Goal: Task Accomplishment & Management: Complete application form

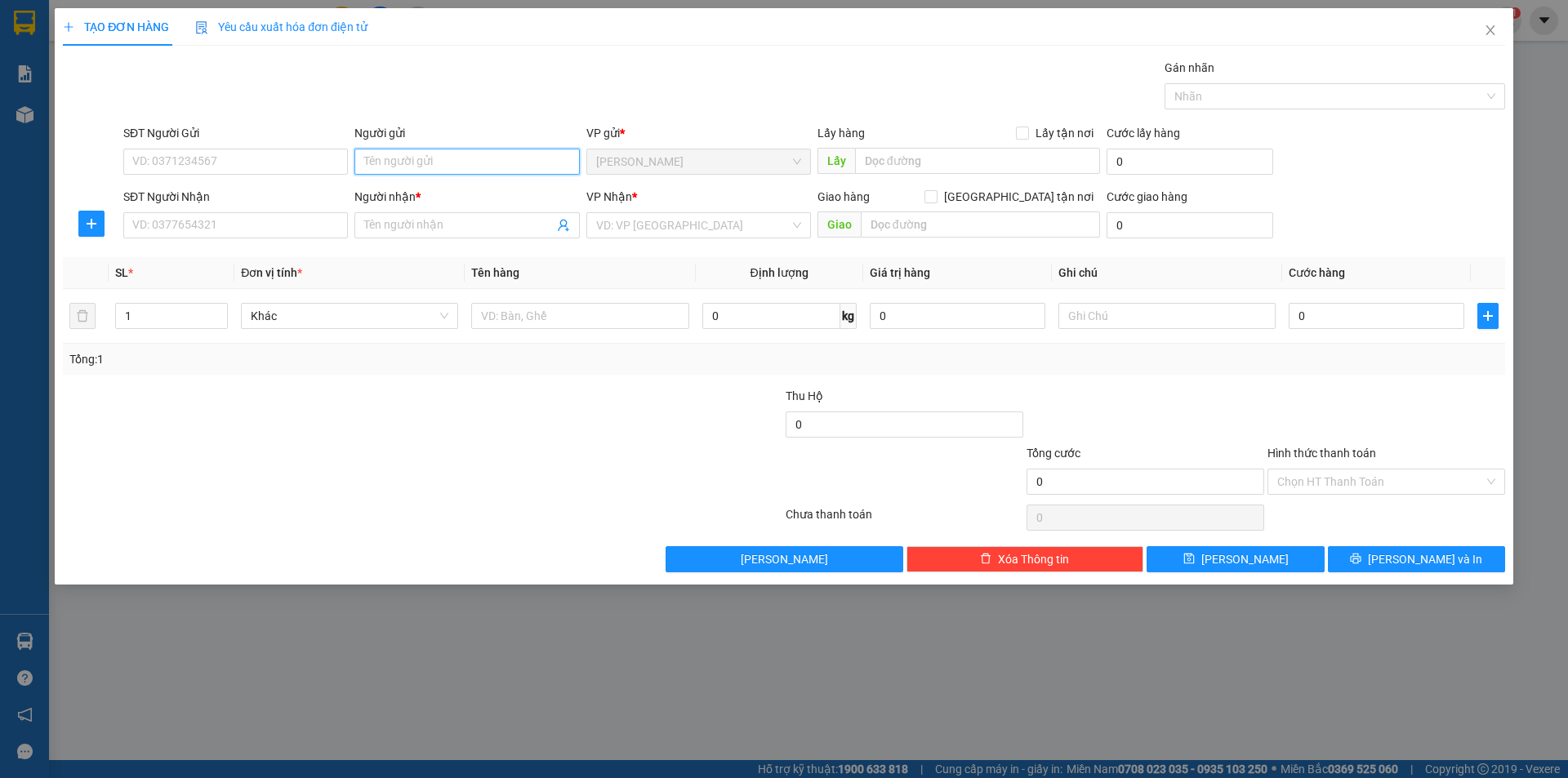
click at [421, 162] on input "Người gửi" at bounding box center [466, 162] width 224 height 26
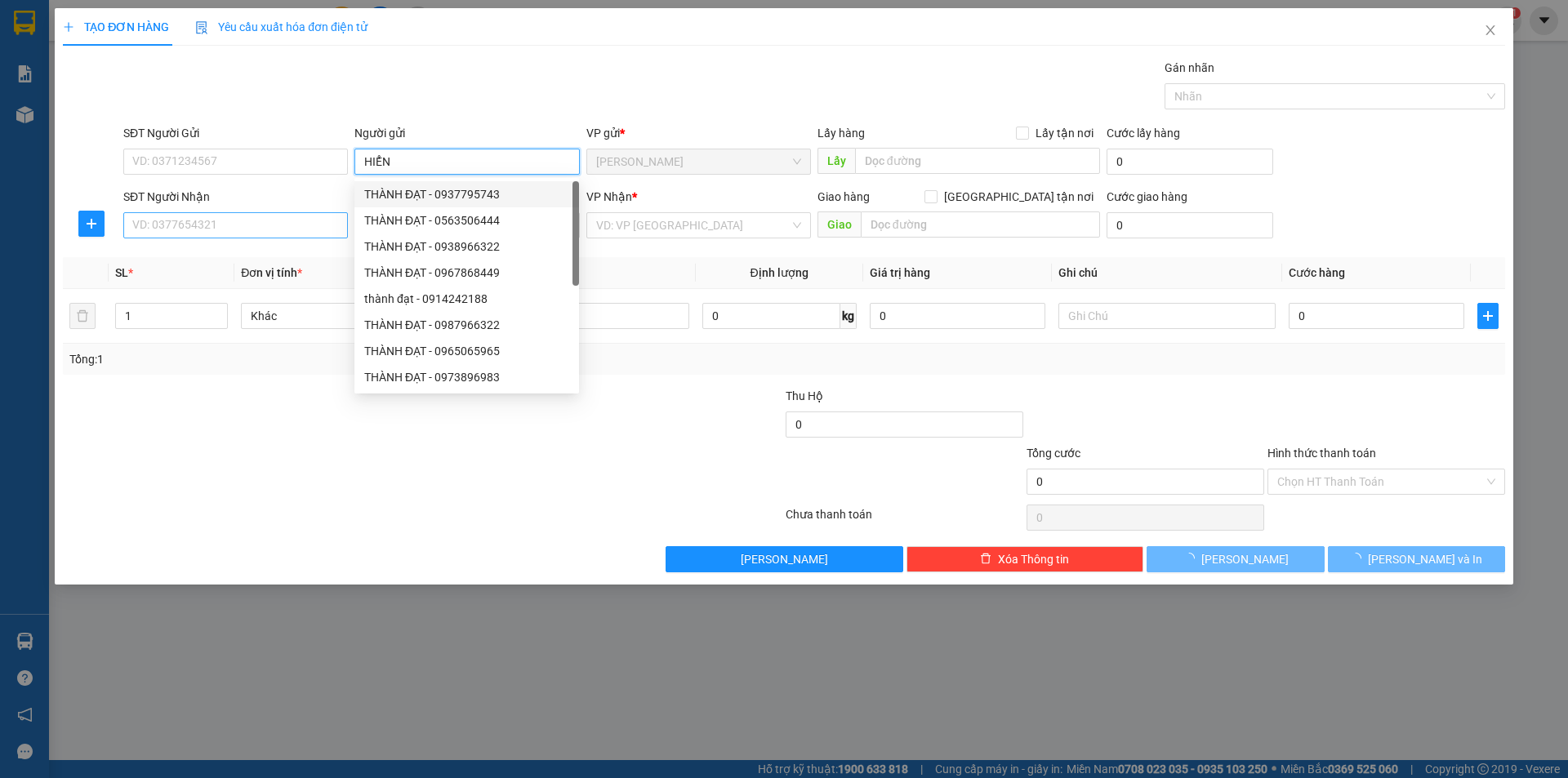
type input "HIỂN"
click at [247, 218] on input "SĐT Người Nhận" at bounding box center [235, 225] width 224 height 26
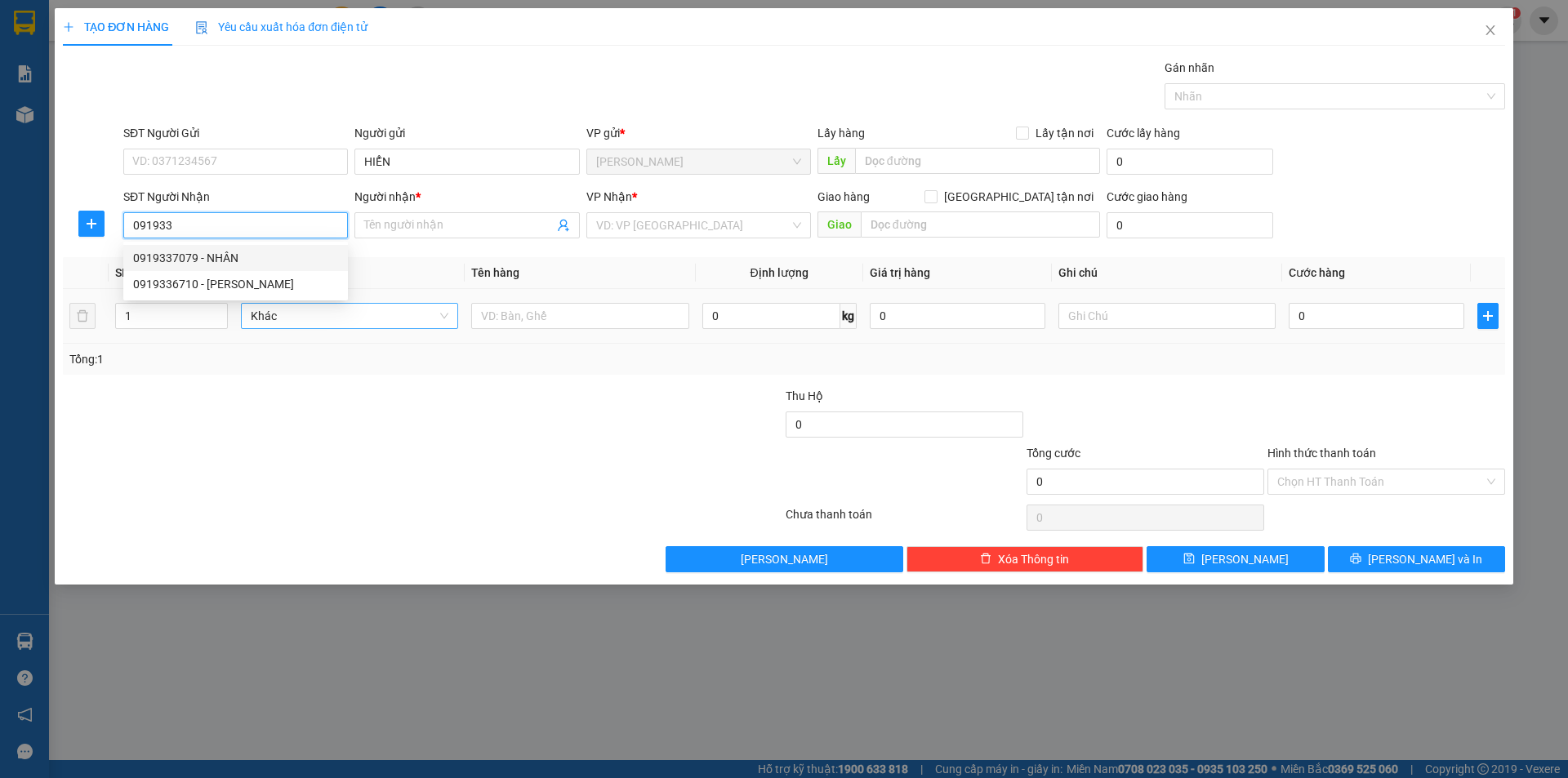
drag, startPoint x: 279, startPoint y: 253, endPoint x: 455, endPoint y: 316, distance: 186.9
click at [309, 259] on div "0919337079 - NHÂN" at bounding box center [235, 258] width 205 height 18
type input "0919337079"
type input "NHÂN"
type input "0919337079"
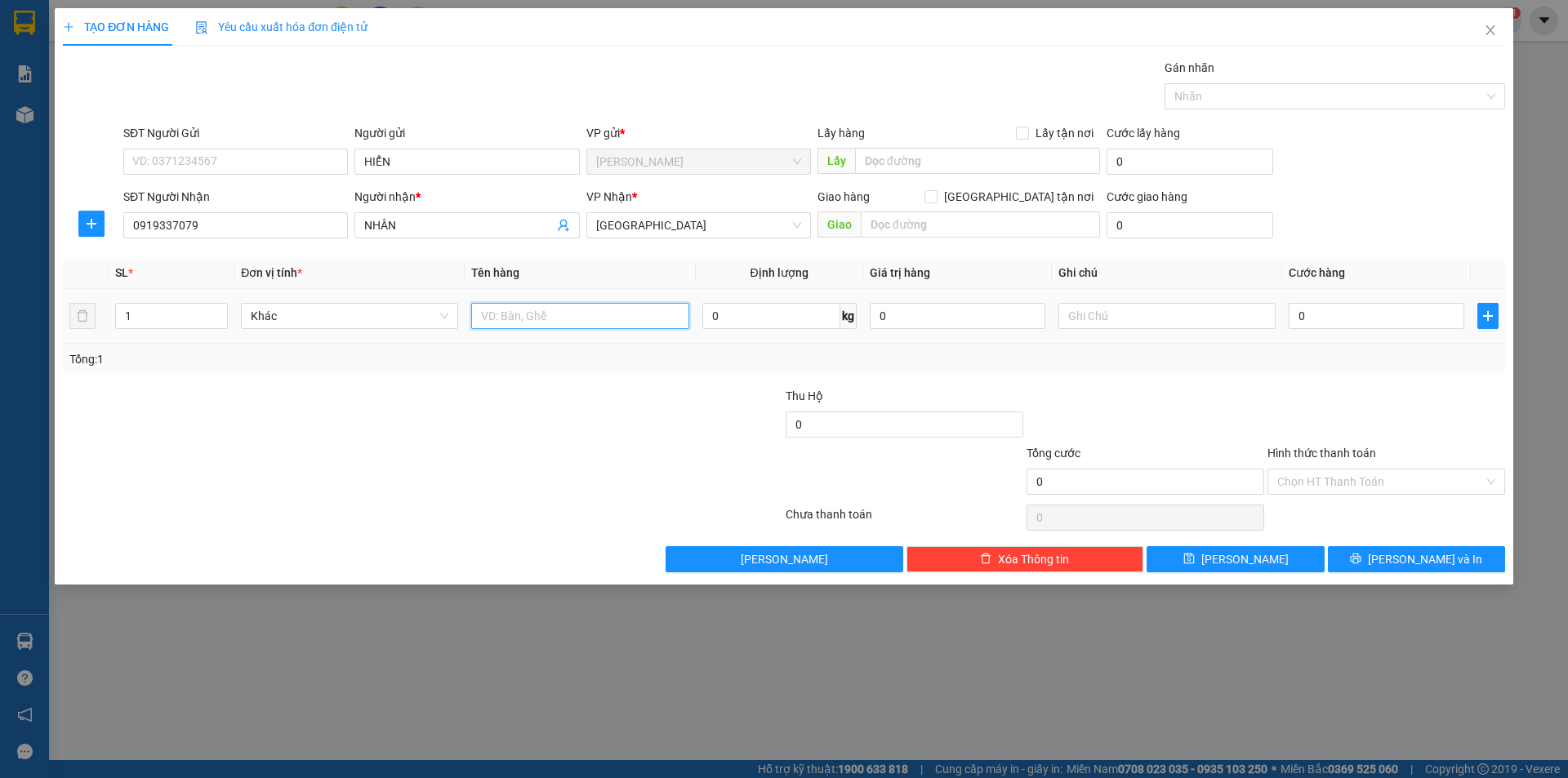
drag, startPoint x: 498, startPoint y: 316, endPoint x: 513, endPoint y: 246, distance: 71.6
click at [507, 302] on div at bounding box center [580, 315] width 217 height 33
type input "T XỐP"
click at [1067, 317] on input "text" at bounding box center [1167, 316] width 217 height 26
click at [1290, 471] on input "Hình thức thanh toán" at bounding box center [1380, 482] width 206 height 25
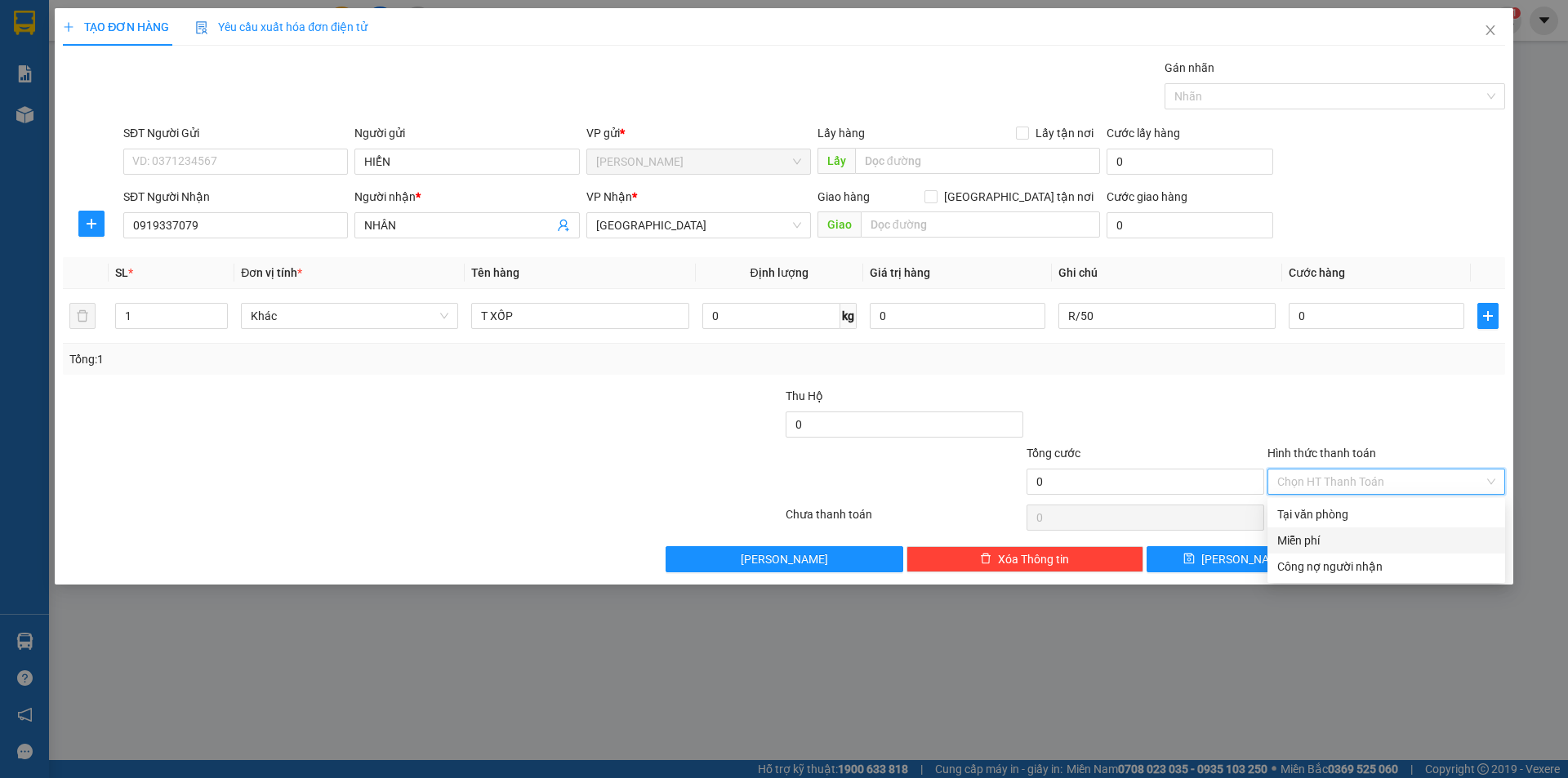
click at [1311, 551] on div "Tại văn phòng Miễn phí Công nợ người nhận" at bounding box center [1386, 541] width 237 height 79
click at [1319, 542] on div "Miễn phí" at bounding box center [1386, 541] width 218 height 18
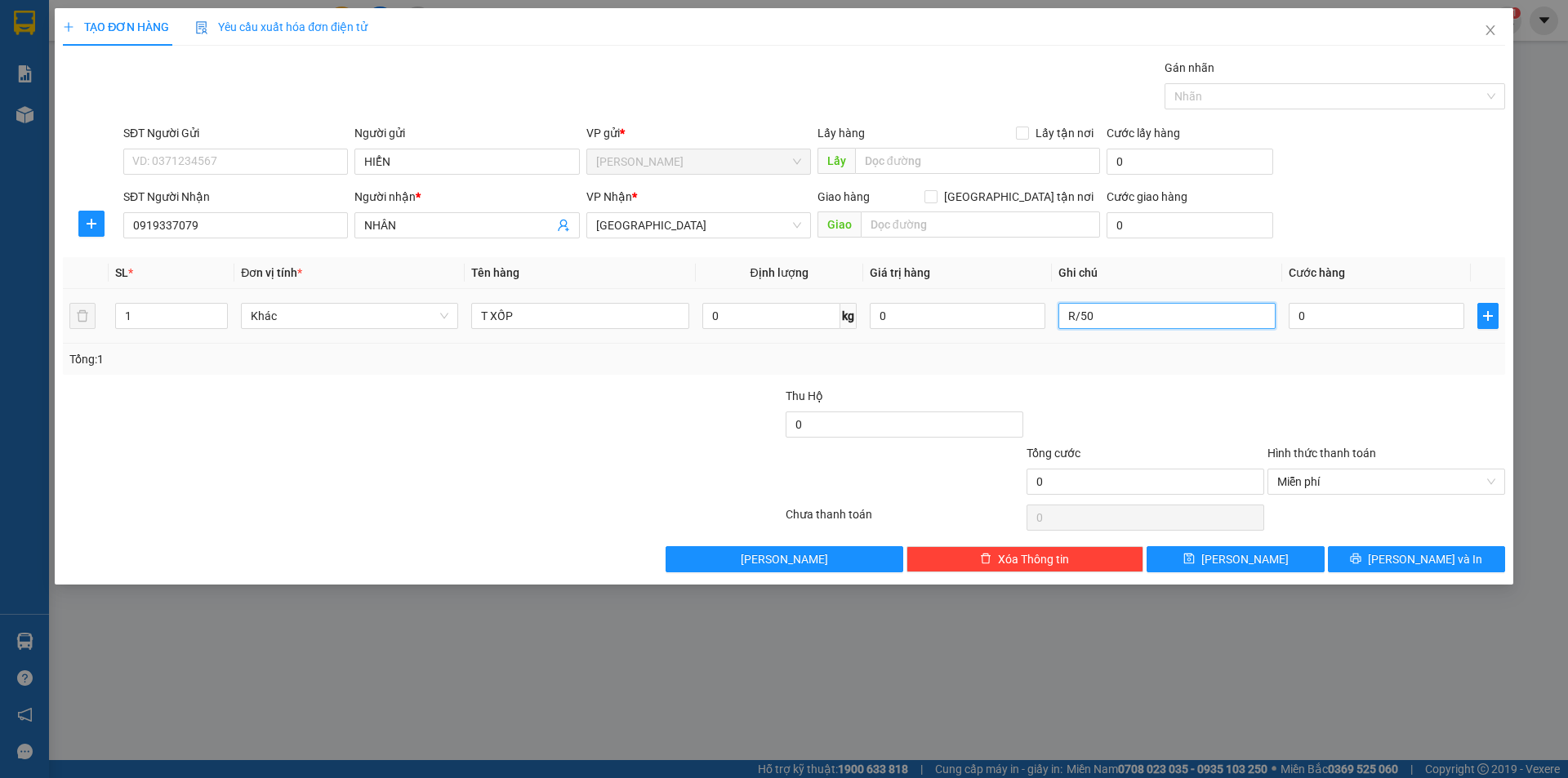
drag, startPoint x: 1179, startPoint y: 327, endPoint x: 1160, endPoint y: 203, distance: 125.4
click at [1179, 311] on input "R/50" at bounding box center [1167, 316] width 217 height 26
type input "R/50 GIAO"
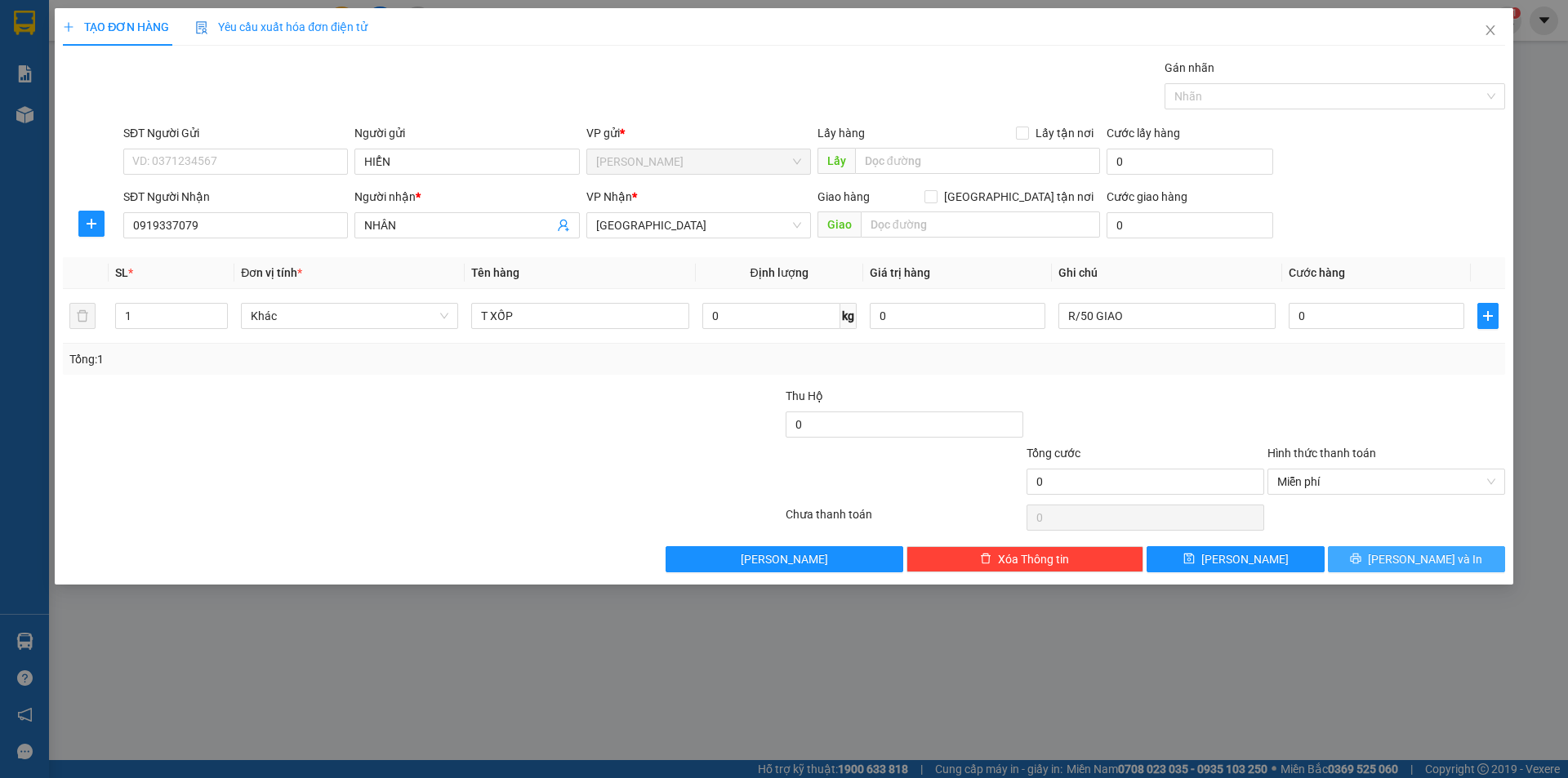
click at [1369, 563] on button "[PERSON_NAME] và In" at bounding box center [1416, 560] width 178 height 26
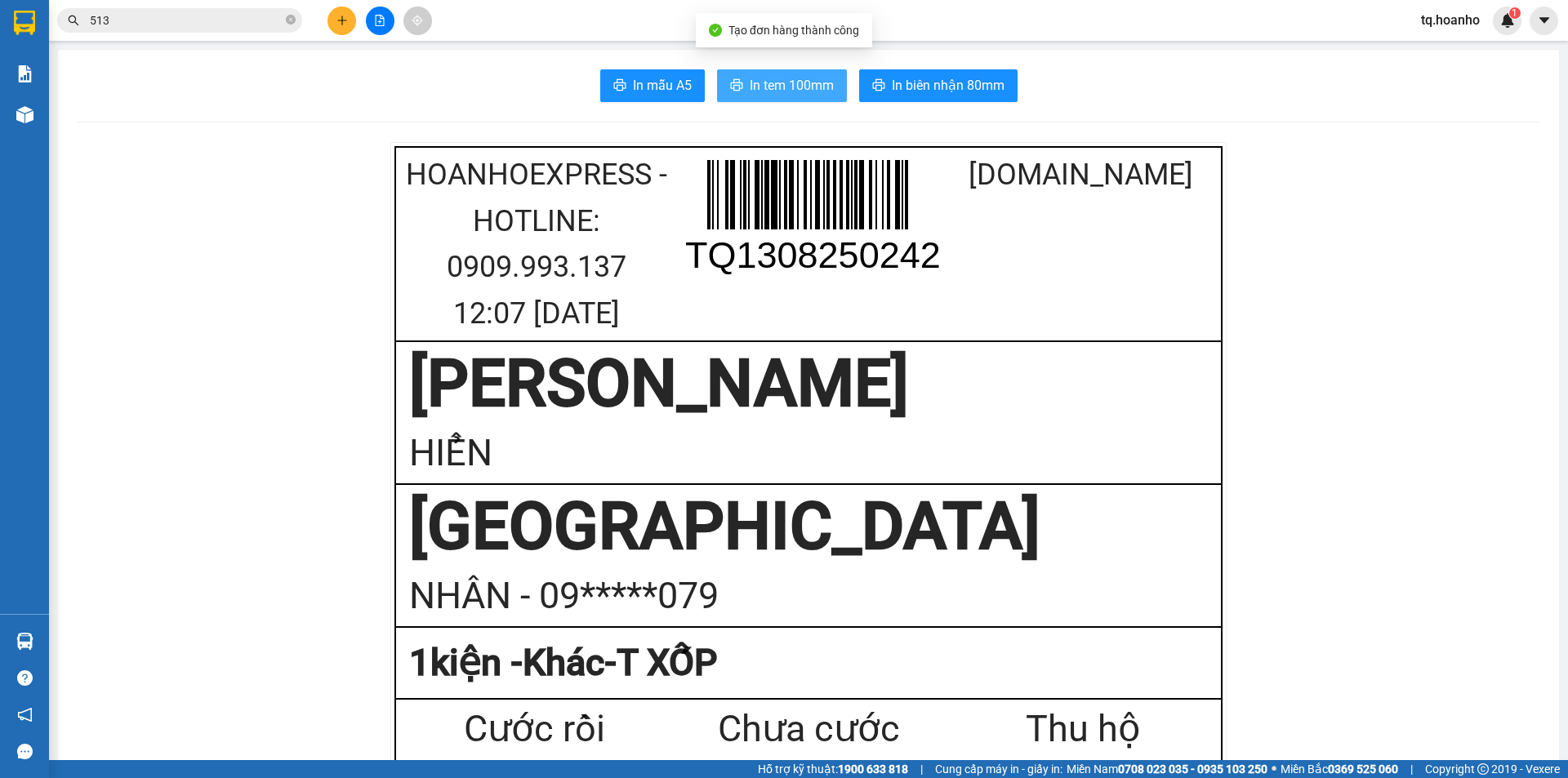
click at [765, 75] on button "In tem 100mm" at bounding box center [782, 86] width 130 height 33
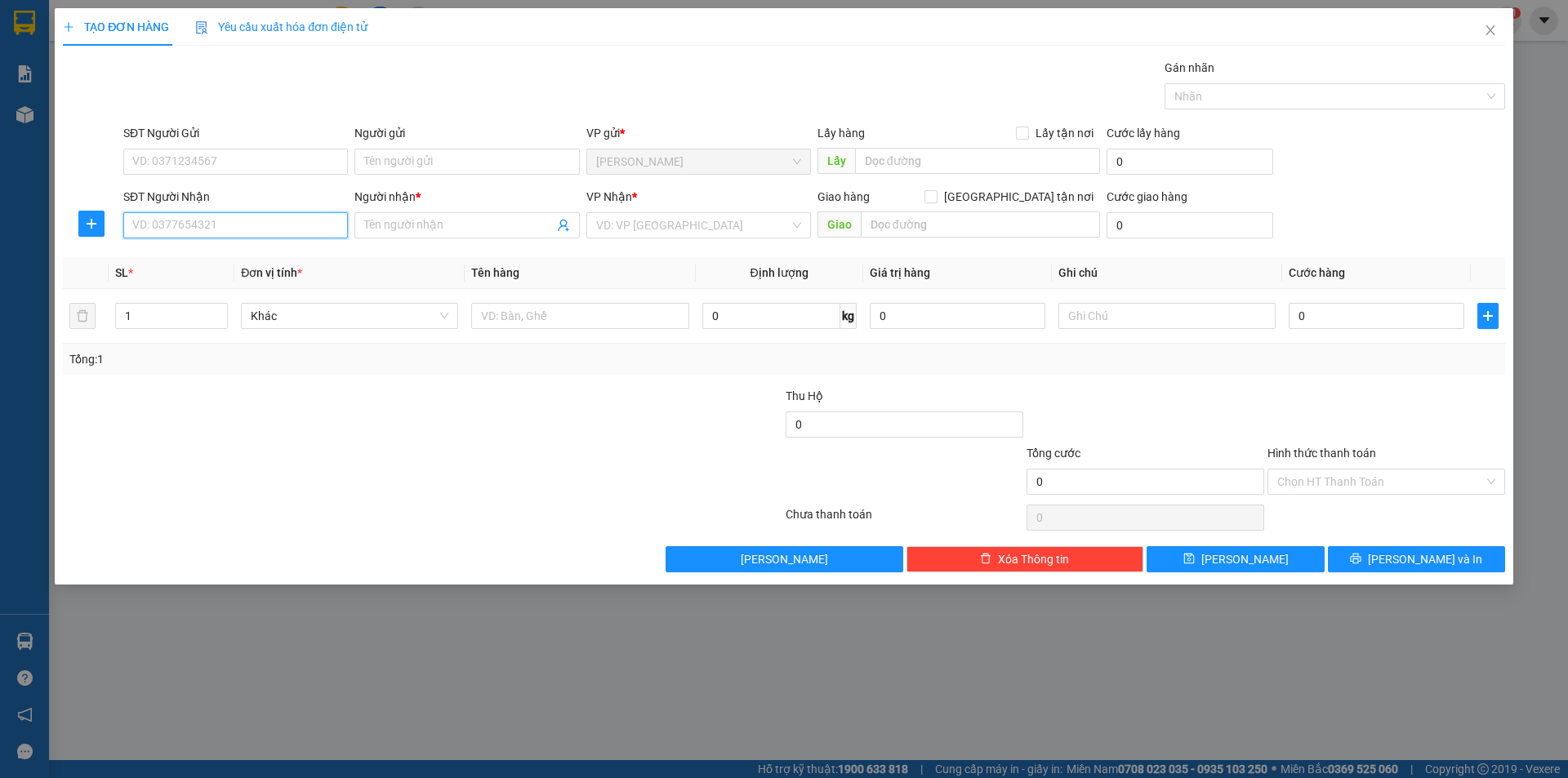
click at [279, 236] on input "SĐT Người Nhận" at bounding box center [235, 225] width 224 height 26
click at [262, 265] on div "0359135135 - ĐỎ" at bounding box center [235, 258] width 205 height 18
type input "0359135135"
type input "ĐỎ"
type input "0359135135"
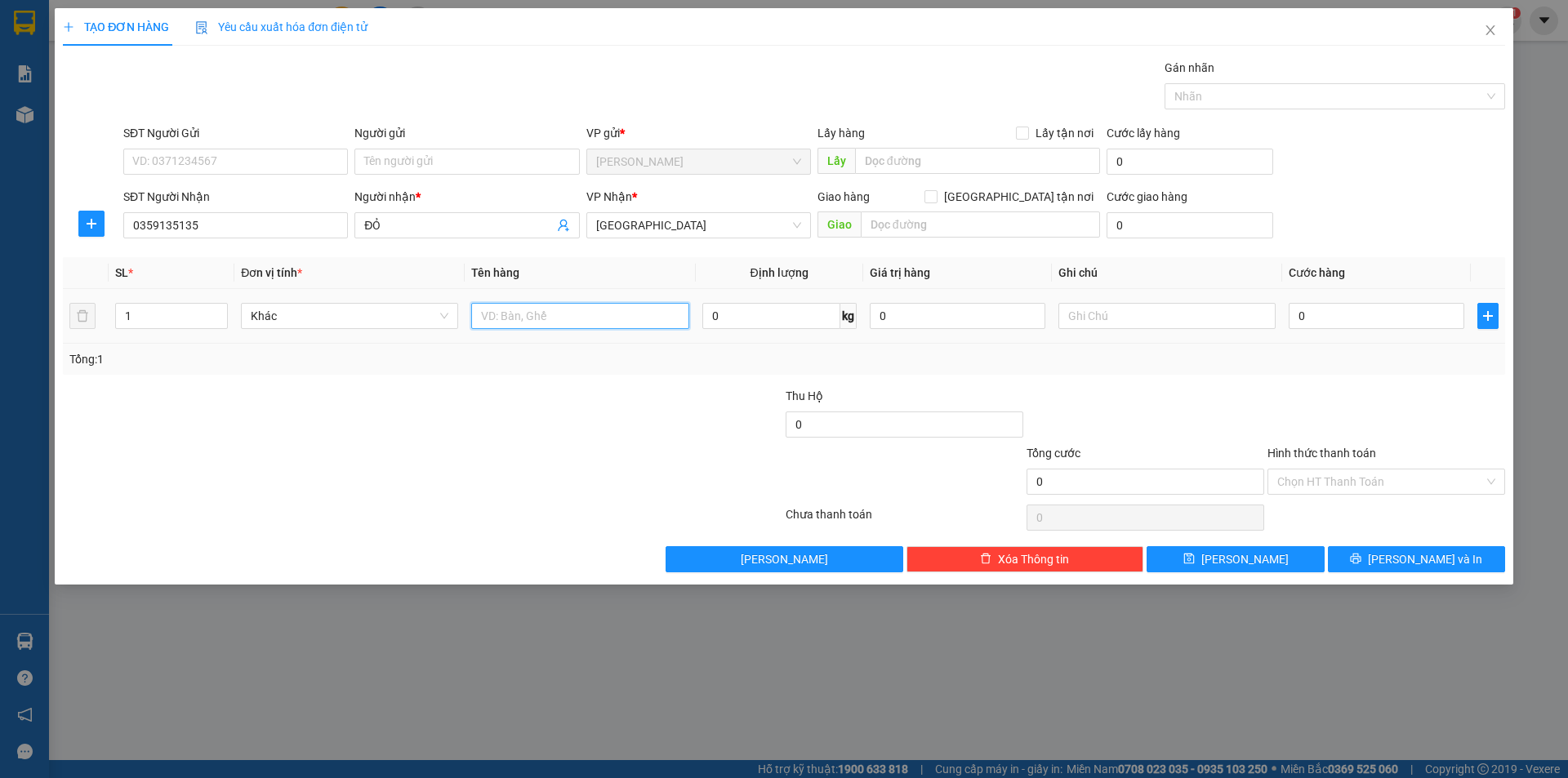
click at [525, 322] on input "text" at bounding box center [580, 316] width 217 height 26
type input "CỤC"
click at [1068, 313] on input "text" at bounding box center [1167, 316] width 217 height 26
type input "R/40"
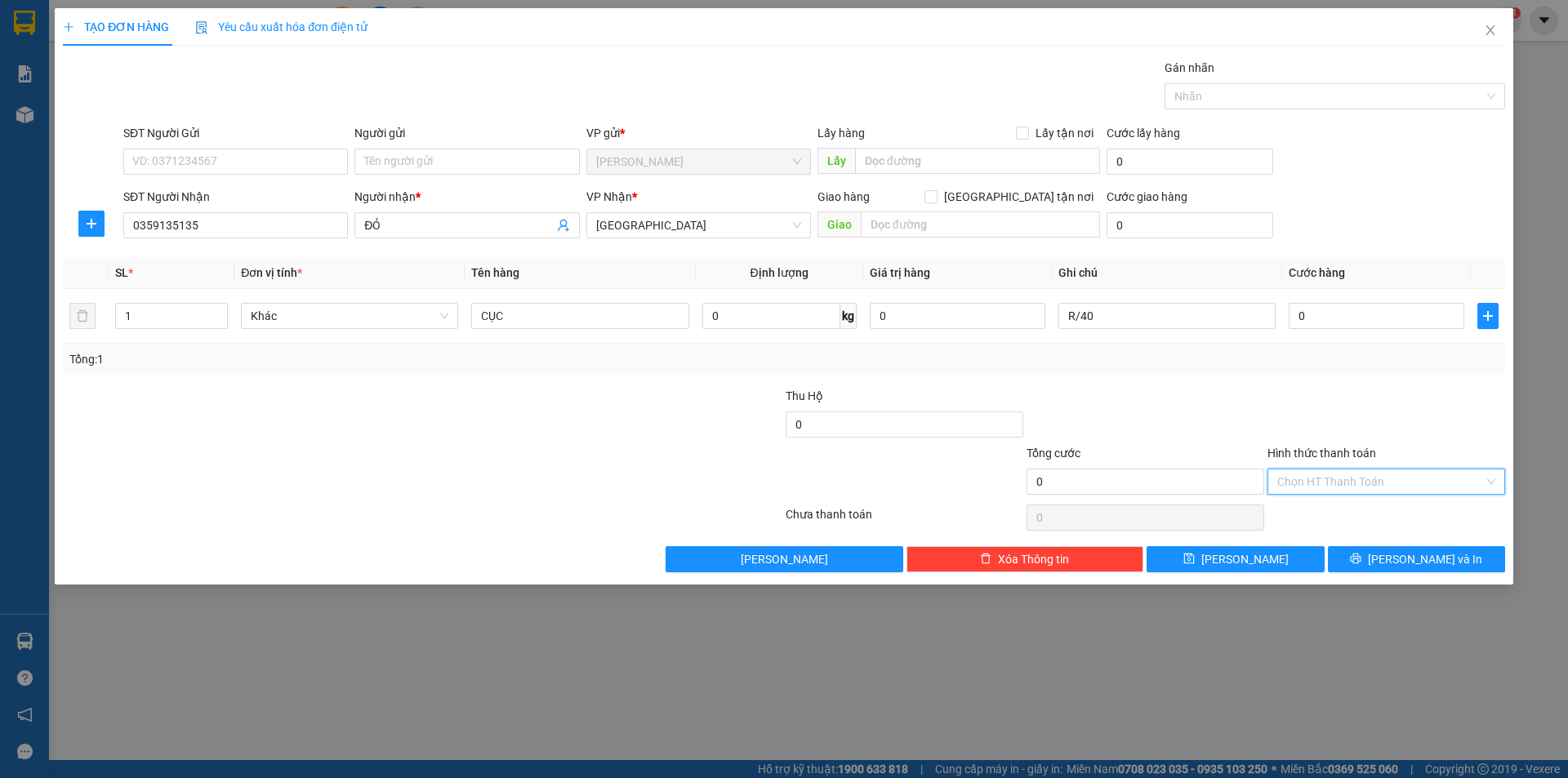
click at [1296, 487] on input "Hình thức thanh toán" at bounding box center [1380, 482] width 206 height 25
click at [1310, 530] on div "Miễn phí" at bounding box center [1386, 541] width 237 height 26
click at [1329, 566] on button "[PERSON_NAME] và In" at bounding box center [1416, 560] width 178 height 26
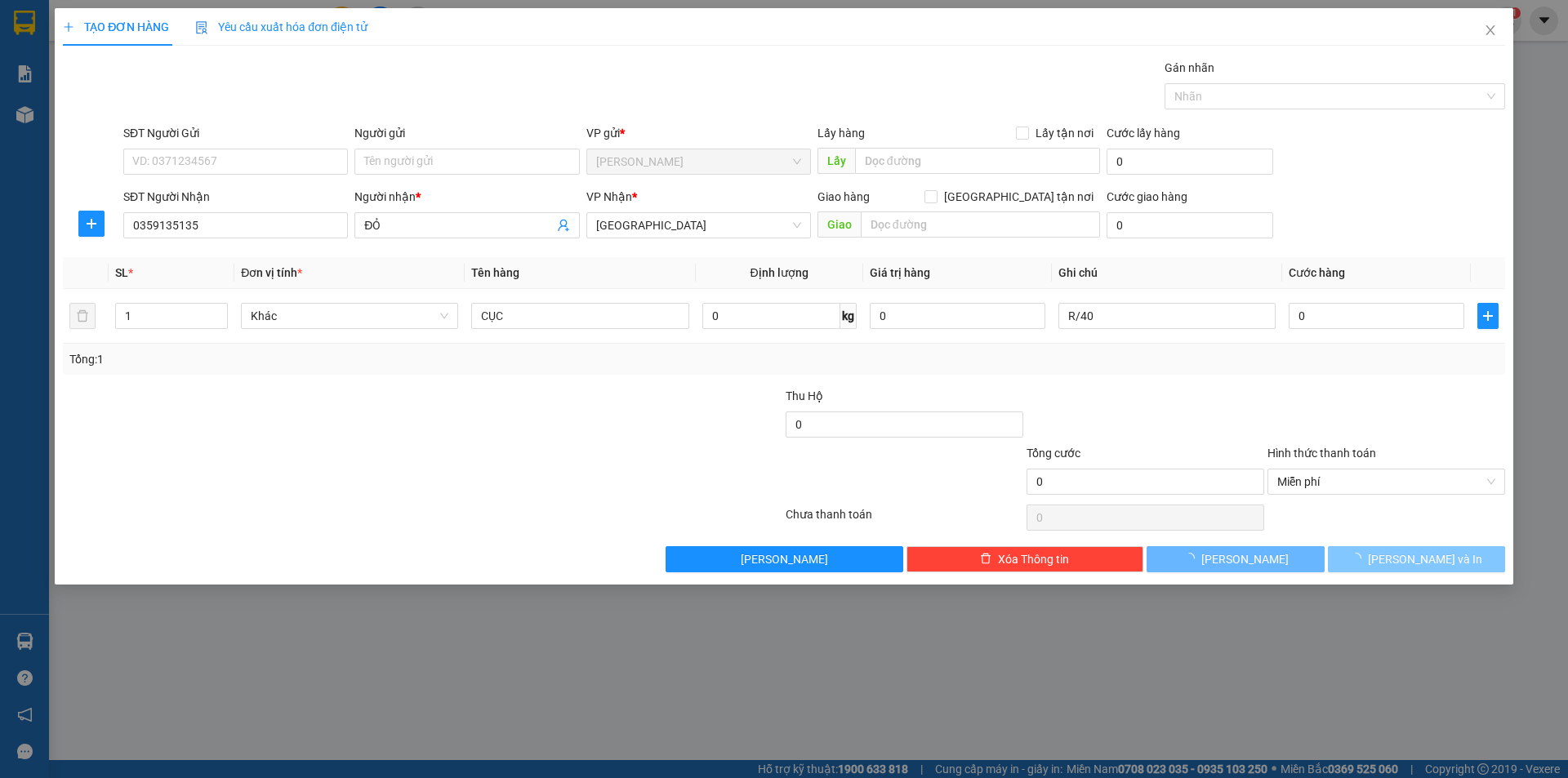
click at [1330, 563] on button "[PERSON_NAME] và In" at bounding box center [1416, 560] width 178 height 26
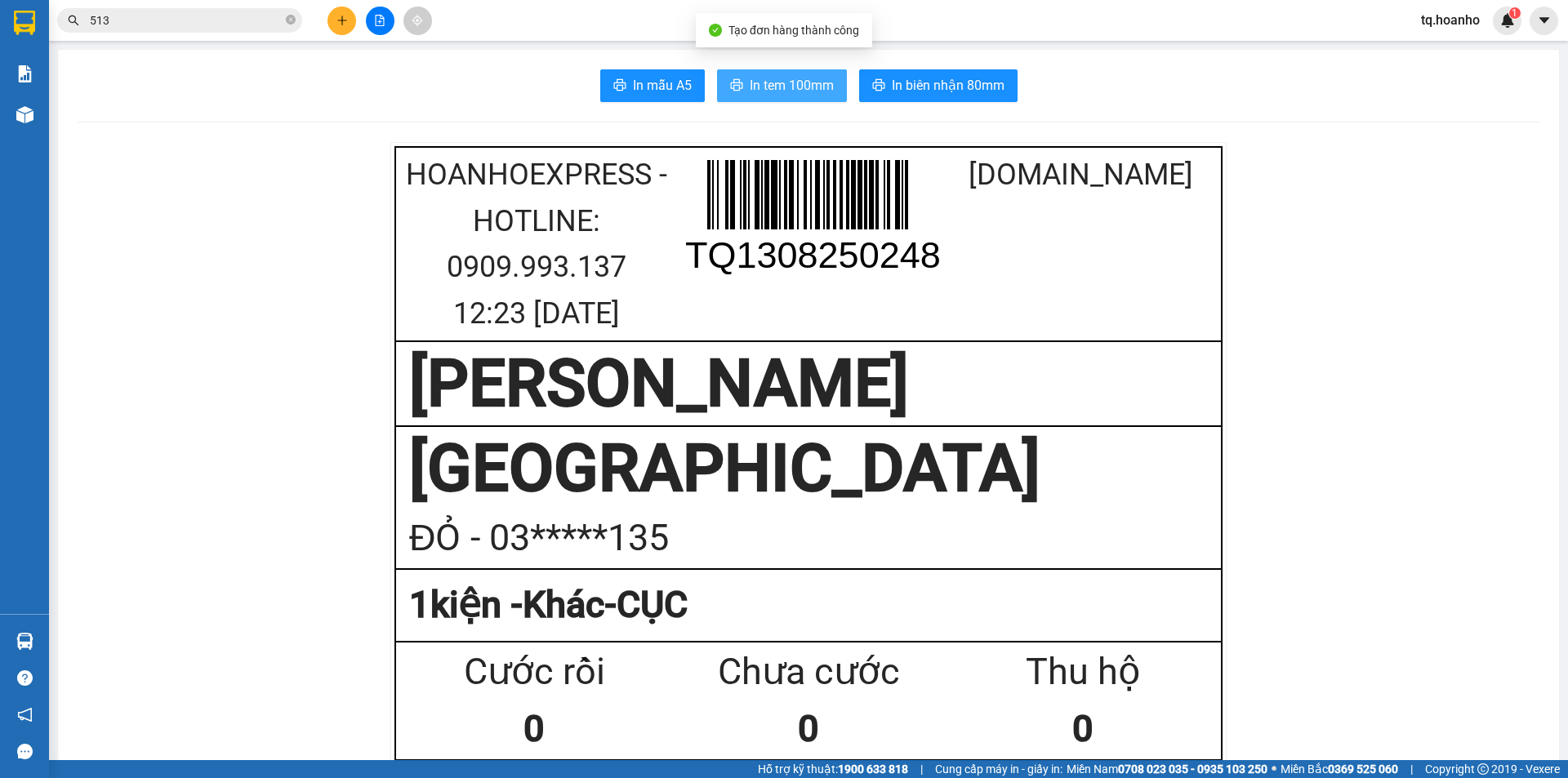
click at [765, 77] on span "In tem 100mm" at bounding box center [792, 85] width 84 height 20
click at [1188, 665] on div "Thu hộ" at bounding box center [1082, 672] width 274 height 58
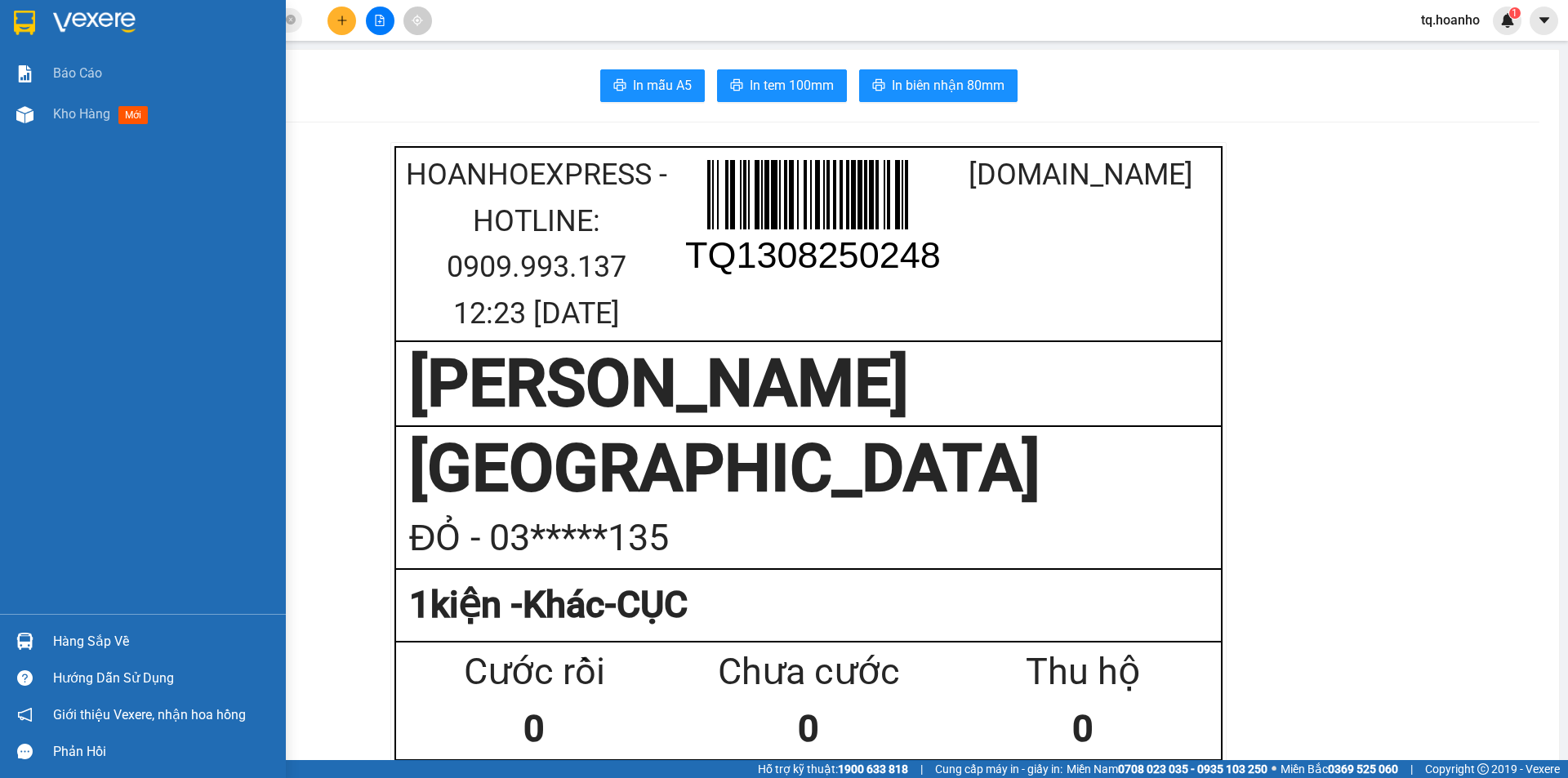
click at [16, 185] on div "Báo cáo Kho hàng mới" at bounding box center [143, 333] width 286 height 562
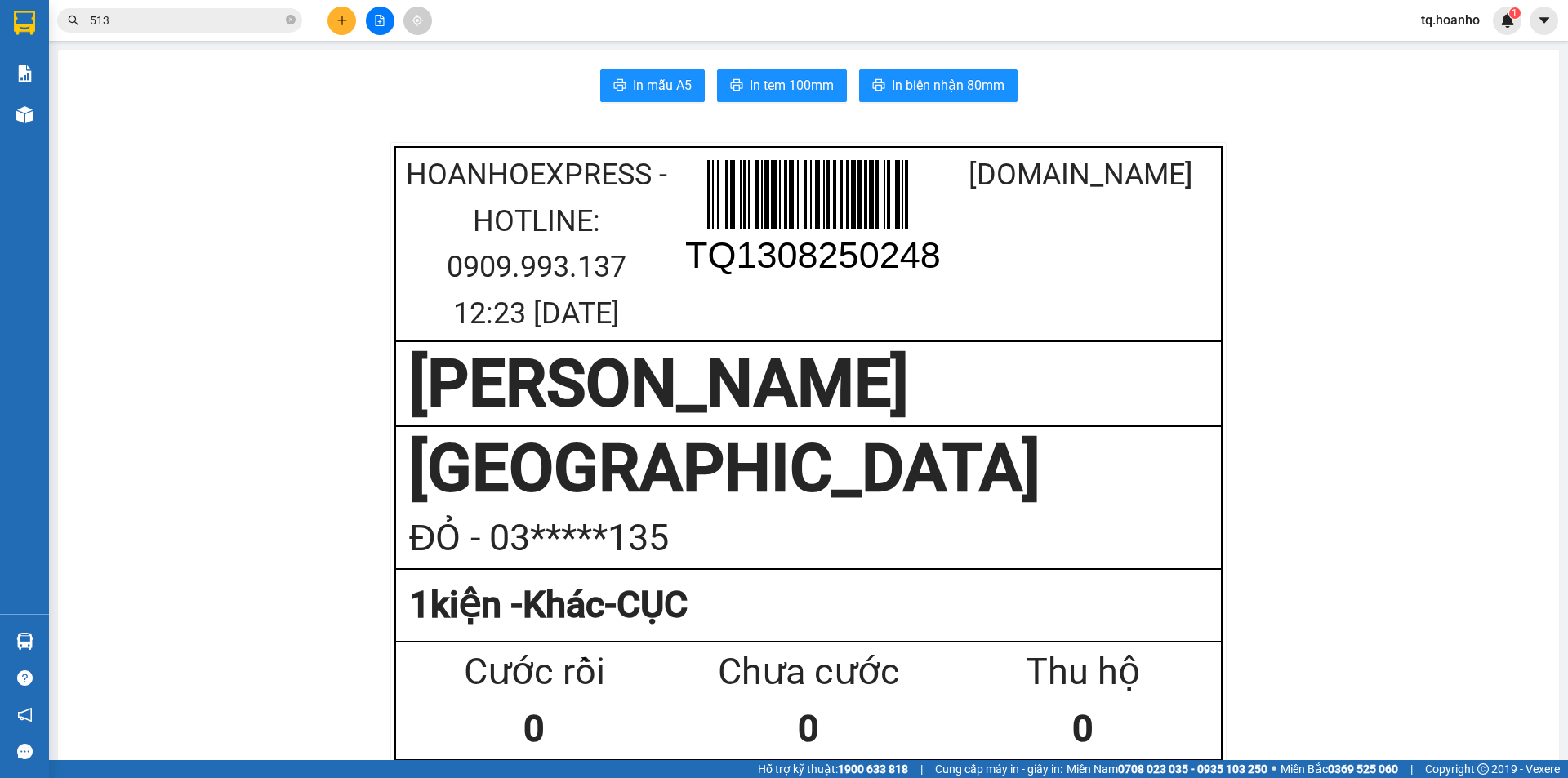
click at [335, 24] on button at bounding box center [341, 21] width 29 height 29
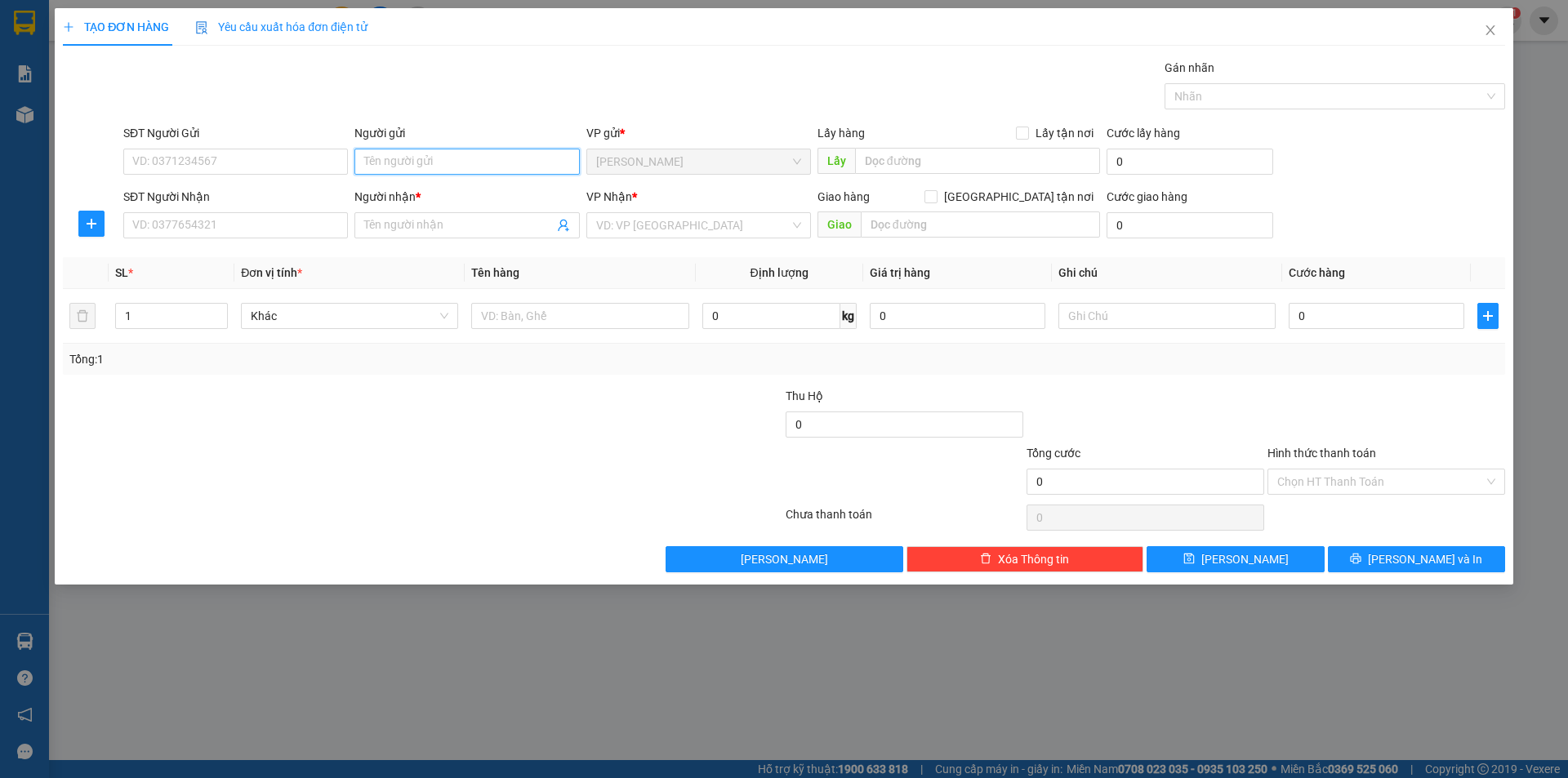
click at [398, 162] on input "Người gửi" at bounding box center [466, 162] width 224 height 26
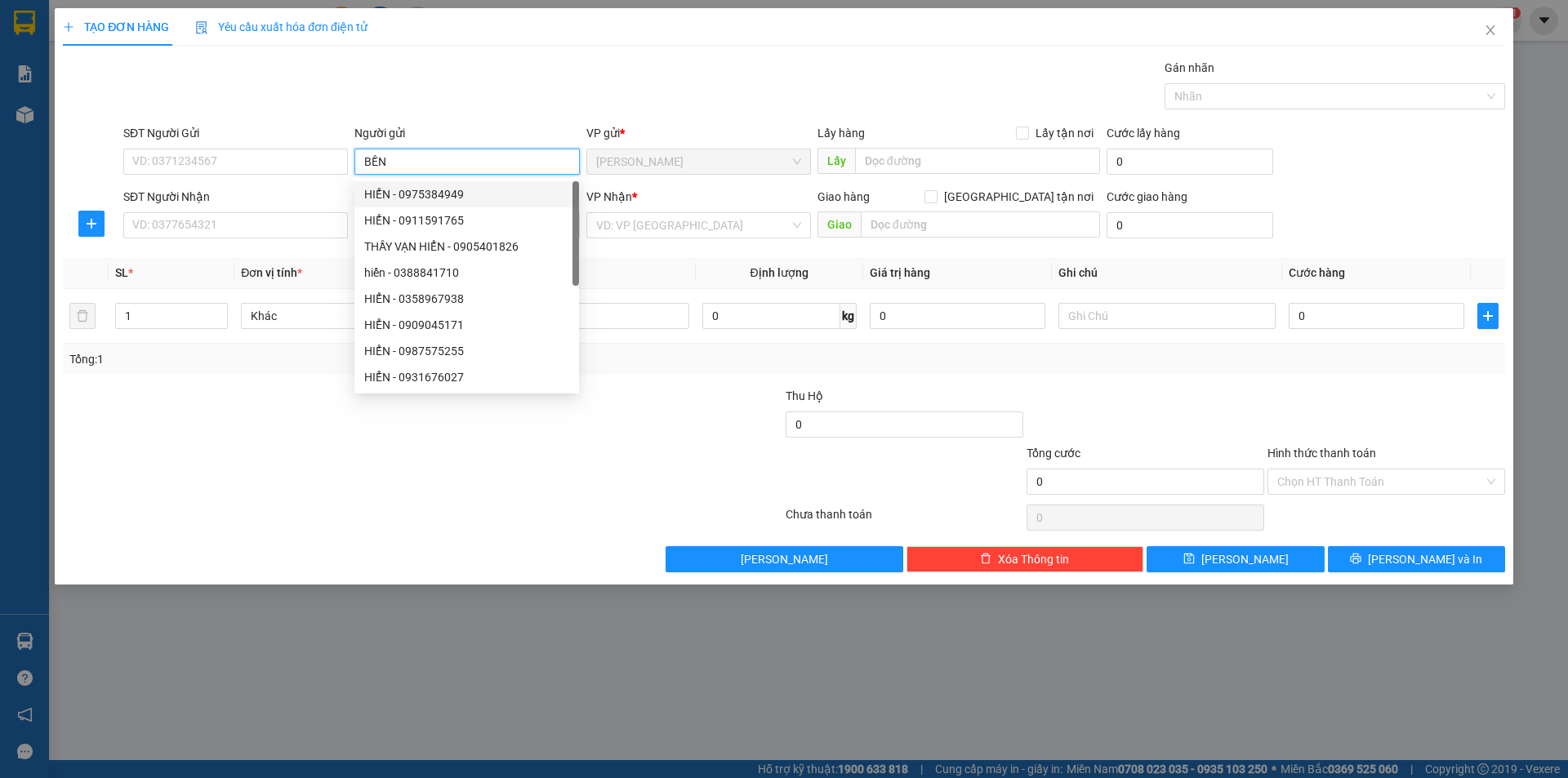
type input "BỀN"
drag, startPoint x: 176, startPoint y: 513, endPoint x: 257, endPoint y: 332, distance: 198.3
click at [206, 467] on div "Transit Pickup Surcharge Ids Transit Deliver Surcharge Ids Transit Deliver Surc…" at bounding box center [784, 315] width 1442 height 514
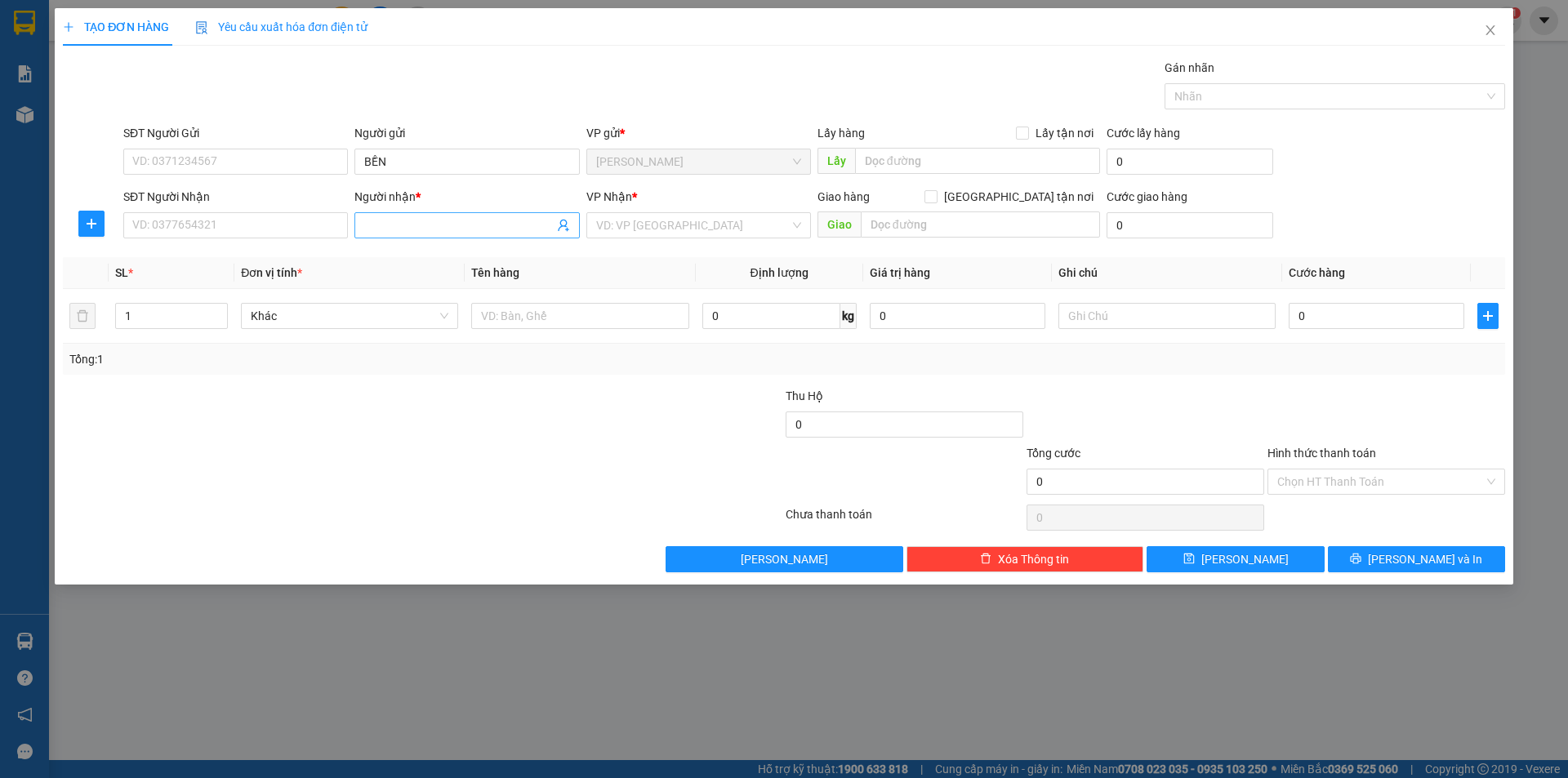
click at [379, 223] on input "Người nhận *" at bounding box center [458, 225] width 189 height 18
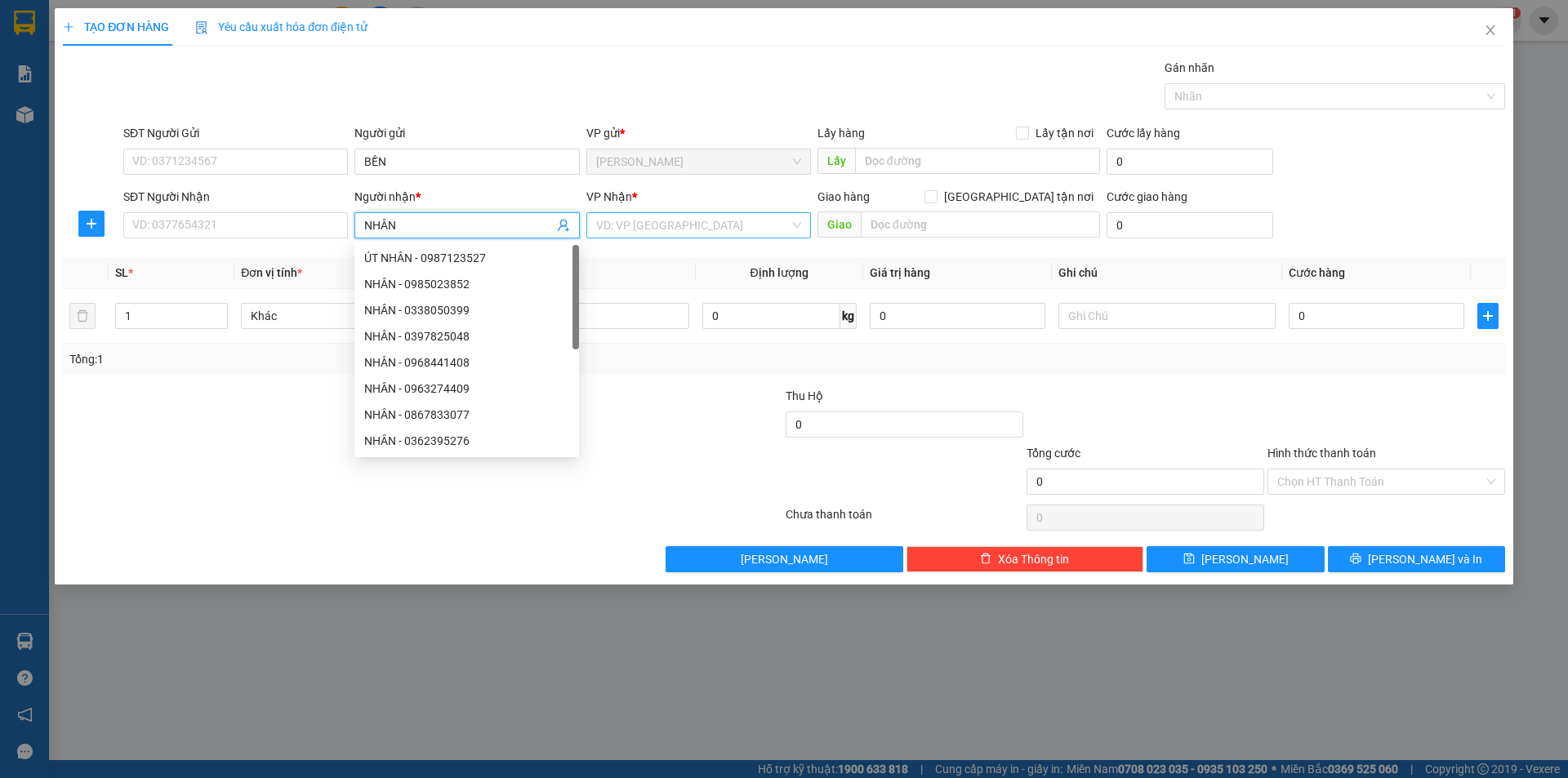
type input "NHÂN"
click at [637, 225] on input "search" at bounding box center [693, 225] width 194 height 25
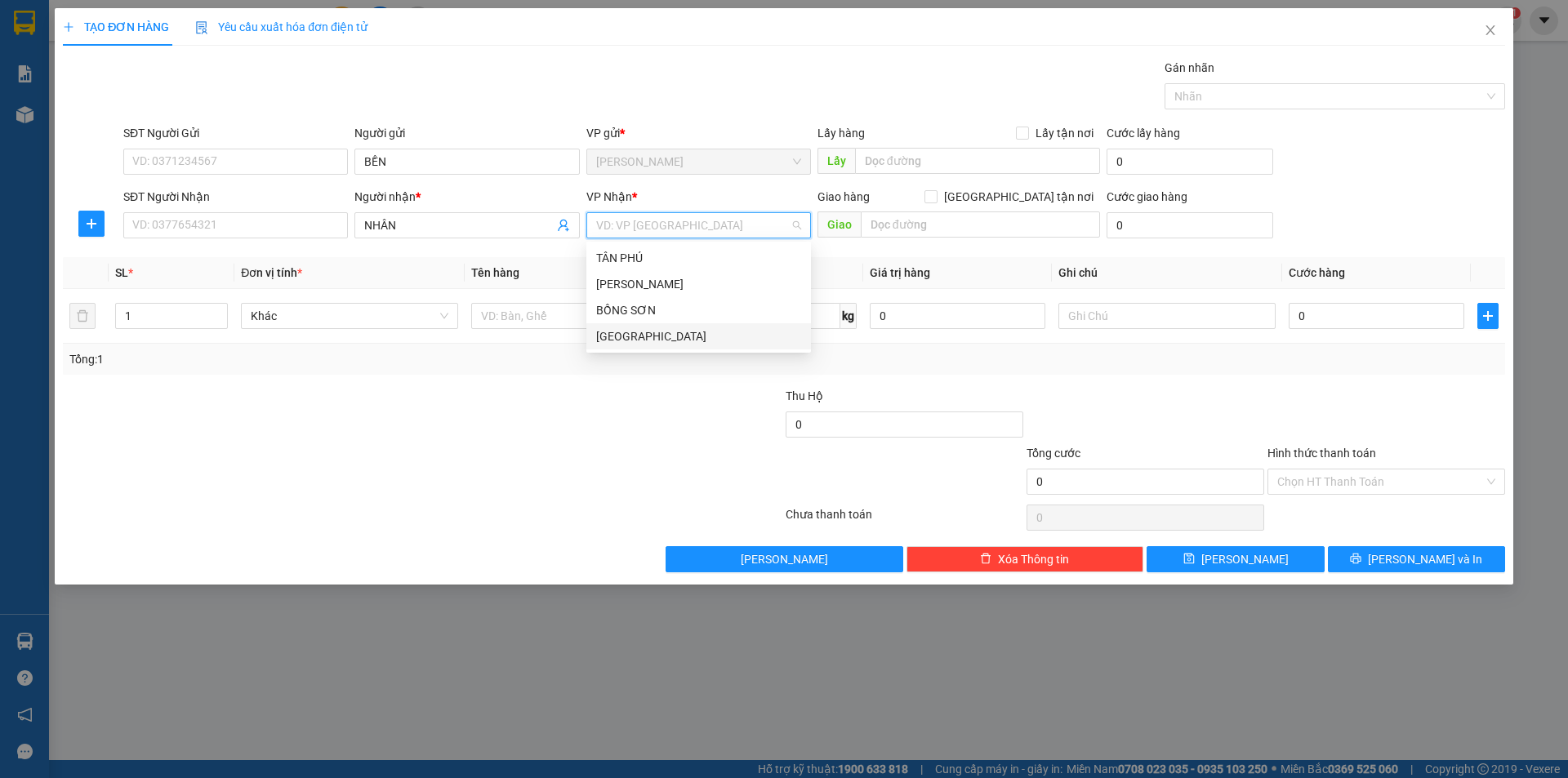
click at [591, 336] on div "[GEOGRAPHIC_DATA]" at bounding box center [698, 336] width 224 height 26
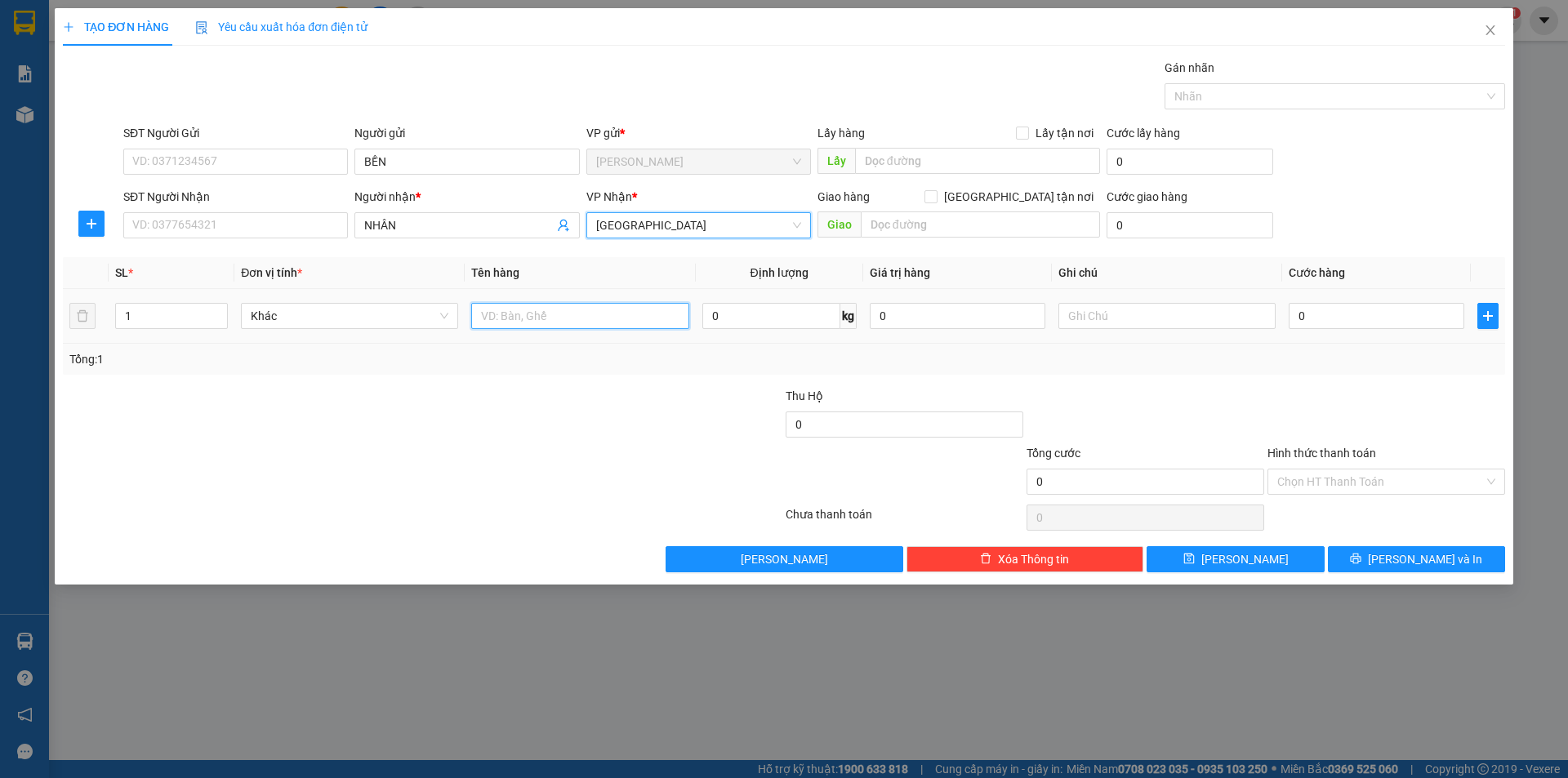
click at [537, 310] on input "text" at bounding box center [580, 316] width 217 height 26
type input "BAO"
click at [1101, 318] on input "text" at bounding box center [1167, 316] width 217 height 26
click at [1105, 317] on input "text" at bounding box center [1167, 316] width 217 height 26
type input "C"
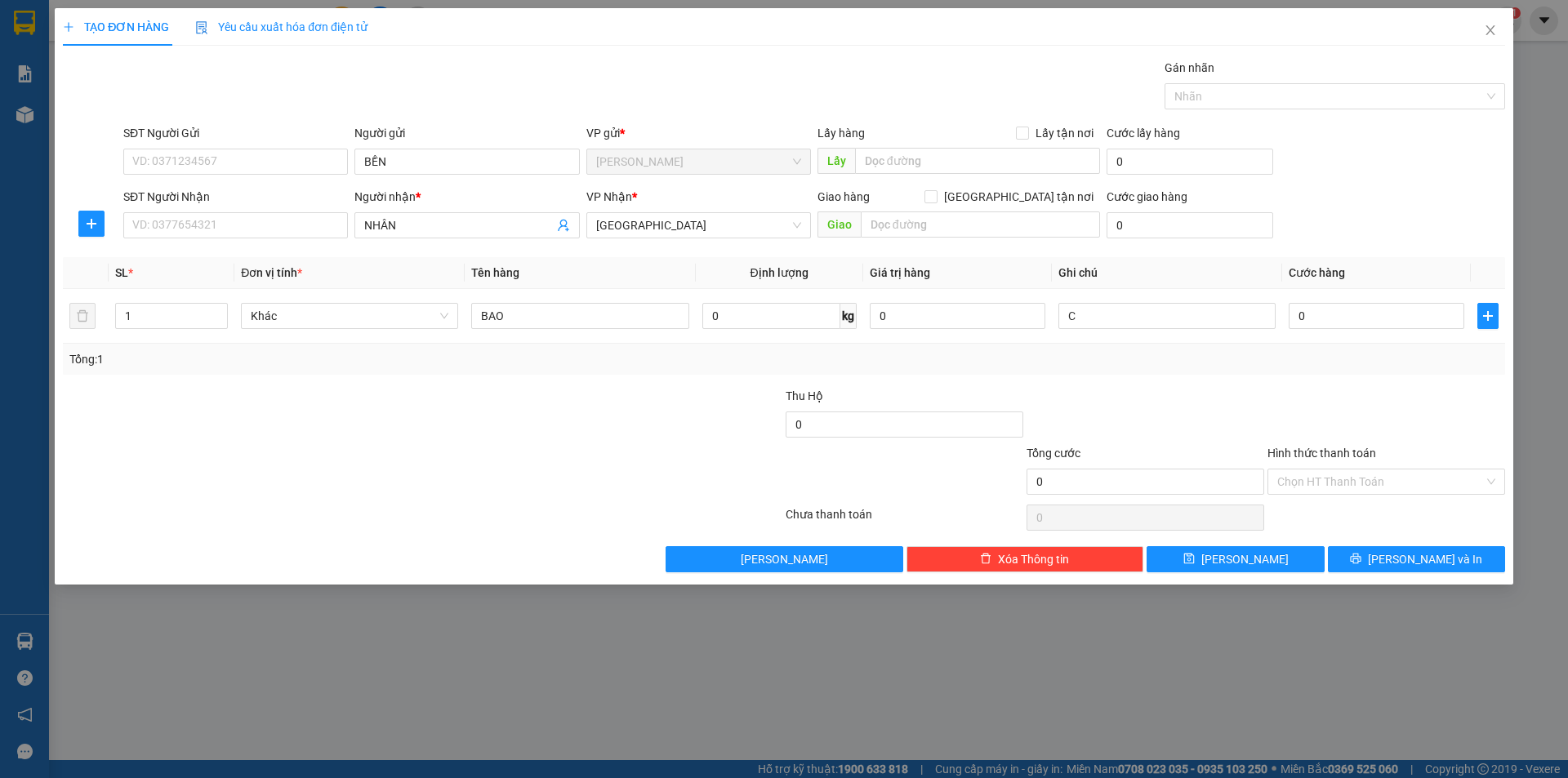
click at [1365, 497] on div "Hình thức thanh toán Chọn HT Thanh Toán" at bounding box center [1386, 472] width 237 height 57
click at [1361, 490] on input "Hình thức thanh toán" at bounding box center [1380, 482] width 206 height 25
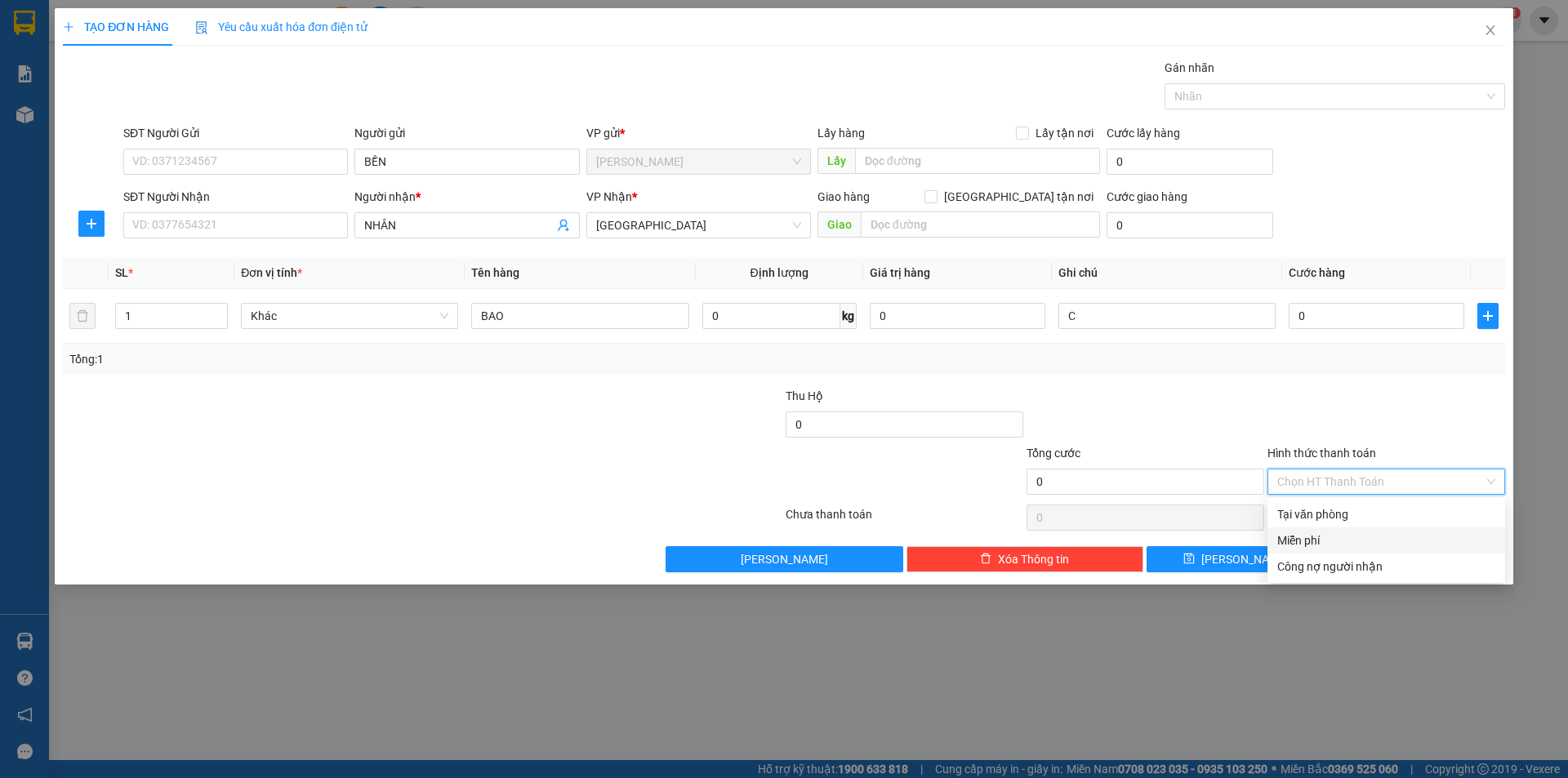
click at [1340, 539] on div "Miễn phí" at bounding box center [1386, 541] width 218 height 18
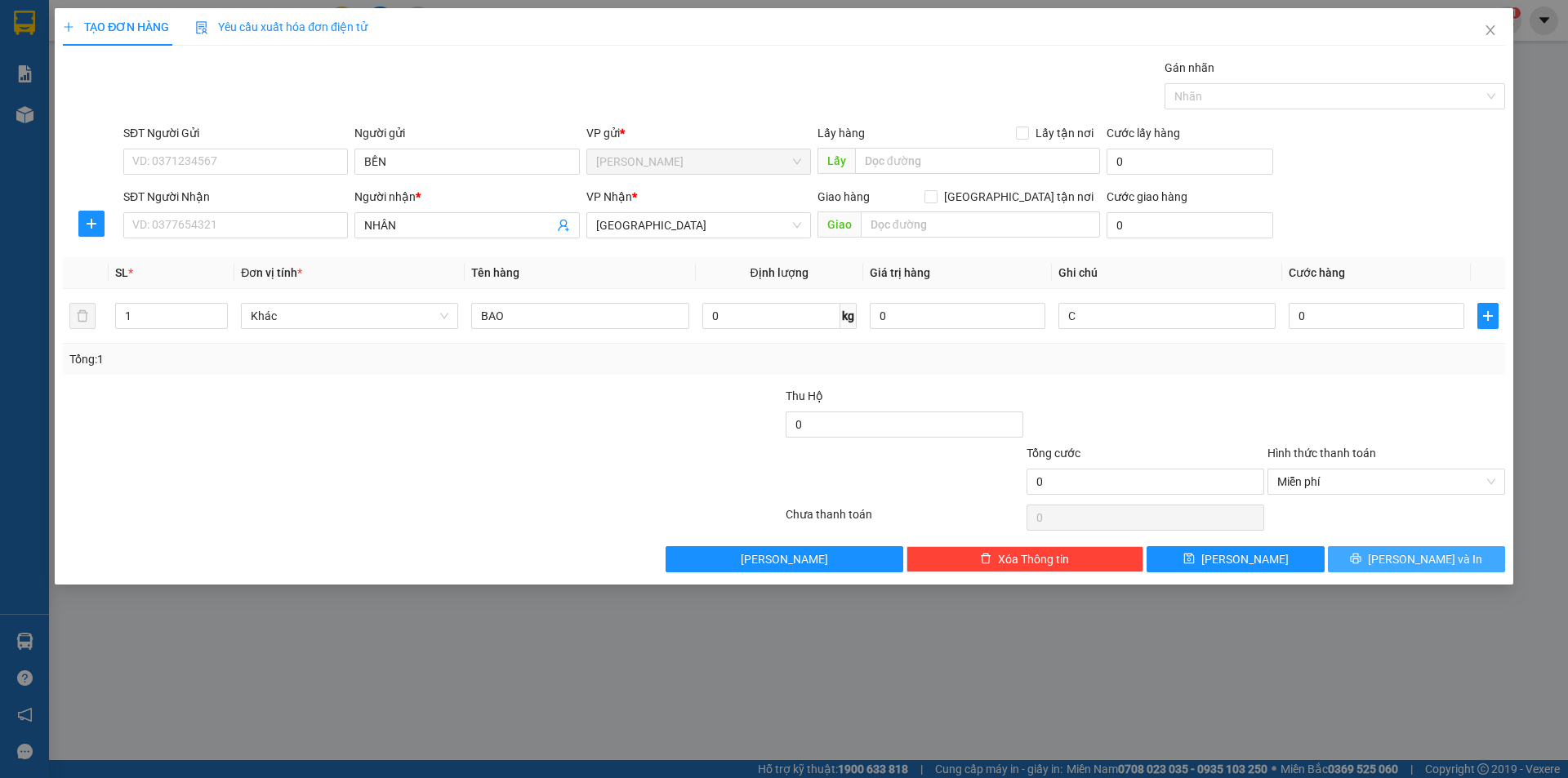
click at [1414, 560] on span "[PERSON_NAME] và In" at bounding box center [1424, 560] width 115 height 18
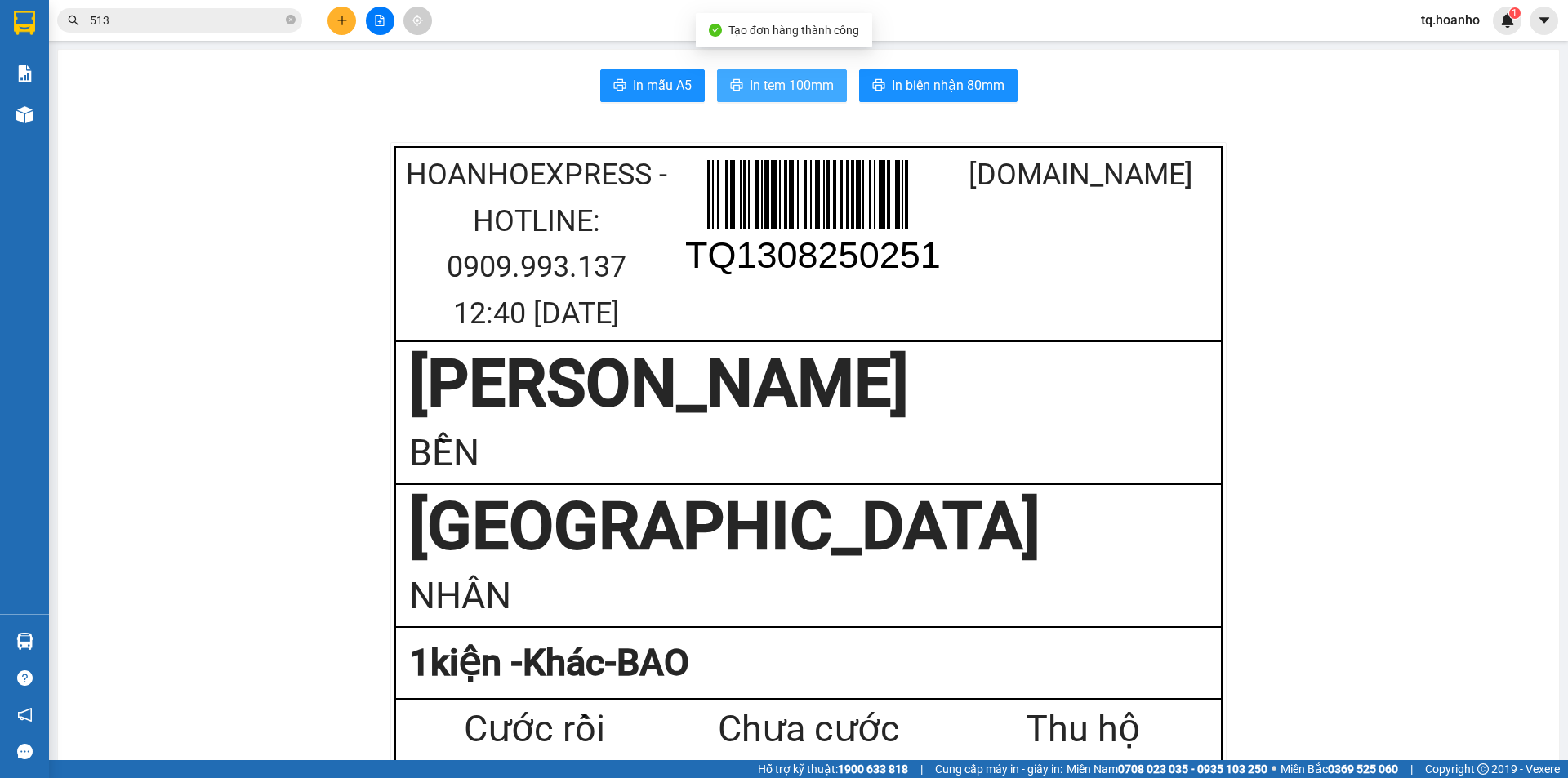
click at [796, 88] on span "In tem 100mm" at bounding box center [792, 85] width 84 height 20
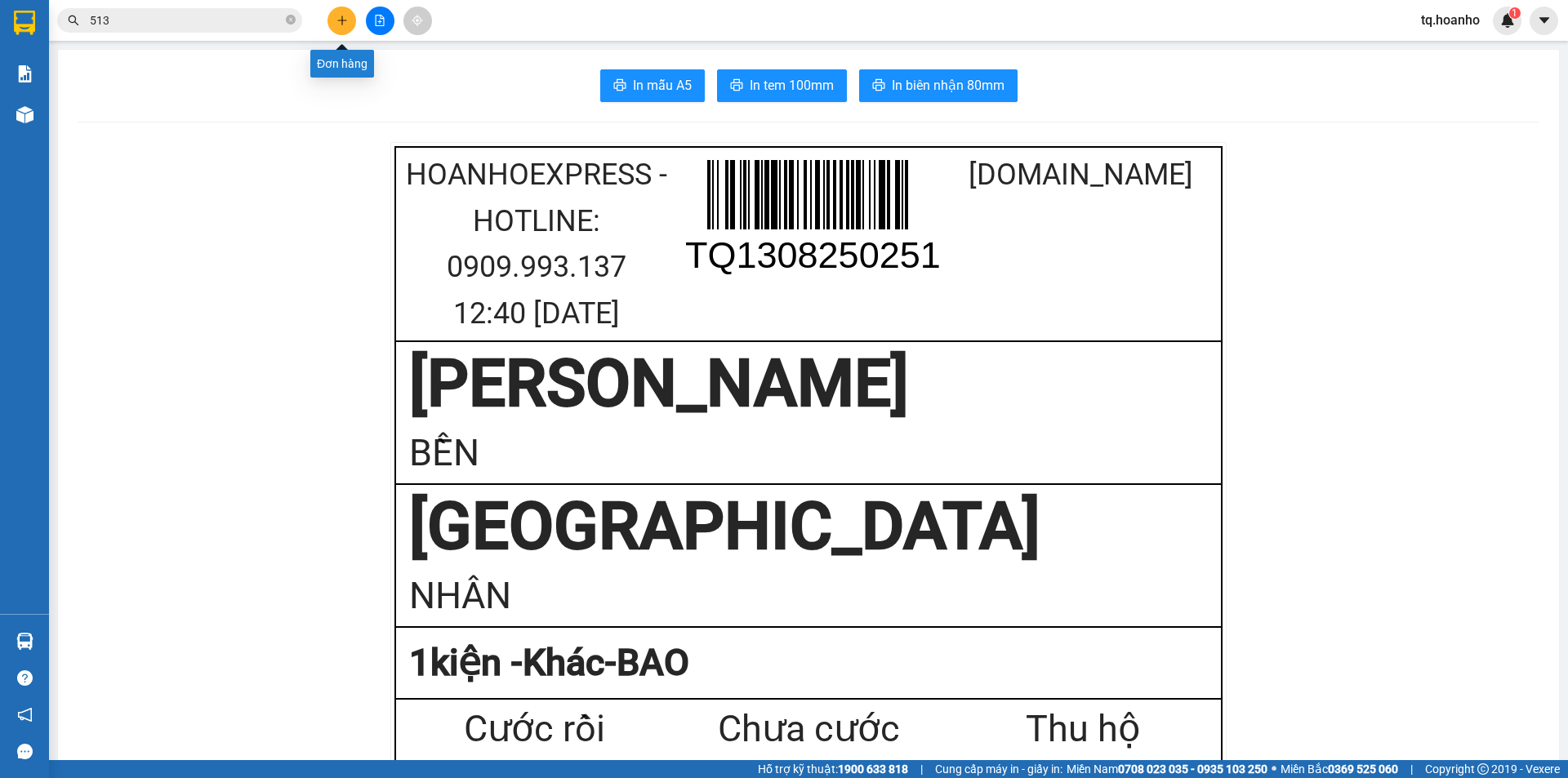
click at [331, 25] on button at bounding box center [341, 21] width 29 height 29
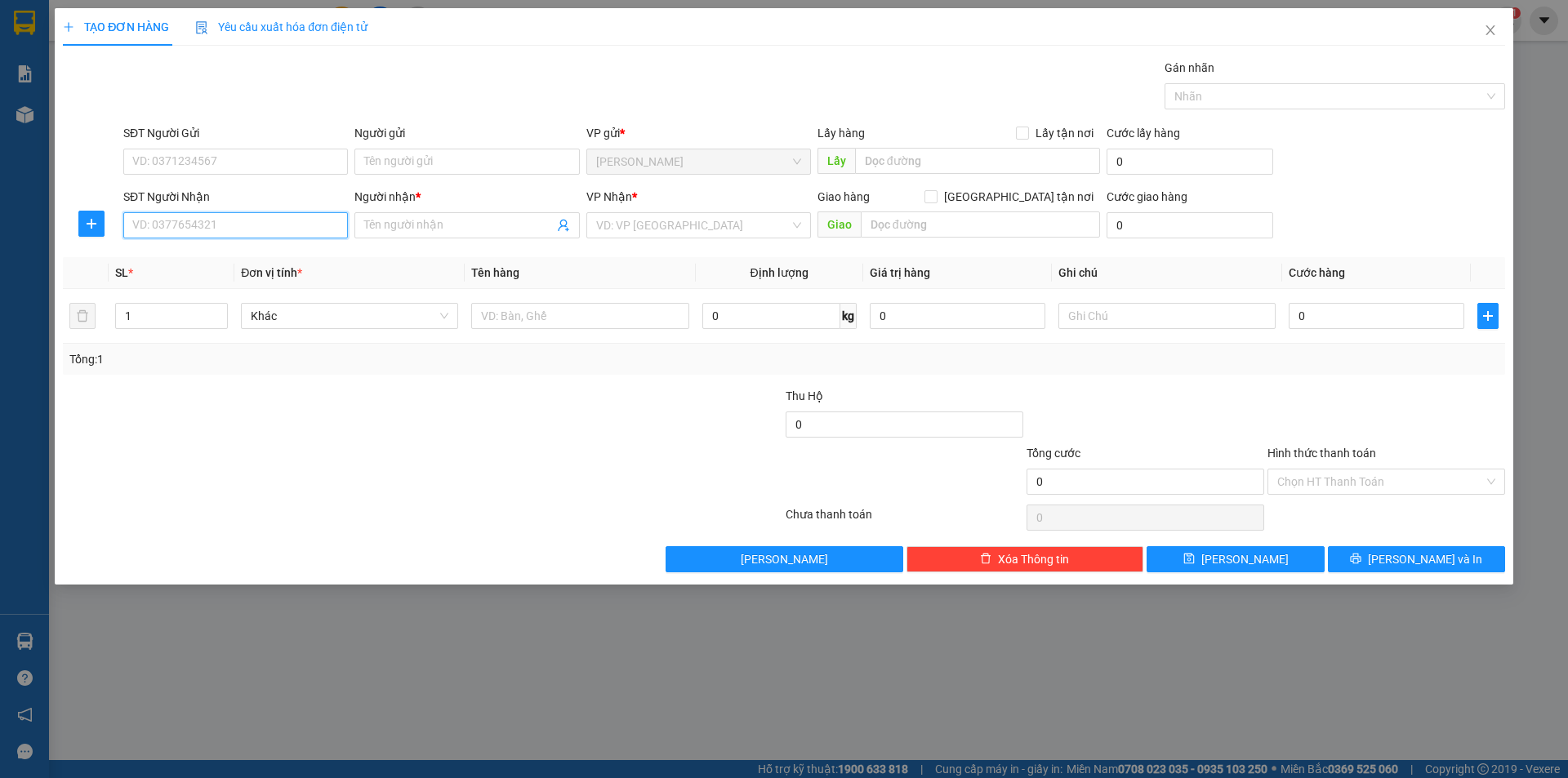
click at [260, 213] on input "SĐT Người Nhận" at bounding box center [235, 225] width 224 height 26
click at [253, 241] on div "SĐT Người Nhận 0965168" at bounding box center [235, 215] width 224 height 57
click at [262, 227] on input "0965168" at bounding box center [235, 225] width 224 height 26
click at [275, 262] on div "0965168572 - VƯƠNG" at bounding box center [235, 258] width 205 height 18
type input "0965168572"
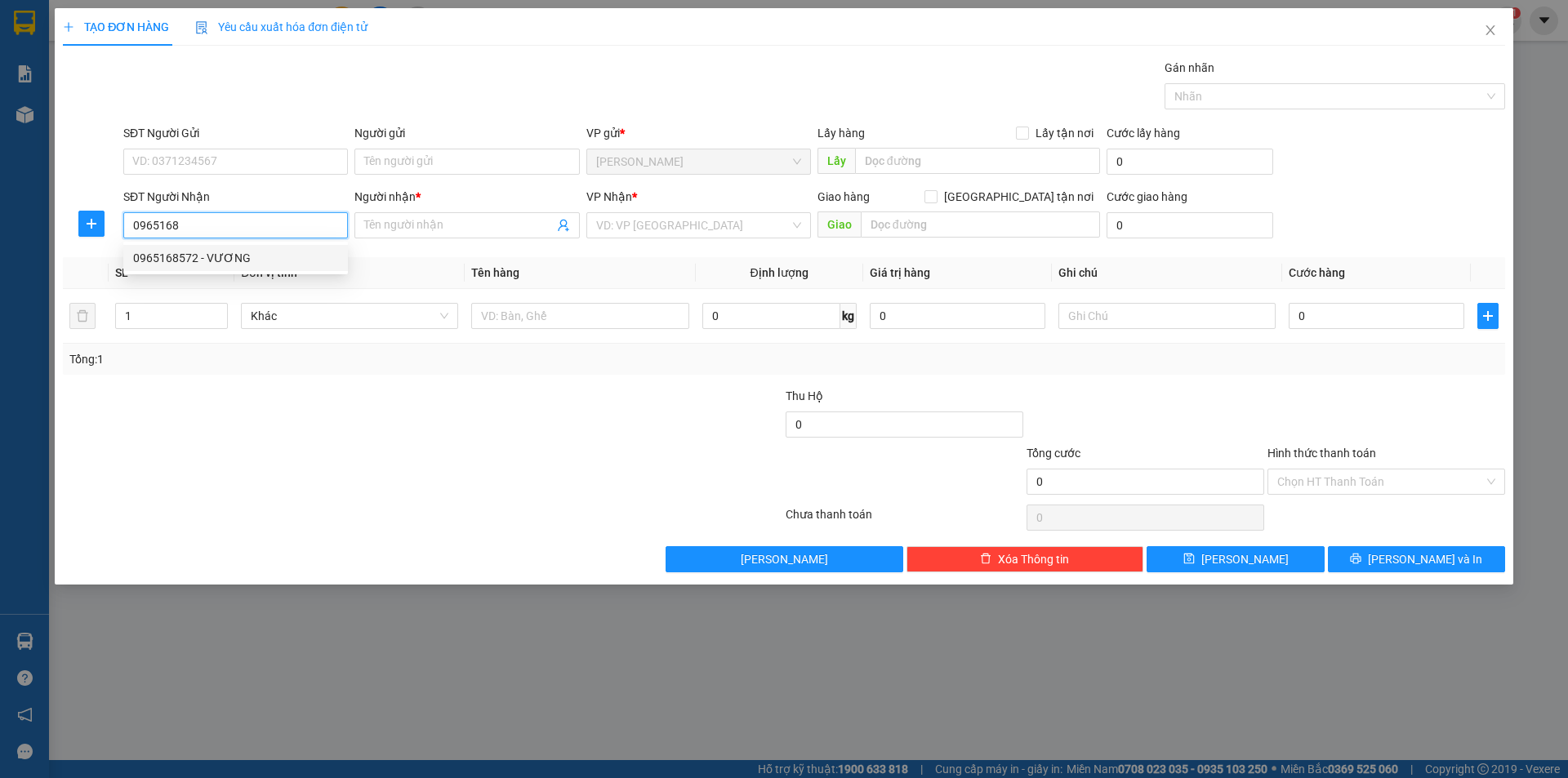
type input "VƯƠNG"
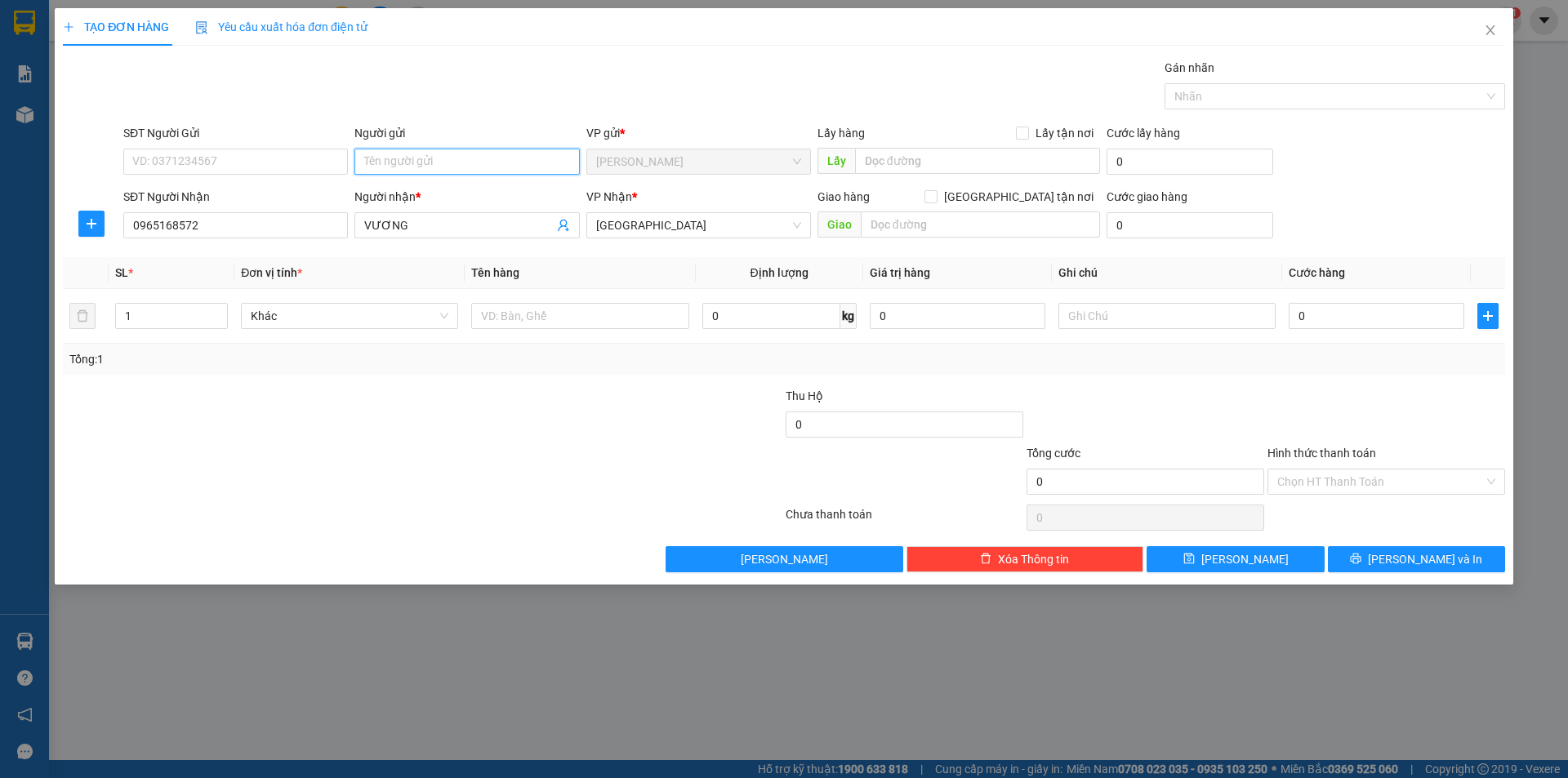
click at [480, 155] on input "Người gửi" at bounding box center [466, 162] width 224 height 26
type input "MÁ TRÌ"
drag, startPoint x: 534, startPoint y: 324, endPoint x: 554, endPoint y: 294, distance: 36.1
click at [537, 322] on input "text" at bounding box center [580, 316] width 217 height 26
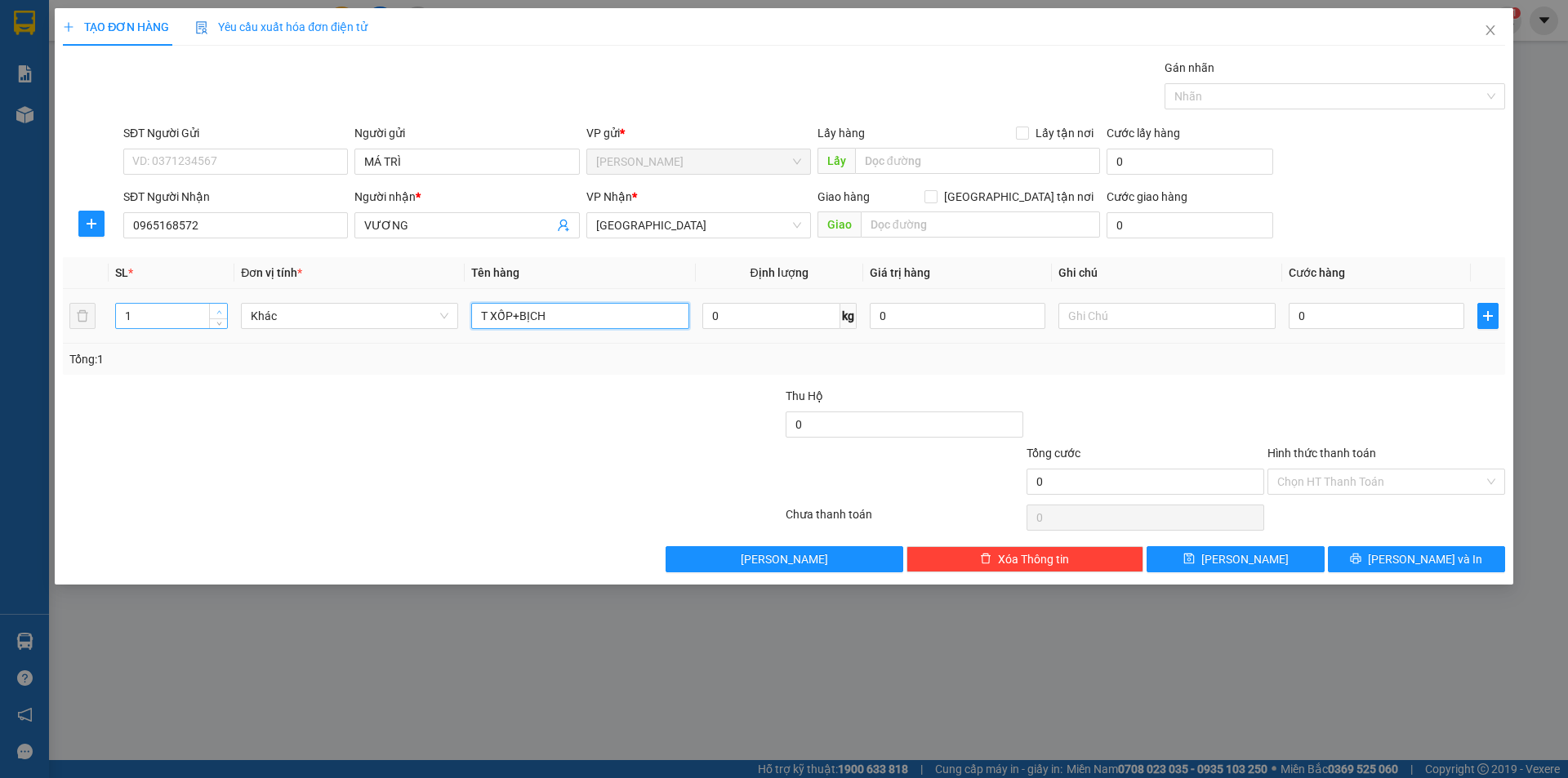
type input "T XỐP+BỊCH"
type input "2"
click at [216, 312] on icon "up" at bounding box center [219, 312] width 6 height 6
click at [1066, 317] on input "text" at bounding box center [1167, 316] width 217 height 26
type input "R/140 GIAO"
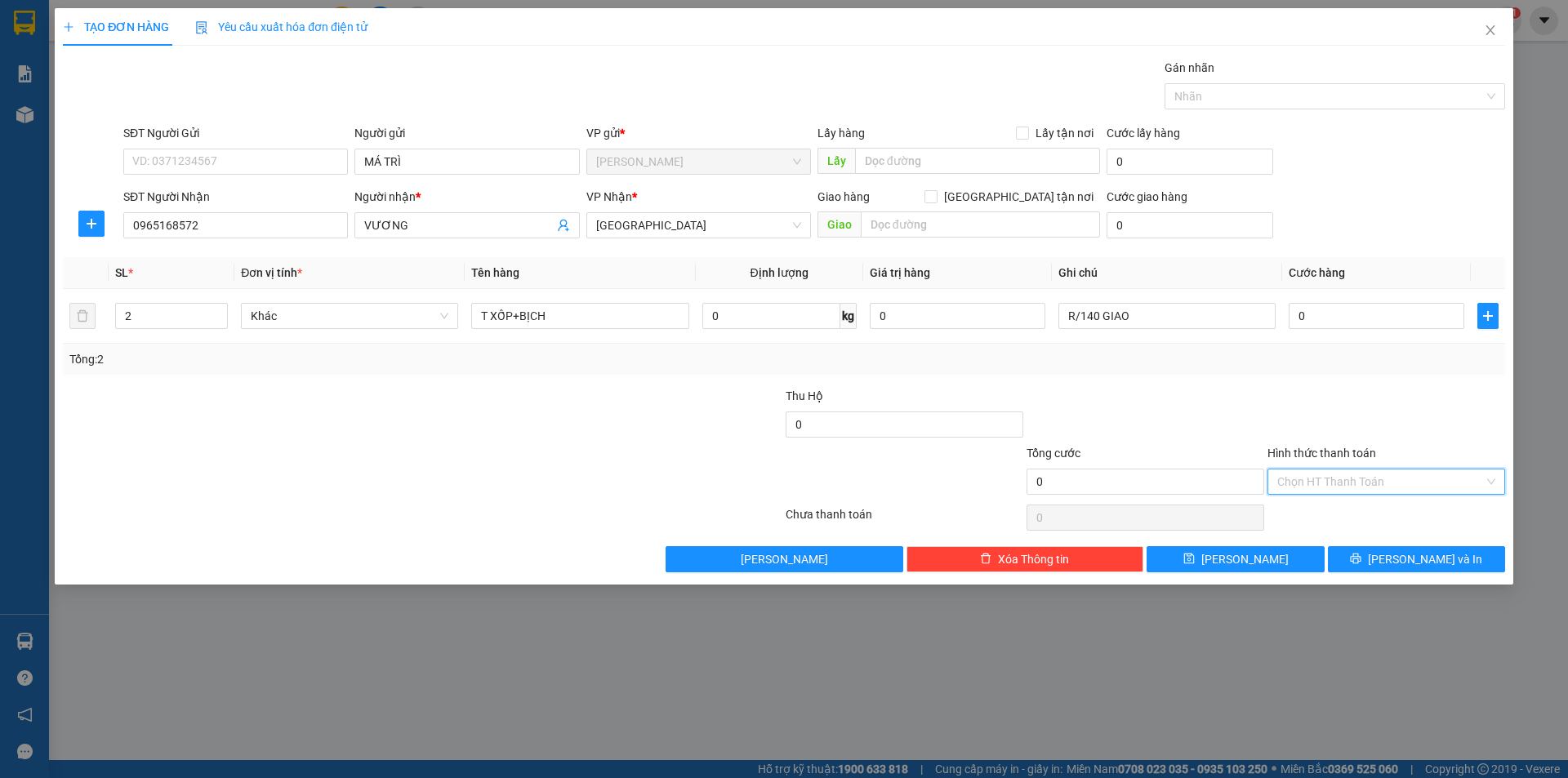
click at [1298, 487] on input "Hình thức thanh toán" at bounding box center [1380, 482] width 206 height 25
drag, startPoint x: 1305, startPoint y: 528, endPoint x: 1313, endPoint y: 537, distance: 12.0
click at [1308, 533] on div "Miễn phí" at bounding box center [1386, 541] width 237 height 26
click at [1346, 559] on button "[PERSON_NAME] và In" at bounding box center [1416, 560] width 178 height 26
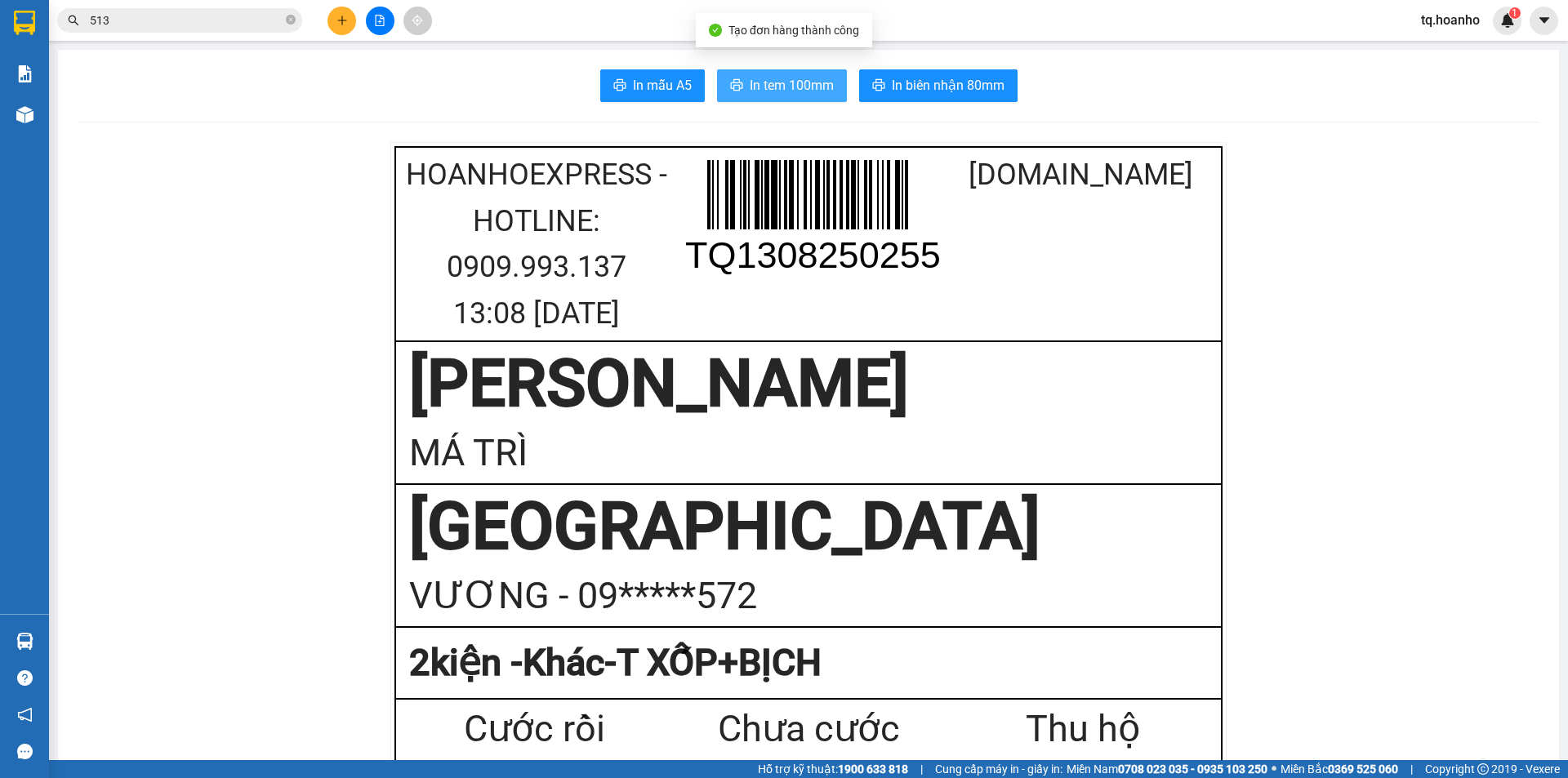
click at [782, 79] on span "In tem 100mm" at bounding box center [792, 85] width 84 height 20
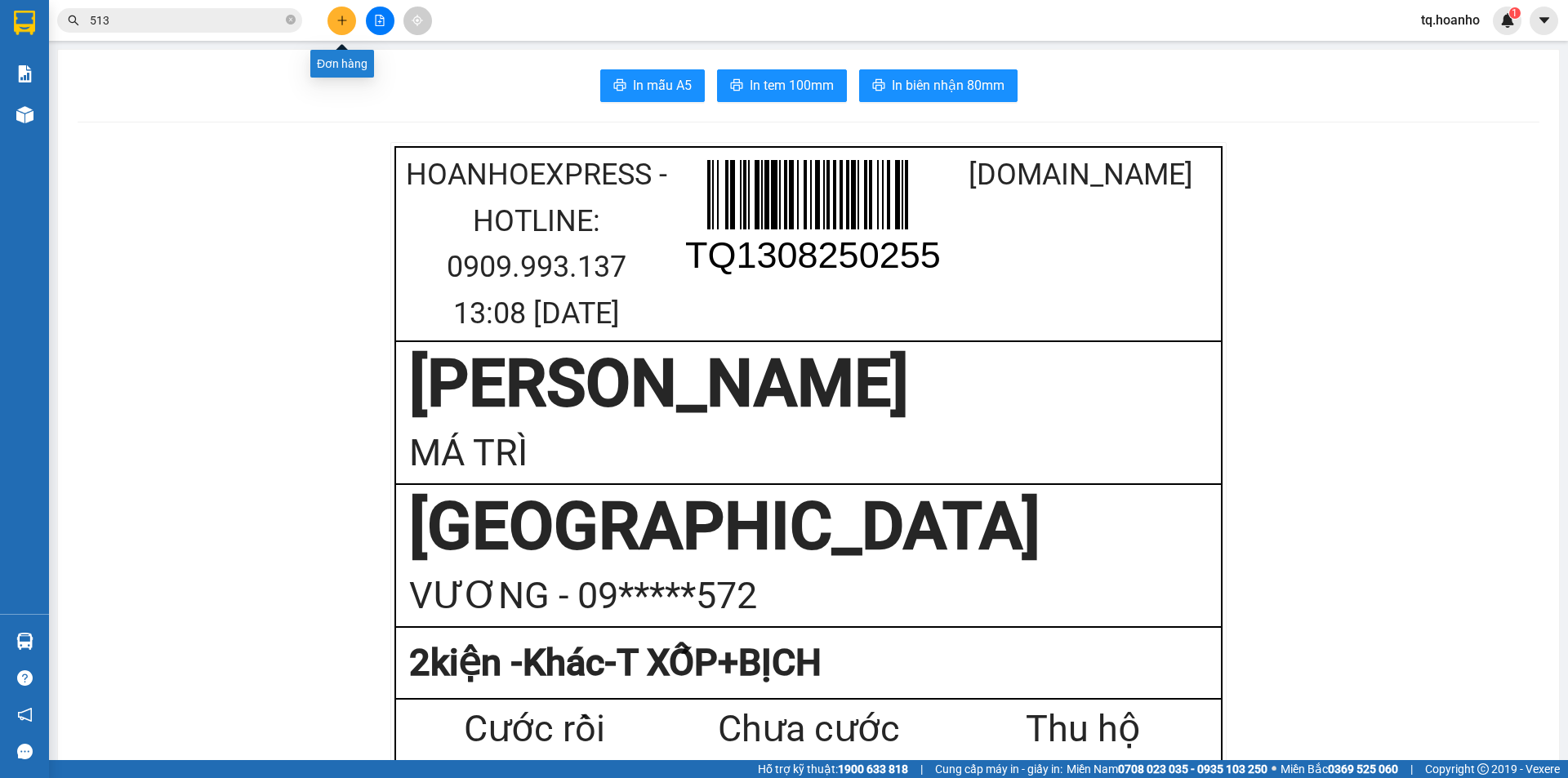
click at [332, 20] on button at bounding box center [341, 21] width 29 height 29
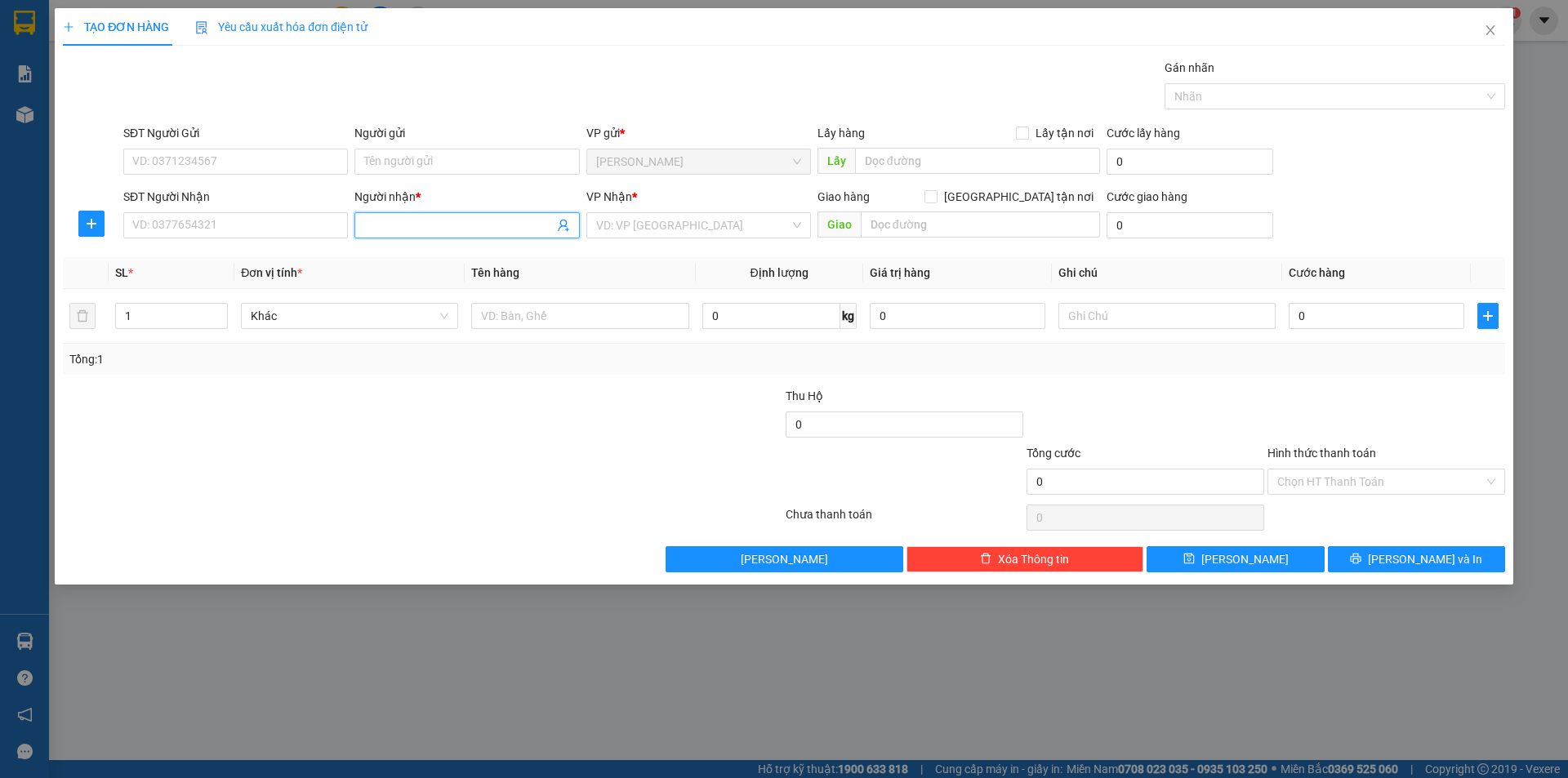
click at [459, 222] on input "Người nhận *" at bounding box center [458, 225] width 189 height 18
type input "D"
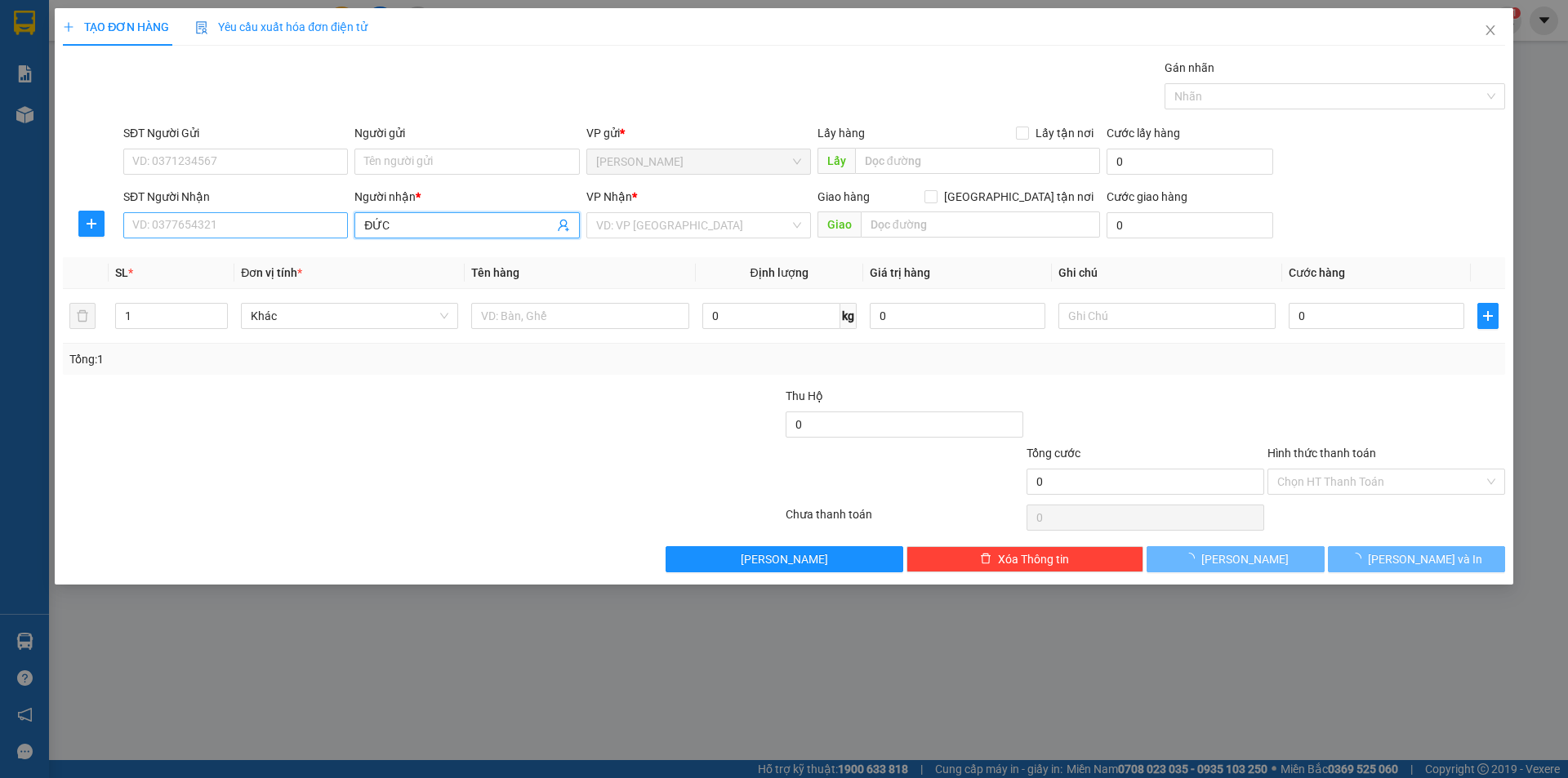
type input "ĐỨC"
click at [331, 219] on input "SĐT Người Nhận" at bounding box center [235, 225] width 224 height 26
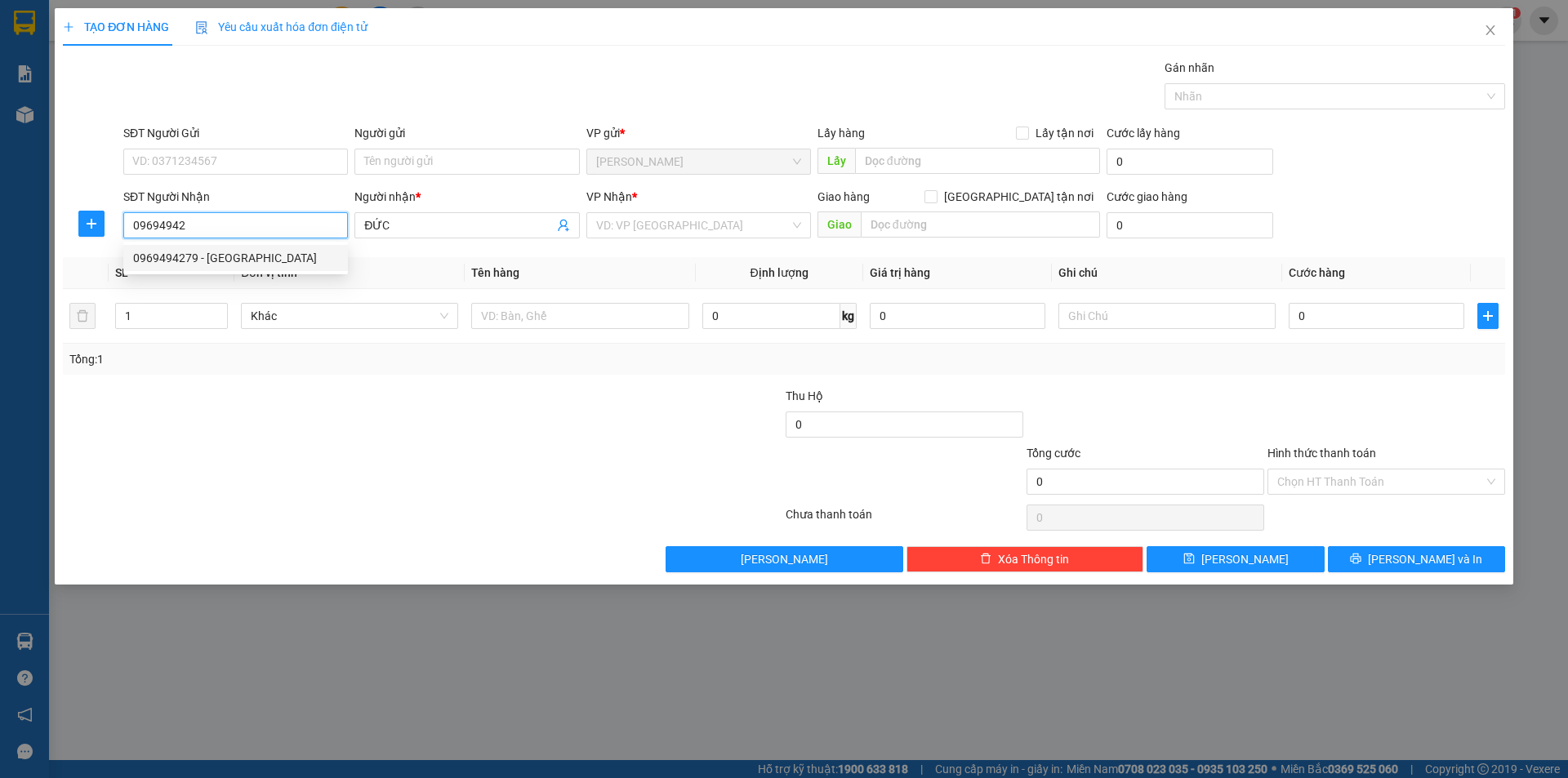
click at [268, 246] on div "0969494279 - [GEOGRAPHIC_DATA]" at bounding box center [235, 258] width 224 height 26
type input "0969494279"
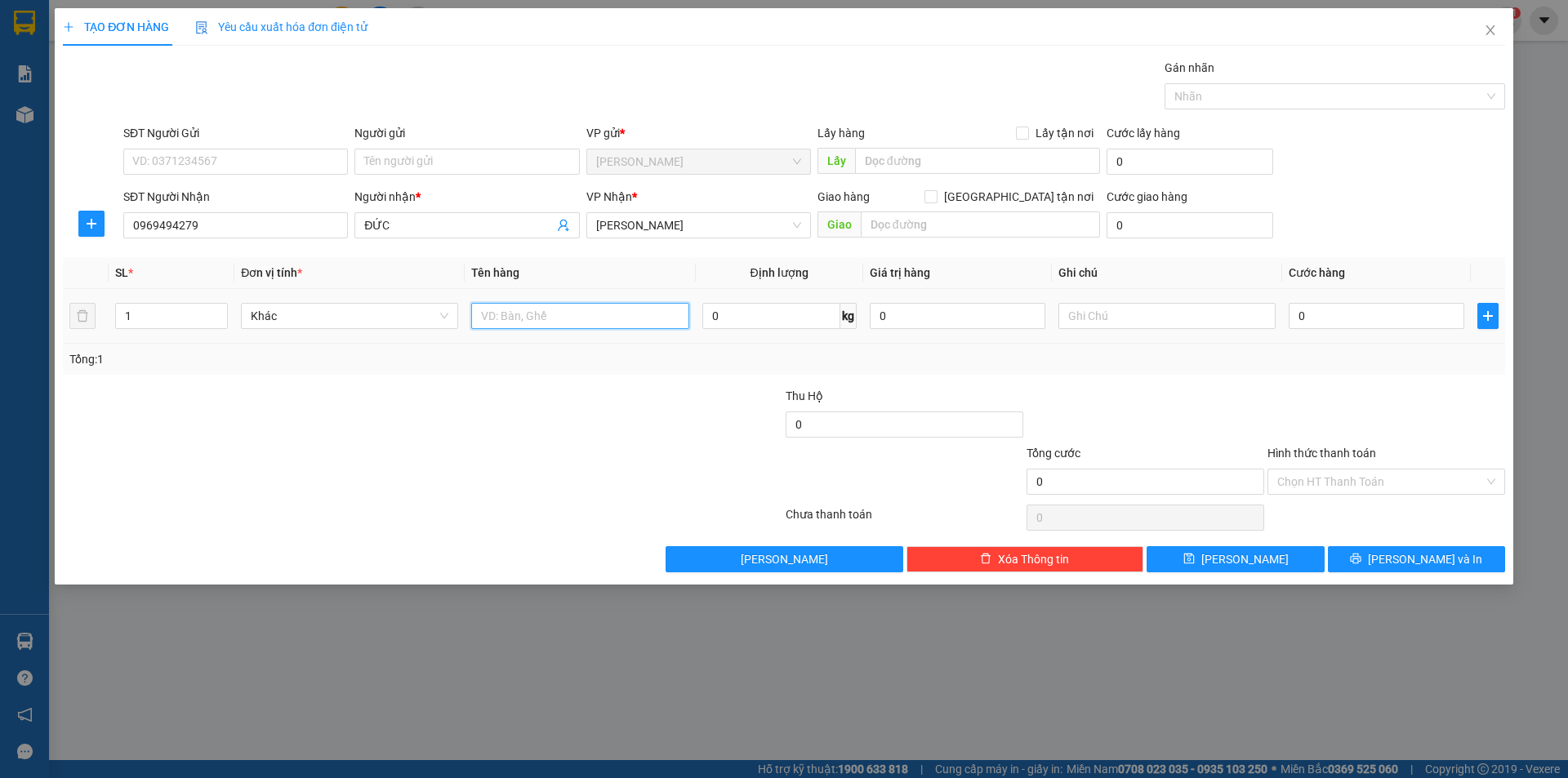
click at [561, 313] on input "text" at bounding box center [580, 316] width 217 height 26
click at [478, 315] on input "BALO+T XỐP+BỊCH" at bounding box center [580, 316] width 217 height 26
type input "2BALO+T XỐP+BỊCH"
click at [226, 309] on span "Increase Value" at bounding box center [218, 311] width 18 height 15
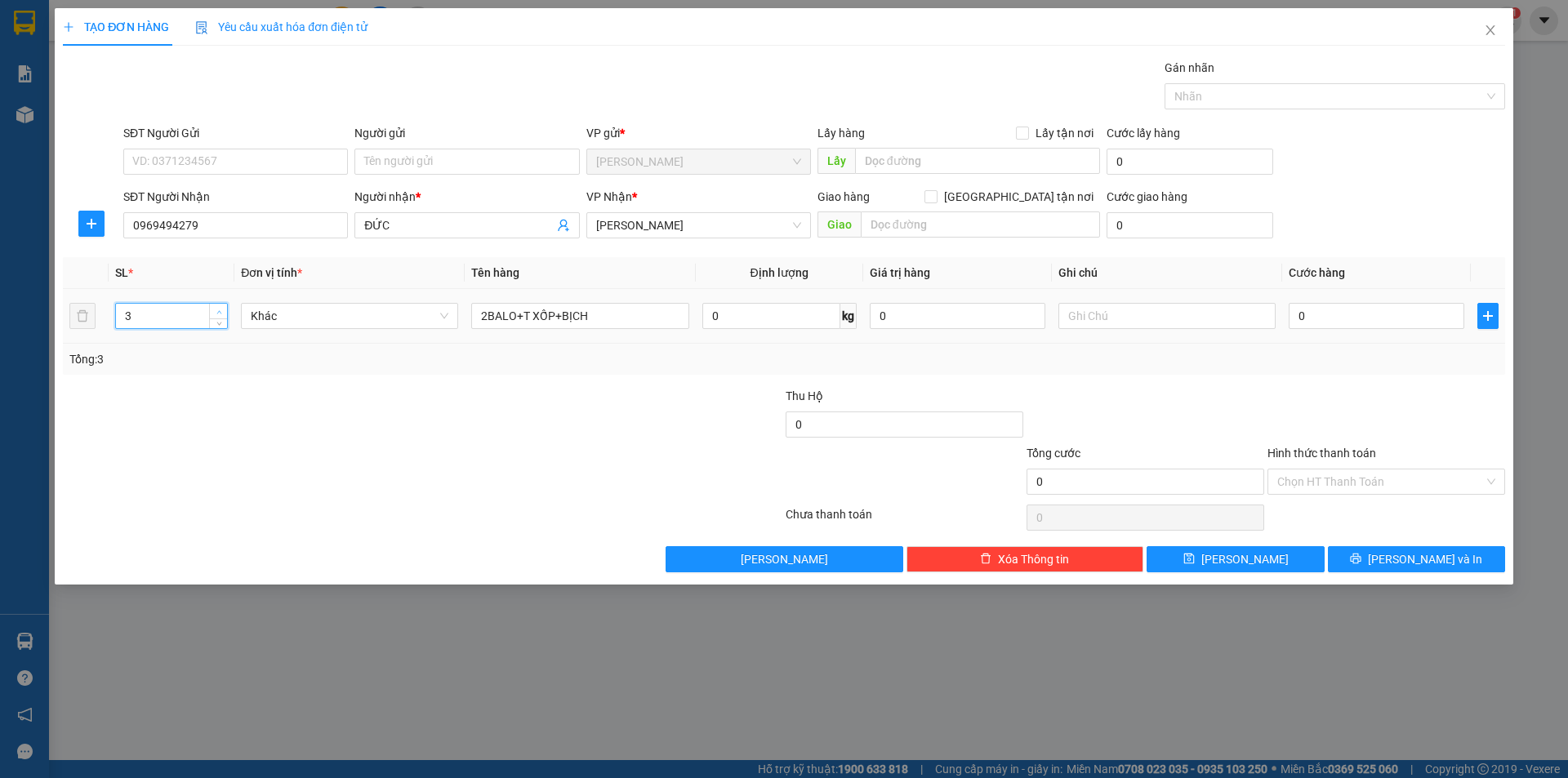
type input "4"
click at [226, 309] on span "Increase Value" at bounding box center [218, 311] width 18 height 15
drag, startPoint x: 273, startPoint y: 427, endPoint x: 967, endPoint y: 309, distance: 704.0
click at [439, 382] on div "Transit Pickup Surcharge Ids Transit Deliver Surcharge Ids Transit Deliver Surc…" at bounding box center [784, 315] width 1442 height 514
click at [965, 316] on input "0" at bounding box center [958, 316] width 176 height 26
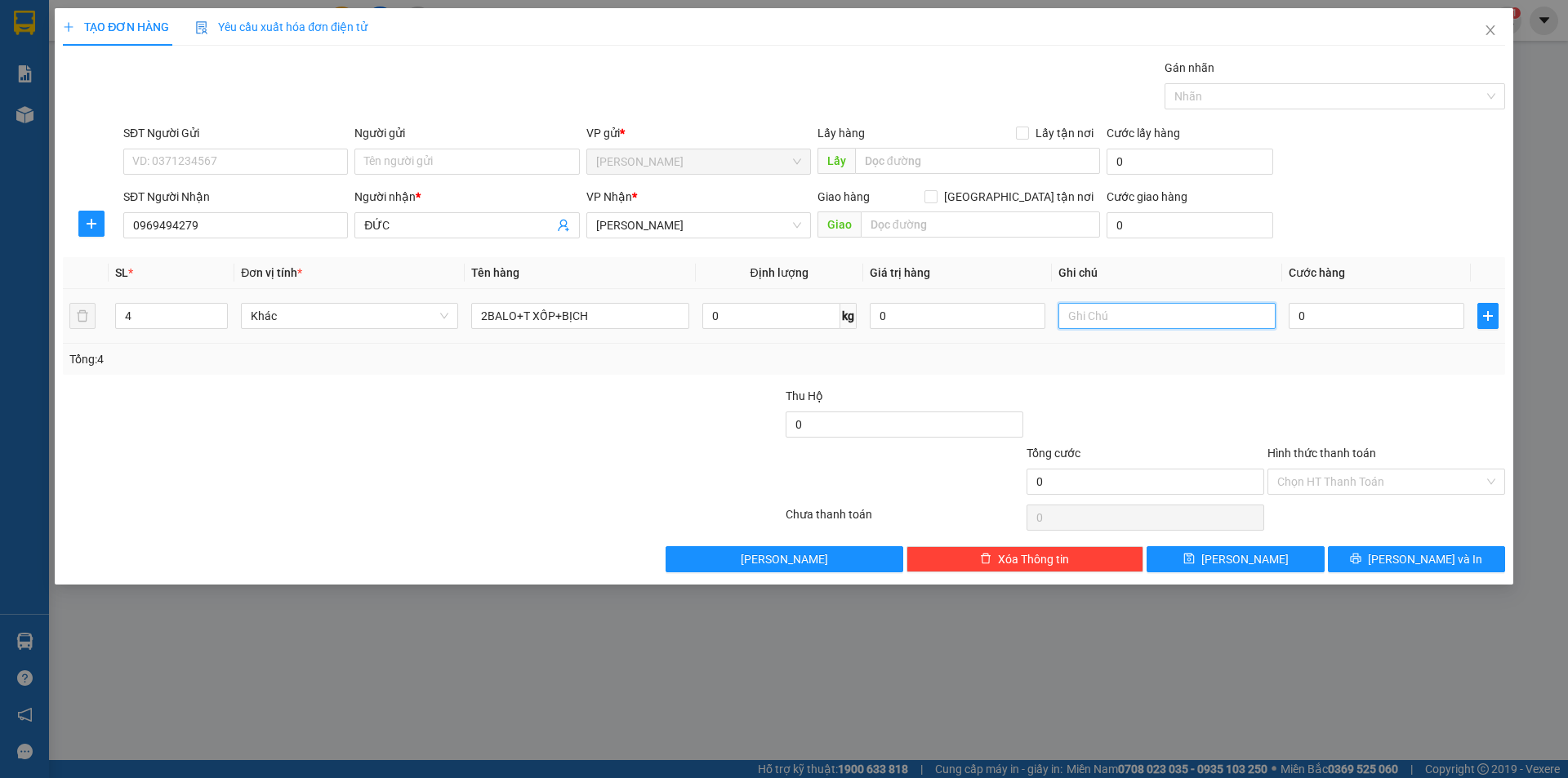
click at [1079, 327] on input "text" at bounding box center [1167, 316] width 217 height 26
type input "R/200"
click at [1317, 479] on input "Hình thức thanh toán" at bounding box center [1380, 482] width 206 height 25
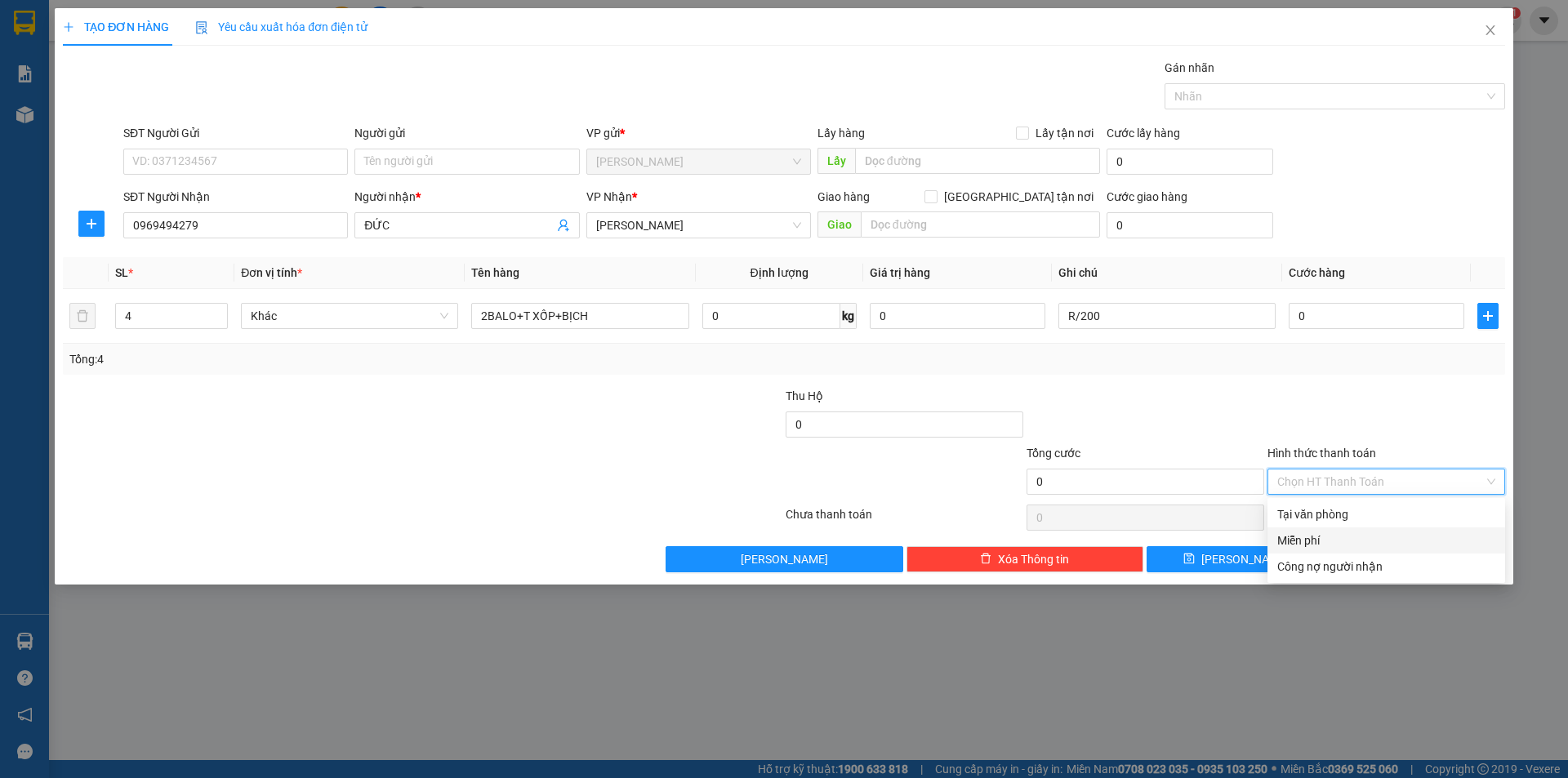
click at [1316, 530] on div "Miễn phí" at bounding box center [1386, 541] width 237 height 26
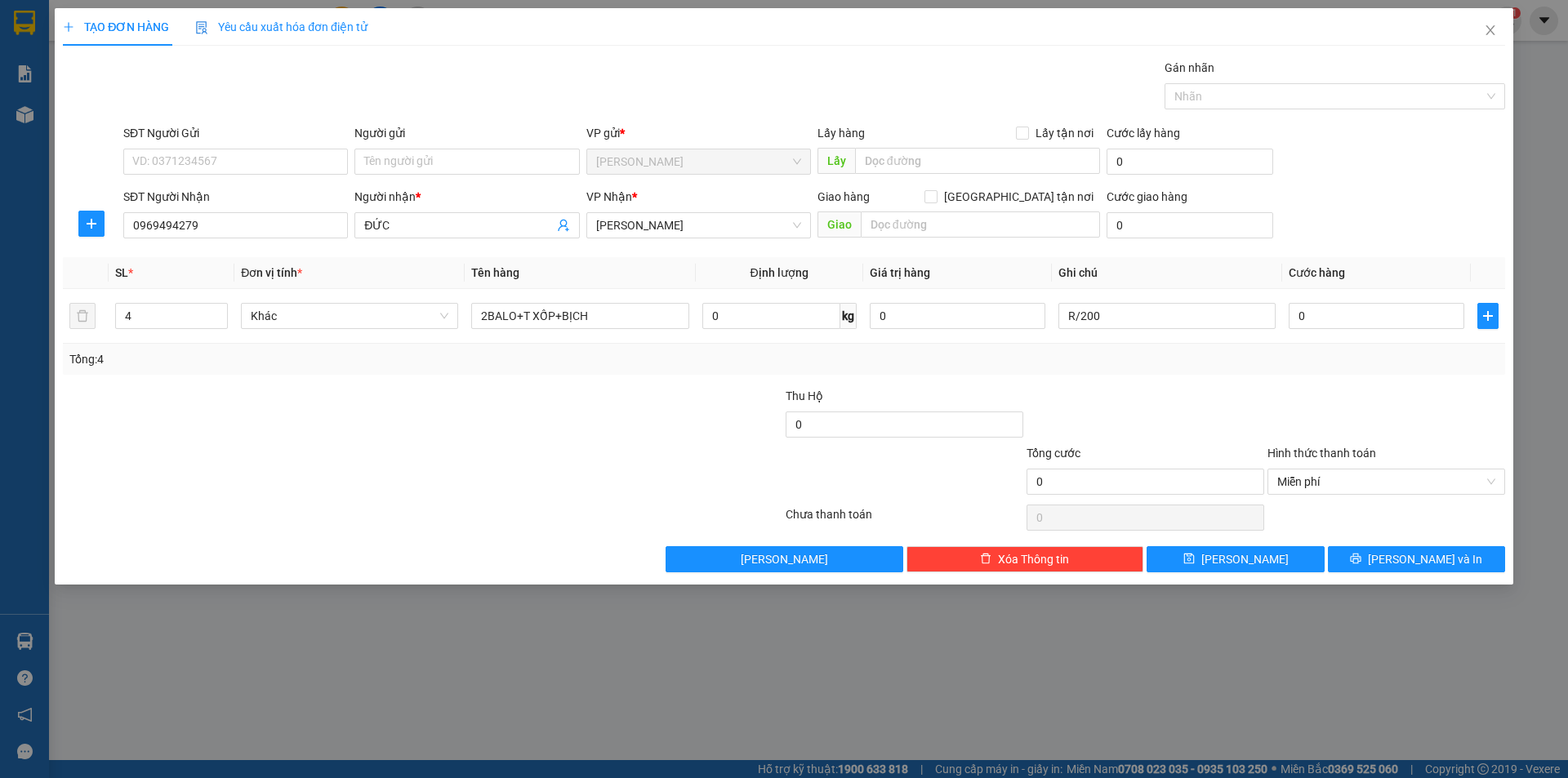
click at [1395, 576] on div "TẠO ĐƠN HÀNG Yêu cầu xuất hóa đơn điện tử Transit Pickup Surcharge Ids Transit …" at bounding box center [784, 296] width 1458 height 577
click at [1345, 548] on button "[PERSON_NAME] và In" at bounding box center [1416, 560] width 178 height 26
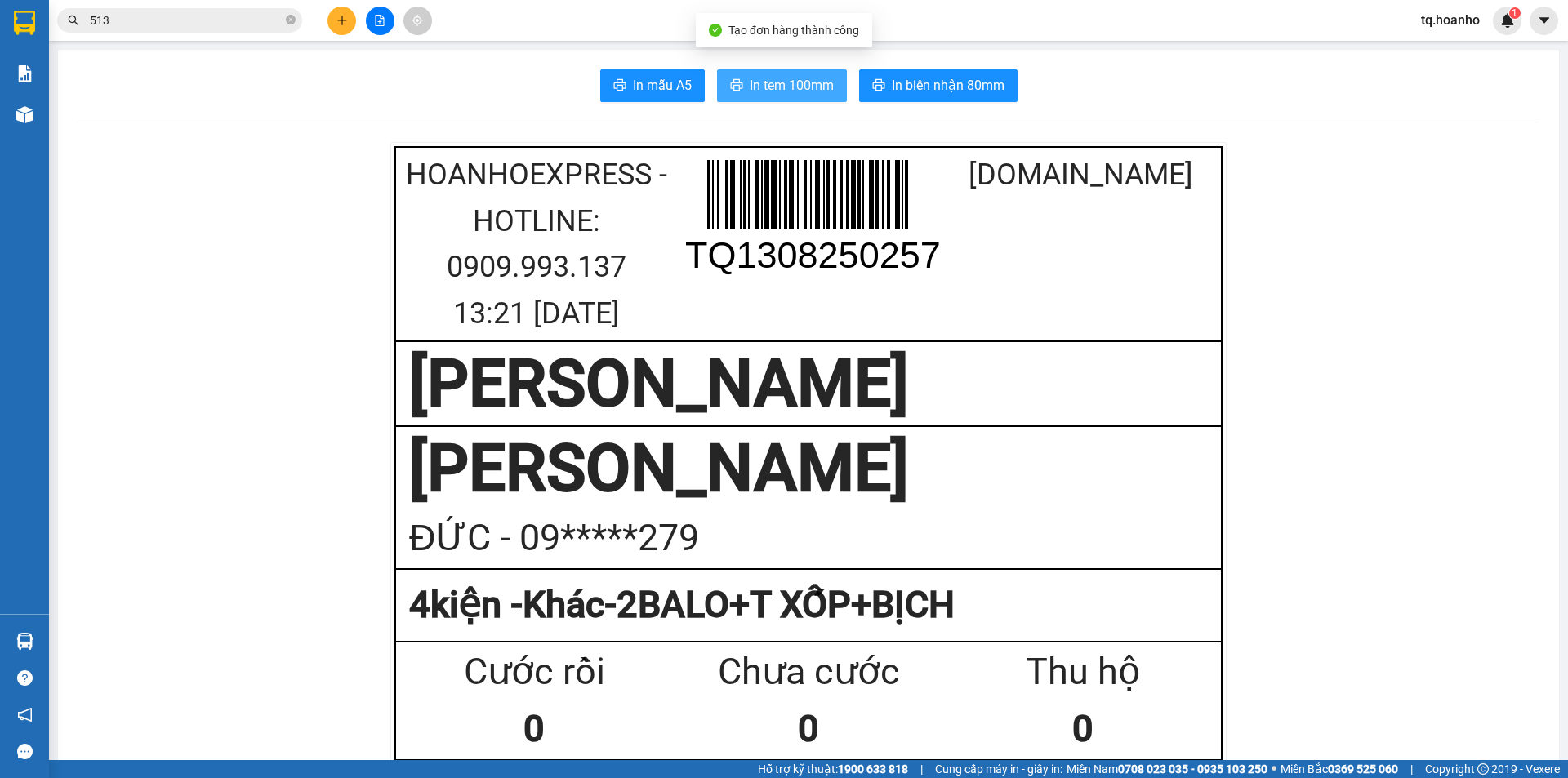
click at [730, 84] on icon "printer" at bounding box center [736, 84] width 12 height 11
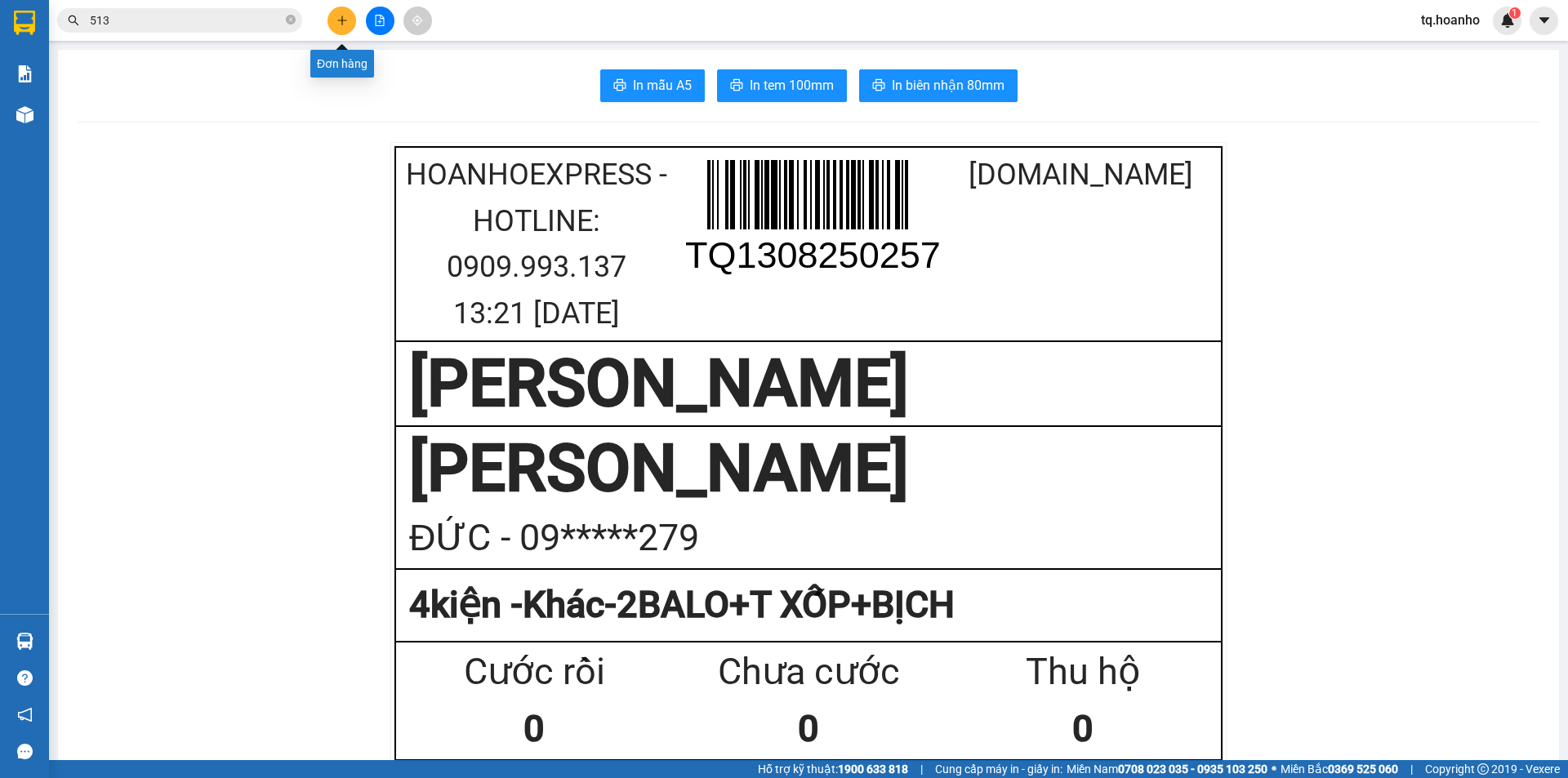
click at [351, 18] on button at bounding box center [341, 21] width 29 height 29
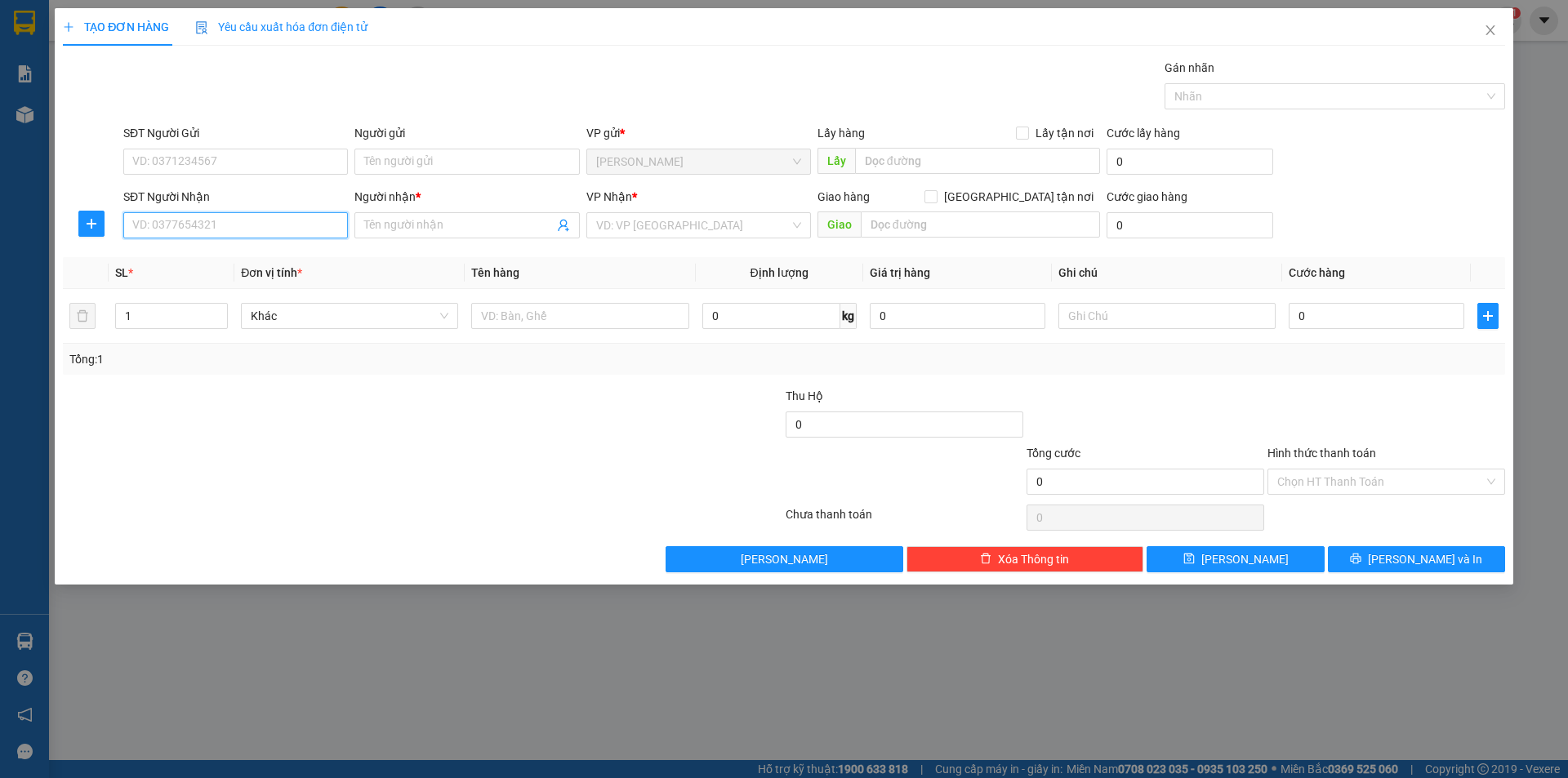
click at [260, 234] on input "SĐT Người Nhận" at bounding box center [235, 225] width 224 height 26
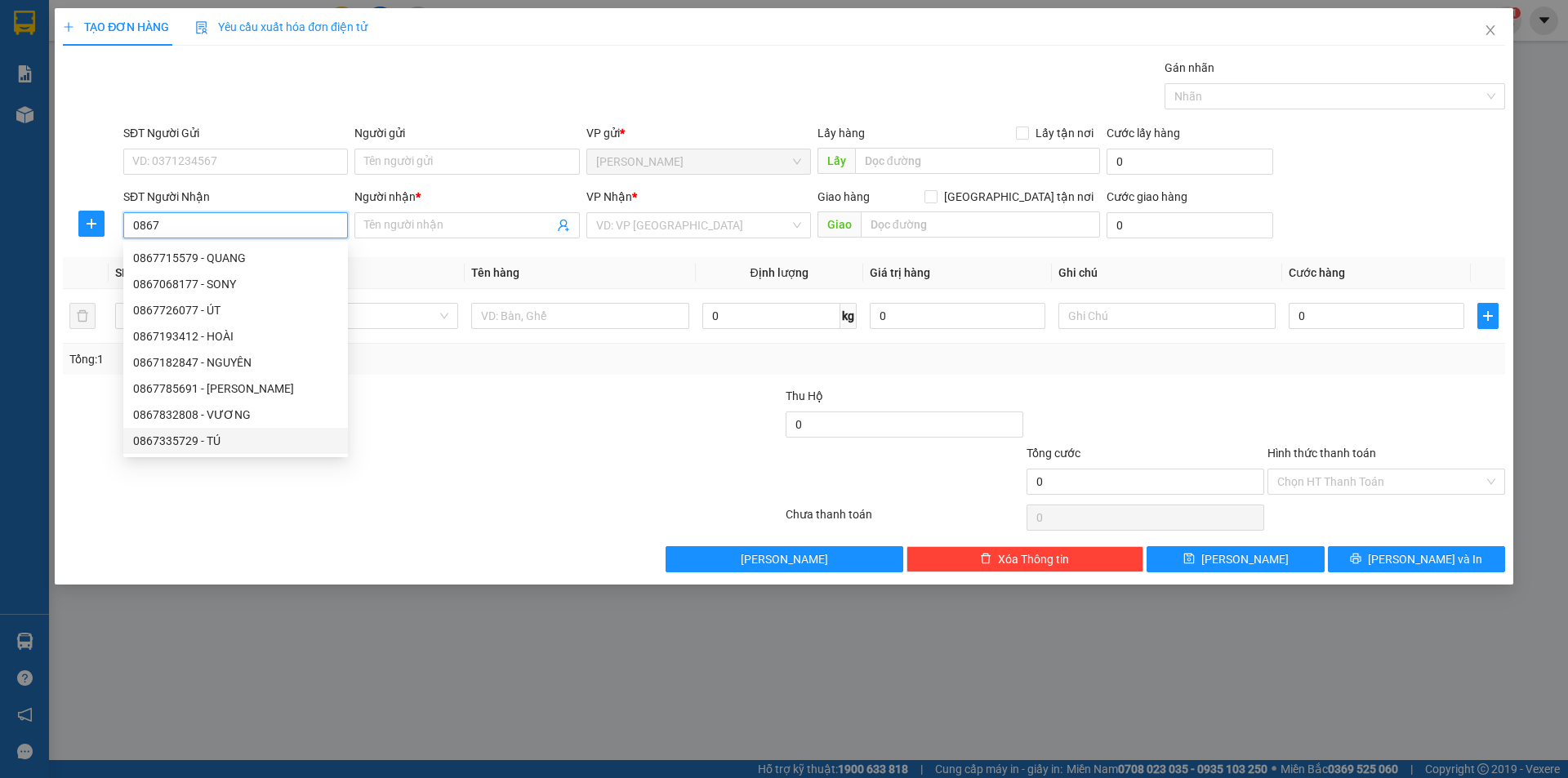
type input "0867"
click at [407, 480] on div at bounding box center [301, 472] width 482 height 57
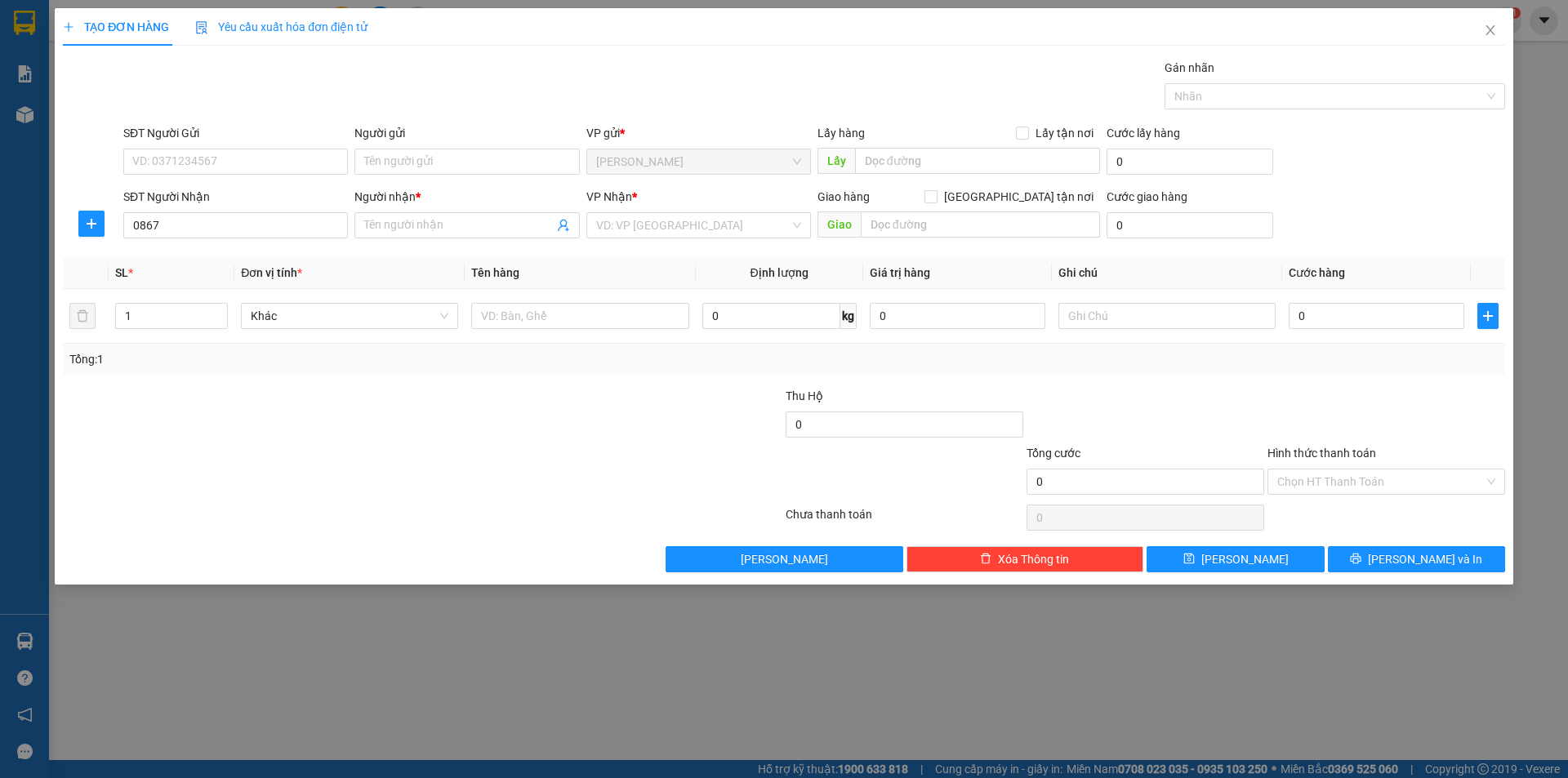
click at [609, 240] on div "VP Nhận * VD: VP [GEOGRAPHIC_DATA]" at bounding box center [698, 215] width 224 height 57
click at [610, 232] on input "search" at bounding box center [693, 225] width 194 height 25
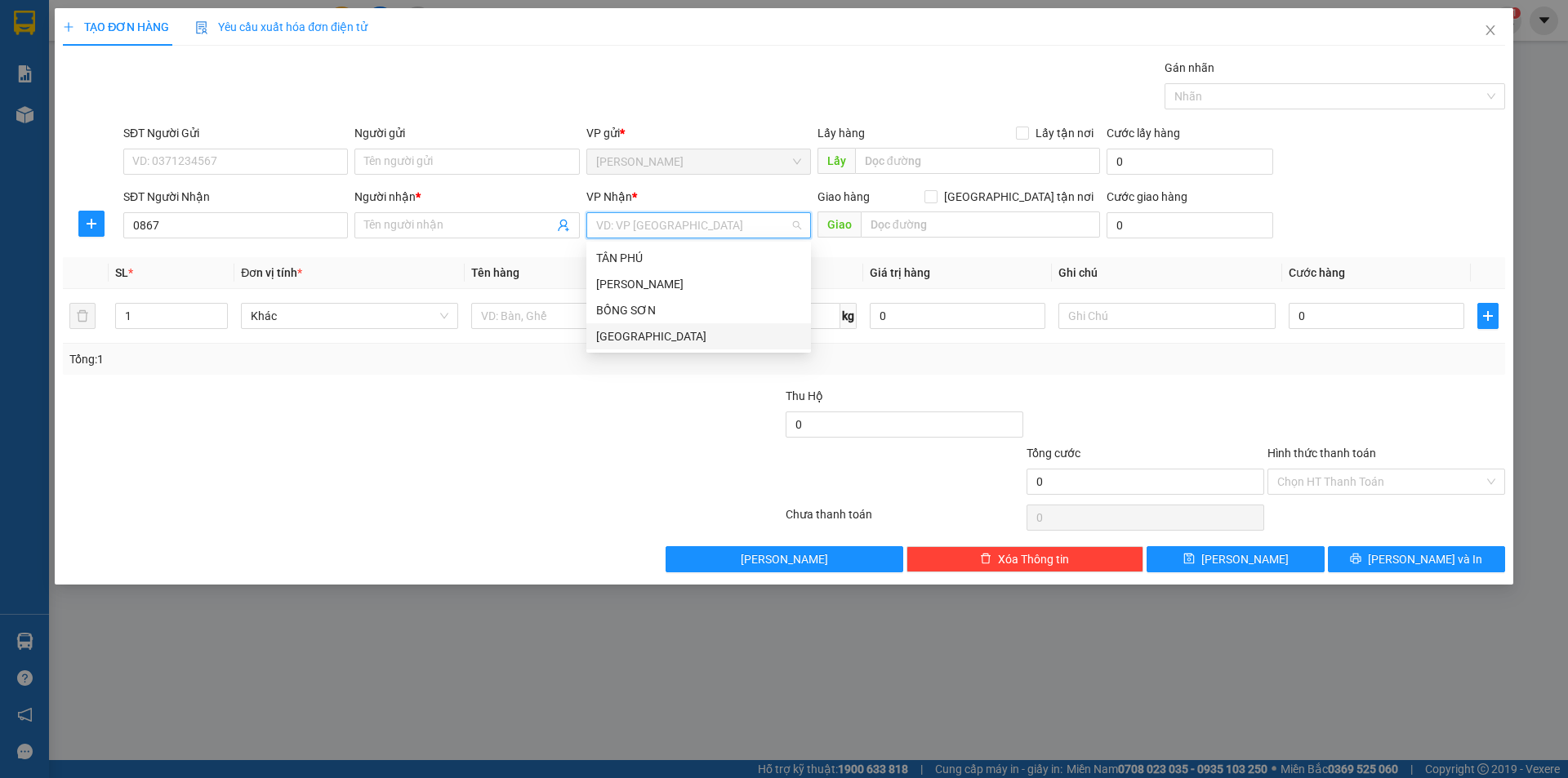
click at [615, 331] on div "[GEOGRAPHIC_DATA]" at bounding box center [699, 336] width 205 height 18
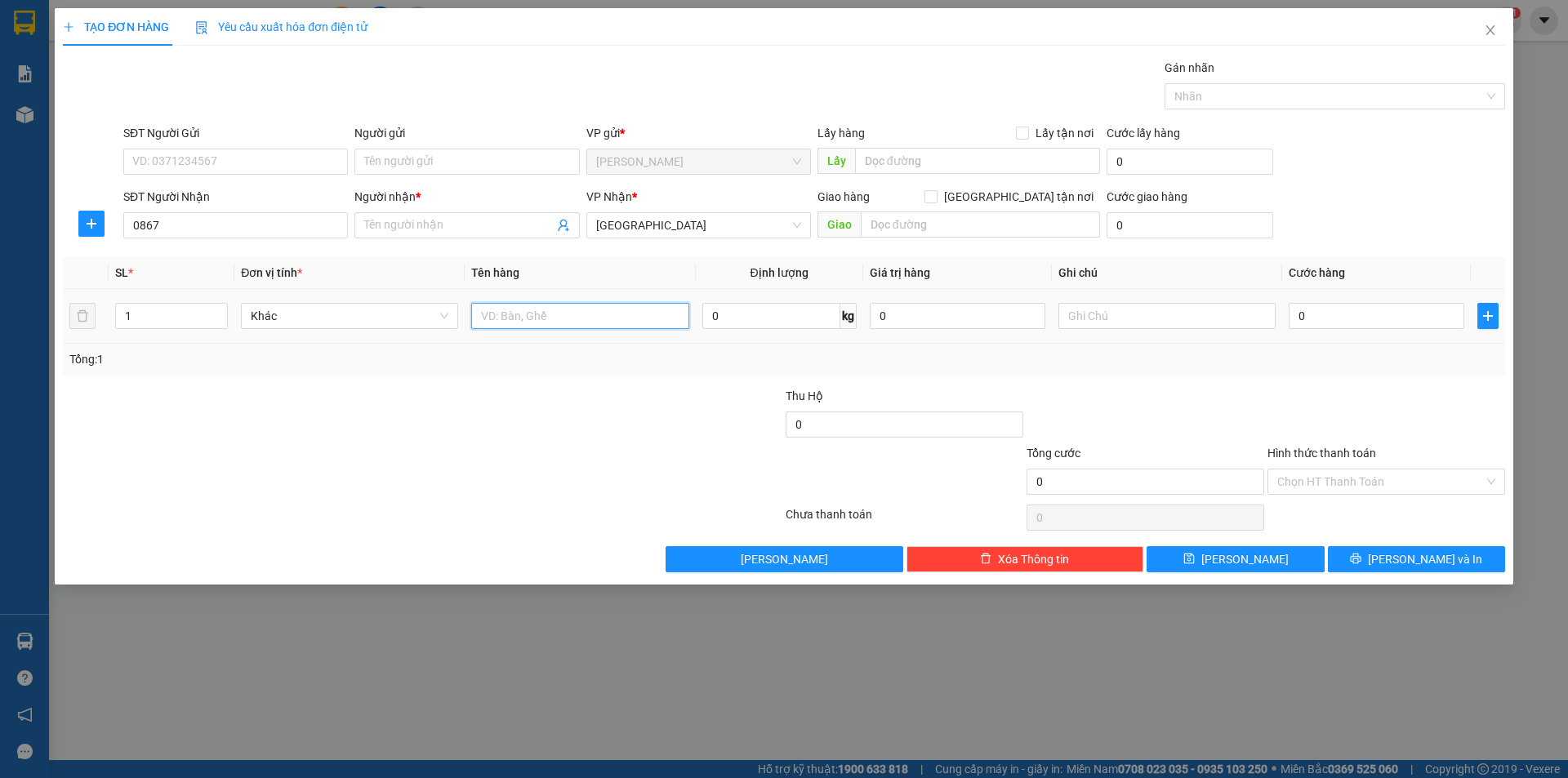
click at [575, 313] on input "text" at bounding box center [580, 316] width 217 height 26
type input "T XỐP"
click at [299, 224] on input "0867" at bounding box center [235, 225] width 224 height 26
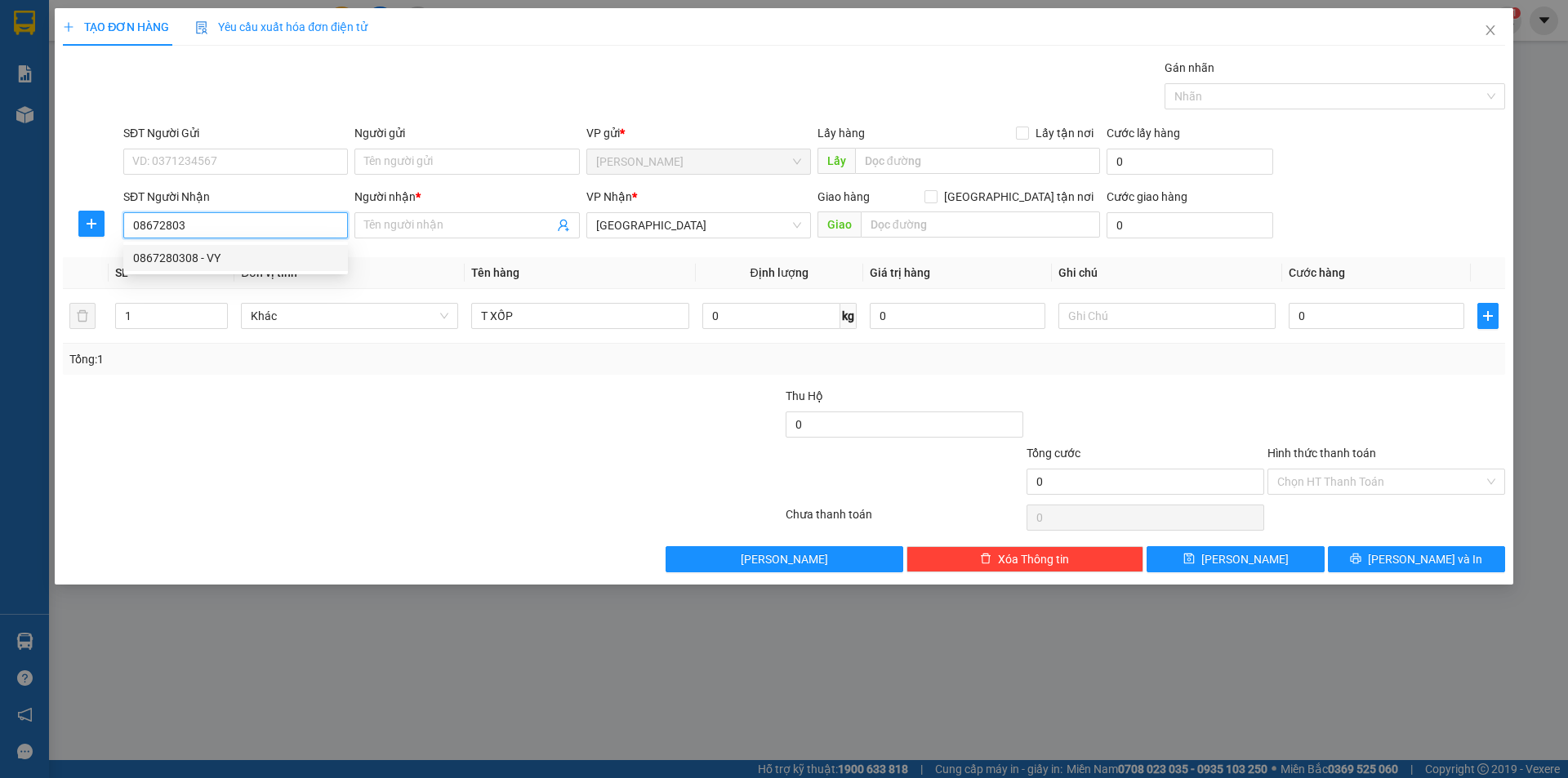
click at [178, 263] on div "0867280308 - VY" at bounding box center [235, 258] width 205 height 18
type input "0867280308"
type input "VY"
type input "0867280308"
click at [246, 370] on div "Tổng: 1" at bounding box center [784, 359] width 1442 height 31
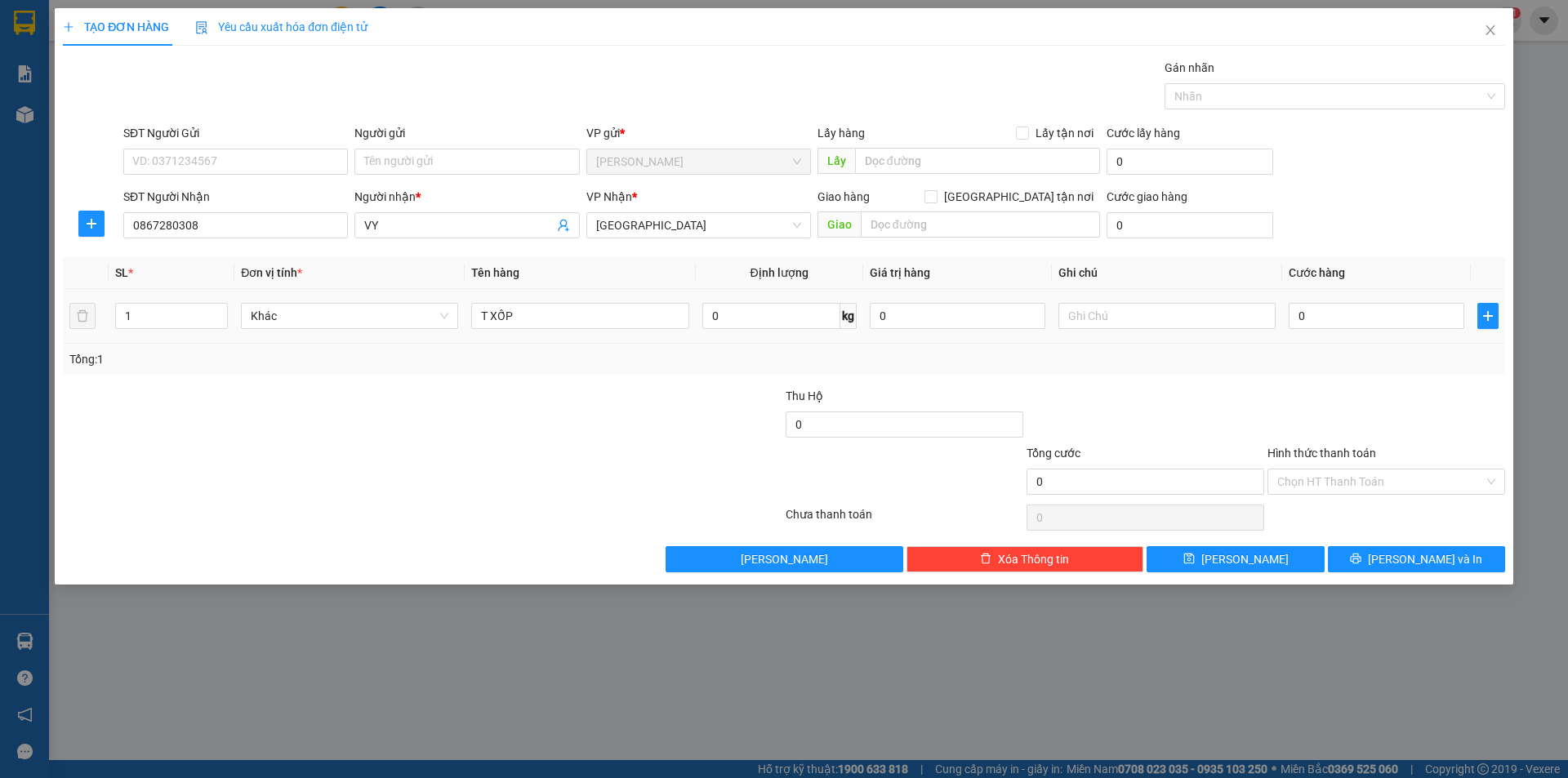
drag, startPoint x: 476, startPoint y: 452, endPoint x: 873, endPoint y: 336, distance: 413.6
click at [600, 408] on form "Thu Hộ 0 Tổng cước 0 Hình thức thanh toán Chọn HT Thanh Toán" at bounding box center [784, 444] width 1442 height 115
click at [1114, 316] on input "text" at bounding box center [1167, 316] width 217 height 26
type input "R/50 PHƯƠC KIỂN+120K GIAO"
click at [1317, 459] on label "Hình thức thanh toán" at bounding box center [1322, 453] width 109 height 13
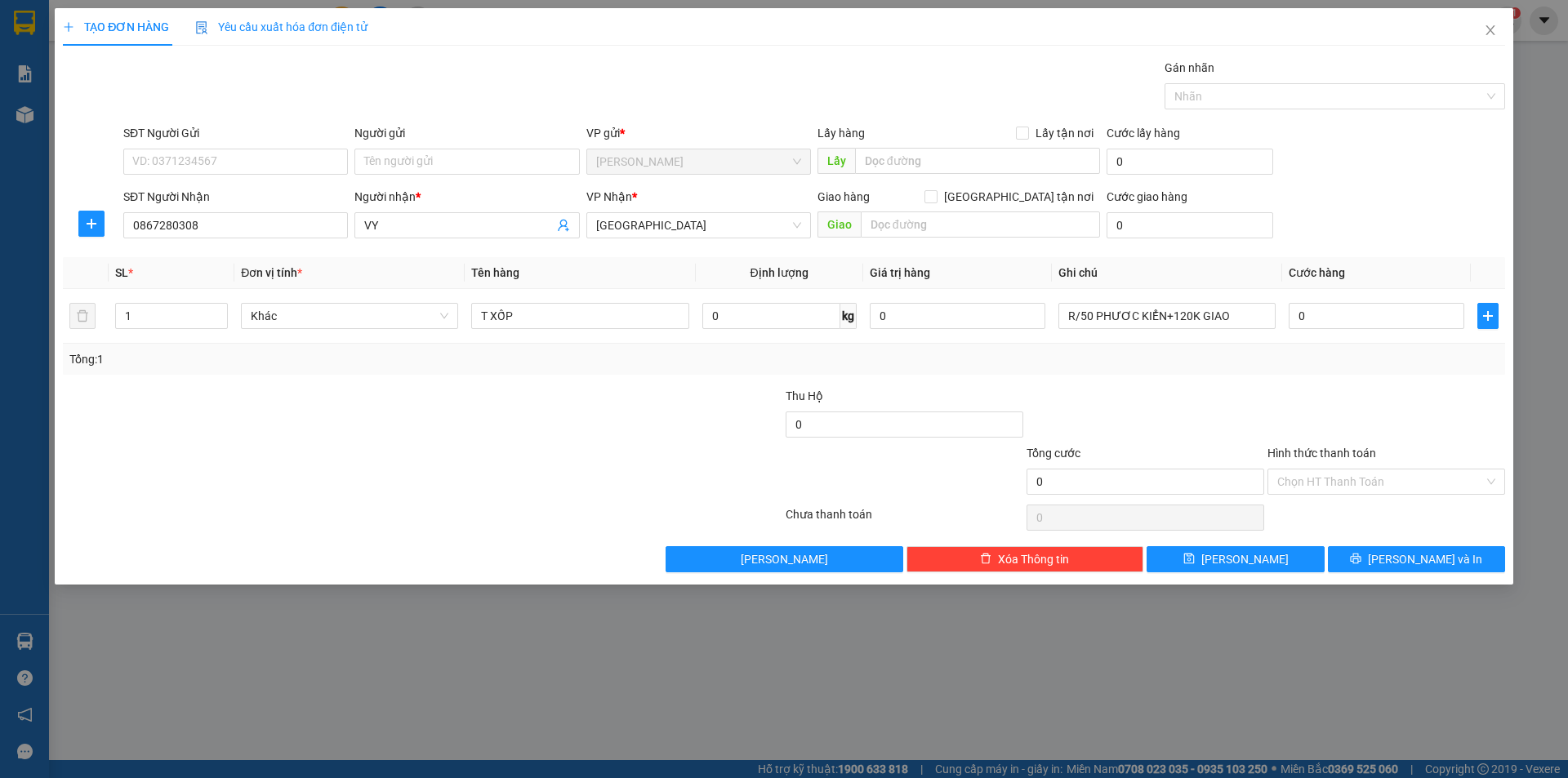
click at [1317, 470] on input "Hình thức thanh toán" at bounding box center [1380, 482] width 206 height 25
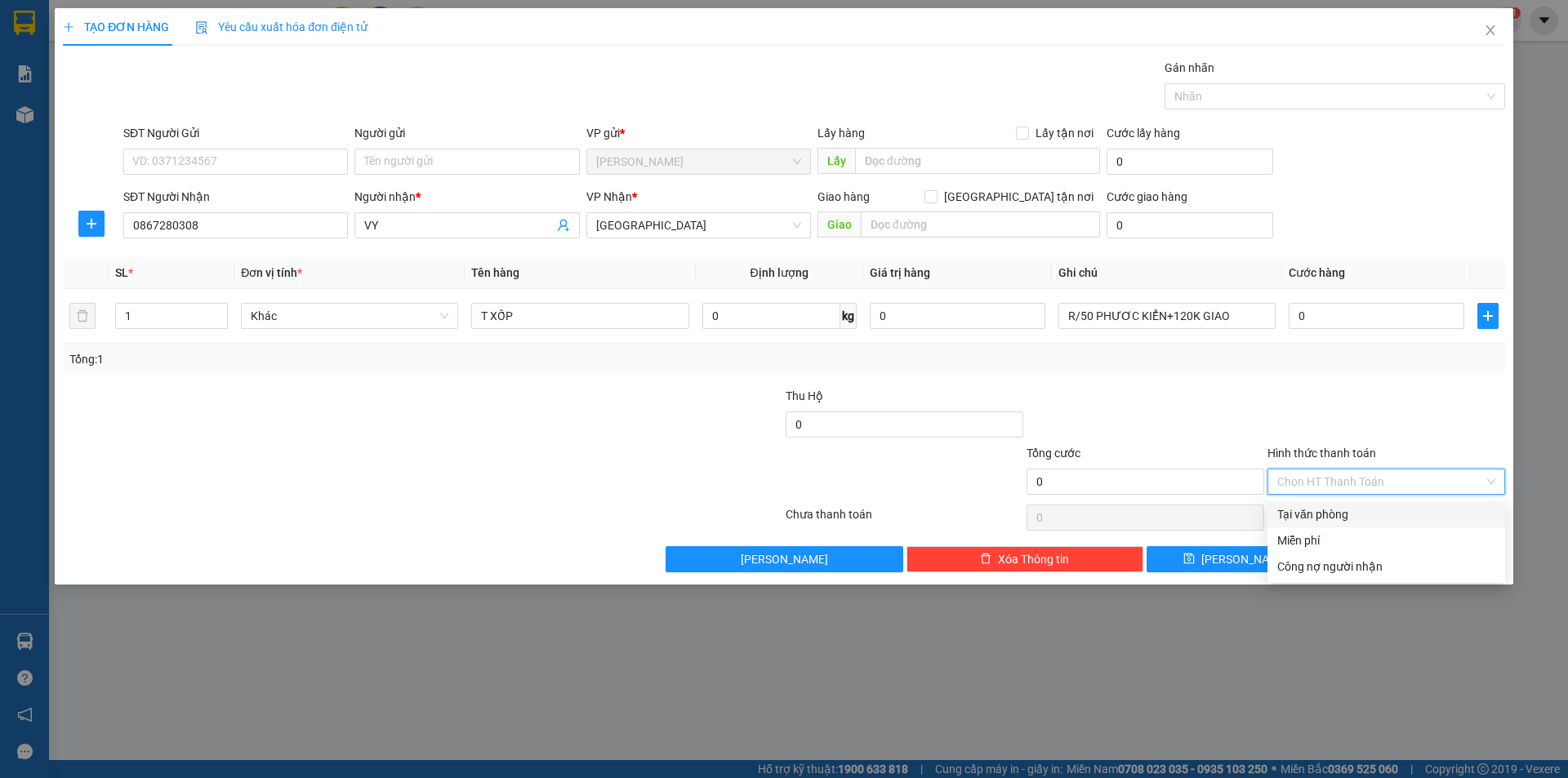
click at [1344, 482] on input "Hình thức thanh toán" at bounding box center [1380, 482] width 206 height 25
click at [1323, 535] on div "Miễn phí" at bounding box center [1386, 541] width 218 height 18
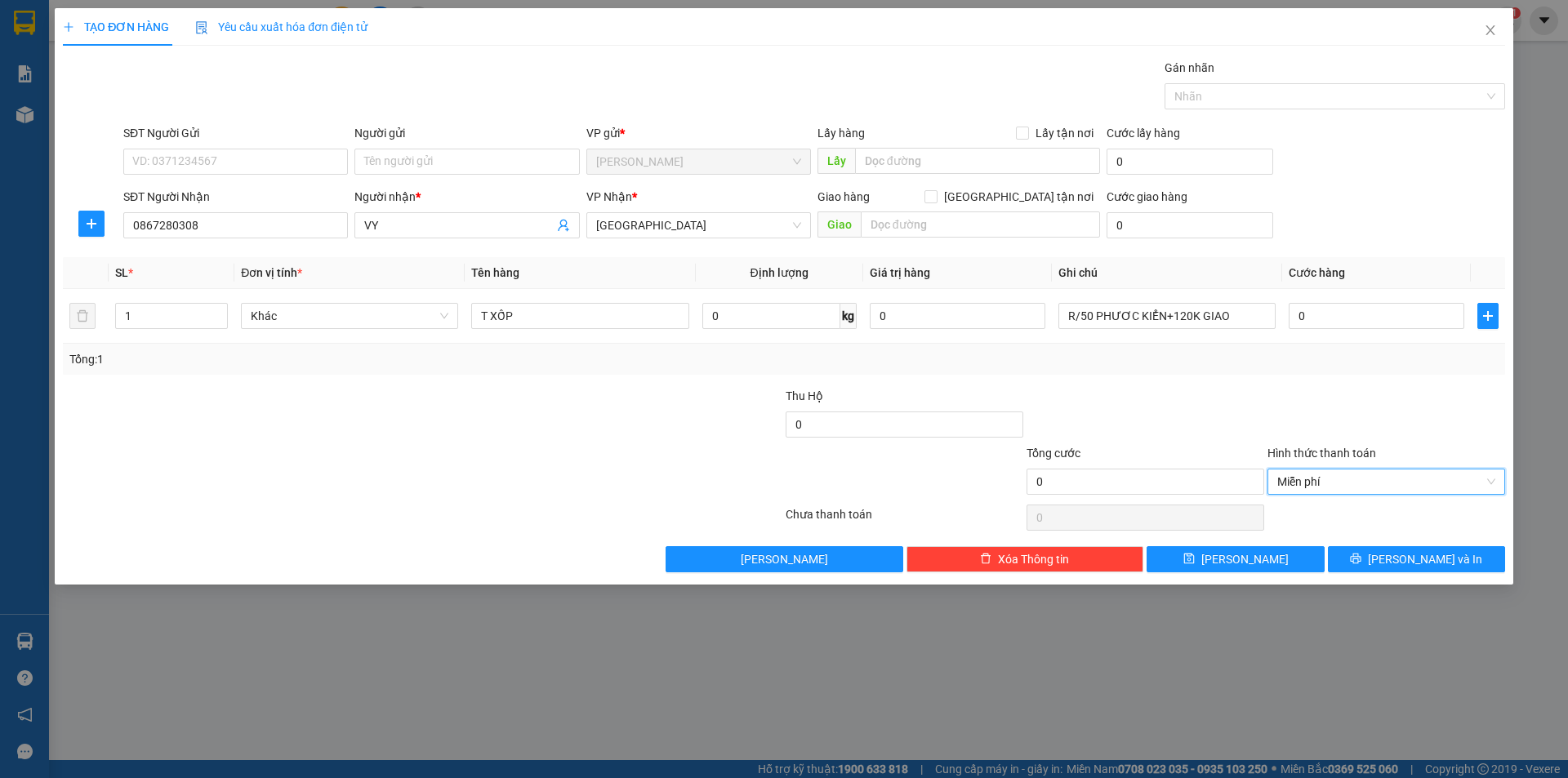
click at [1408, 545] on div "Transit Pickup Surcharge Ids Transit Deliver Surcharge Ids Transit Deliver Surc…" at bounding box center [784, 315] width 1442 height 514
click at [1405, 545] on div "Transit Pickup Surcharge Ids Transit Deliver Surcharge Ids Transit Deliver Surc…" at bounding box center [784, 315] width 1442 height 514
click at [1403, 555] on span "[PERSON_NAME] và In" at bounding box center [1424, 560] width 115 height 18
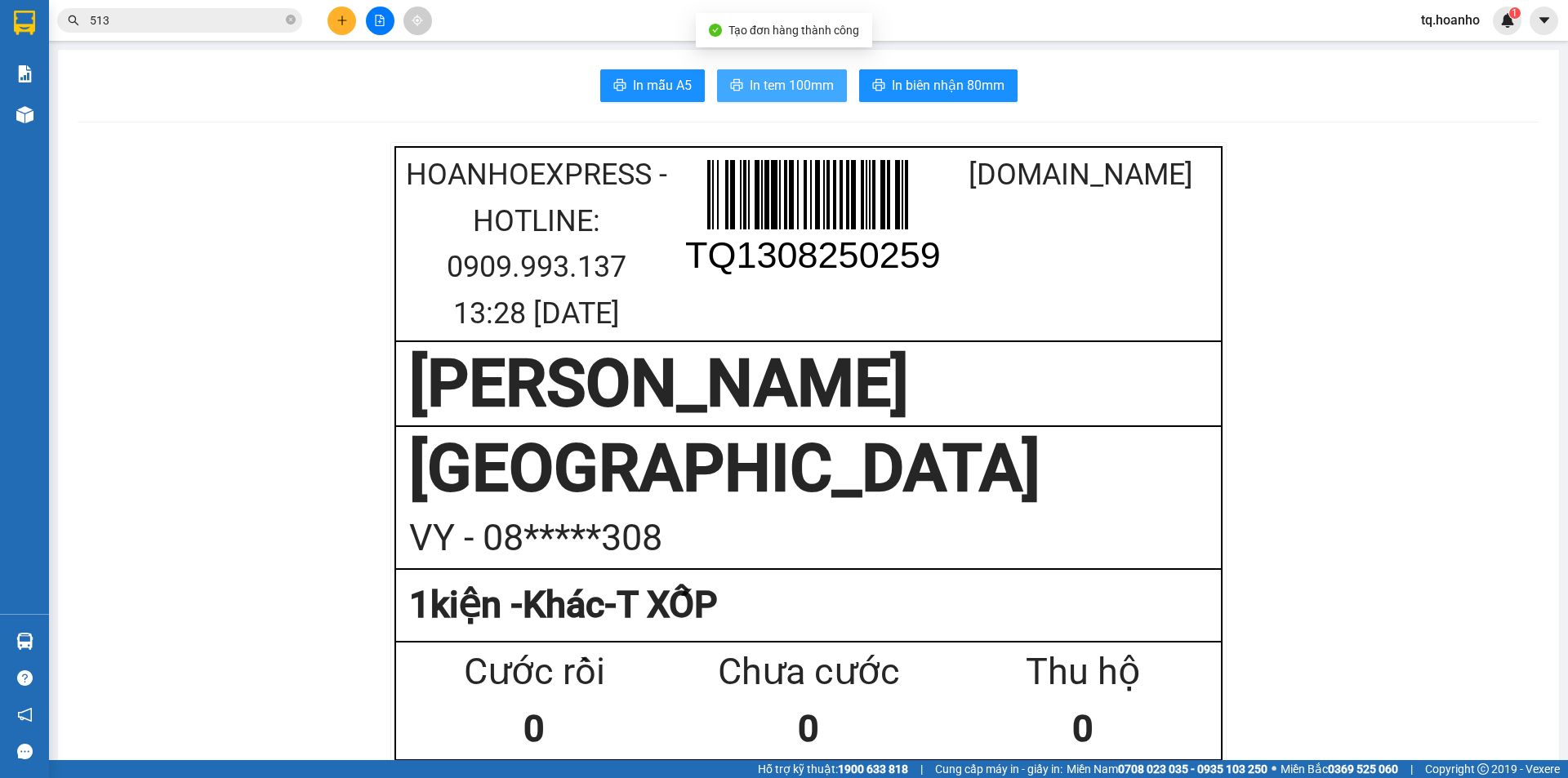
click at [830, 84] on button "In tem 100mm" at bounding box center [782, 86] width 130 height 33
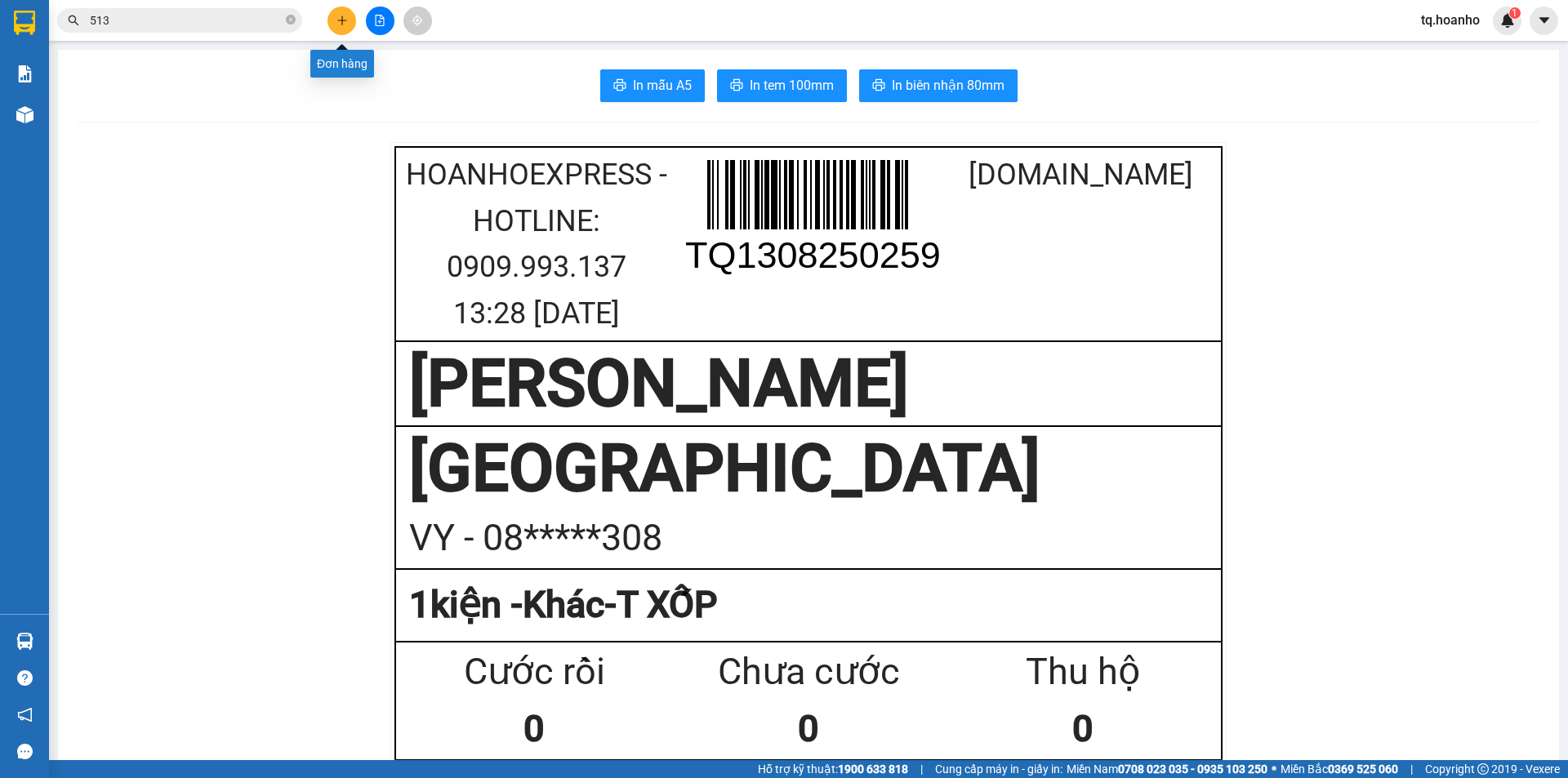
click at [348, 16] on button at bounding box center [341, 21] width 29 height 29
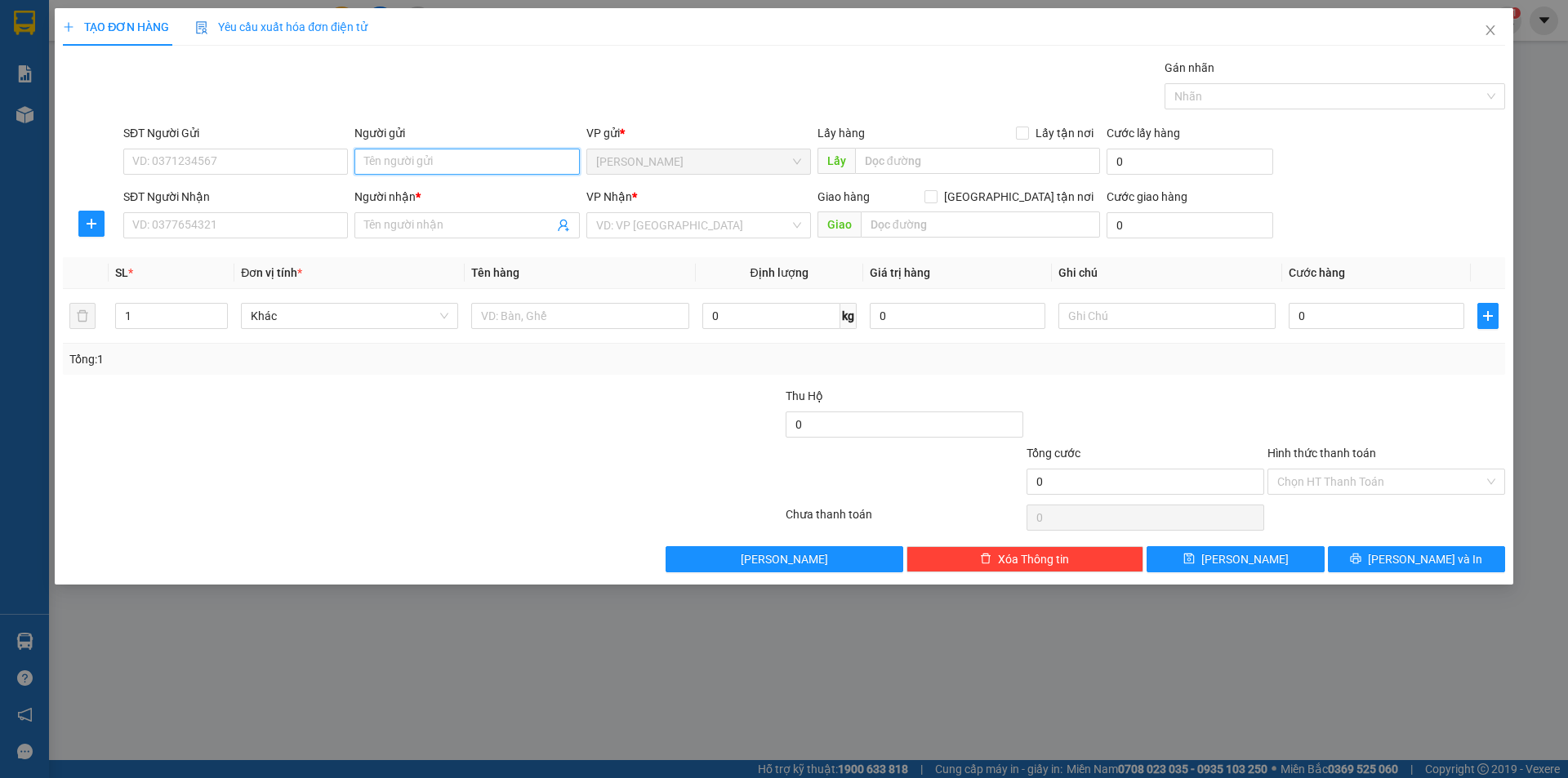
click at [490, 164] on input "Người gửi" at bounding box center [466, 162] width 224 height 26
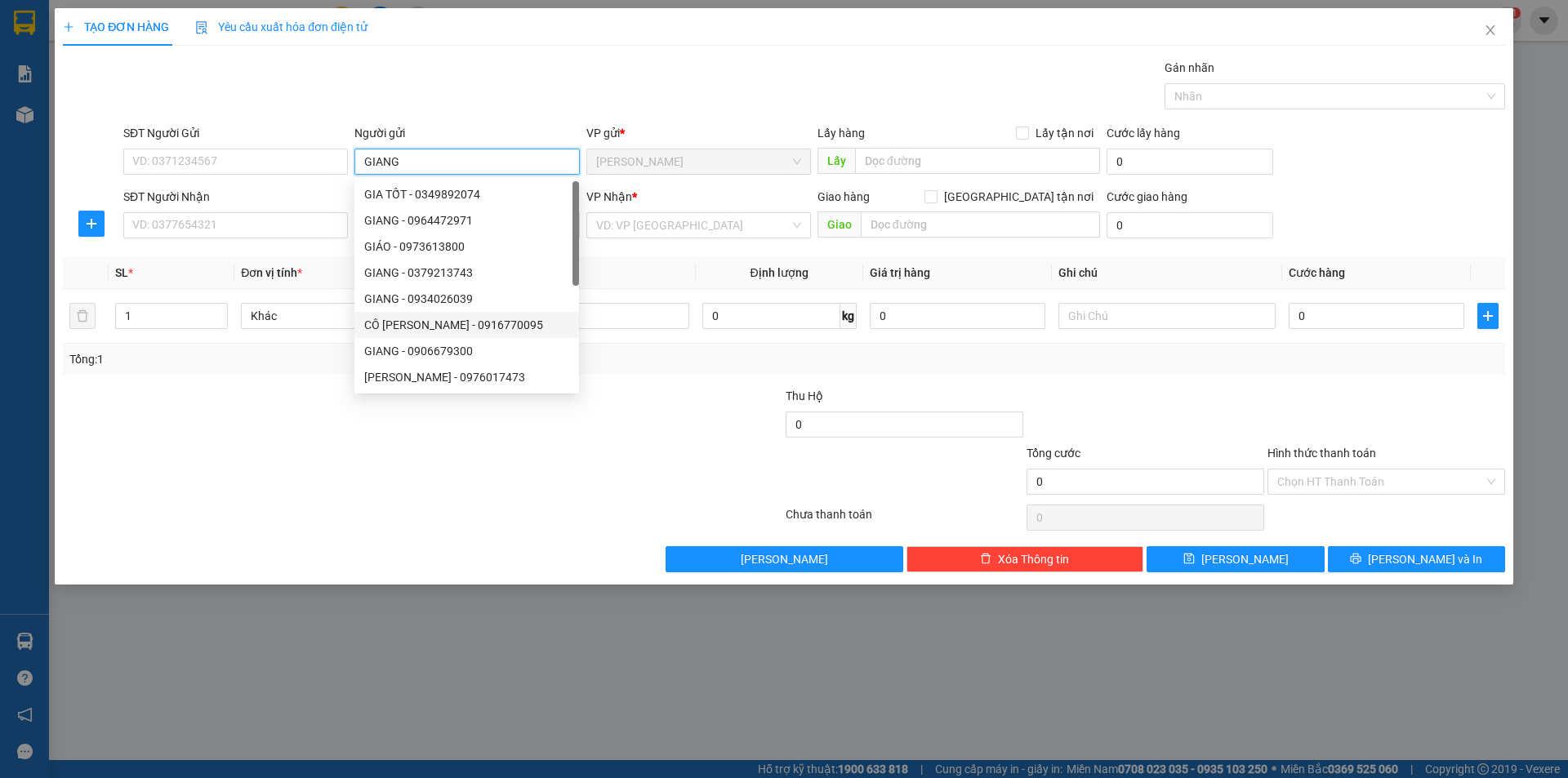
type input "GIANG"
drag, startPoint x: 268, startPoint y: 426, endPoint x: 279, endPoint y: 399, distance: 29.2
click at [274, 424] on div at bounding box center [301, 415] width 482 height 57
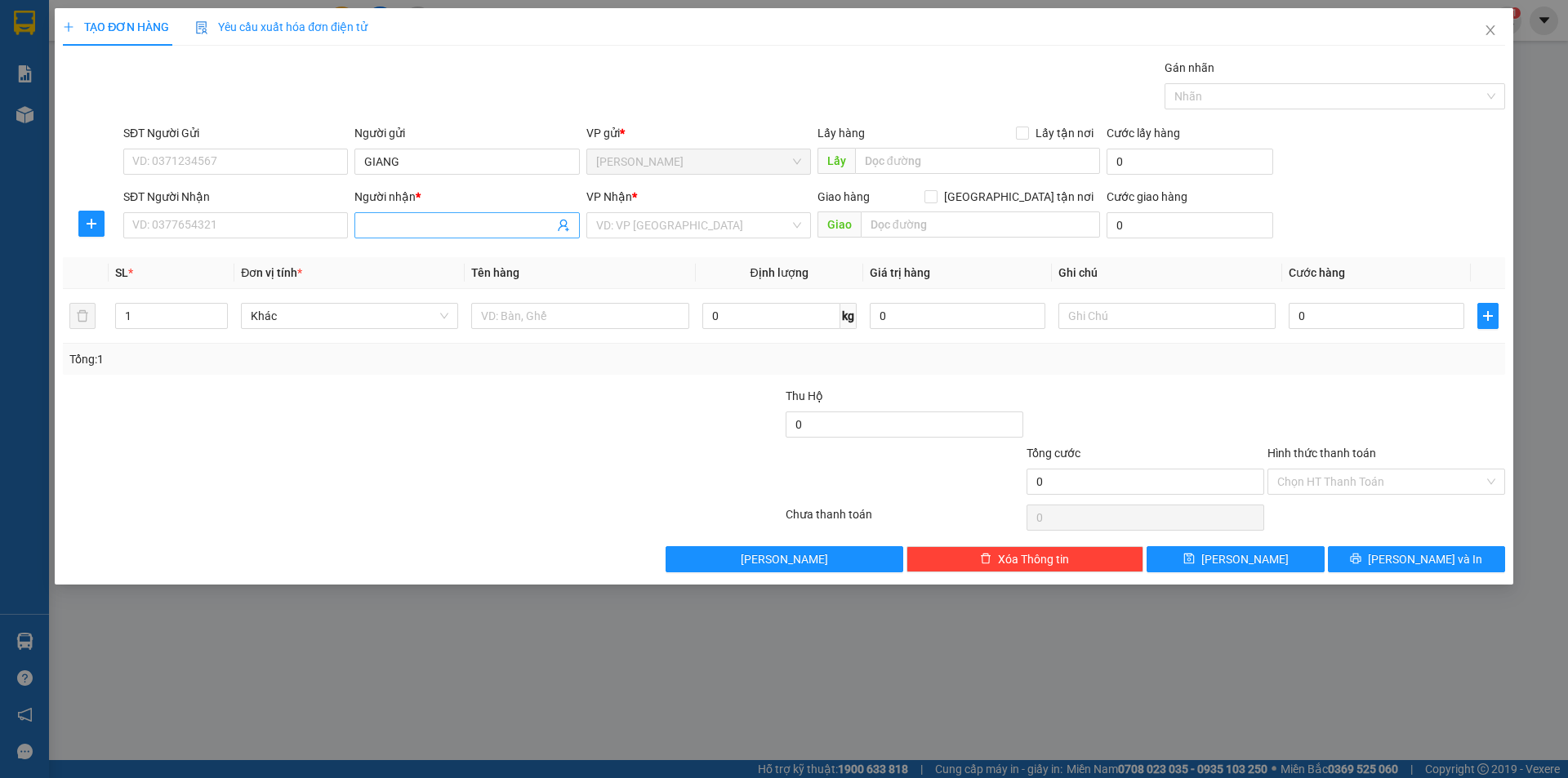
click at [434, 236] on span at bounding box center [466, 225] width 224 height 26
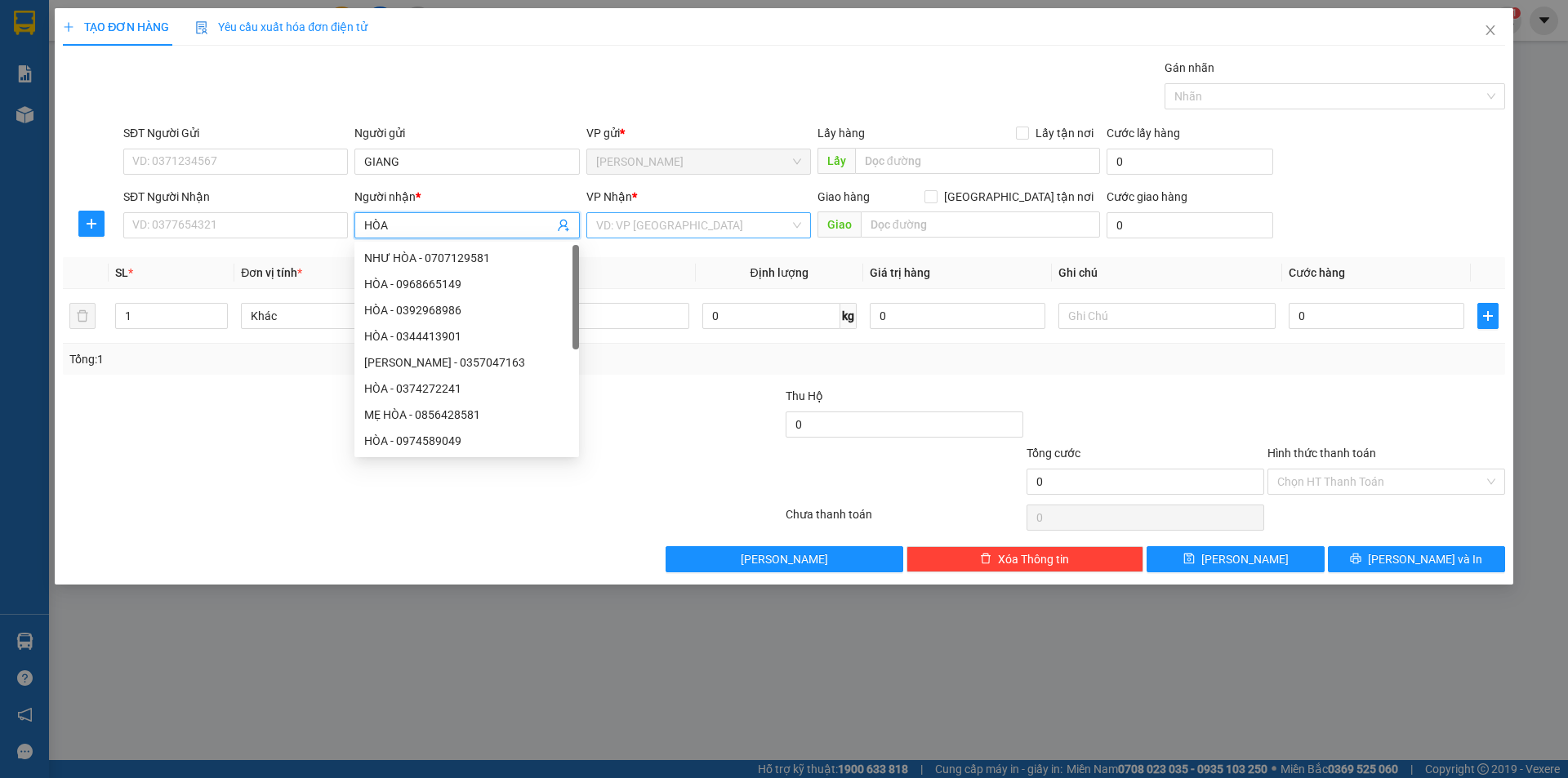
type input "HÒA"
click at [646, 224] on input "search" at bounding box center [693, 225] width 194 height 25
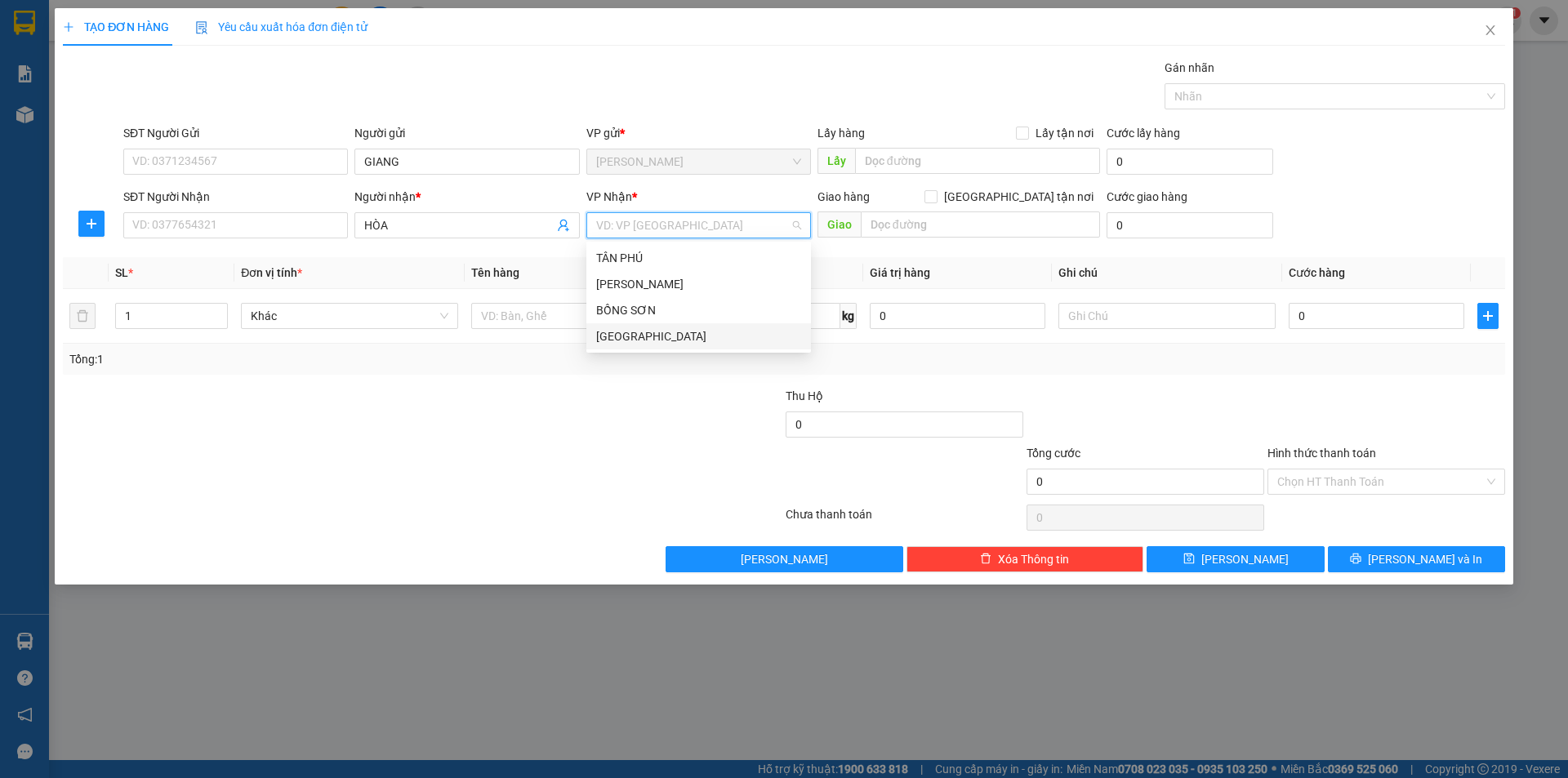
click at [655, 333] on div "[GEOGRAPHIC_DATA]" at bounding box center [699, 336] width 205 height 18
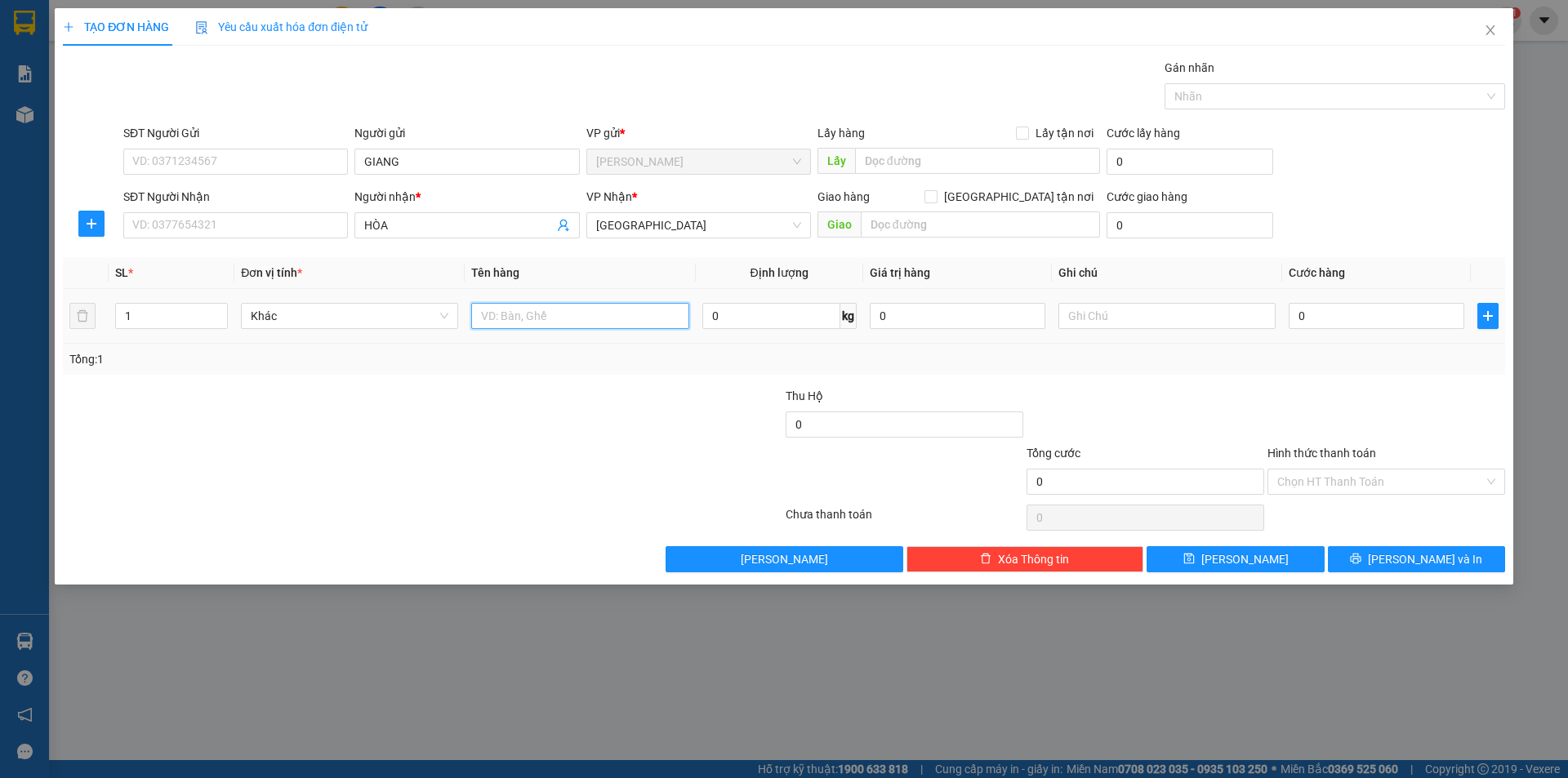
click at [566, 320] on input "text" at bounding box center [580, 316] width 217 height 26
click at [1492, 29] on icon "close" at bounding box center [1489, 30] width 9 height 10
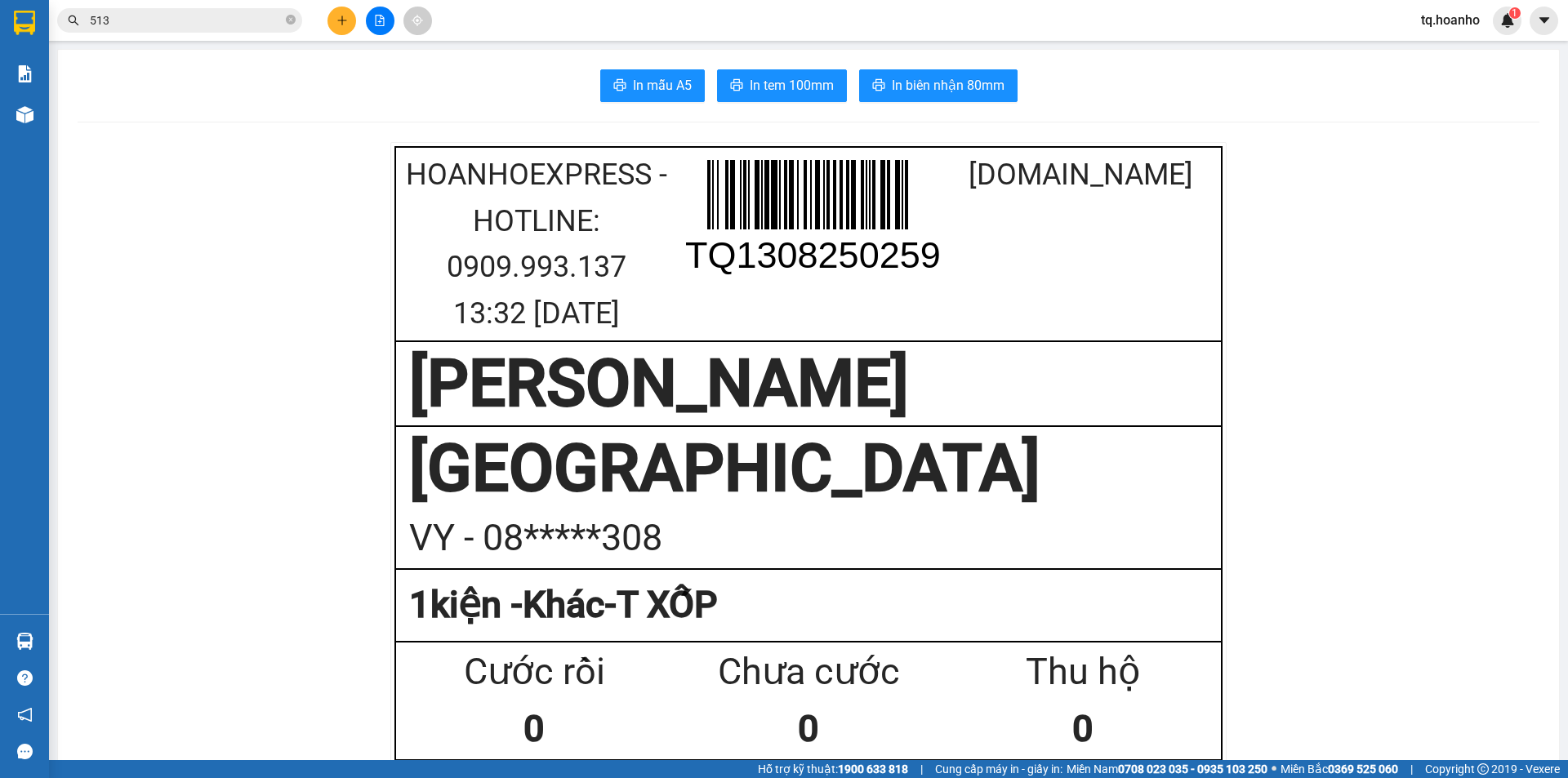
click at [331, 21] on button at bounding box center [341, 21] width 29 height 29
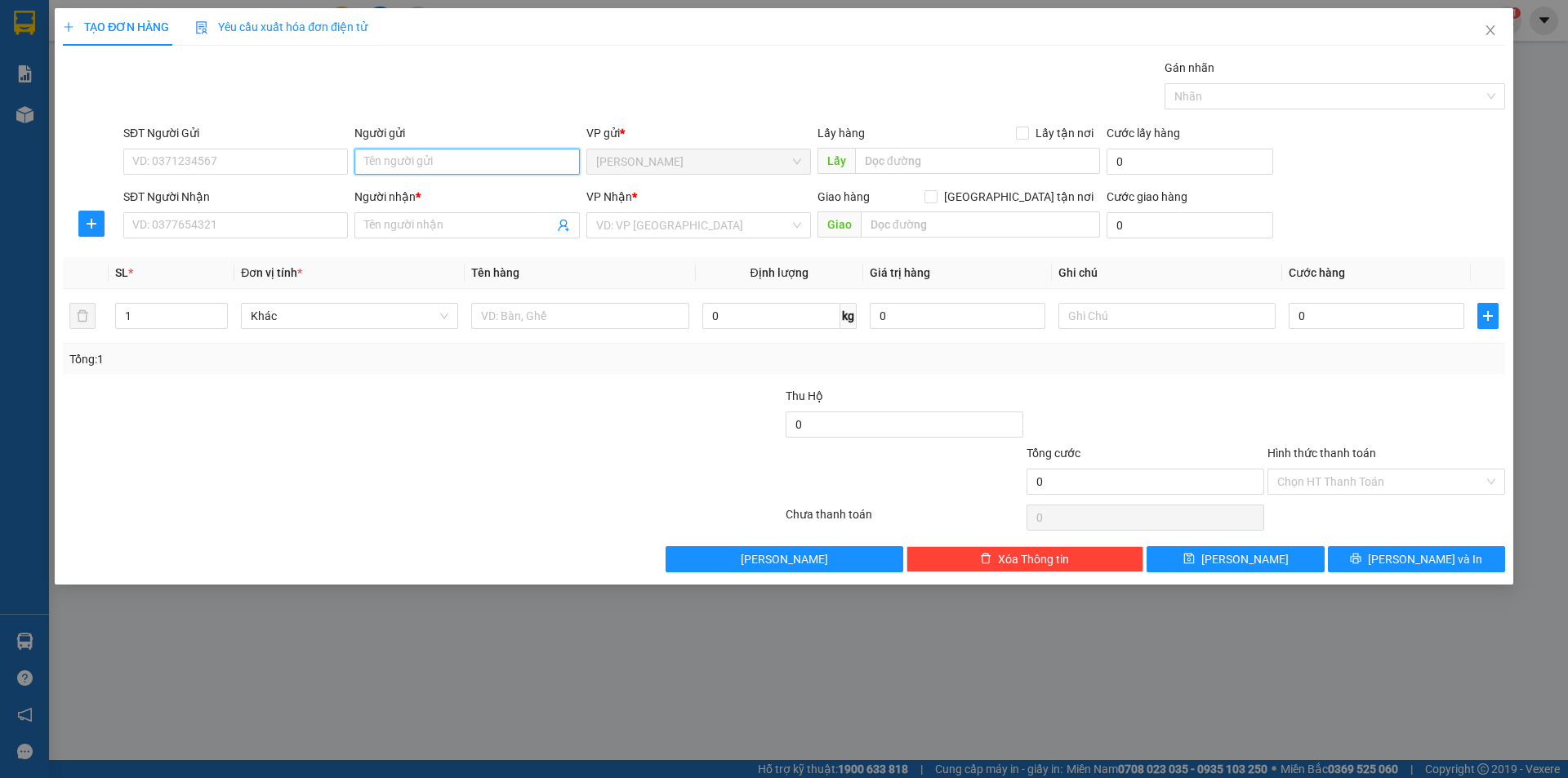
click at [421, 156] on input "Người gửi" at bounding box center [466, 162] width 224 height 26
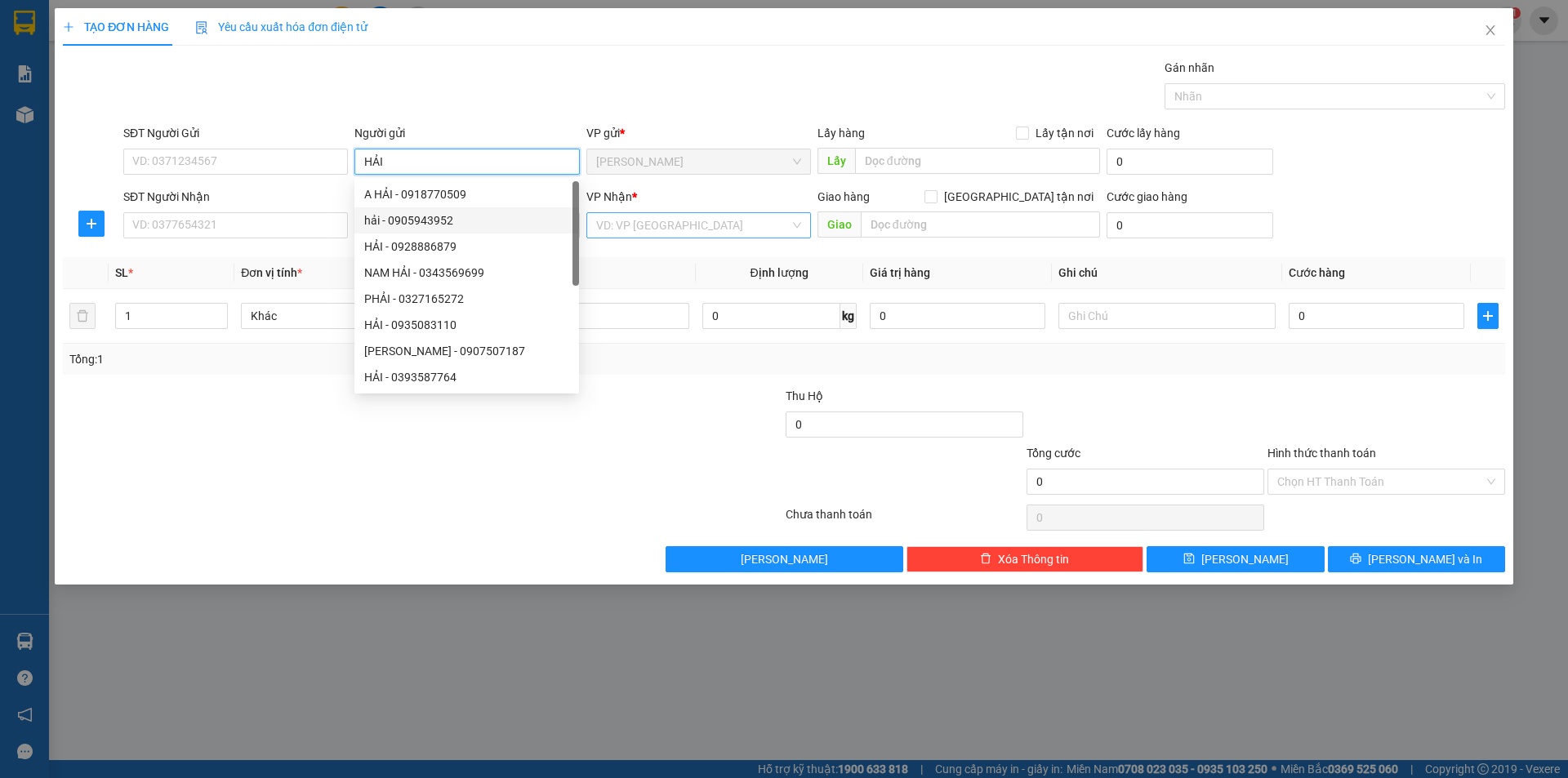
type input "HẢI"
click at [640, 230] on input "search" at bounding box center [693, 225] width 194 height 25
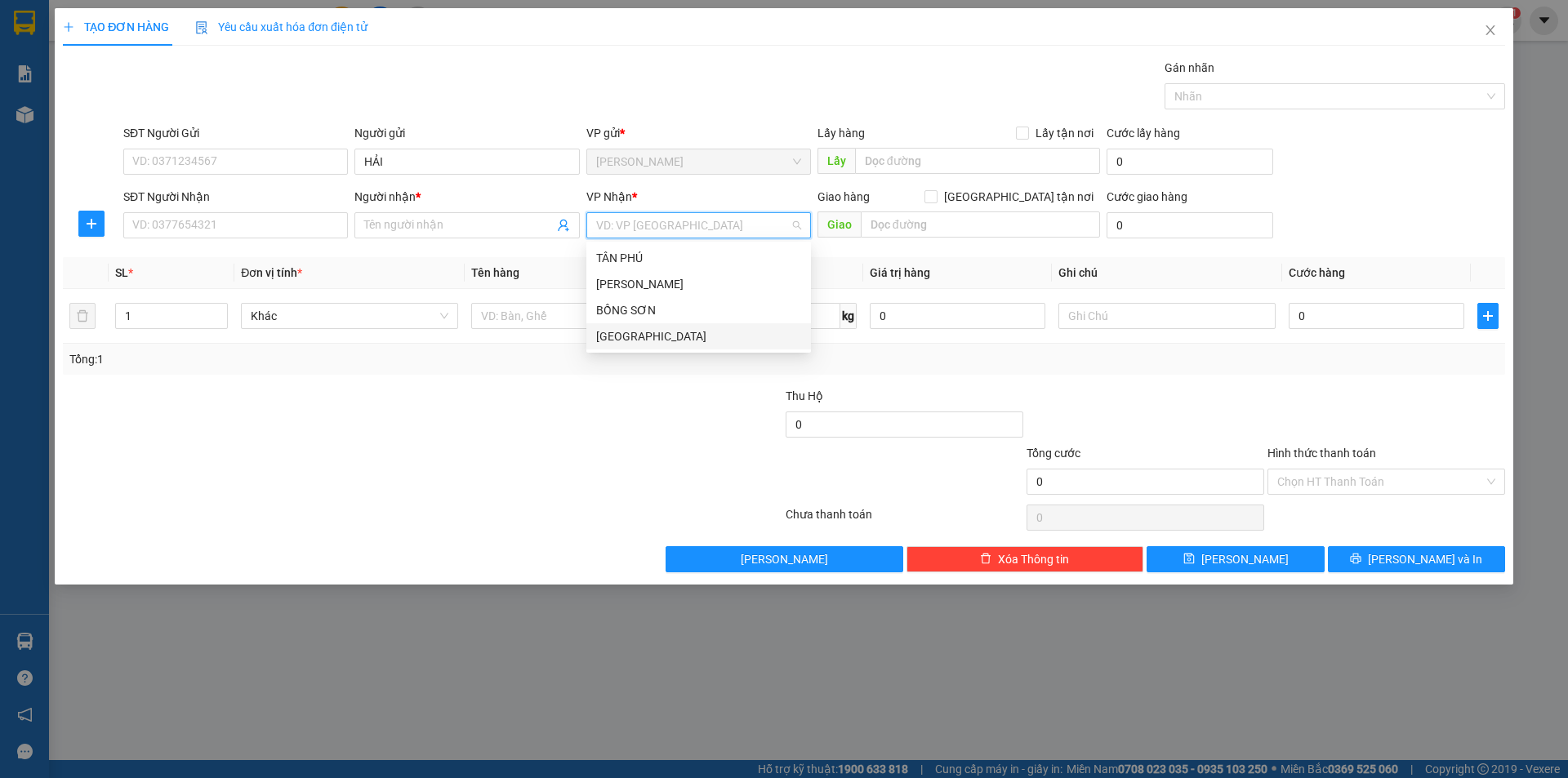
click at [616, 327] on div "[GEOGRAPHIC_DATA]" at bounding box center [699, 336] width 205 height 18
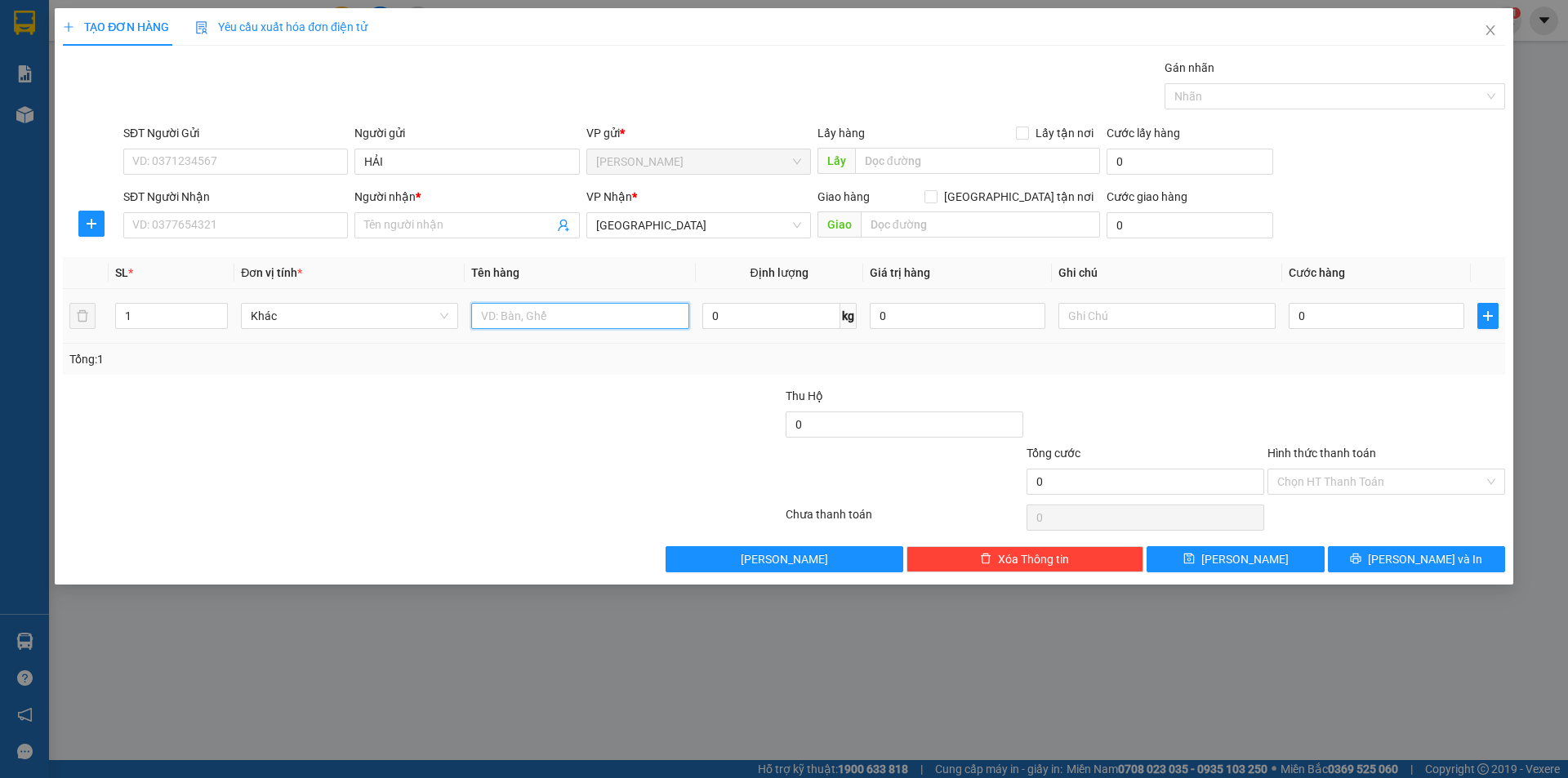
click at [616, 327] on input "text" at bounding box center [580, 316] width 217 height 26
type input "T XỐP"
click at [277, 223] on input "SĐT Người Nhận" at bounding box center [235, 225] width 224 height 26
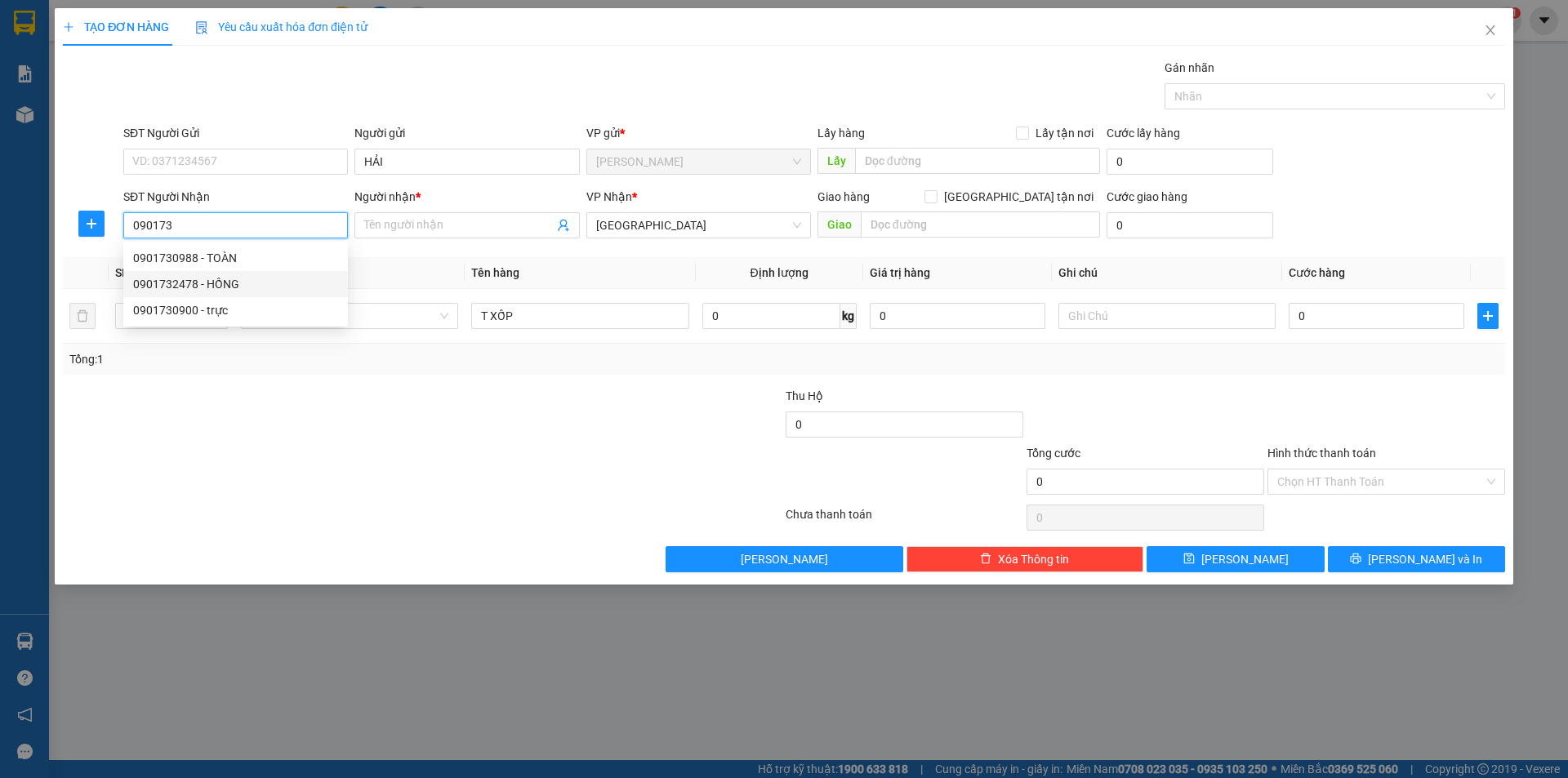
click at [261, 274] on div "0901732478 - HỒNG" at bounding box center [235, 284] width 224 height 26
type input "0901732478"
type input "HỒNG"
type input "0901732478"
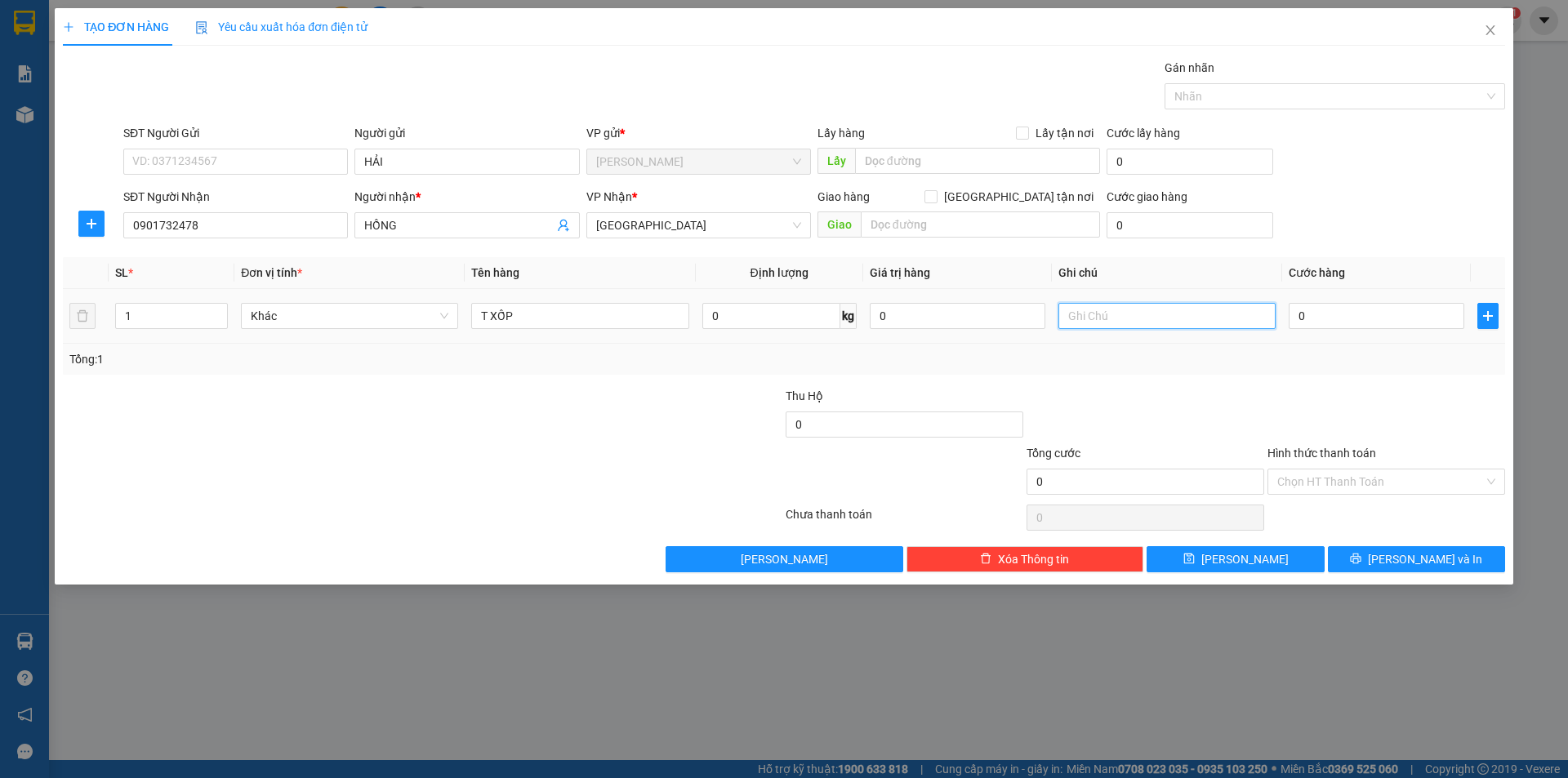
click at [1098, 312] on input "text" at bounding box center [1167, 316] width 217 height 26
type input "R/70"
drag, startPoint x: 1097, startPoint y: 316, endPoint x: 906, endPoint y: 301, distance: 191.6
click at [949, 309] on tr "1 Khác T XỐP 0 kg 0 R/70 0" at bounding box center [784, 316] width 1442 height 55
type input "C"
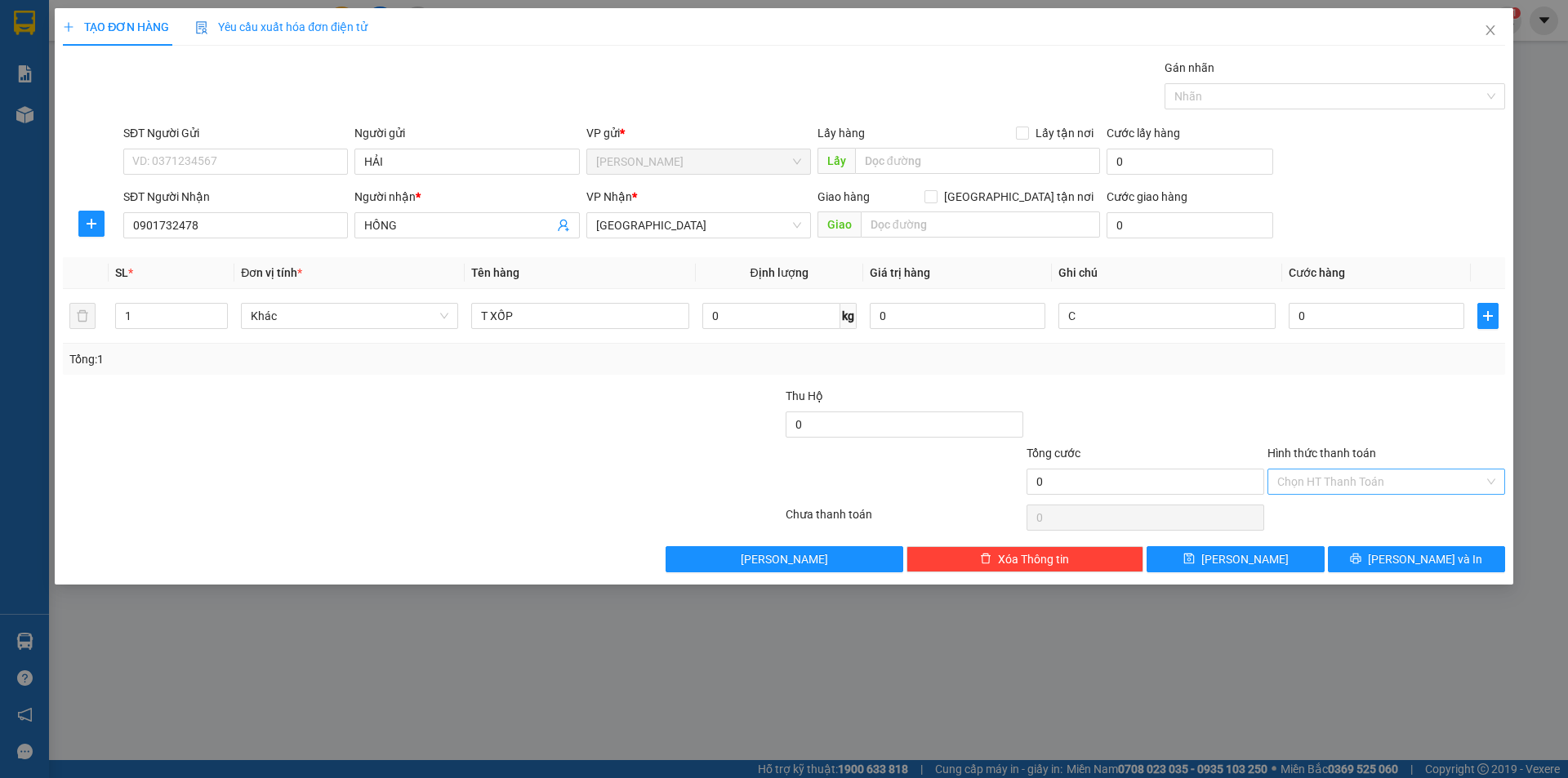
click at [1390, 478] on input "Hình thức thanh toán" at bounding box center [1380, 482] width 206 height 25
click at [1315, 540] on div "Miễn phí" at bounding box center [1386, 541] width 218 height 18
click at [1371, 552] on button "[PERSON_NAME] và In" at bounding box center [1416, 560] width 178 height 26
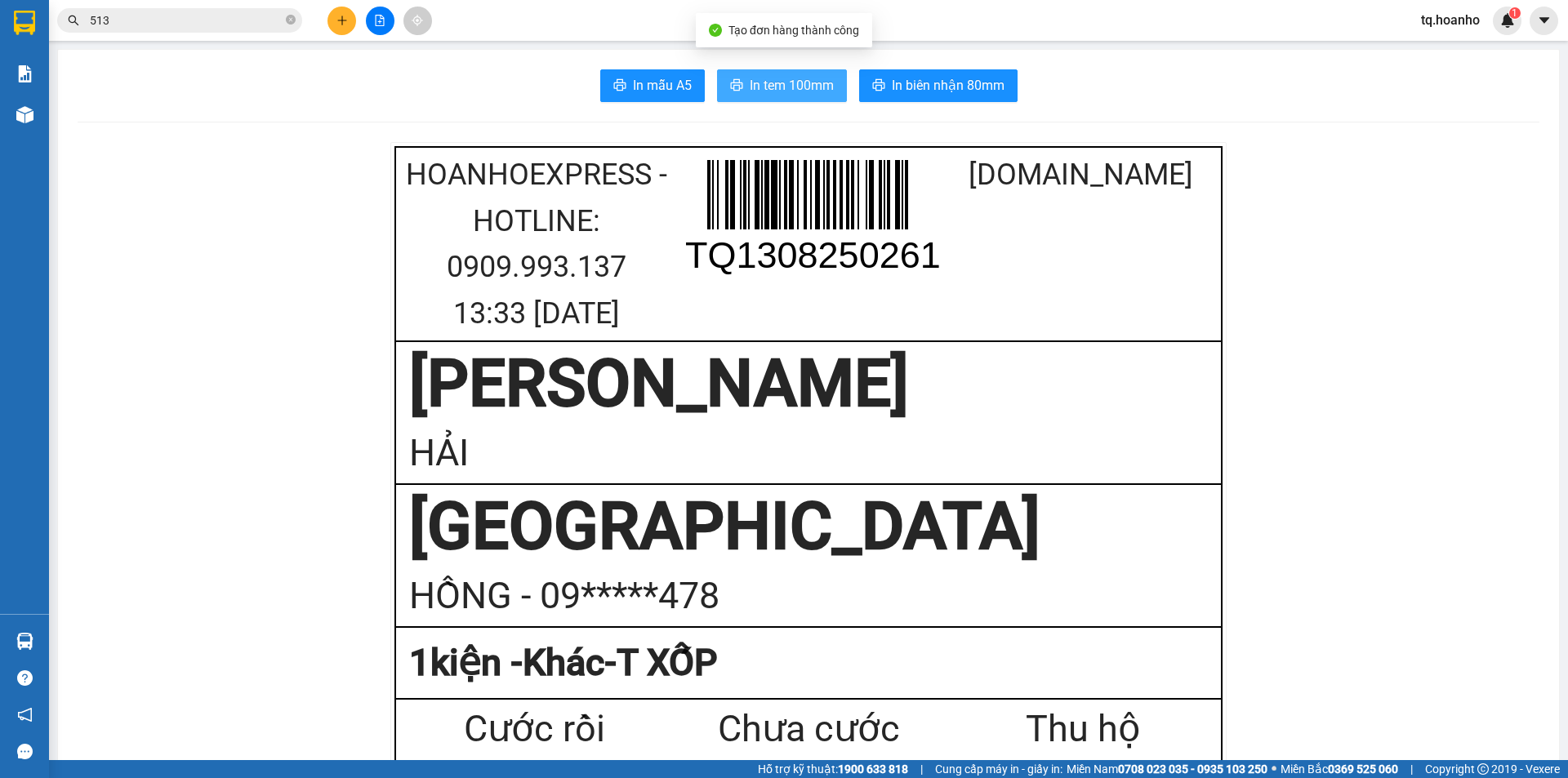
click at [777, 93] on span "In tem 100mm" at bounding box center [792, 85] width 84 height 20
click at [344, 13] on button at bounding box center [341, 21] width 29 height 29
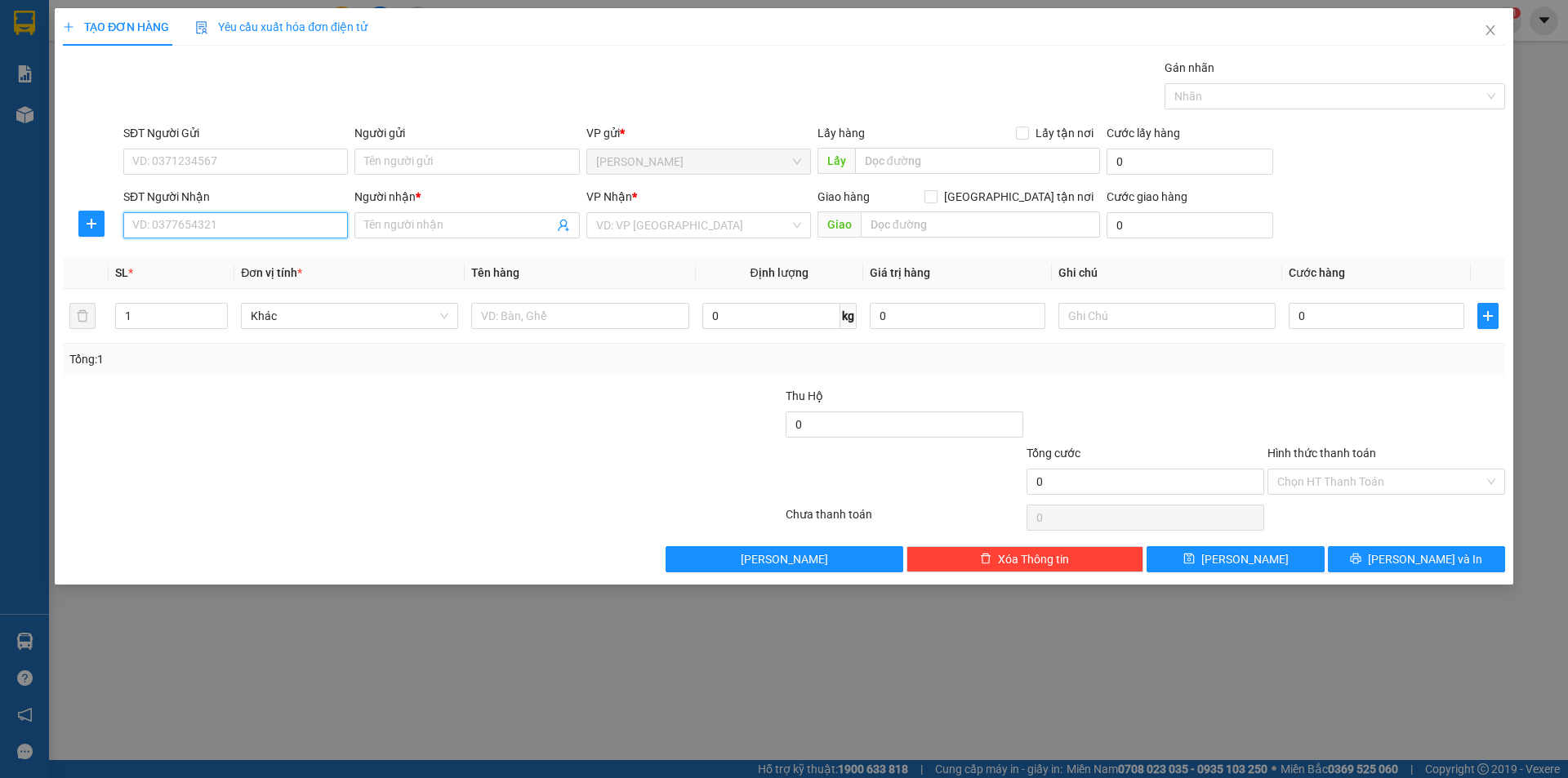
click at [218, 217] on input "SĐT Người Nhận" at bounding box center [235, 225] width 224 height 26
type input "0976337210"
click at [314, 263] on div "0976337210 - [PERSON_NAME]" at bounding box center [235, 258] width 205 height 18
type input "[PERSON_NAME]"
type input "0976337210"
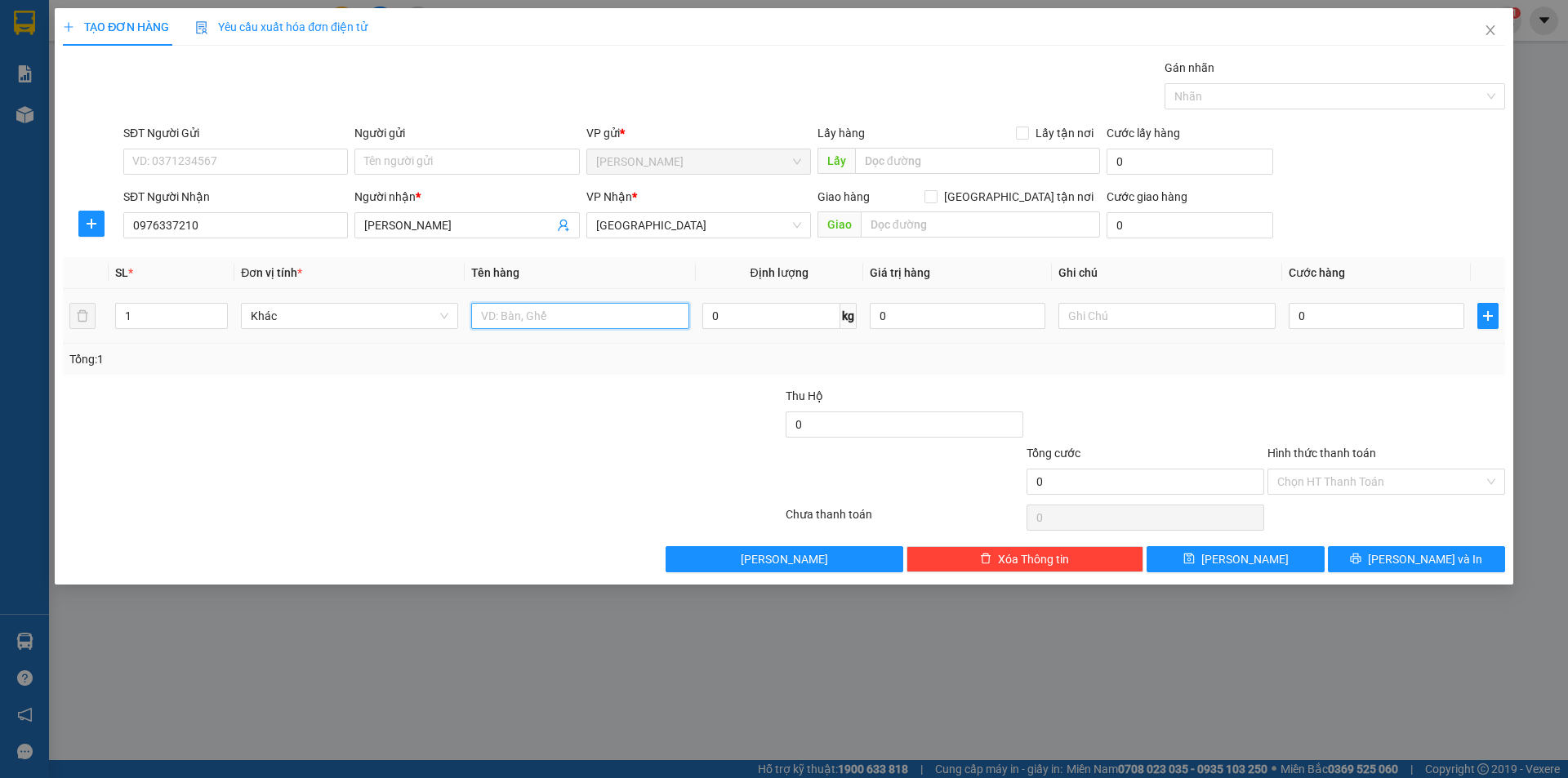
click at [566, 322] on input "text" at bounding box center [580, 316] width 217 height 26
type input "T XỐP+BAO"
type input "2"
click at [223, 304] on span "Increase Value" at bounding box center [218, 311] width 18 height 15
click at [1112, 318] on input "text" at bounding box center [1167, 316] width 217 height 26
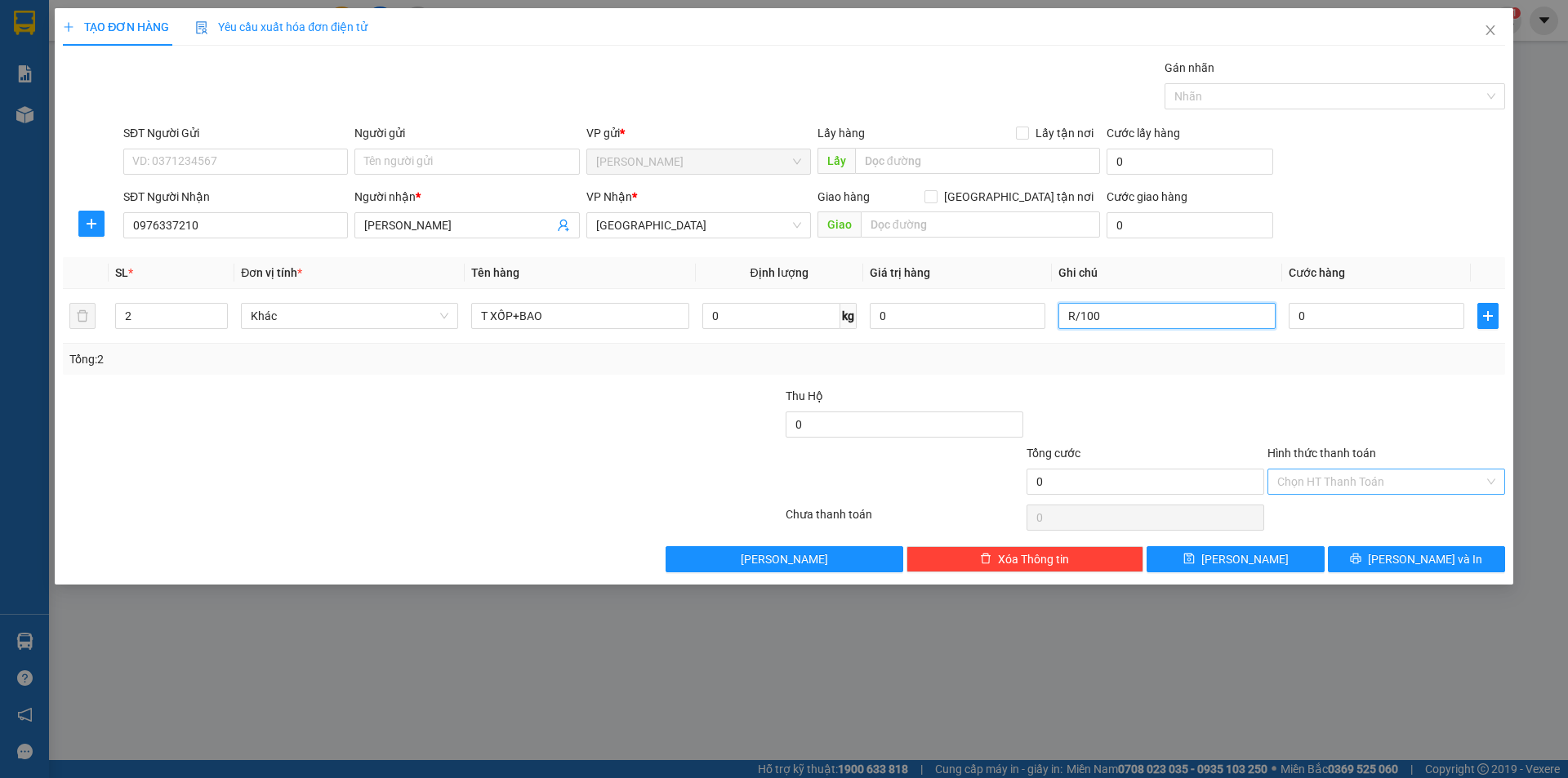
type input "R/100"
click at [1305, 483] on input "Hình thức thanh toán" at bounding box center [1380, 482] width 206 height 25
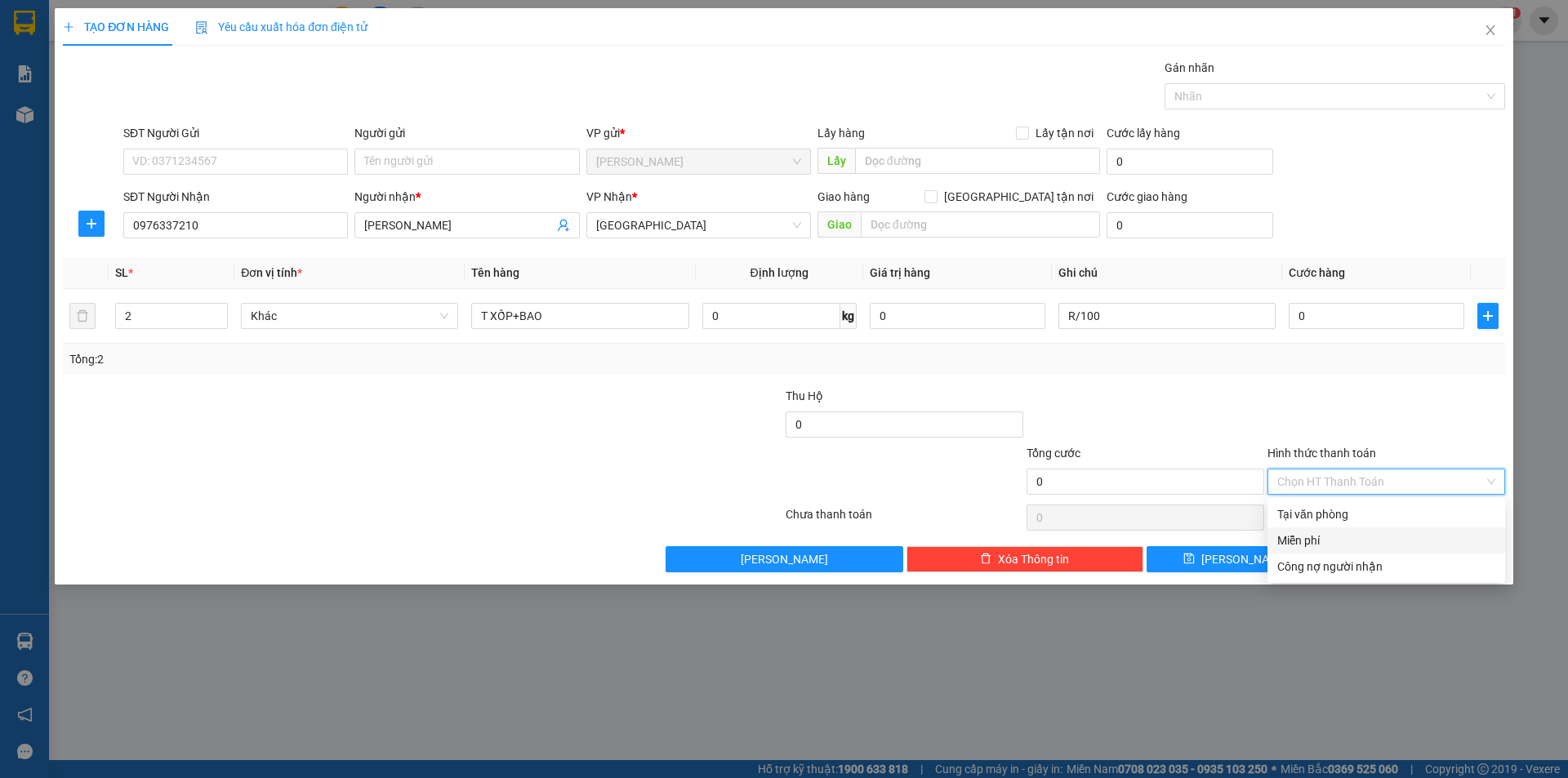
click at [1305, 547] on div "Miễn phí" at bounding box center [1386, 541] width 218 height 18
click at [1359, 551] on button "[PERSON_NAME] và In" at bounding box center [1416, 560] width 178 height 26
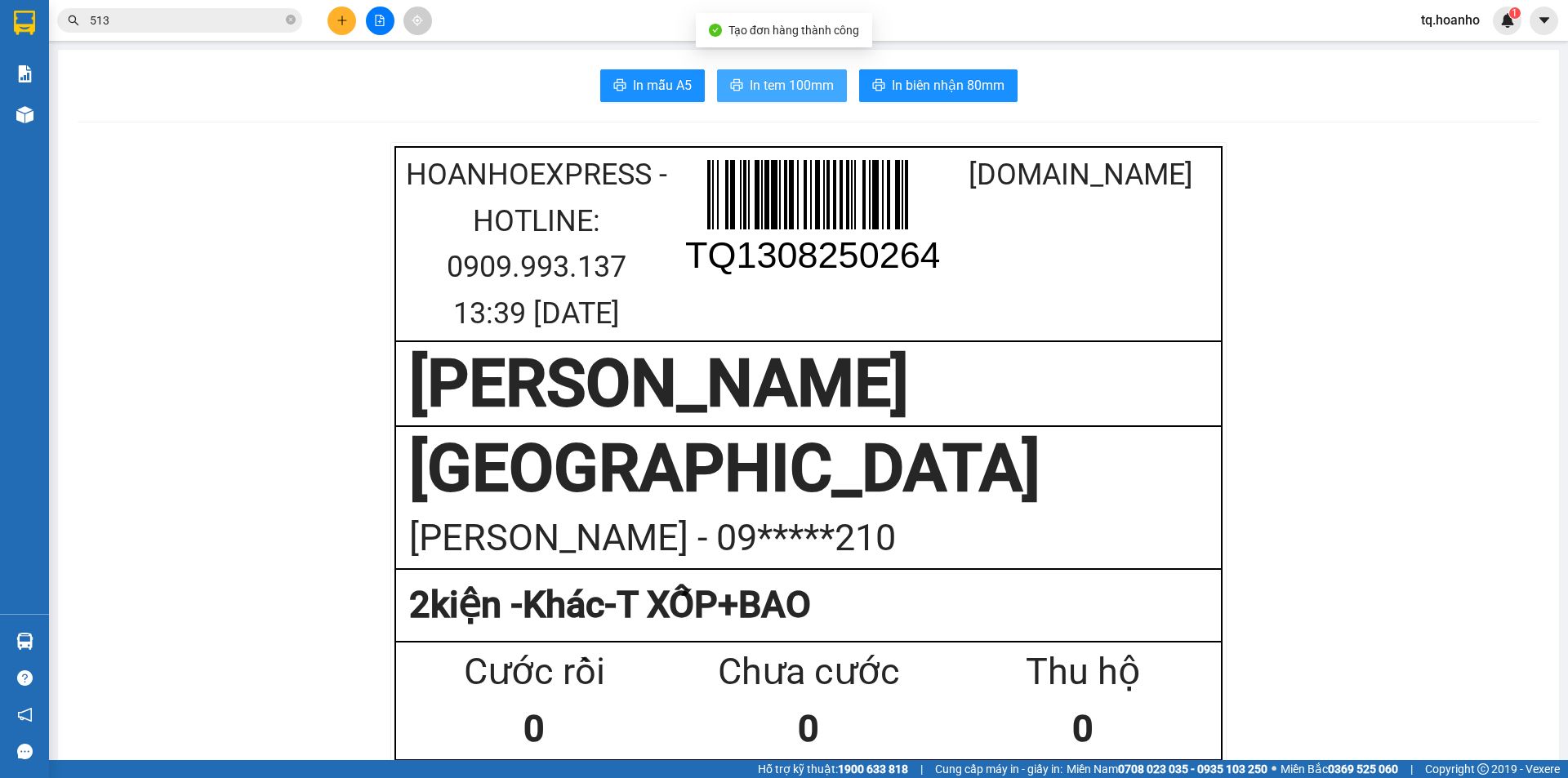
click at [750, 81] on span "In tem 100mm" at bounding box center [792, 85] width 84 height 20
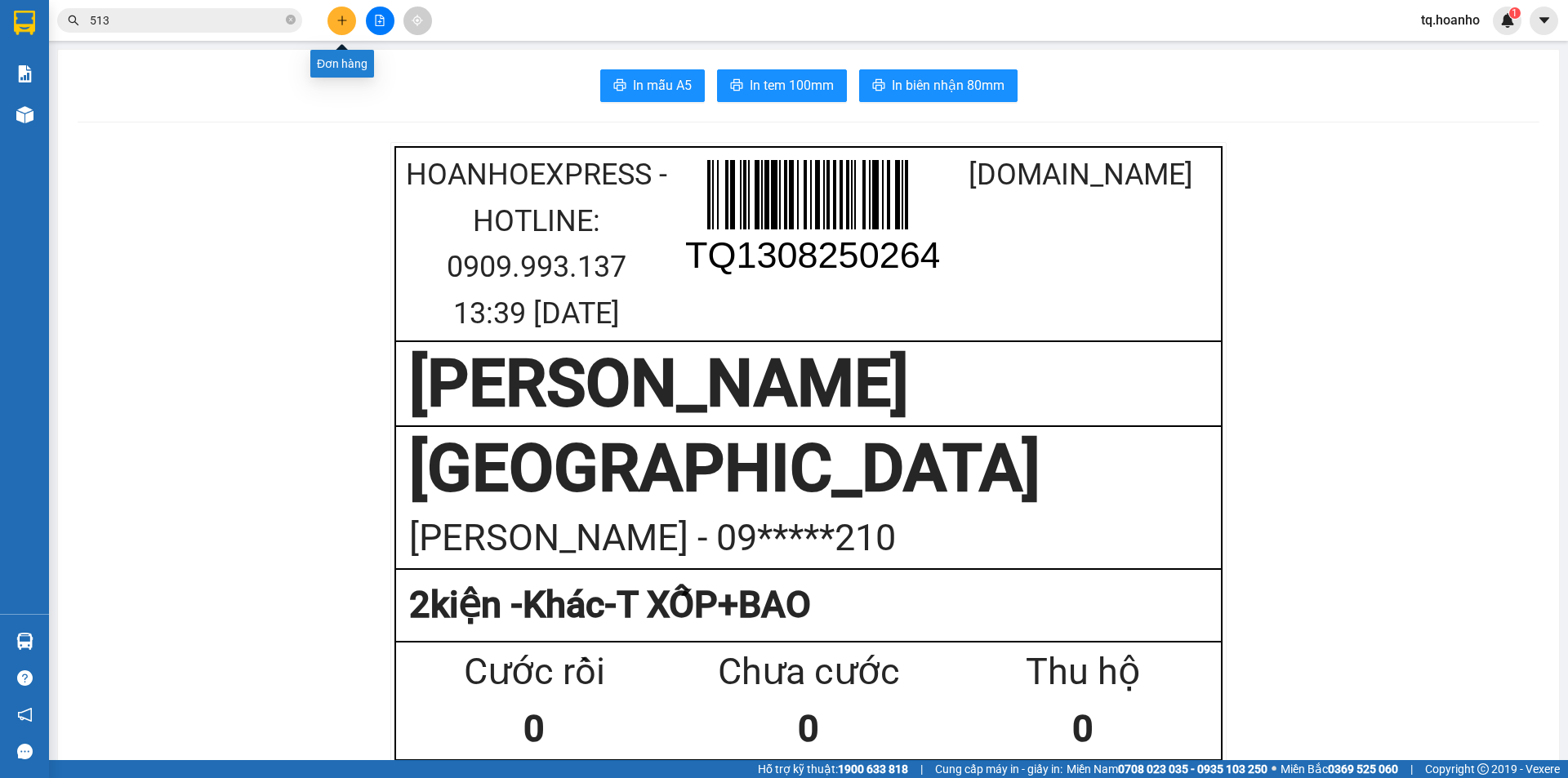
click at [349, 20] on button at bounding box center [341, 21] width 29 height 29
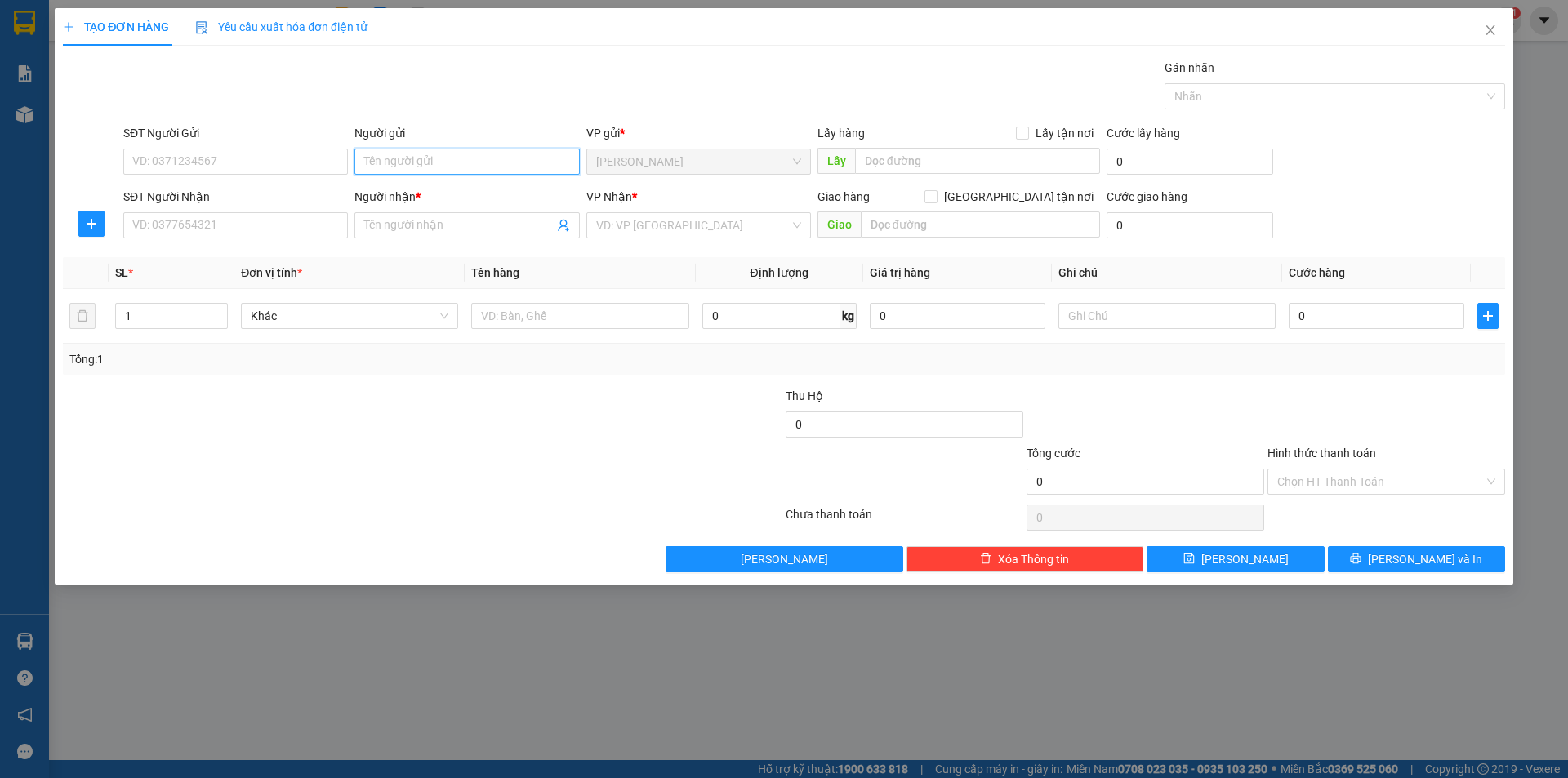
click at [423, 172] on input "Người gửi" at bounding box center [466, 162] width 224 height 26
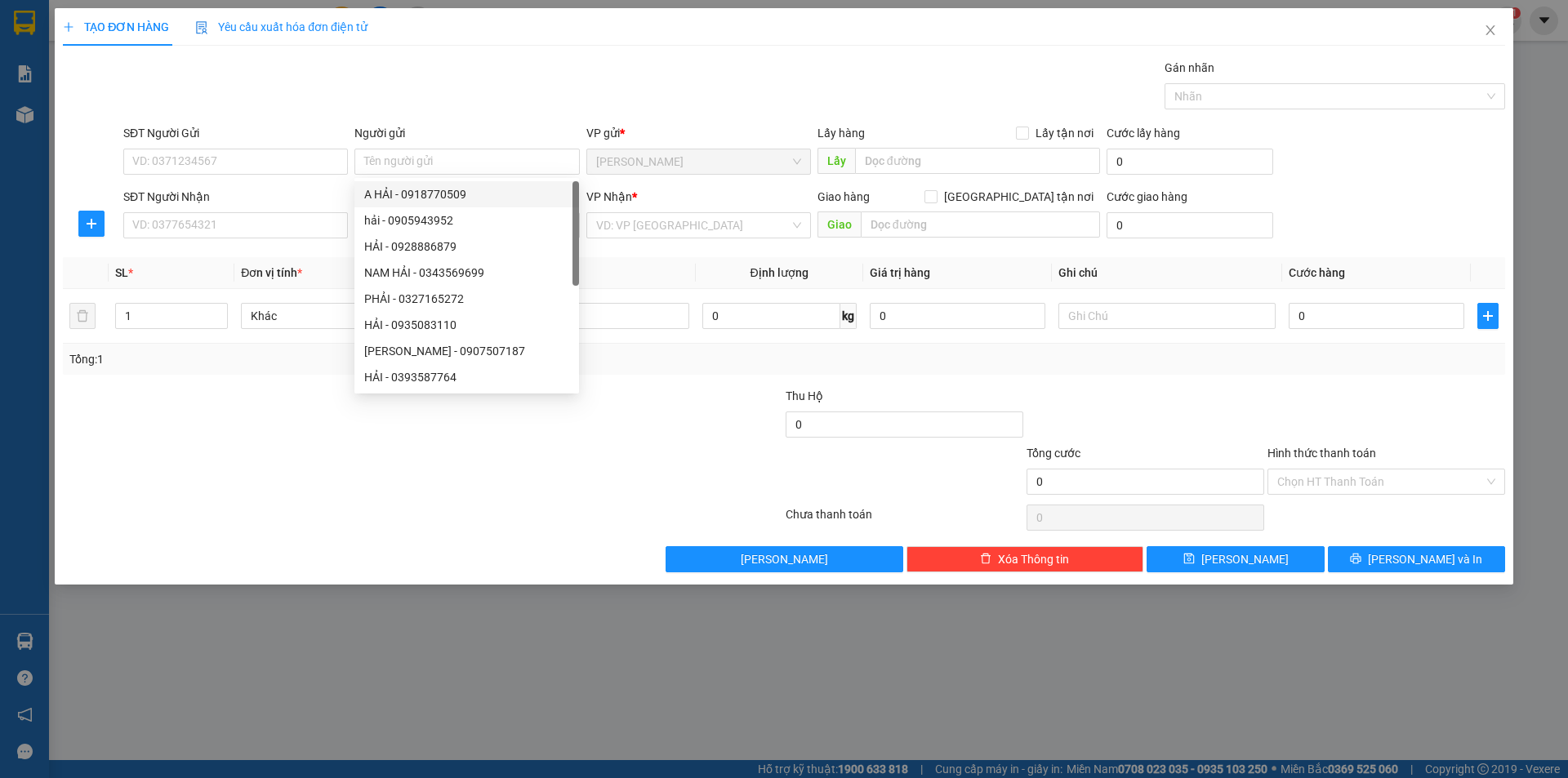
click at [170, 415] on div at bounding box center [301, 415] width 482 height 57
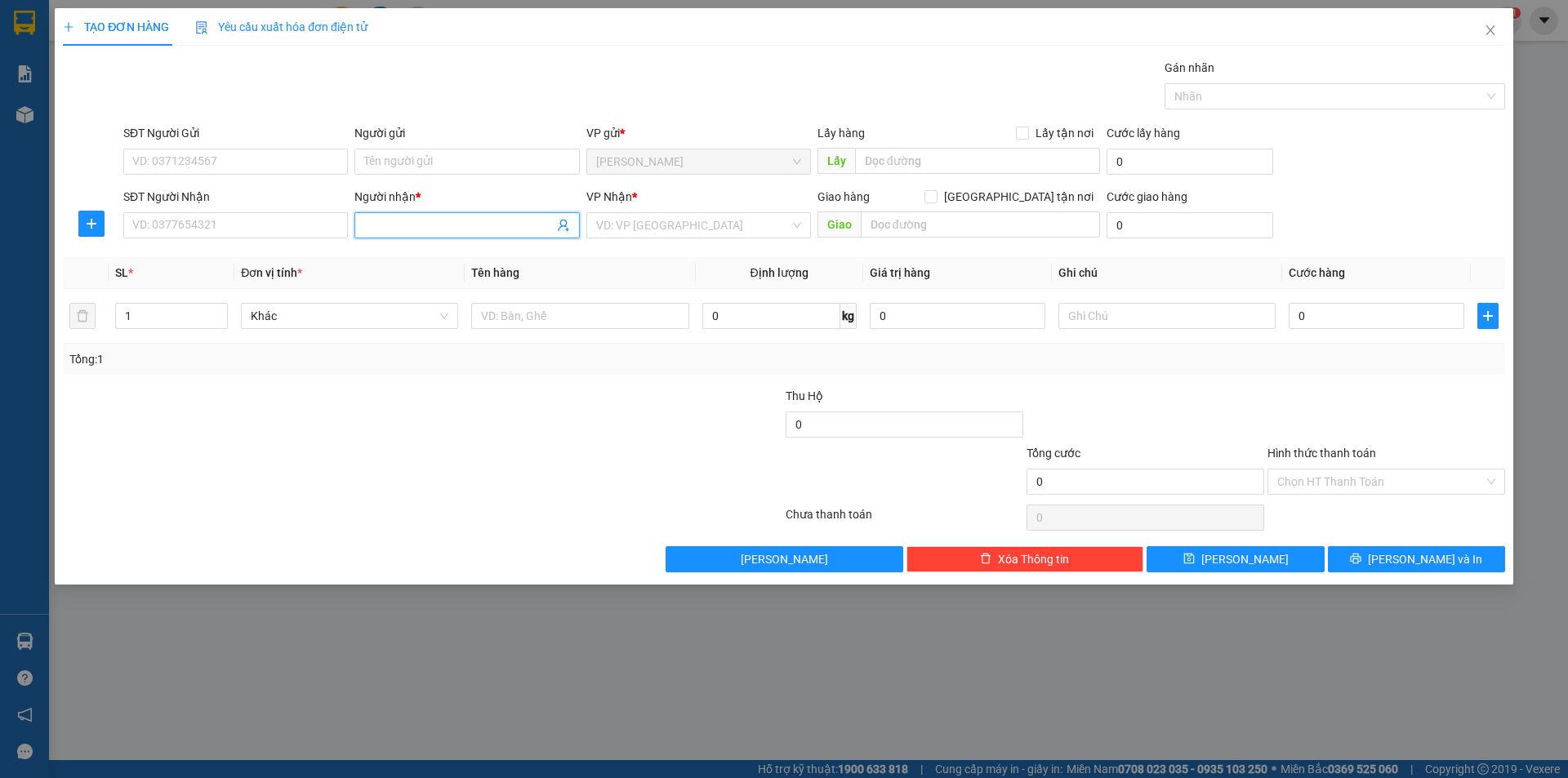
click at [371, 215] on span at bounding box center [466, 225] width 224 height 26
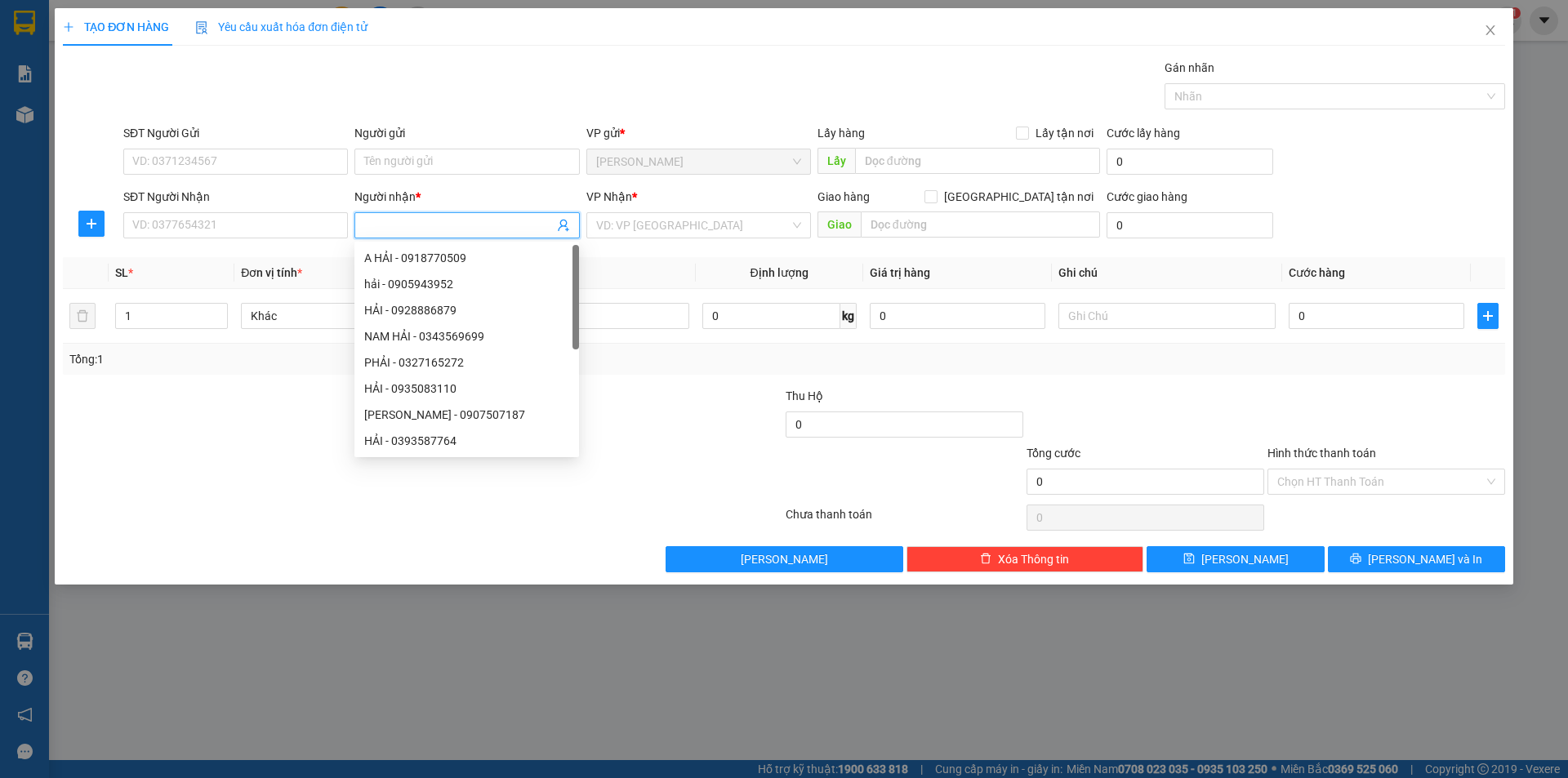
type input "D"
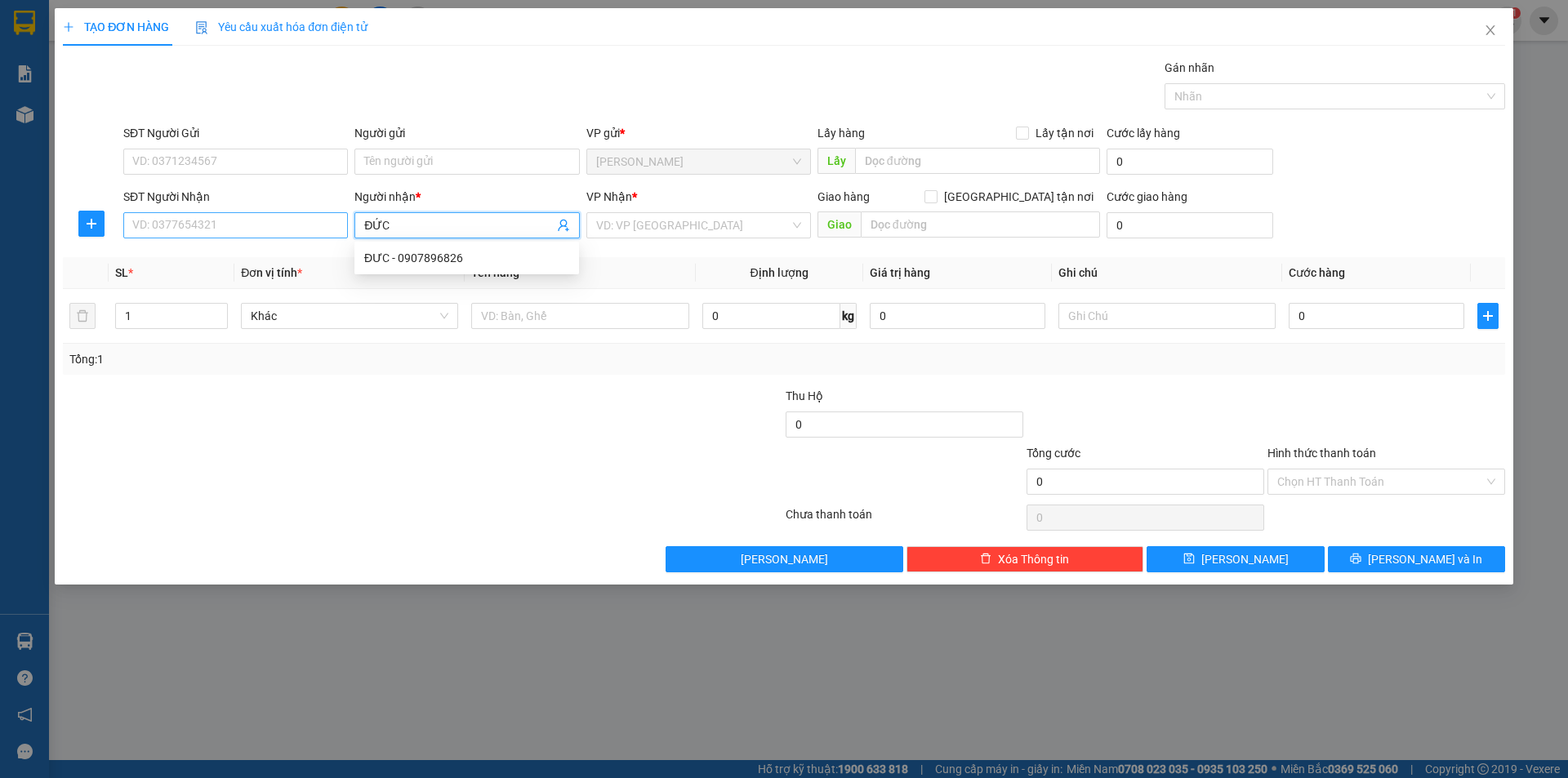
type input "ĐỨC"
click at [309, 223] on input "SĐT Người Nhận" at bounding box center [235, 225] width 224 height 26
type input "0903185348"
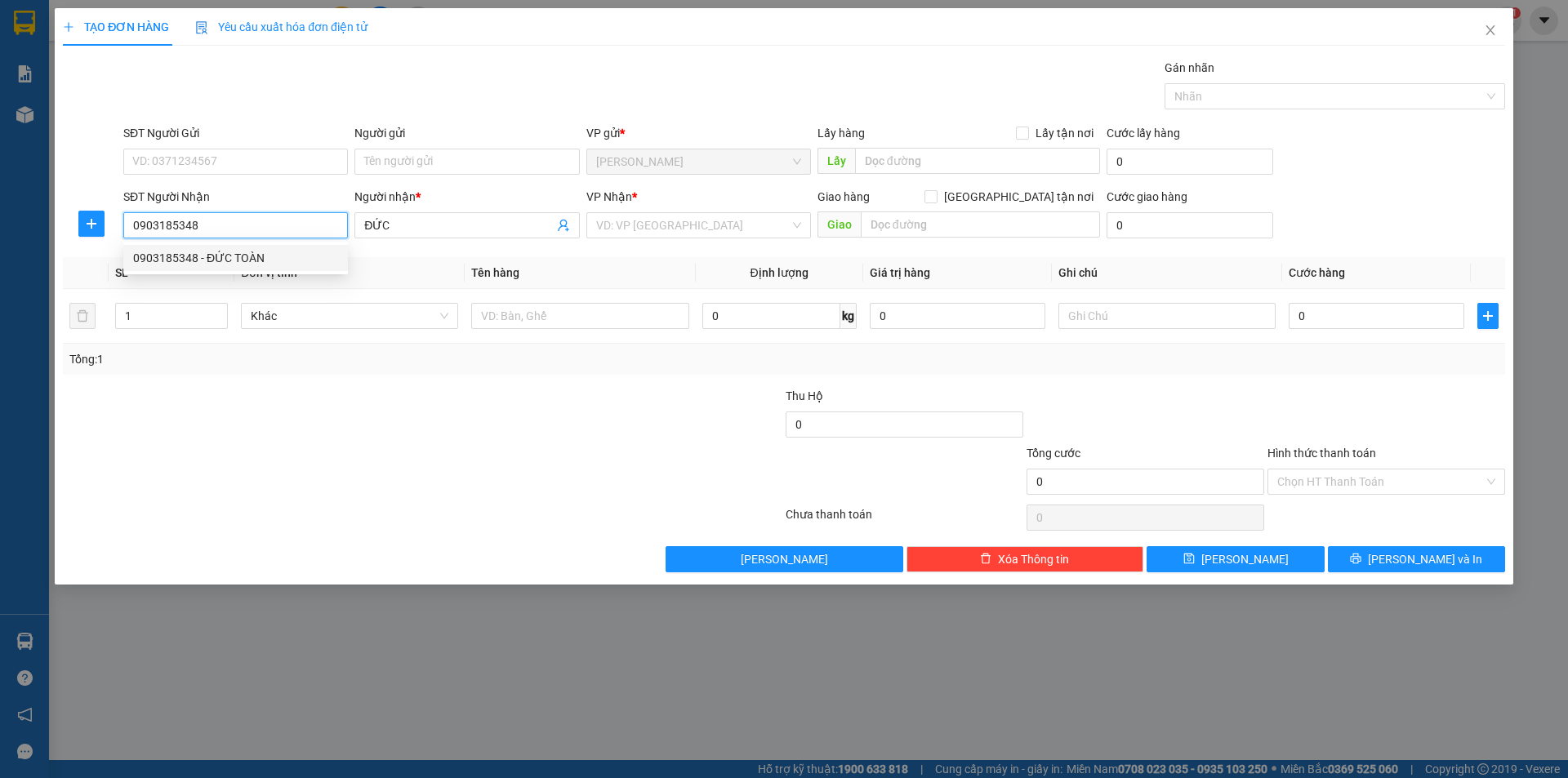
click at [254, 259] on div "0903185348 - ĐỨC TOÀN" at bounding box center [235, 258] width 205 height 18
type input "ĐỨC TOÀN"
type input "0903185348"
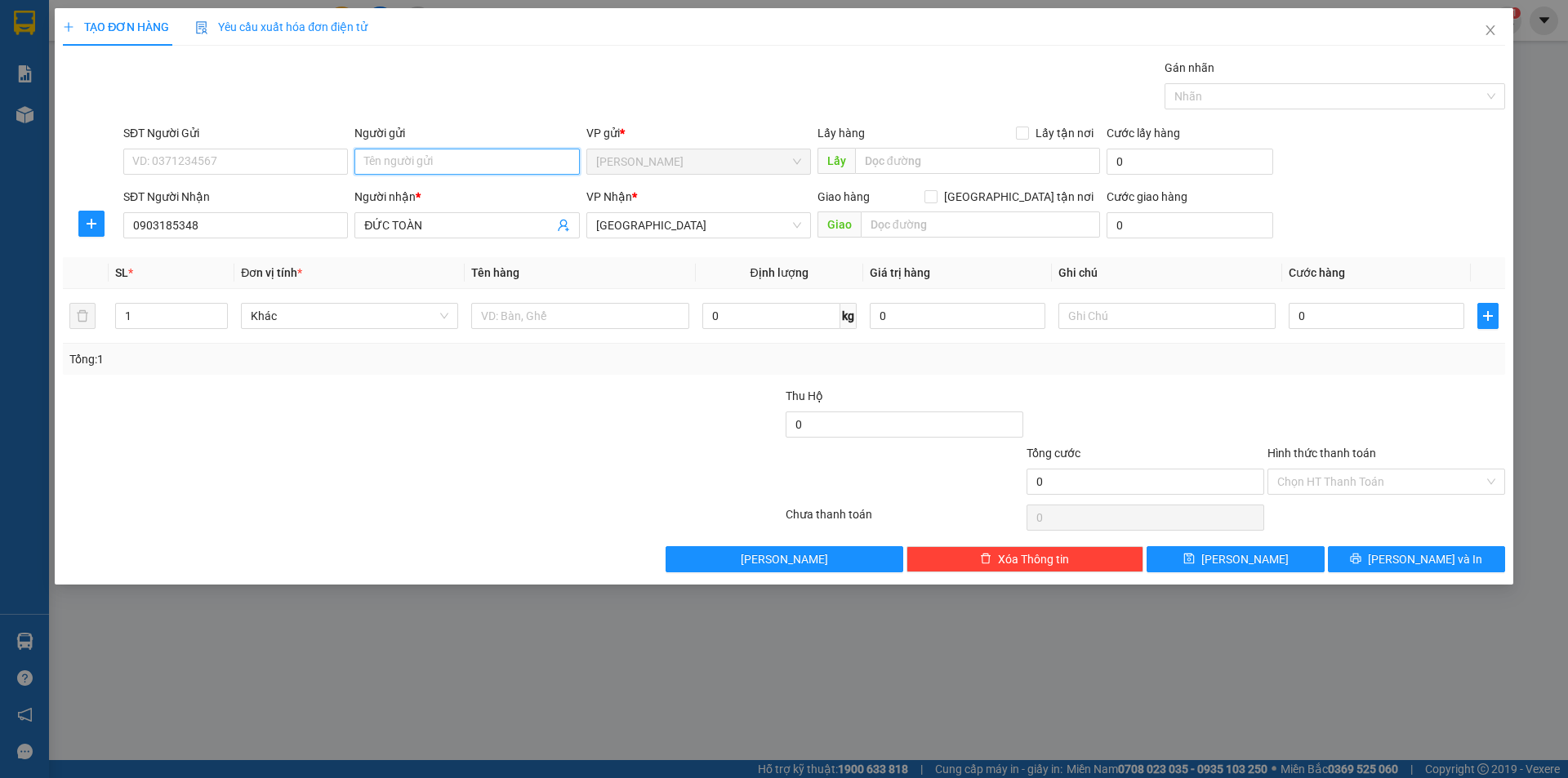
drag, startPoint x: 390, startPoint y: 165, endPoint x: 391, endPoint y: 155, distance: 10.0
click at [390, 165] on input "Người gửi" at bounding box center [466, 162] width 224 height 26
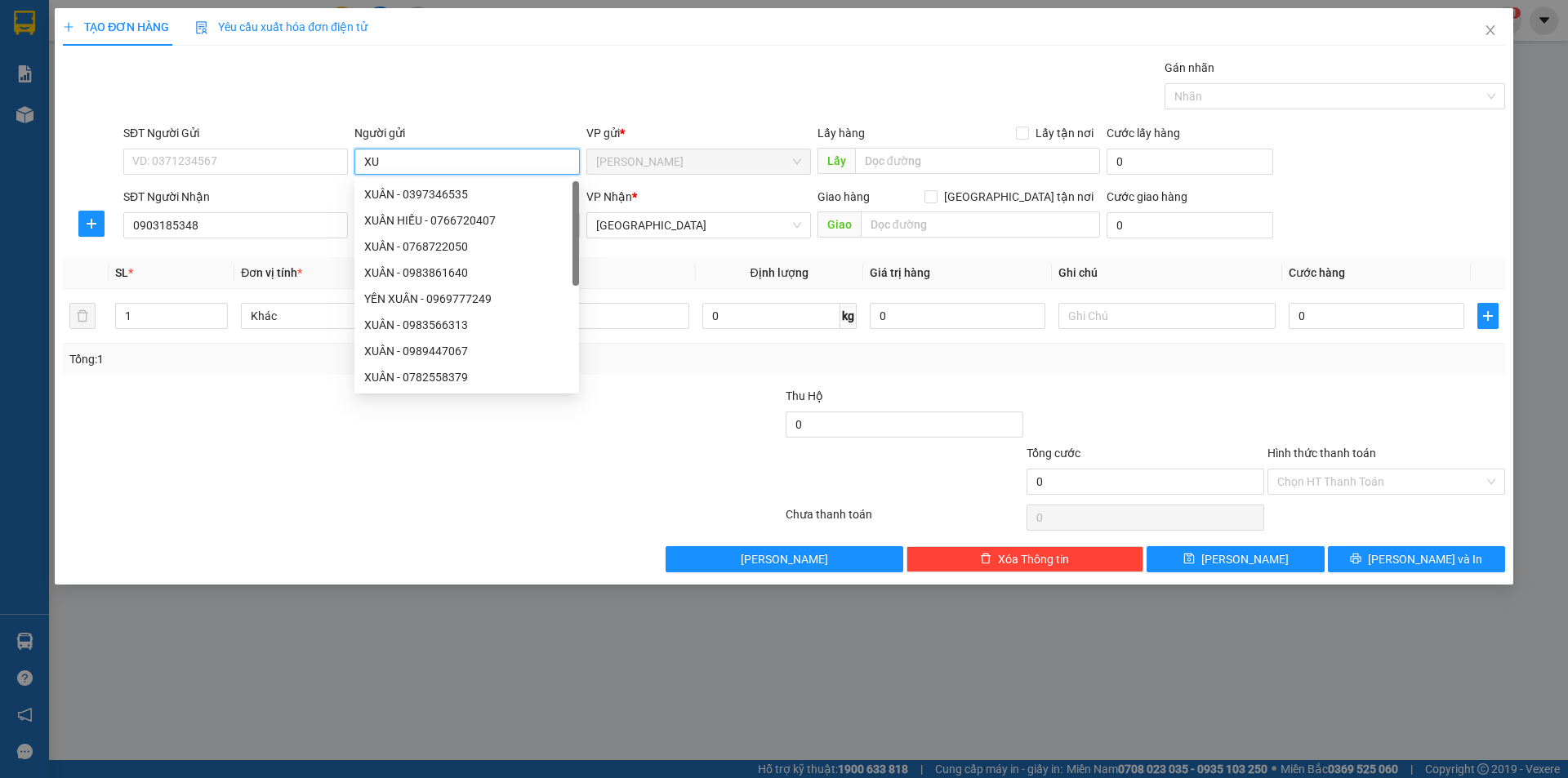
type input "X"
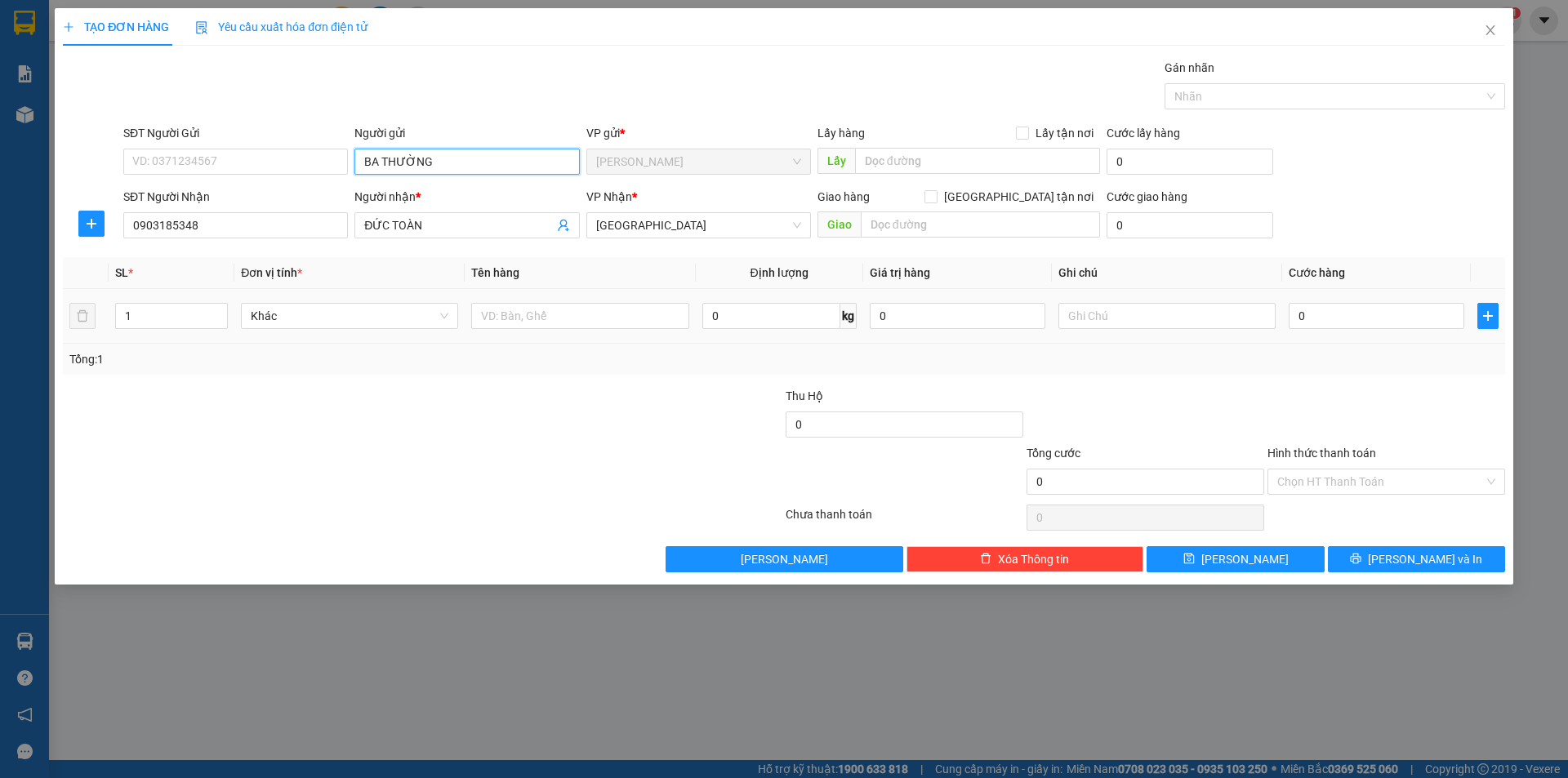
type input "BA THƯỜNG"
drag, startPoint x: 295, startPoint y: 391, endPoint x: 455, endPoint y: 343, distance: 167.0
click at [323, 384] on div "Transit Pickup Surcharge Ids Transit Deliver Surcharge Ids Transit Deliver Surc…" at bounding box center [784, 315] width 1442 height 514
drag, startPoint x: 528, startPoint y: 318, endPoint x: 538, endPoint y: 277, distance: 42.2
click at [532, 311] on input "text" at bounding box center [580, 316] width 217 height 26
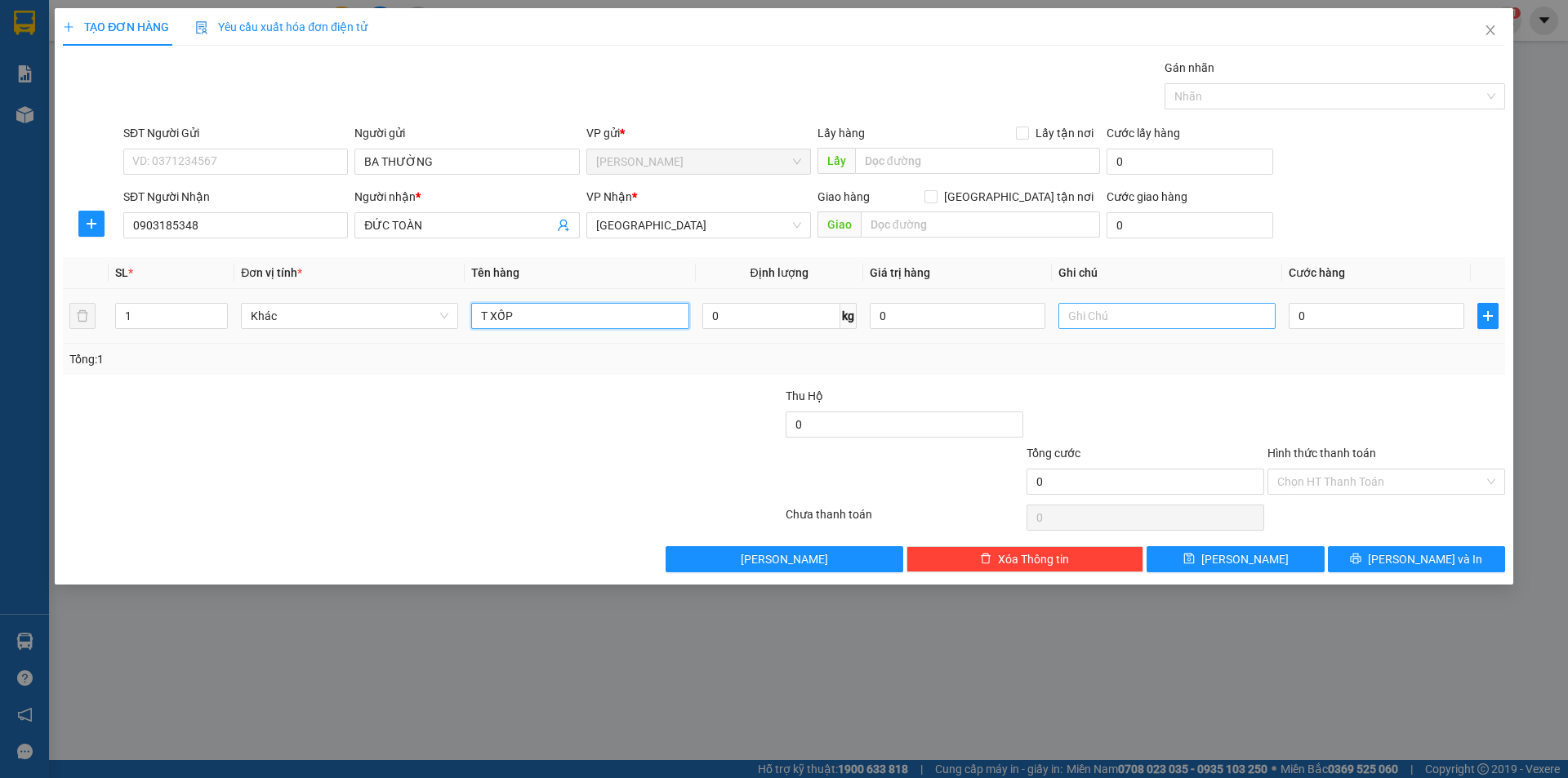
type input "T XỐP"
click at [1218, 310] on input "text" at bounding box center [1167, 316] width 217 height 26
type input "R/120"
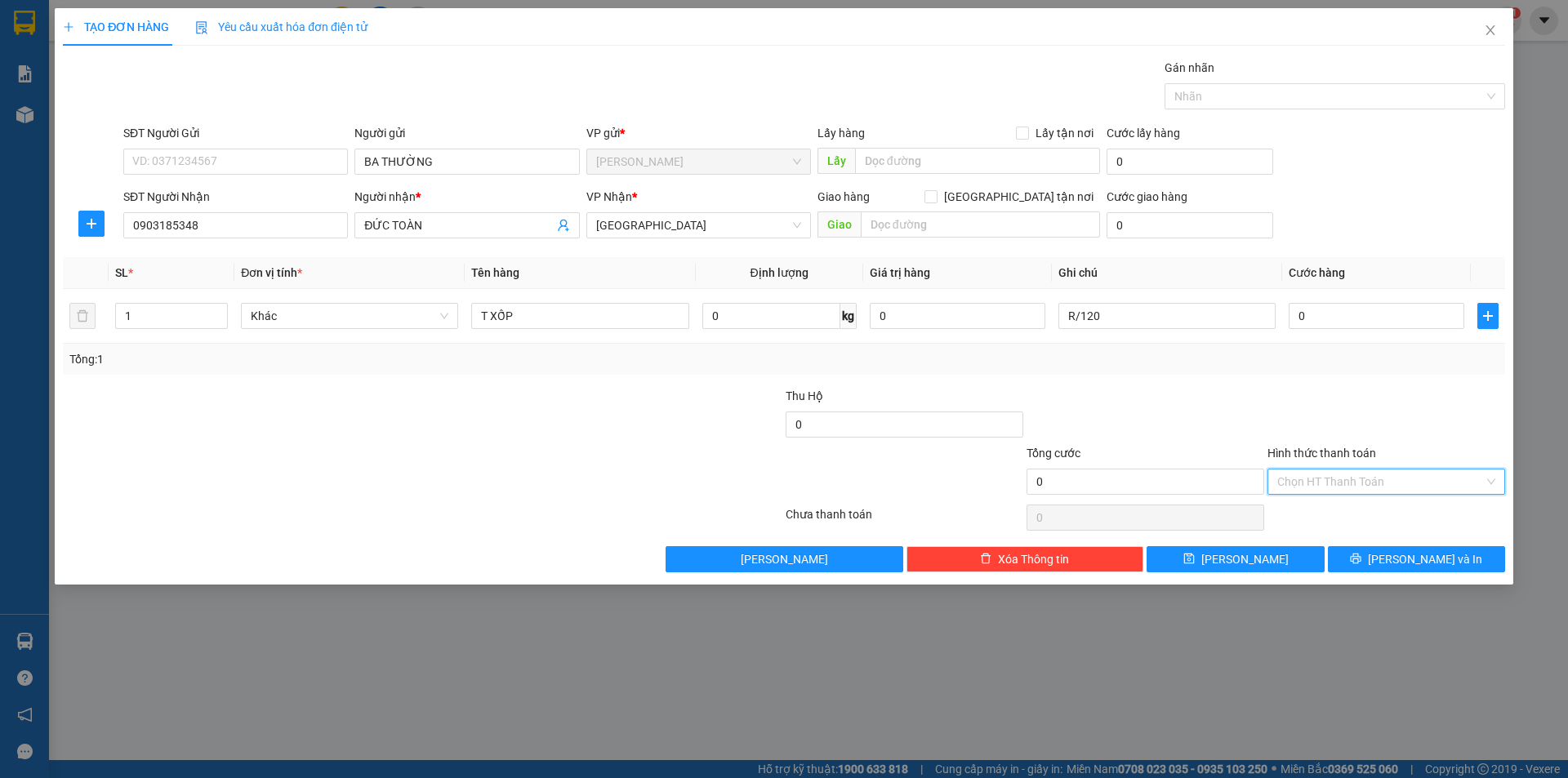
drag, startPoint x: 1332, startPoint y: 474, endPoint x: 1336, endPoint y: 500, distance: 26.3
click at [1332, 474] on input "Hình thức thanh toán" at bounding box center [1380, 482] width 206 height 25
drag, startPoint x: 1306, startPoint y: 547, endPoint x: 1346, endPoint y: 512, distance: 53.2
click at [1306, 546] on div "Miễn phí" at bounding box center [1386, 541] width 218 height 18
click at [1363, 566] on button "[PERSON_NAME] và In" at bounding box center [1416, 560] width 178 height 26
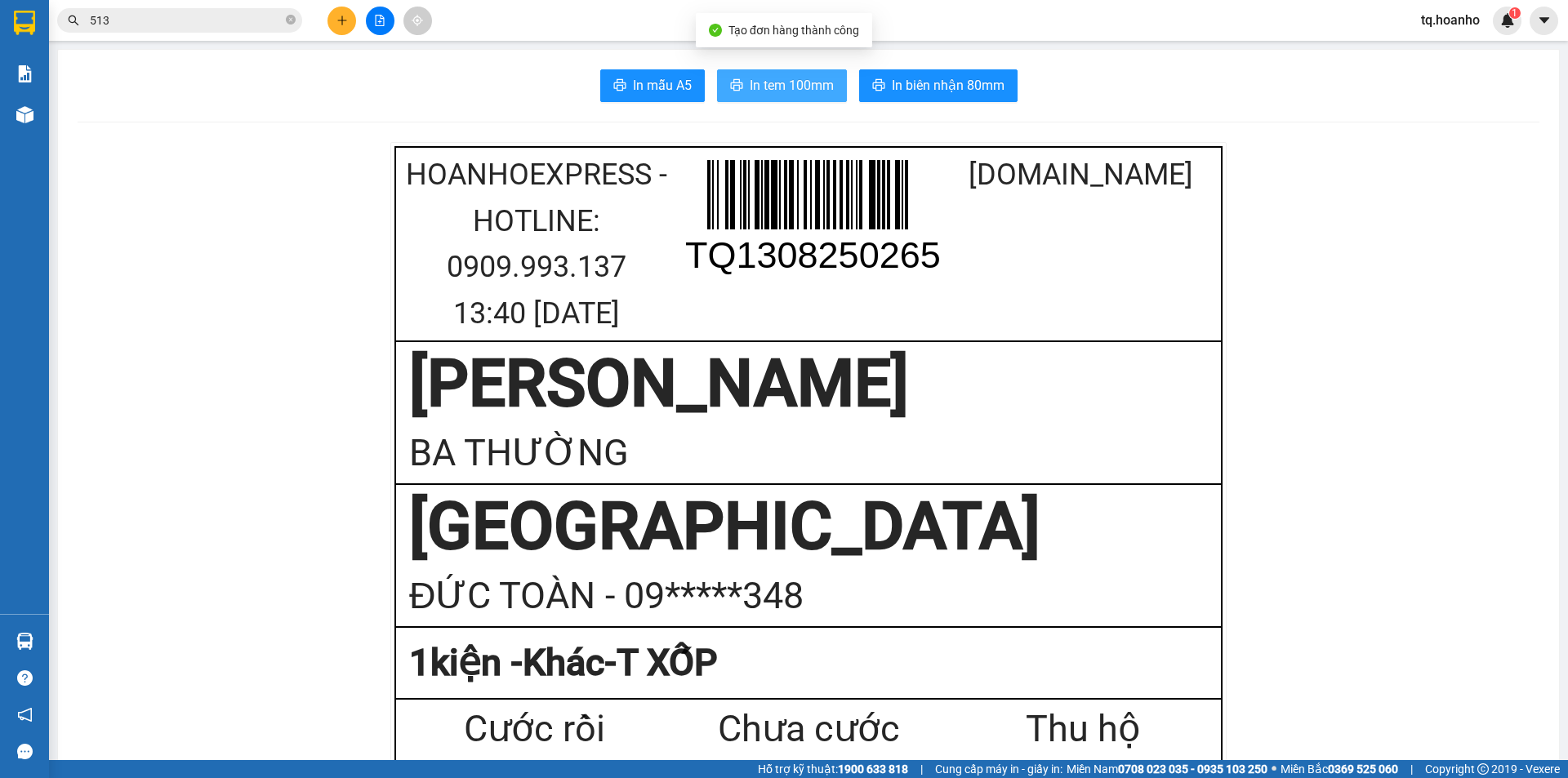
click at [761, 85] on span "In tem 100mm" at bounding box center [792, 85] width 84 height 20
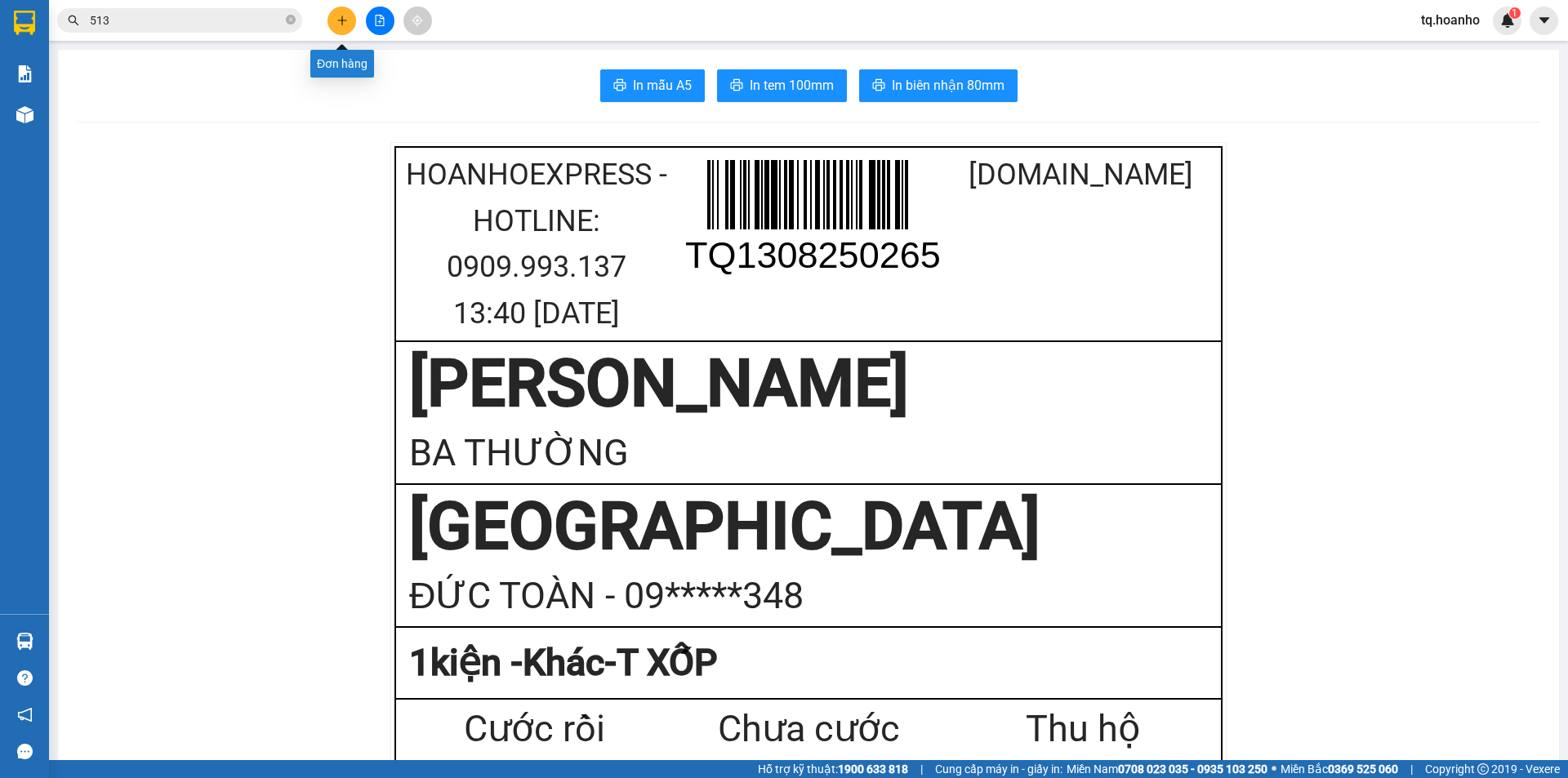
click at [335, 20] on button at bounding box center [341, 21] width 29 height 29
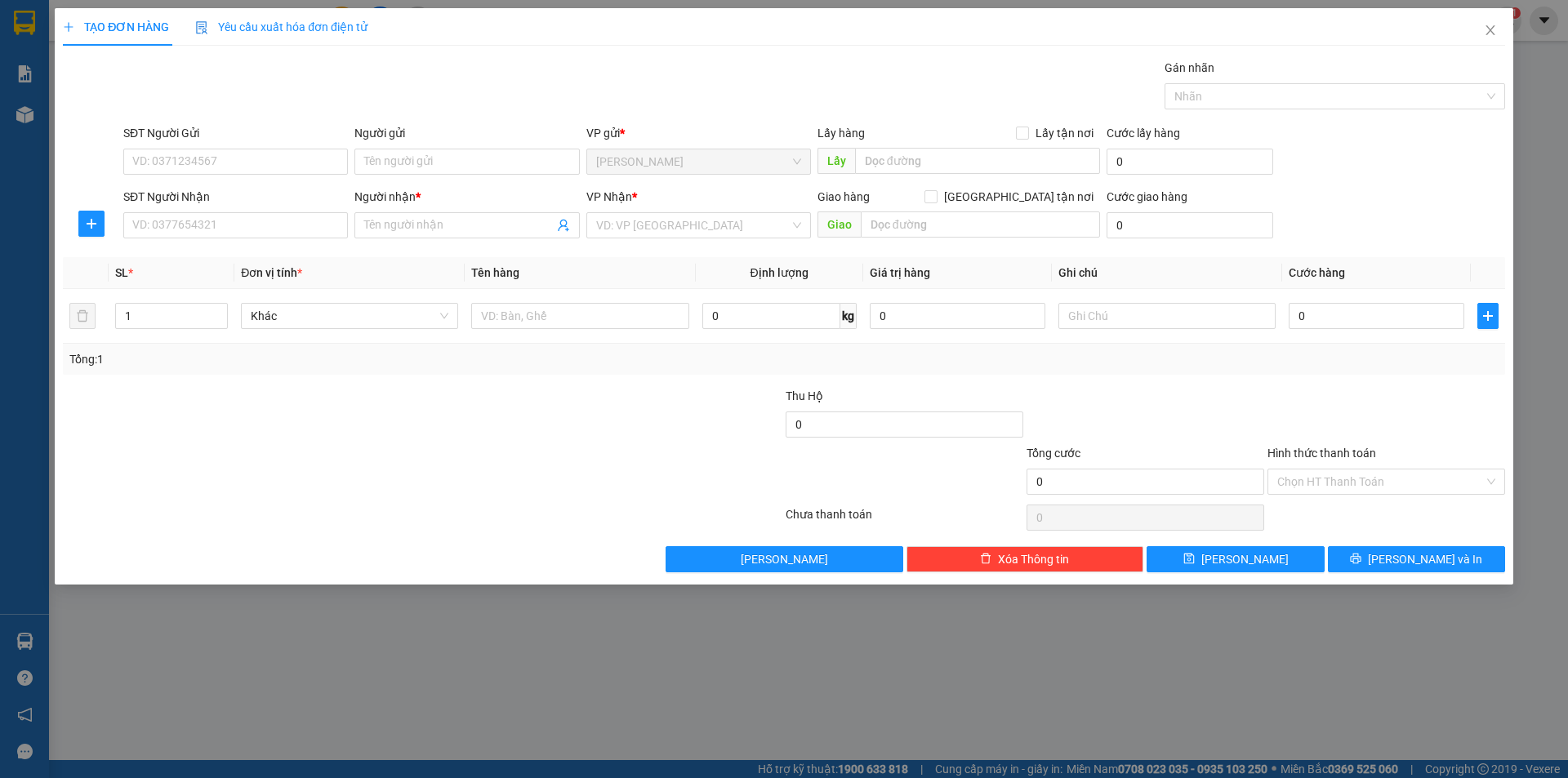
drag, startPoint x: 705, startPoint y: 686, endPoint x: 1259, endPoint y: 122, distance: 790.6
click at [728, 646] on div "TẠO ĐƠN HÀNG Yêu cầu xuất hóa đơn điện tử Transit Pickup Surcharge Ids Transit …" at bounding box center [784, 389] width 1568 height 778
click at [1493, 25] on icon "close" at bounding box center [1490, 30] width 13 height 13
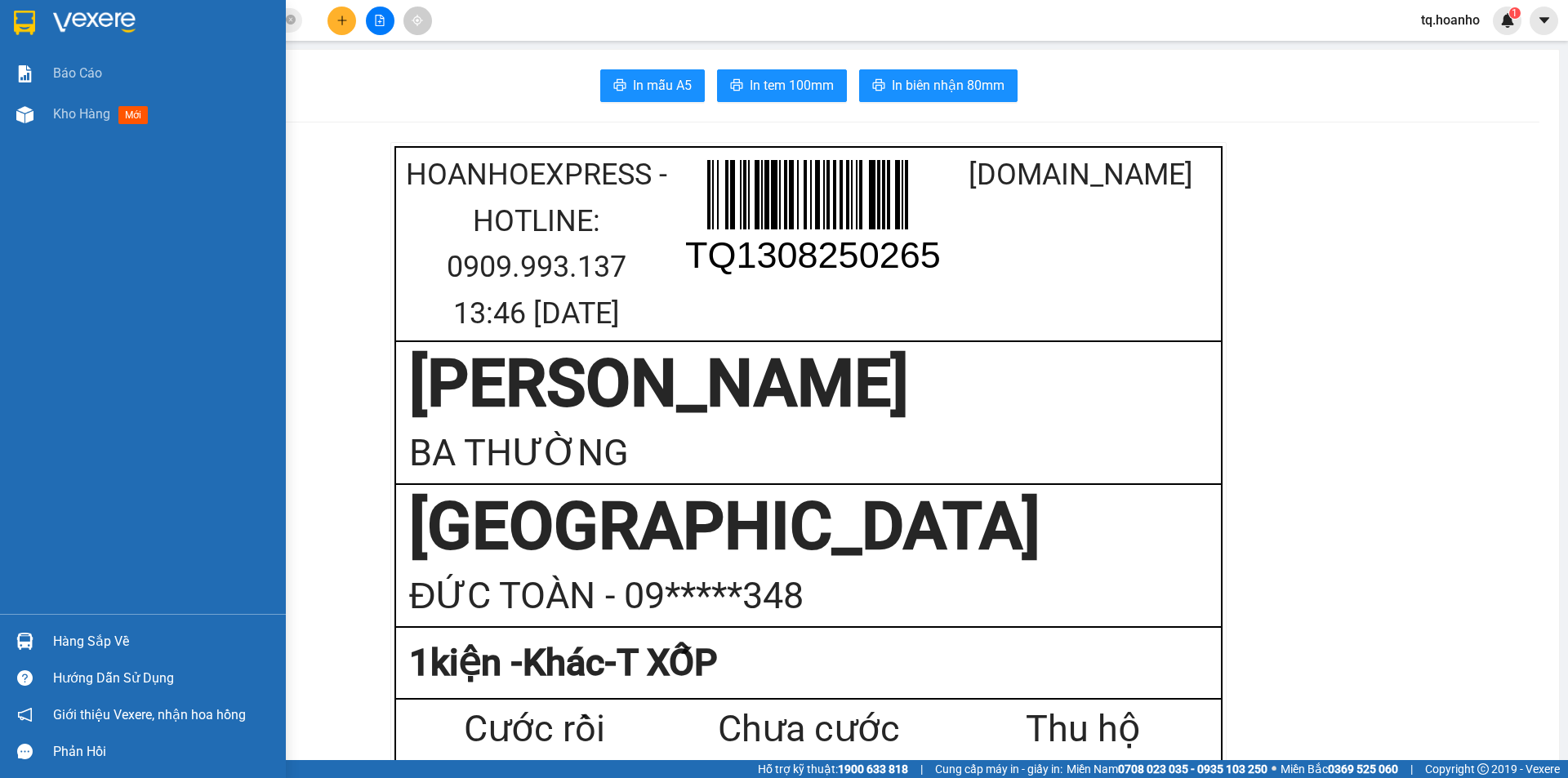
click at [78, 23] on img at bounding box center [94, 23] width 83 height 25
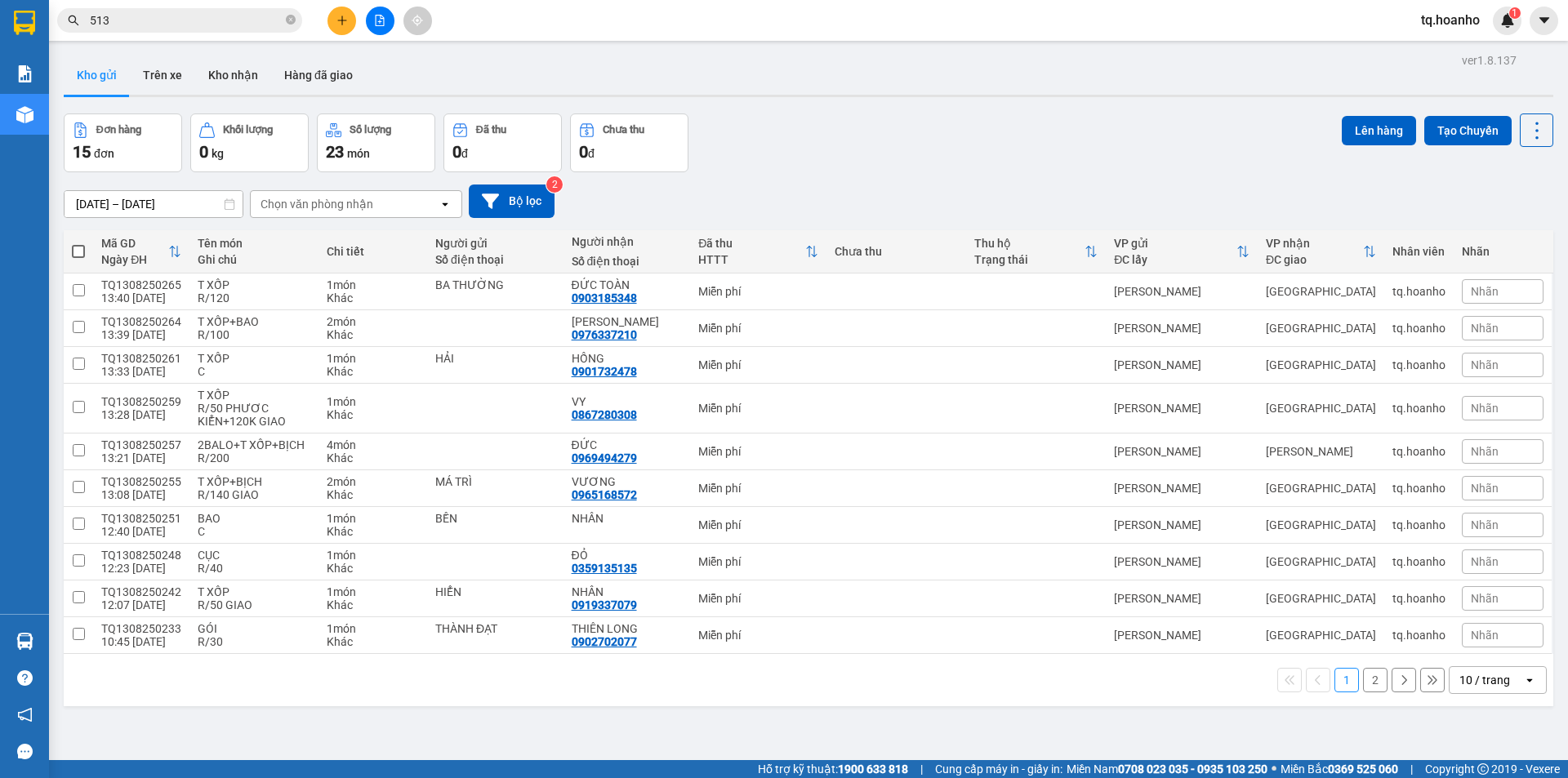
click at [1459, 675] on div "10 / trang" at bounding box center [1484, 680] width 51 height 16
click at [1455, 645] on span "100 / trang" at bounding box center [1478, 644] width 59 height 16
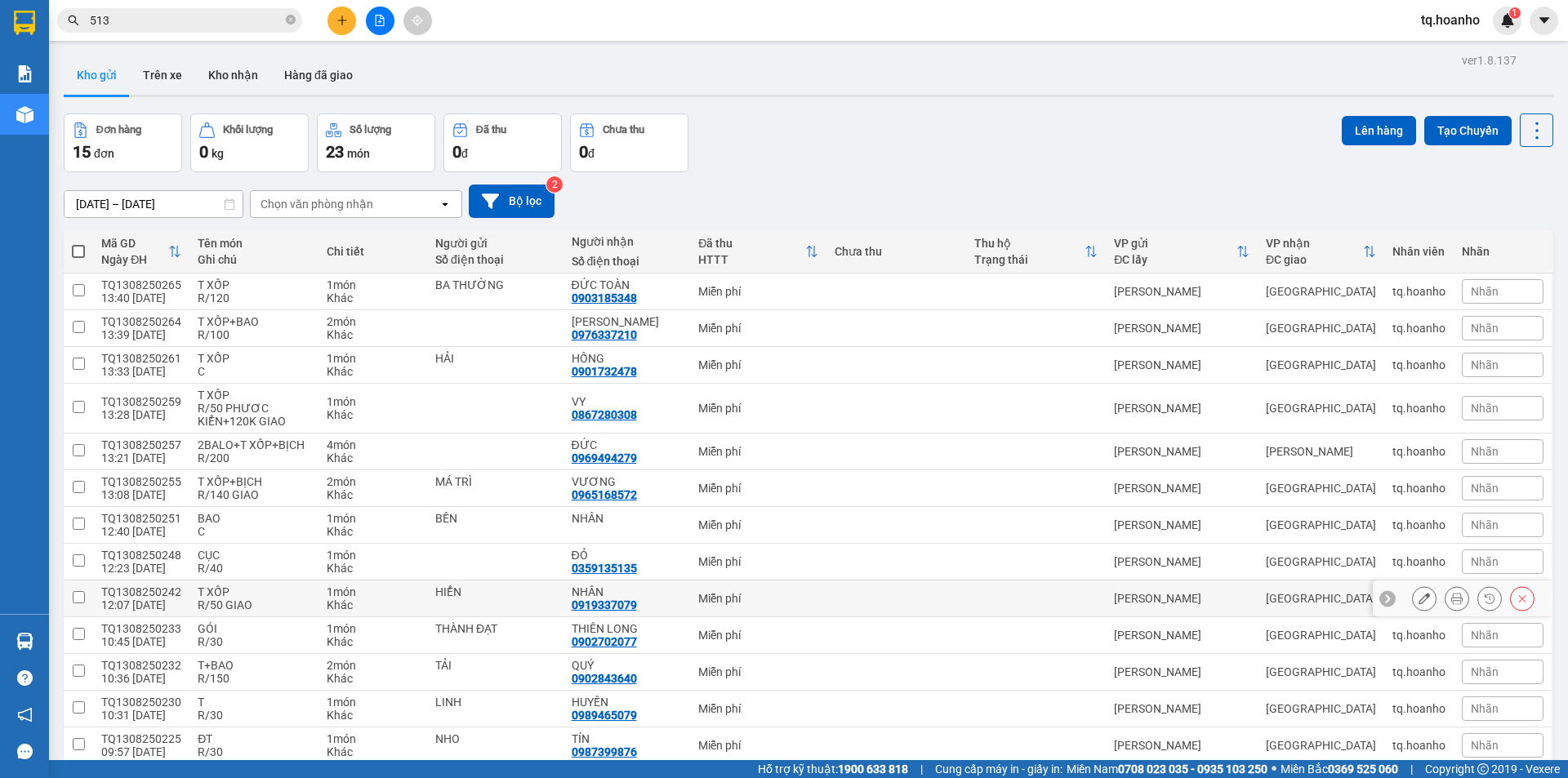
scroll to position [145, 0]
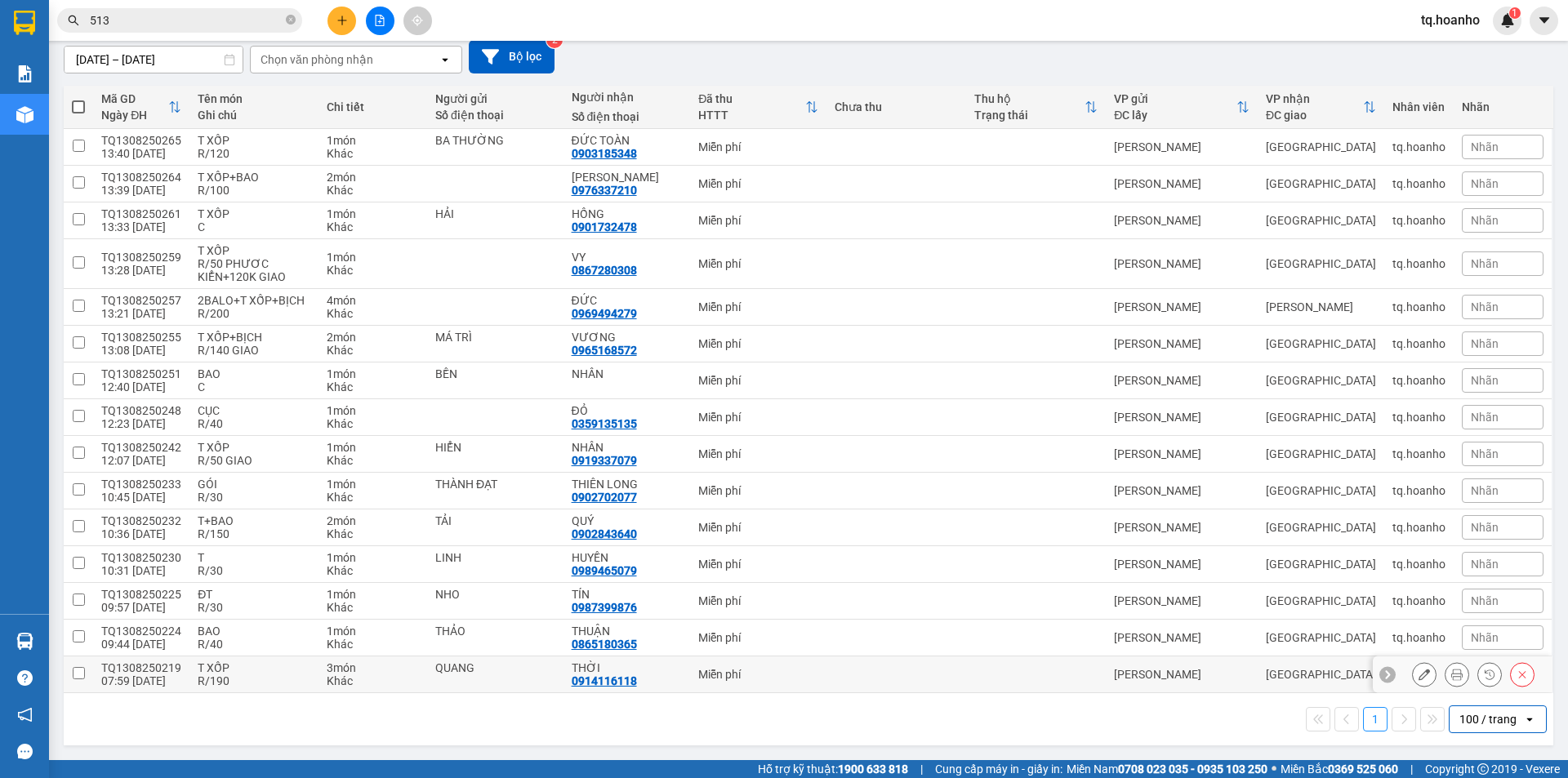
click at [495, 675] on div "QUANG" at bounding box center [495, 674] width 120 height 26
checkbox input "true"
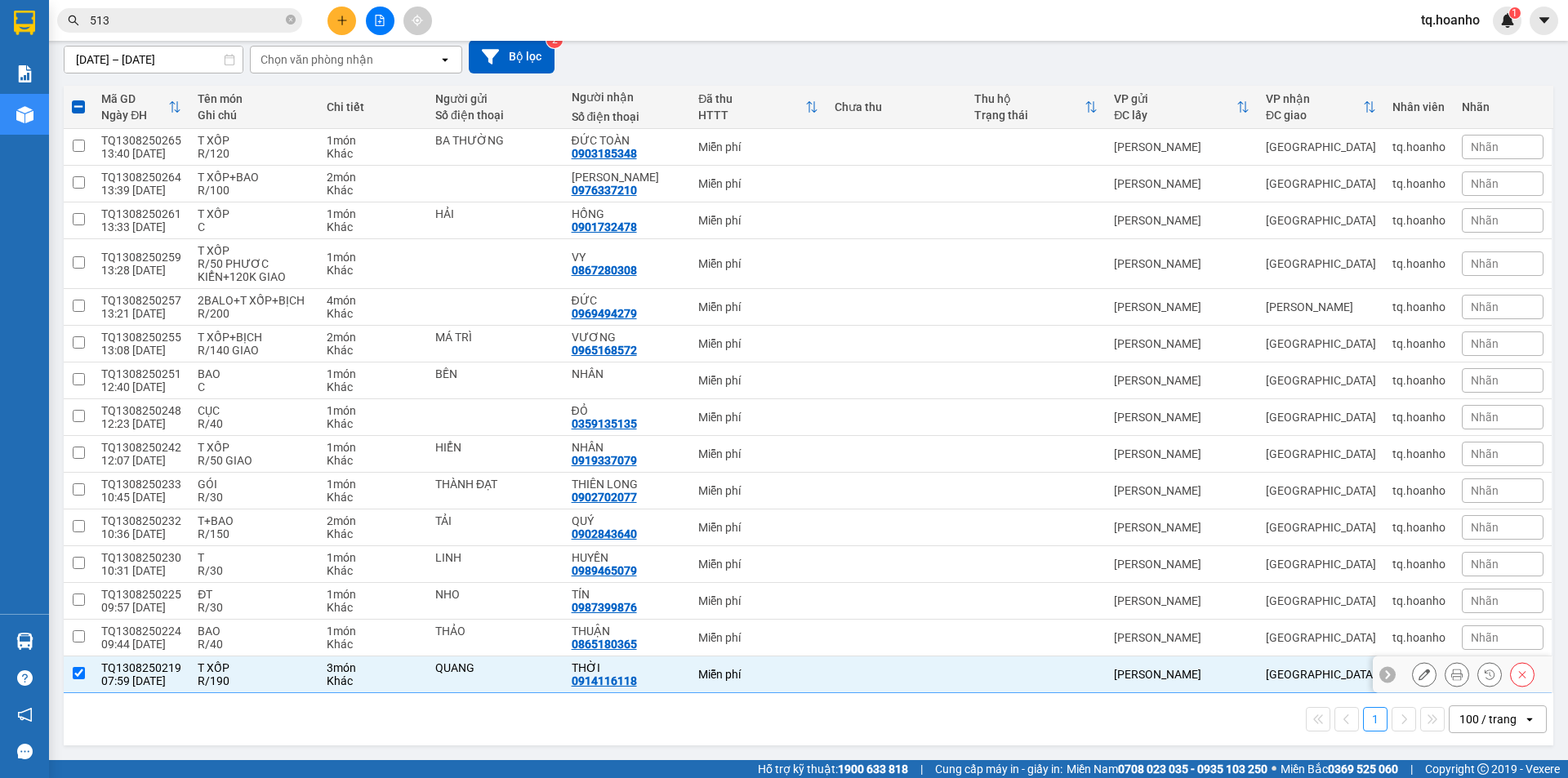
click at [1412, 676] on div at bounding box center [1424, 674] width 25 height 25
click at [1422, 675] on button at bounding box center [1424, 674] width 23 height 29
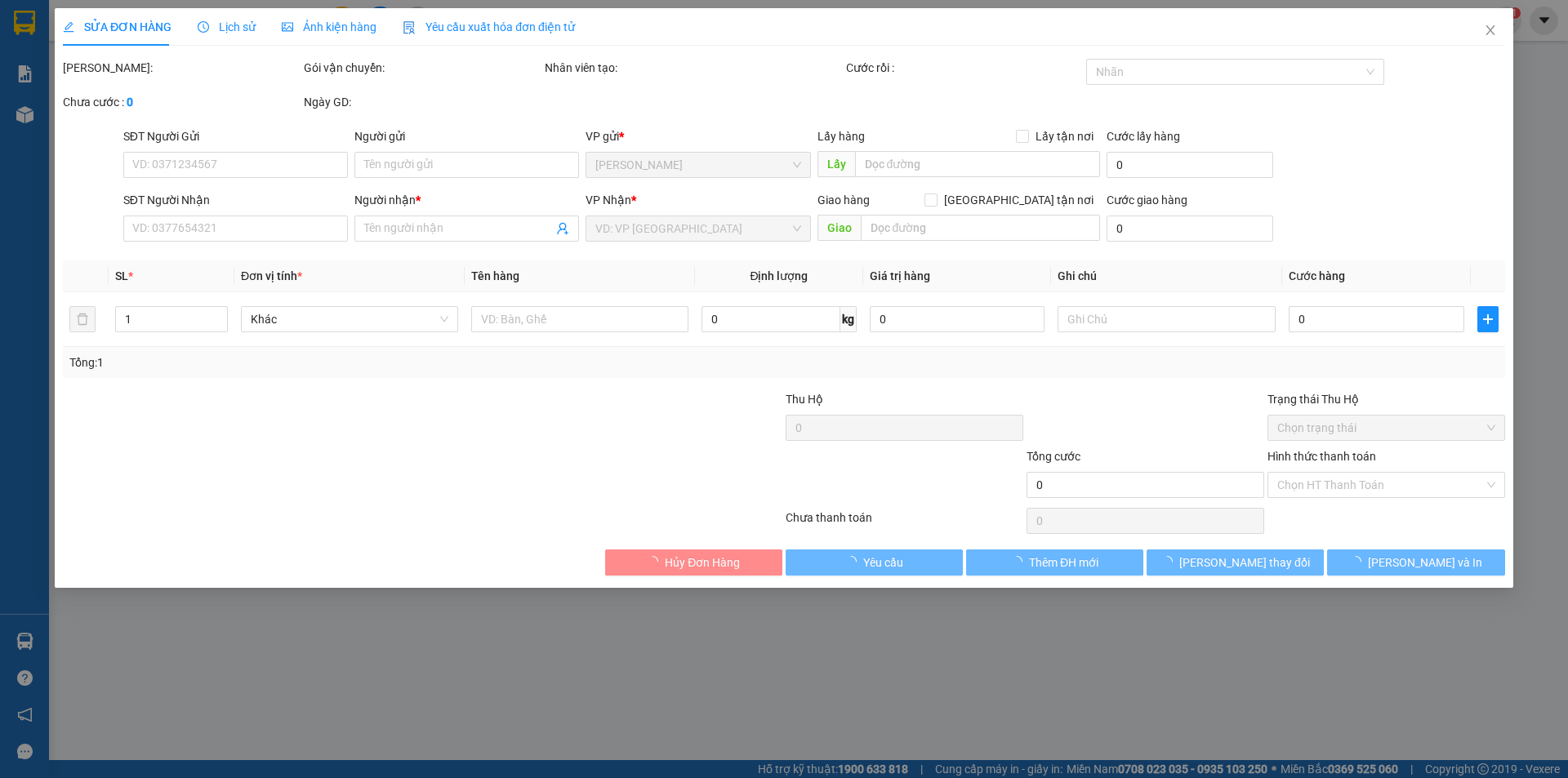
type input "QUANG"
type input "0914116118"
type input "THỜI"
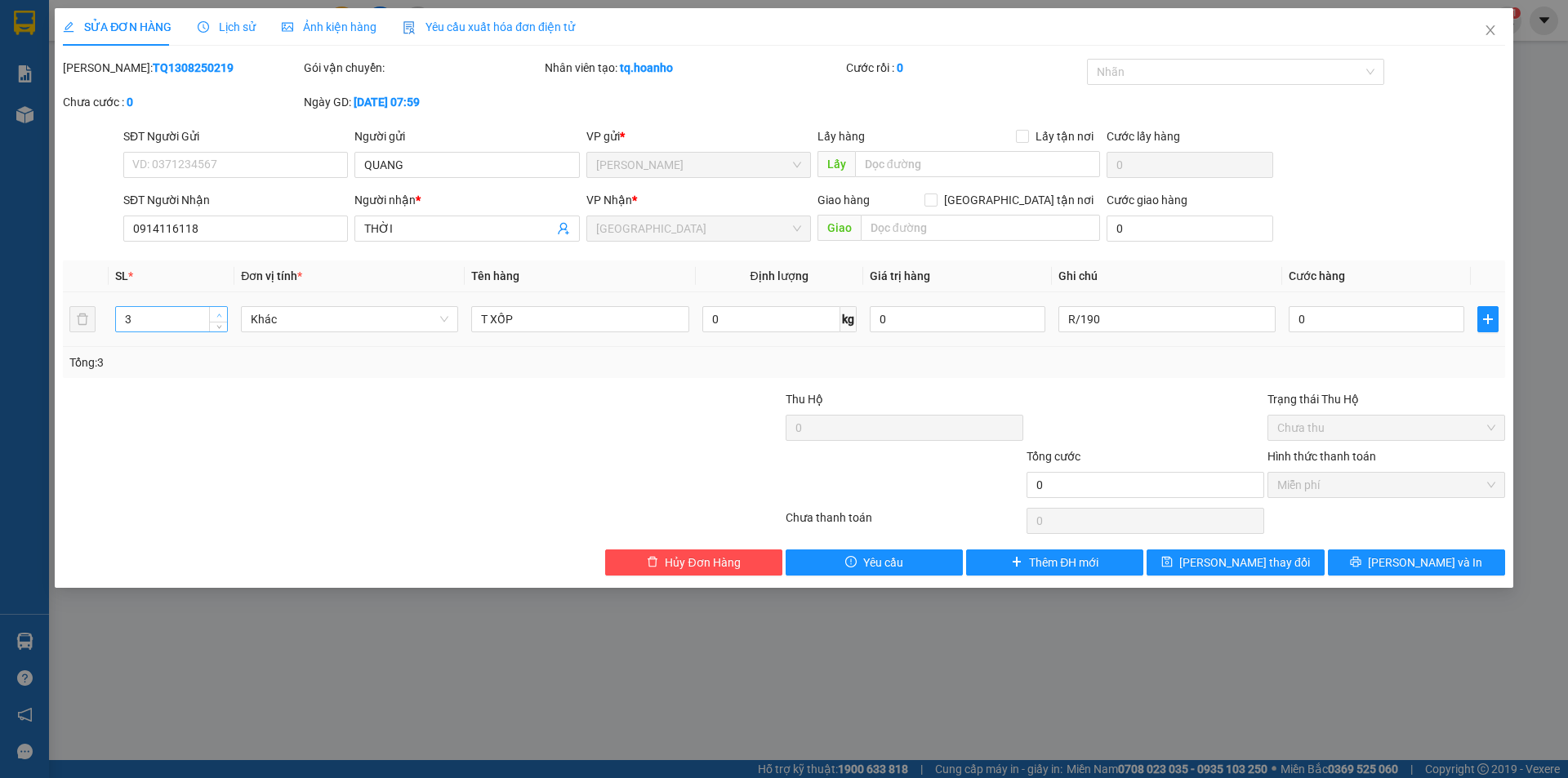
type input "4"
click at [218, 315] on icon "up" at bounding box center [219, 316] width 6 height 6
click at [638, 328] on input "T XỐP" at bounding box center [580, 319] width 217 height 26
drag, startPoint x: 465, startPoint y: 329, endPoint x: 480, endPoint y: 320, distance: 17.5
click at [472, 325] on td "T XỐP" at bounding box center [580, 319] width 230 height 55
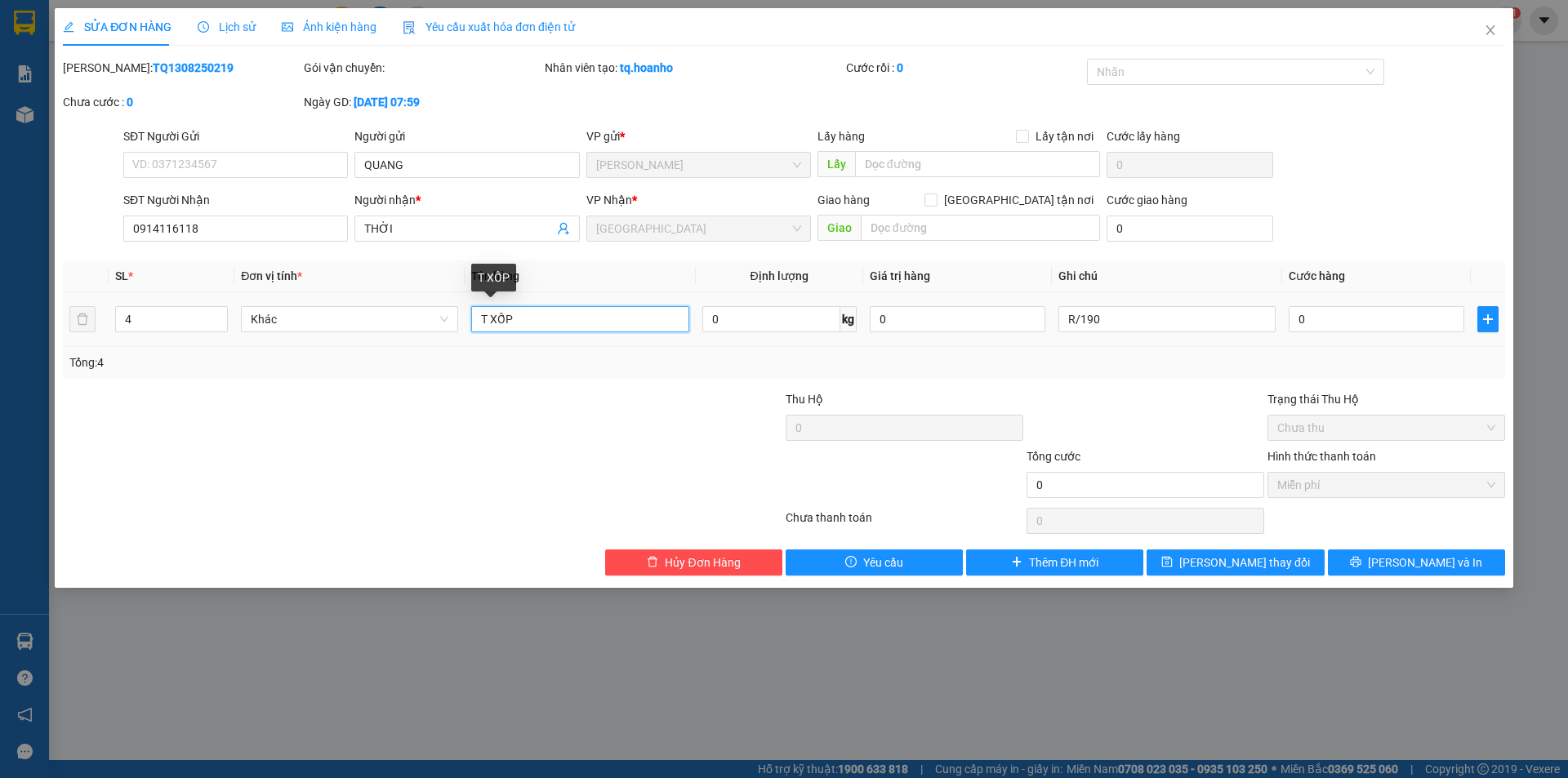
click at [480, 320] on input "T XỐP" at bounding box center [580, 319] width 217 height 26
click at [572, 322] on input "3T XỐP" at bounding box center [580, 319] width 217 height 26
type input "3T XỐP+GÓI"
click at [1348, 560] on button "[PERSON_NAME] và In" at bounding box center [1416, 563] width 178 height 26
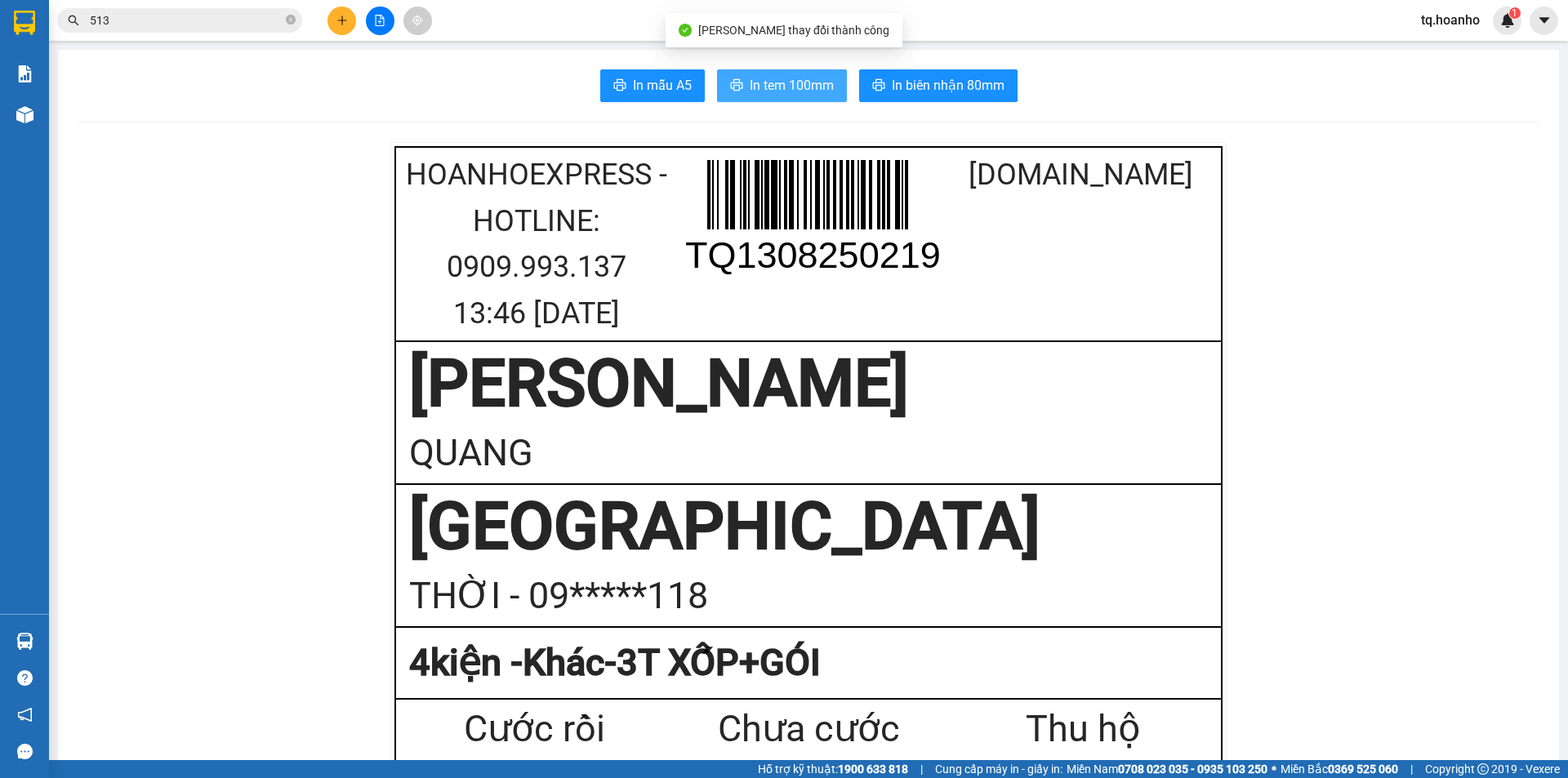
click at [815, 87] on span "In tem 100mm" at bounding box center [792, 85] width 84 height 20
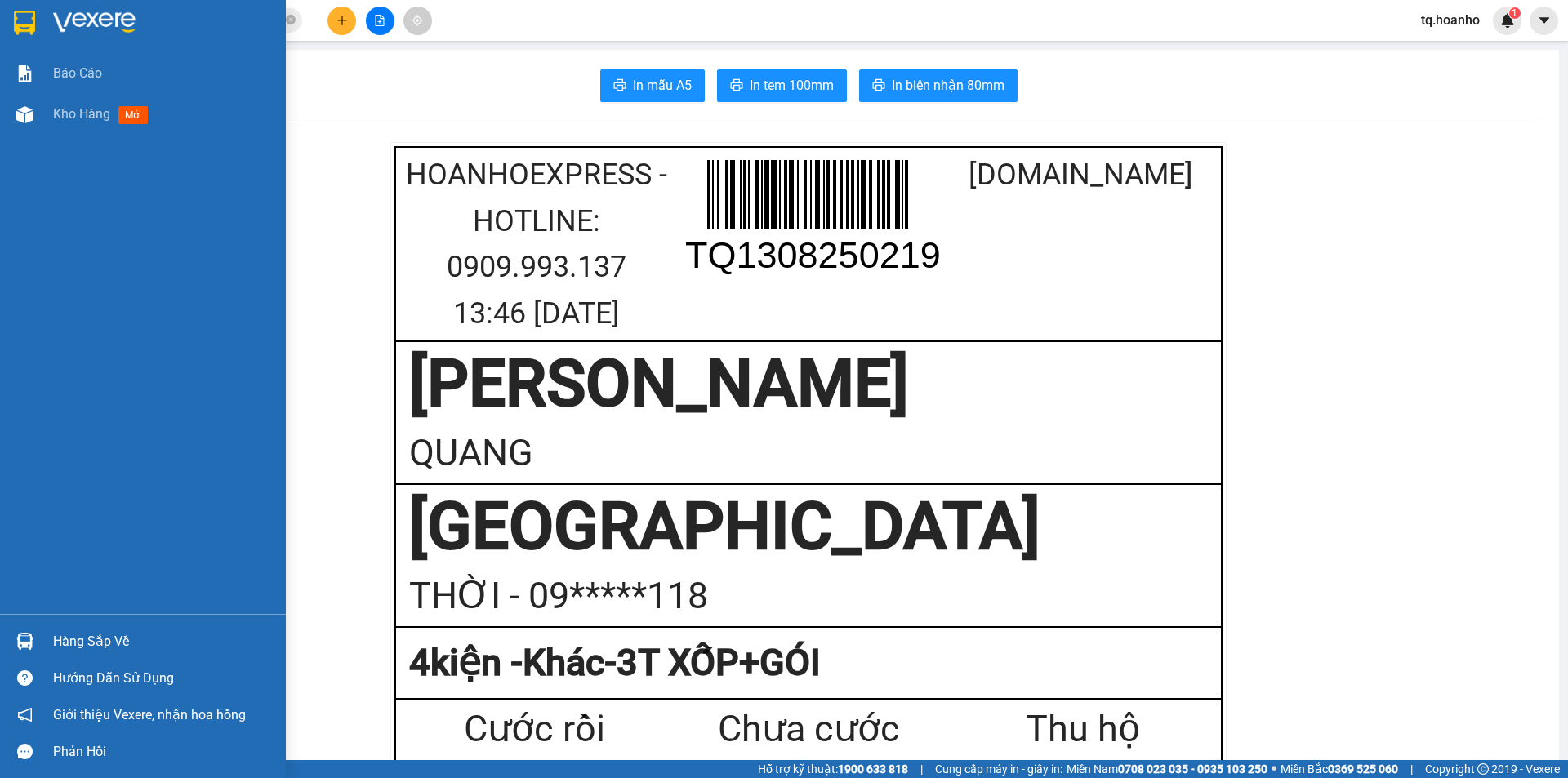
click at [67, 21] on img at bounding box center [94, 23] width 83 height 25
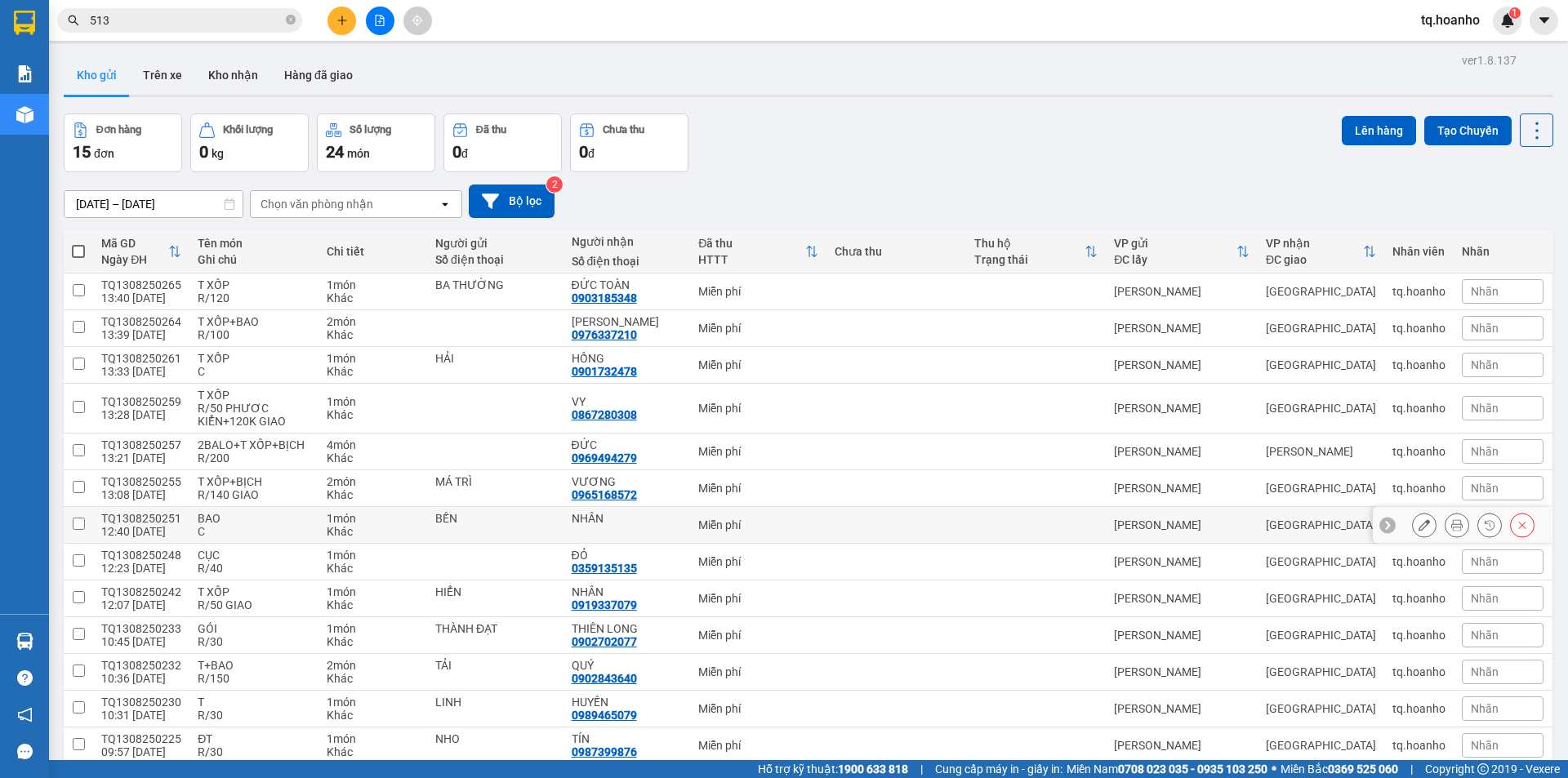
scroll to position [145, 0]
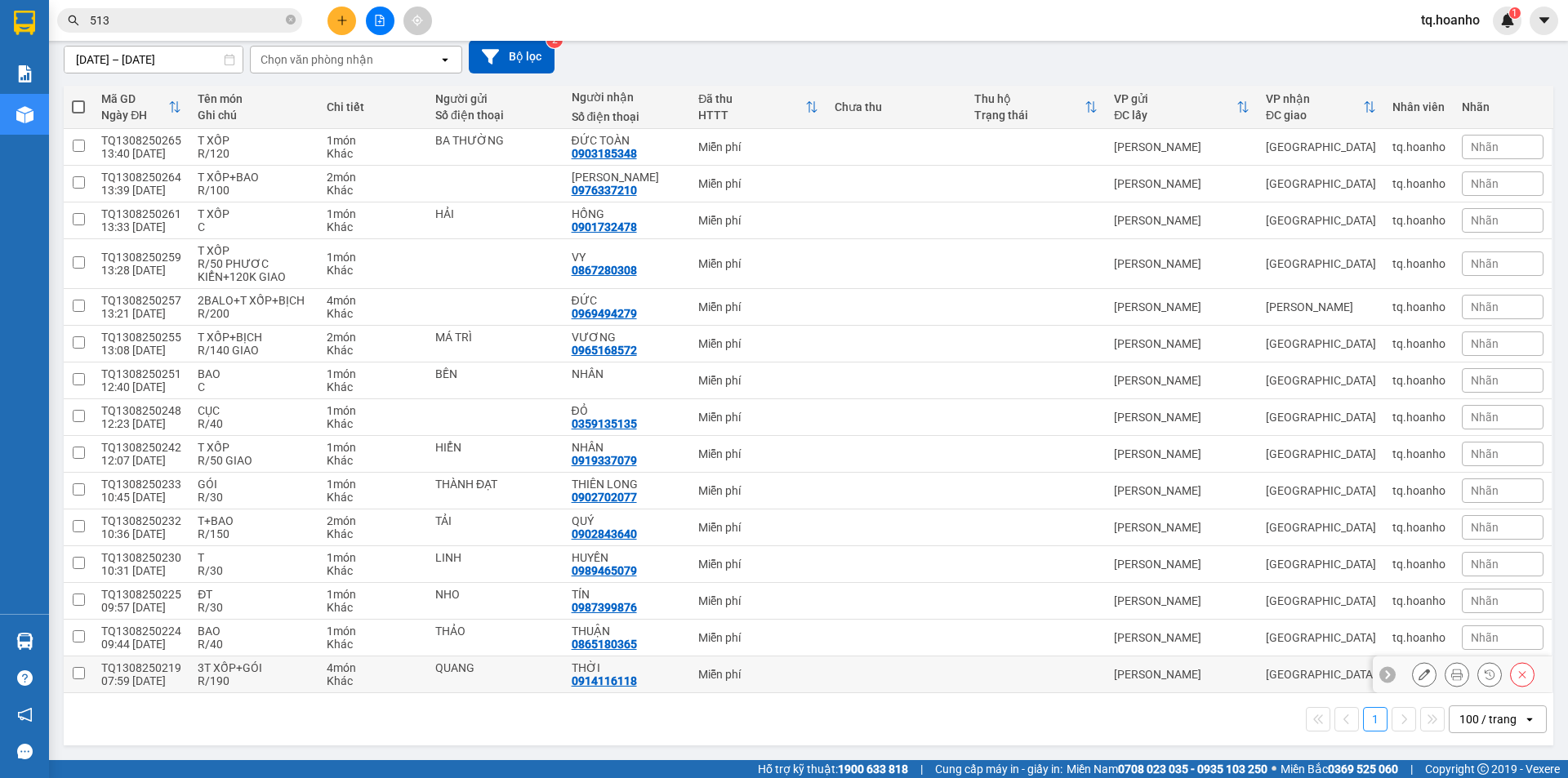
click at [1418, 675] on icon at bounding box center [1423, 674] width 11 height 11
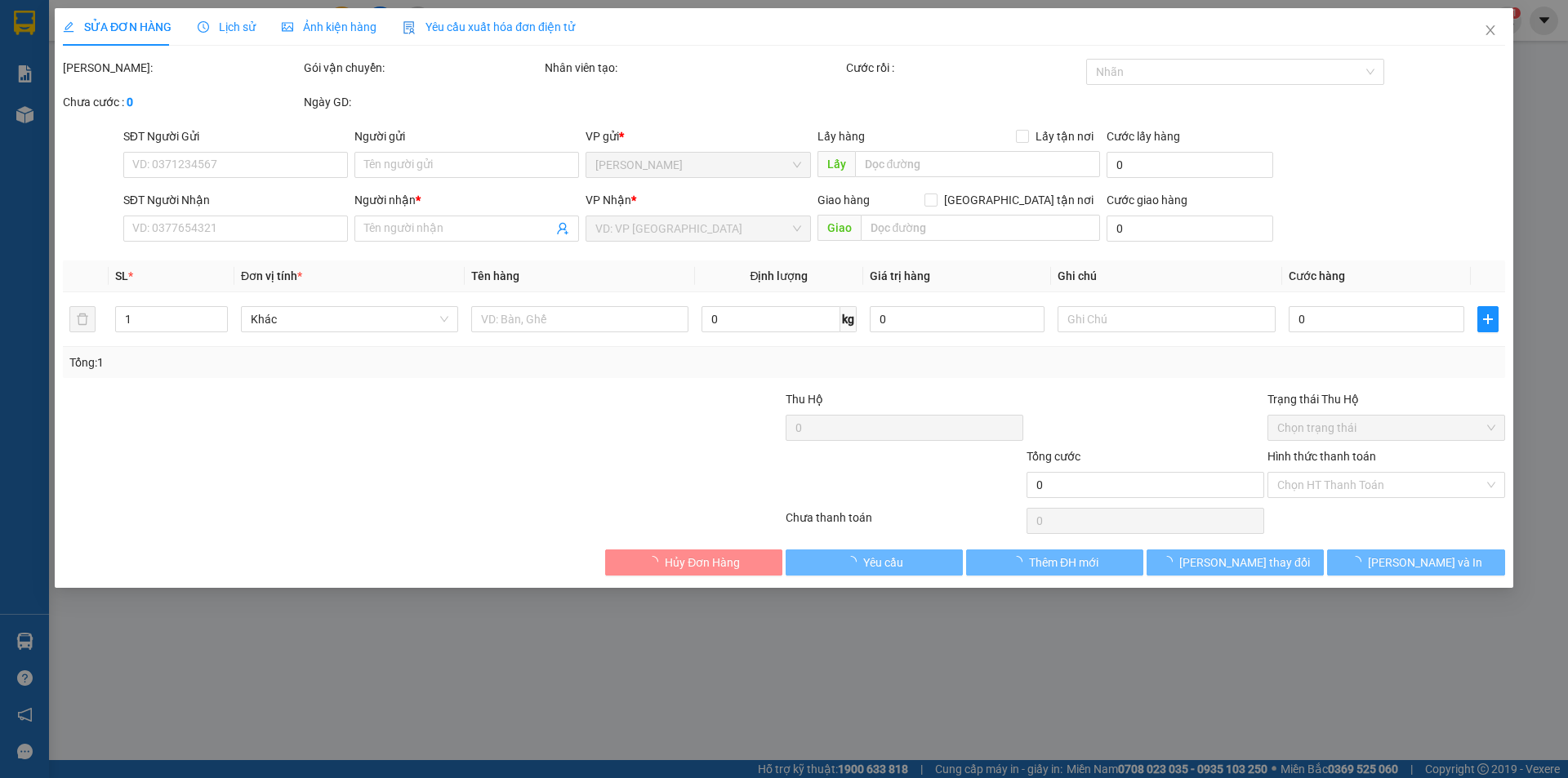
type input "QUANG"
type input "0914116118"
type input "THỜI"
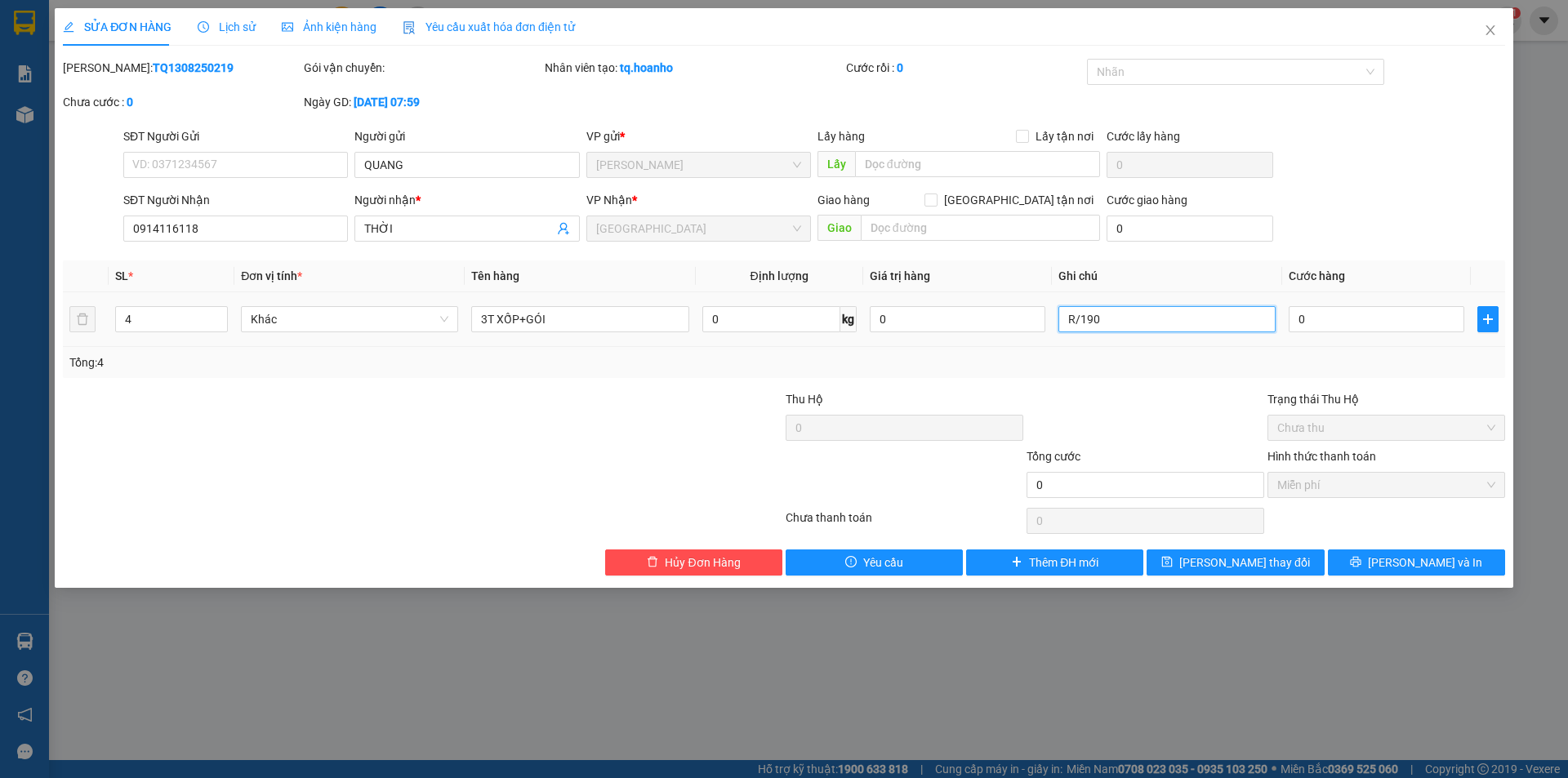
click at [1145, 326] on input "R/190" at bounding box center [1167, 319] width 217 height 26
type input "R/210"
click at [1234, 561] on span "[PERSON_NAME] thay đổi" at bounding box center [1244, 563] width 131 height 18
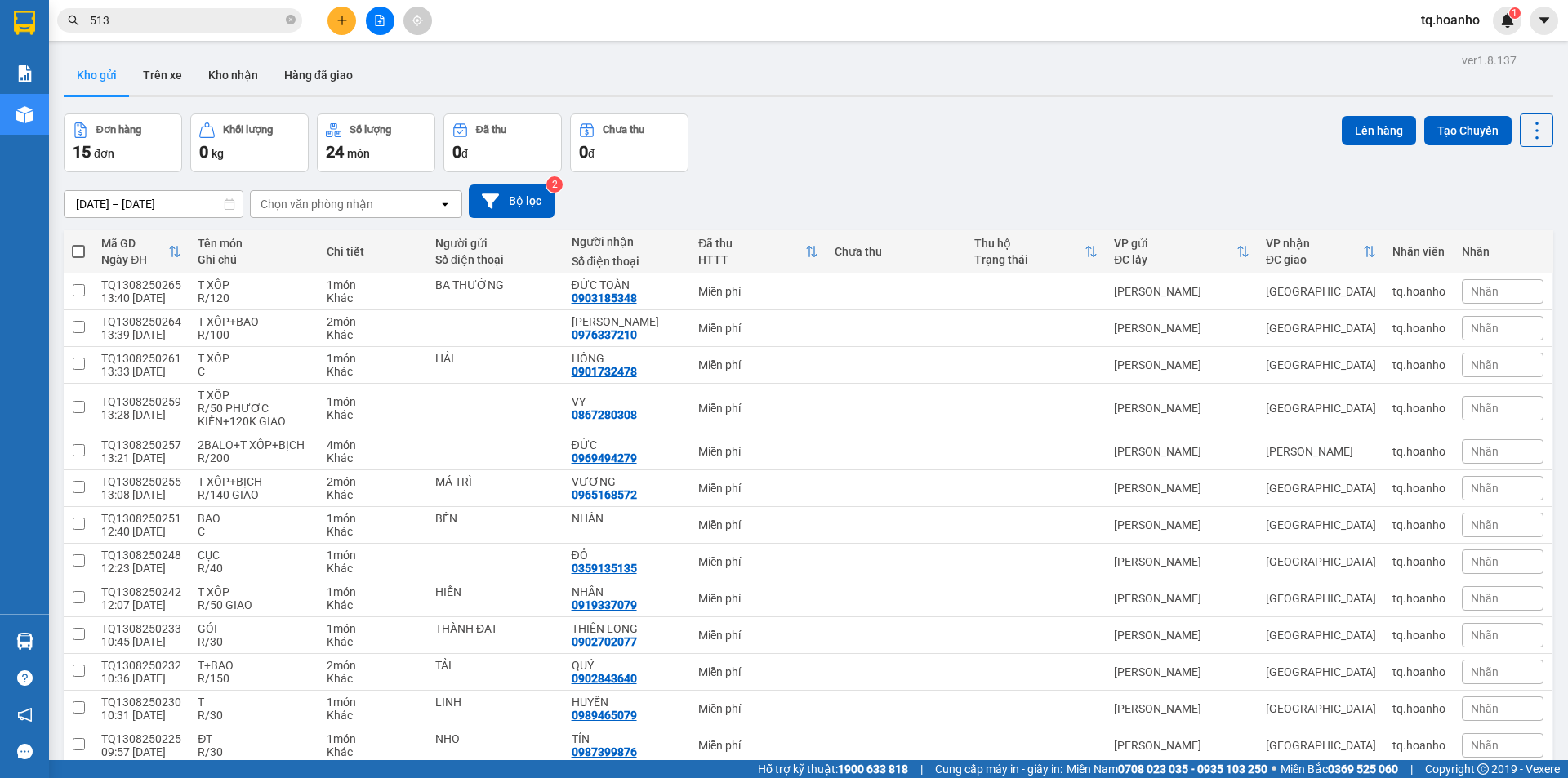
click at [331, 19] on button at bounding box center [341, 21] width 29 height 29
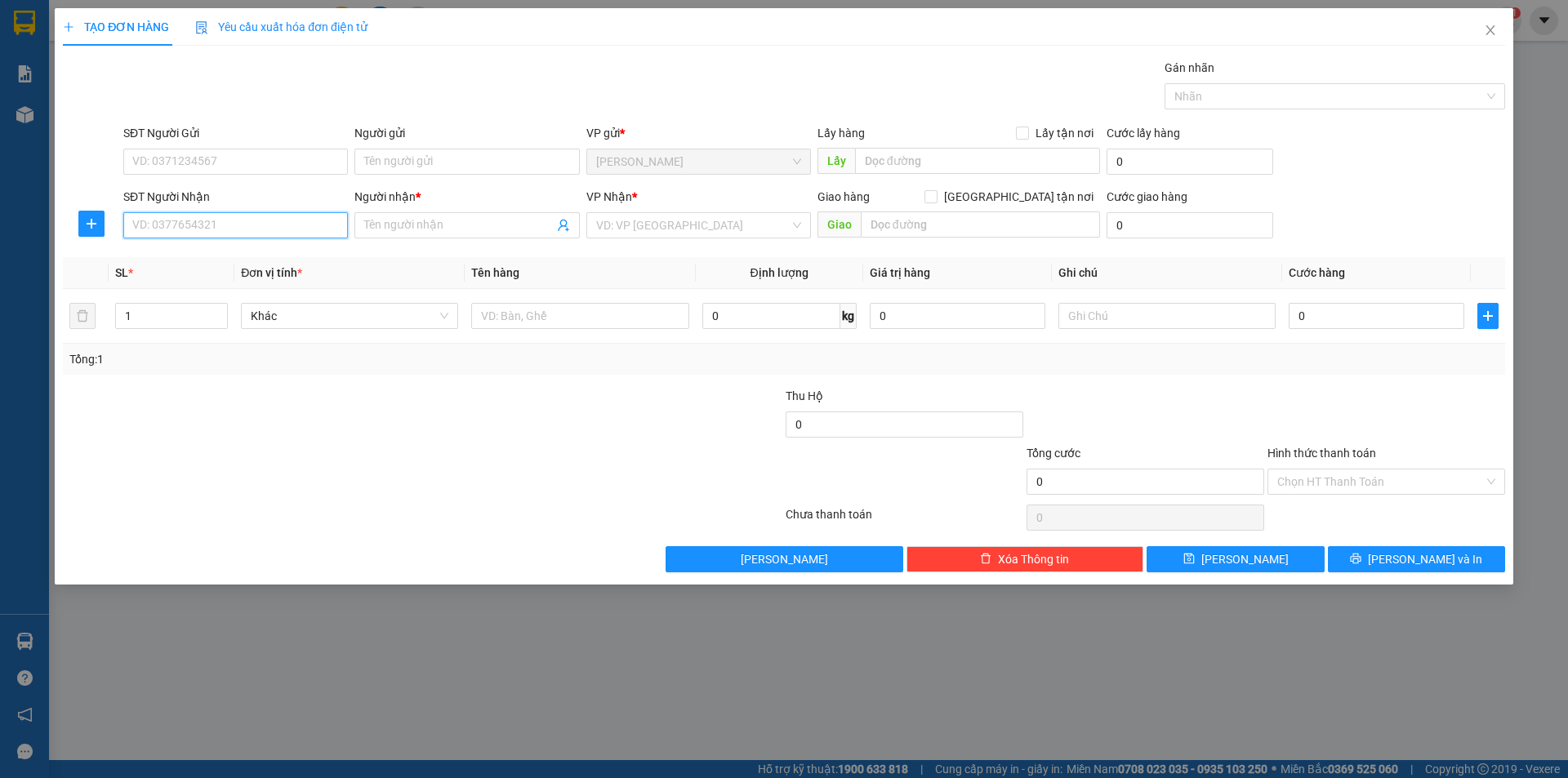
click at [310, 222] on input "SĐT Người Nhận" at bounding box center [235, 225] width 224 height 26
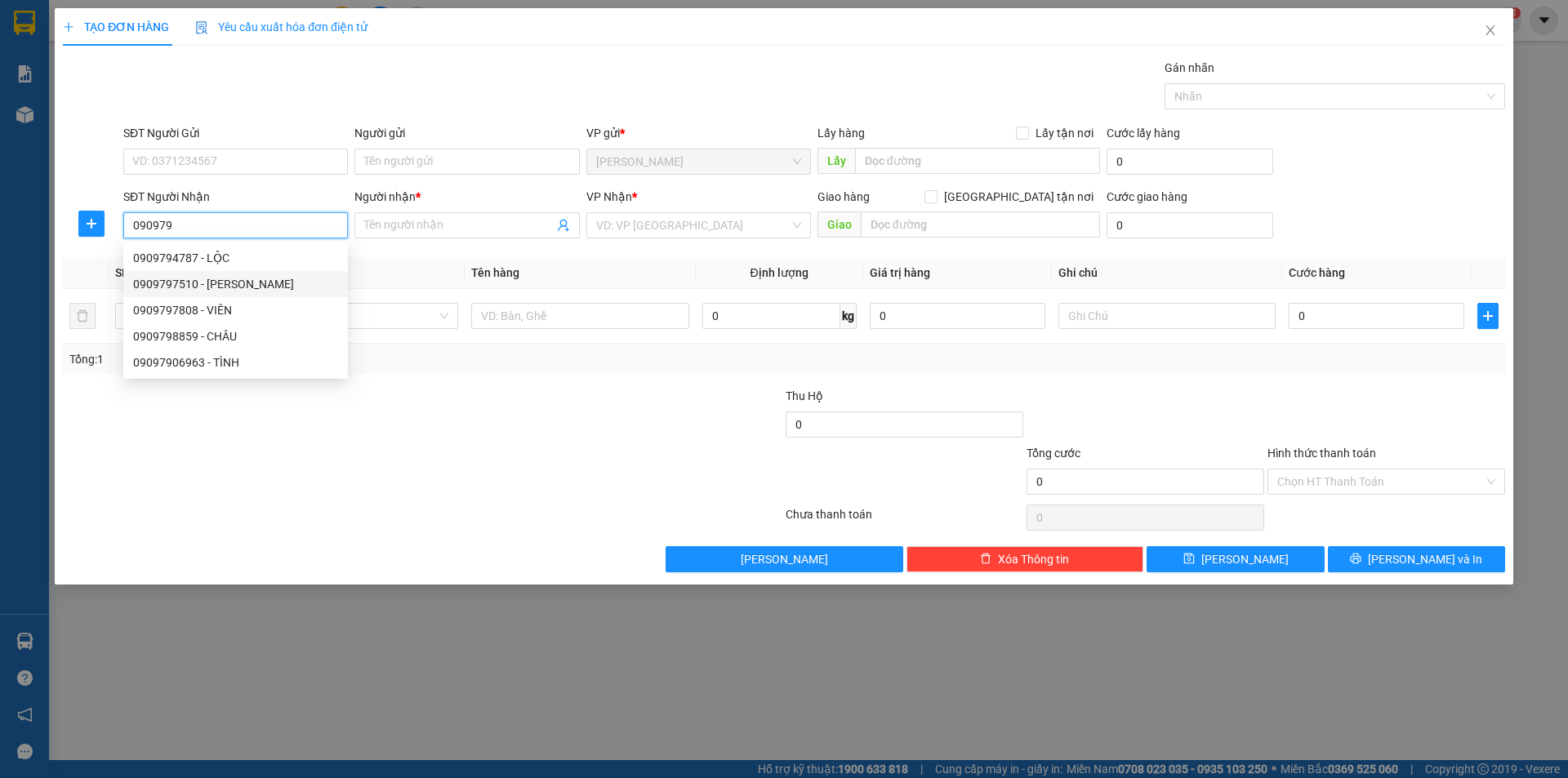
click at [256, 278] on div "0909797510 - [PERSON_NAME]" at bounding box center [235, 284] width 205 height 18
type input "0909797510"
type input "[PERSON_NAME]"
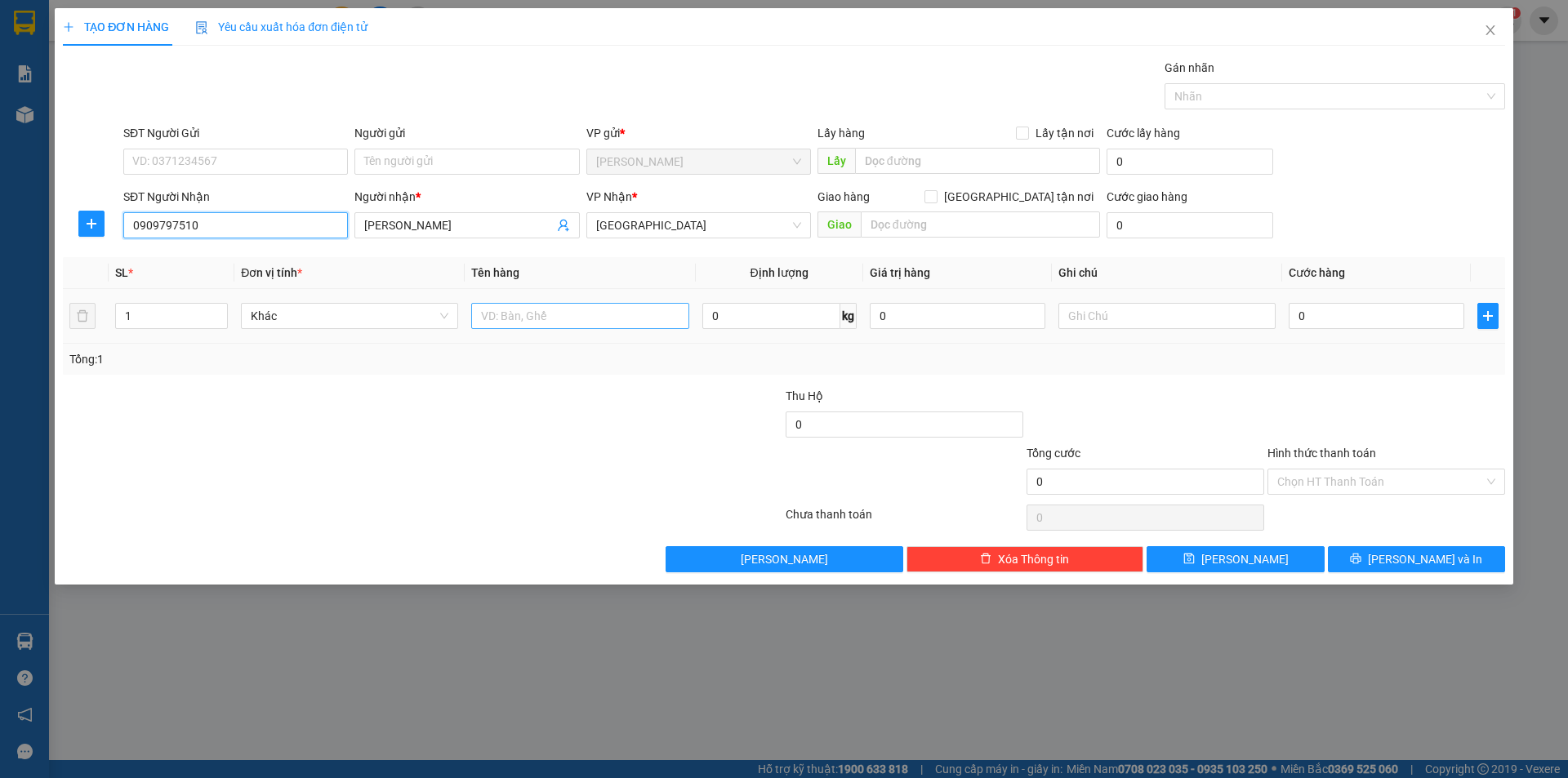
type input "0909797510"
click at [536, 325] on input "text" at bounding box center [580, 316] width 217 height 26
type input "T XỐP+TÚM"
type input "2"
click at [218, 304] on span "Increase Value" at bounding box center [218, 311] width 18 height 15
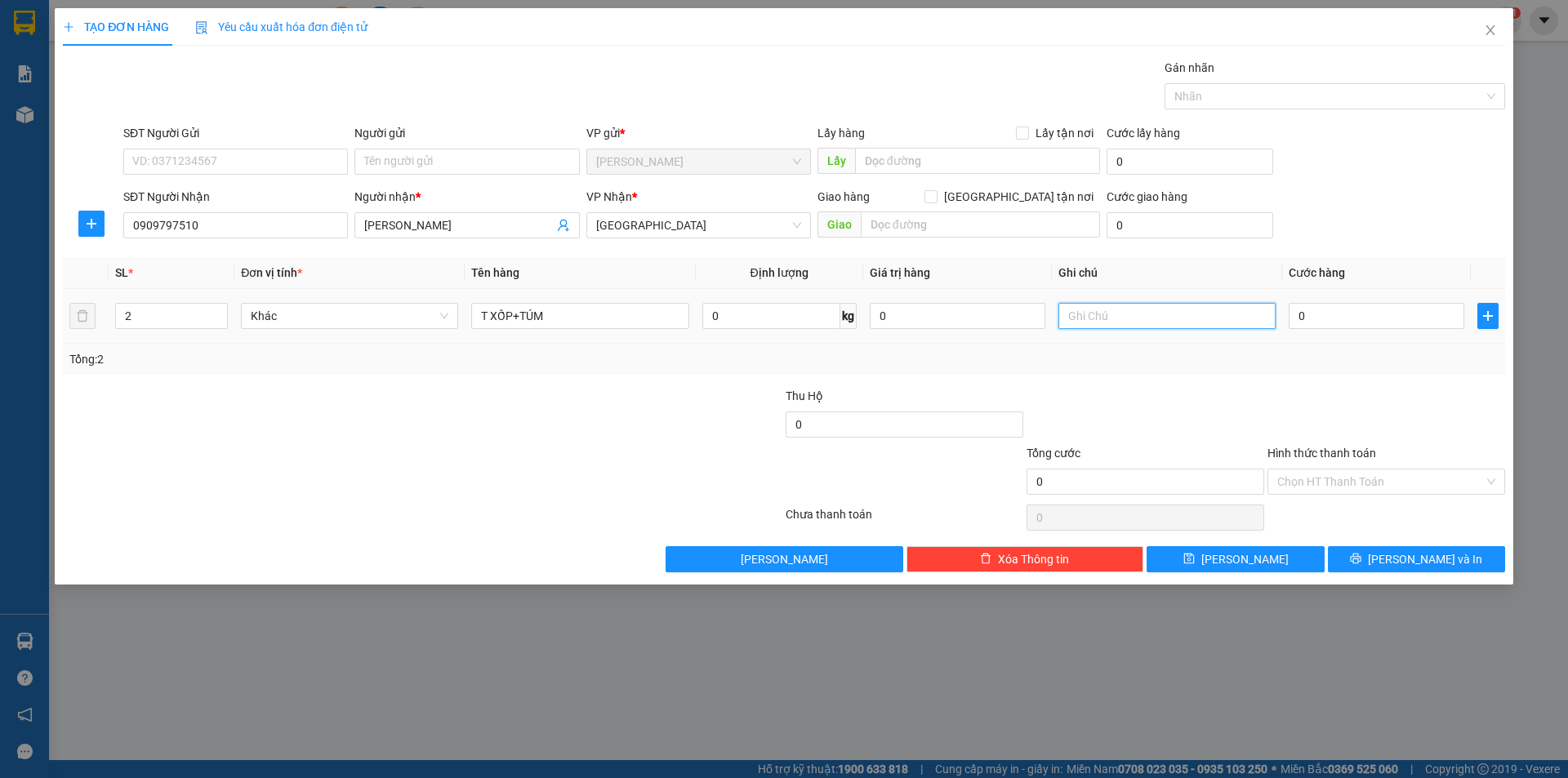
click at [1081, 313] on input "text" at bounding box center [1167, 316] width 217 height 26
type input "R/100 GIAO"
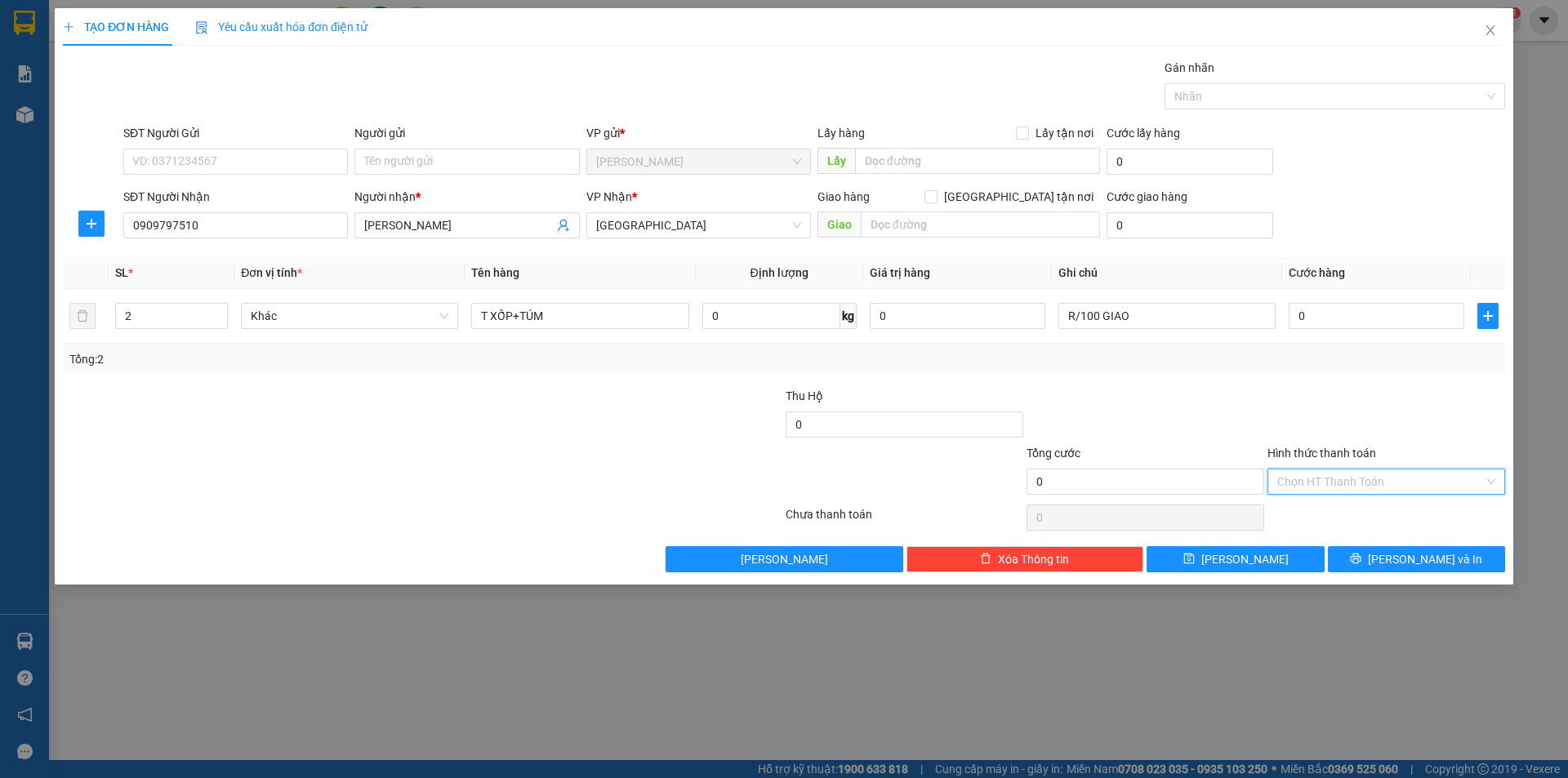
click at [1323, 479] on input "Hình thức thanh toán" at bounding box center [1380, 482] width 206 height 25
click at [1330, 534] on div "Miễn phí" at bounding box center [1386, 541] width 218 height 18
click at [1368, 558] on button "[PERSON_NAME] và In" at bounding box center [1416, 560] width 178 height 26
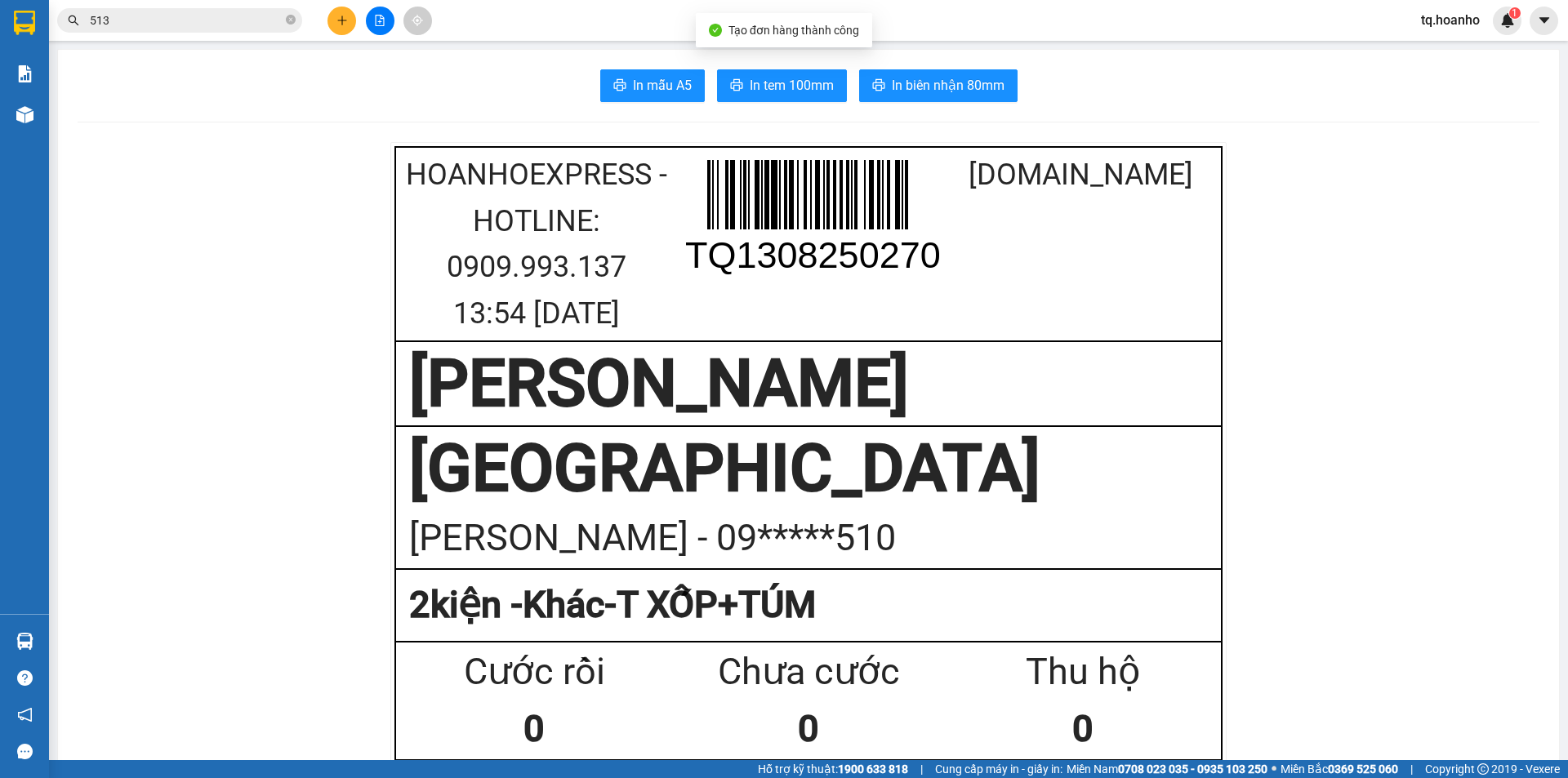
click at [785, 81] on span "In tem 100mm" at bounding box center [792, 85] width 84 height 20
click at [346, 20] on icon "plus" at bounding box center [341, 20] width 9 height 1
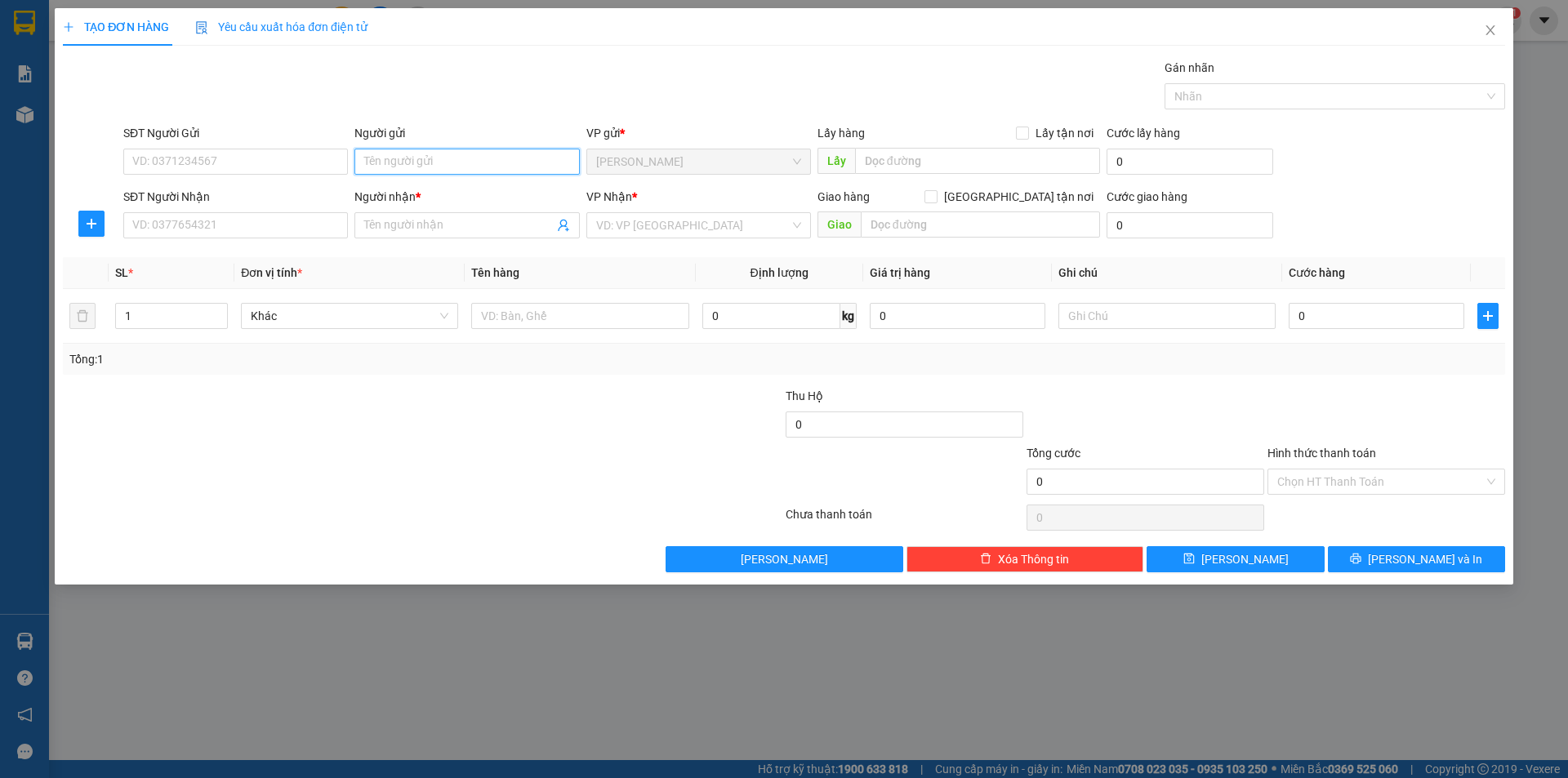
click at [424, 164] on input "Người gửi" at bounding box center [466, 162] width 224 height 26
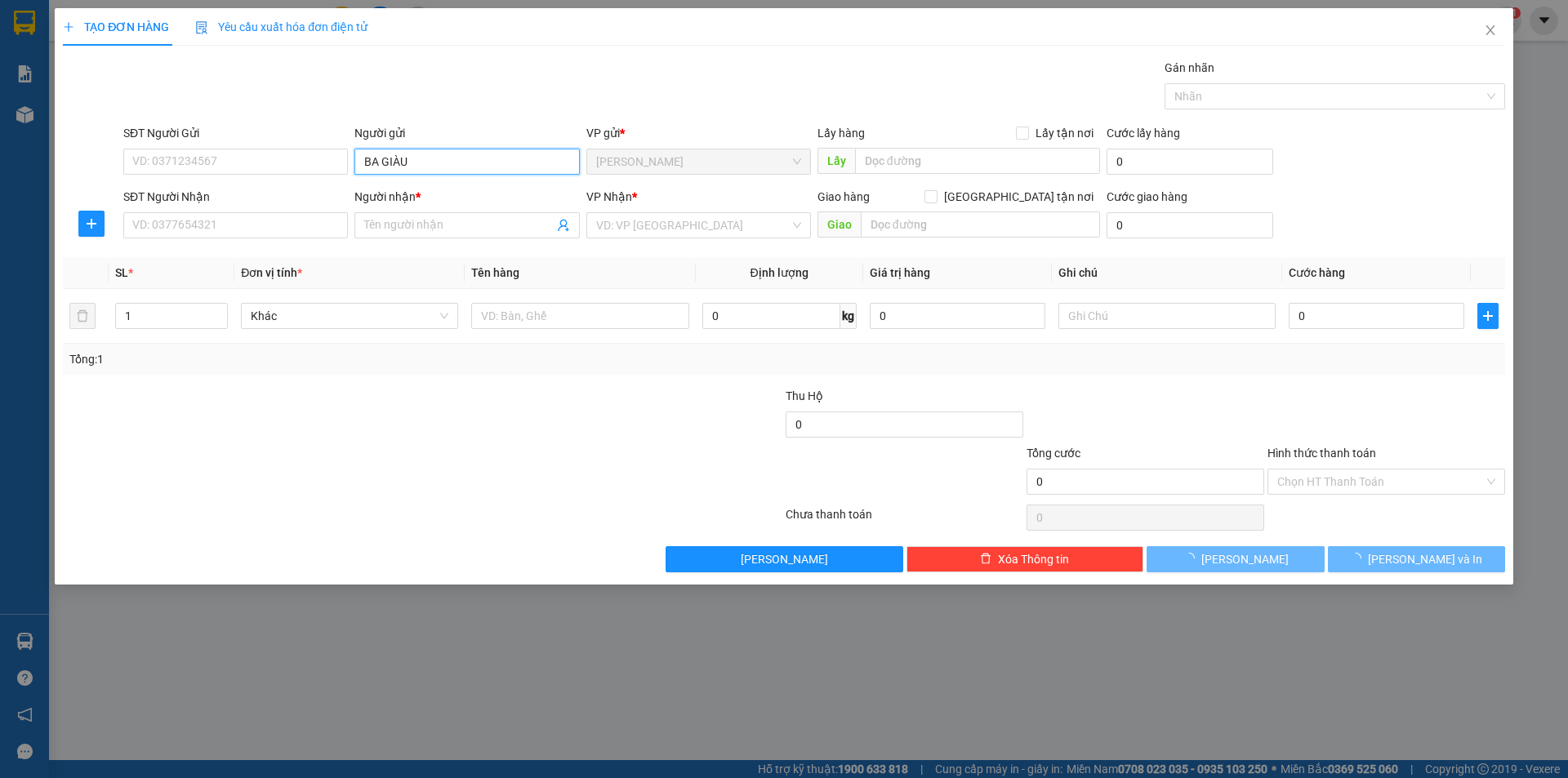
type input "BA GIÀU"
drag, startPoint x: 184, startPoint y: 577, endPoint x: 338, endPoint y: 340, distance: 282.6
click at [210, 555] on div "TẠO ĐƠN HÀNG Yêu cầu xuất hóa đơn điện tử Transit Pickup Surcharge Ids Transit …" at bounding box center [784, 296] width 1458 height 577
click at [395, 227] on input "Người nhận *" at bounding box center [458, 225] width 189 height 18
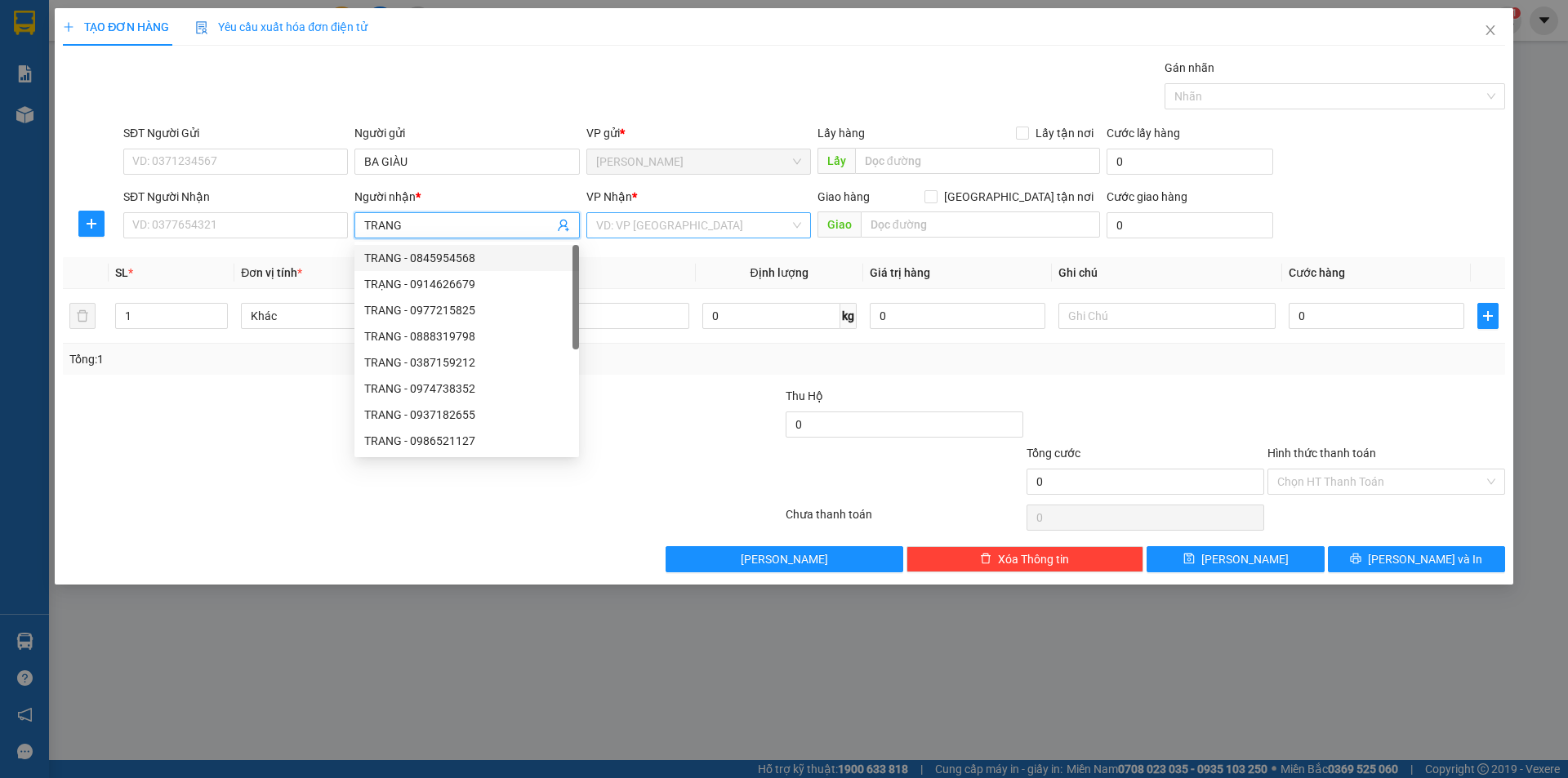
type input "TRANG"
click at [631, 232] on input "search" at bounding box center [693, 225] width 194 height 25
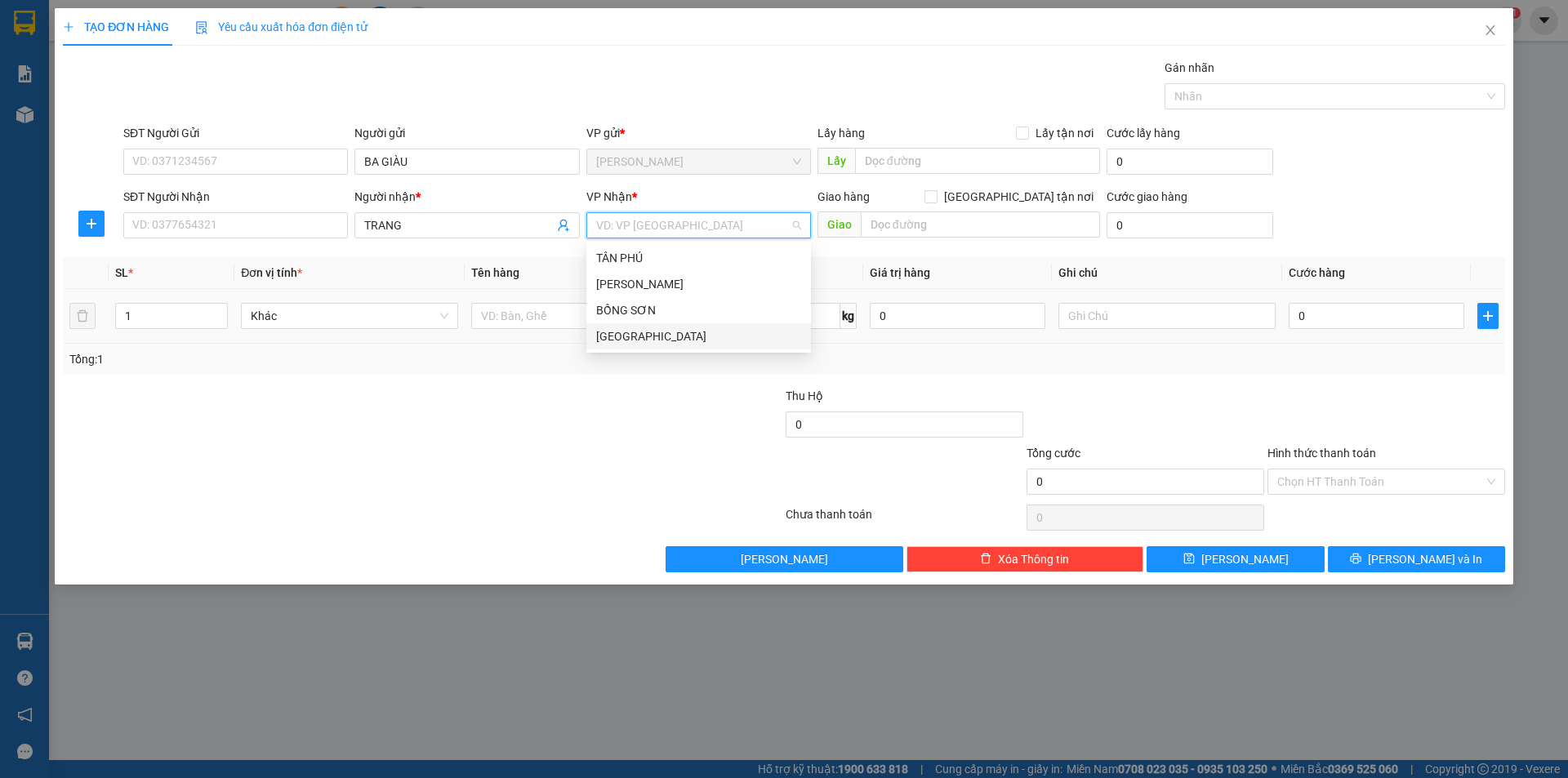
drag, startPoint x: 623, startPoint y: 336, endPoint x: 541, endPoint y: 331, distance: 82.2
click at [597, 331] on div "[GEOGRAPHIC_DATA]" at bounding box center [699, 336] width 205 height 18
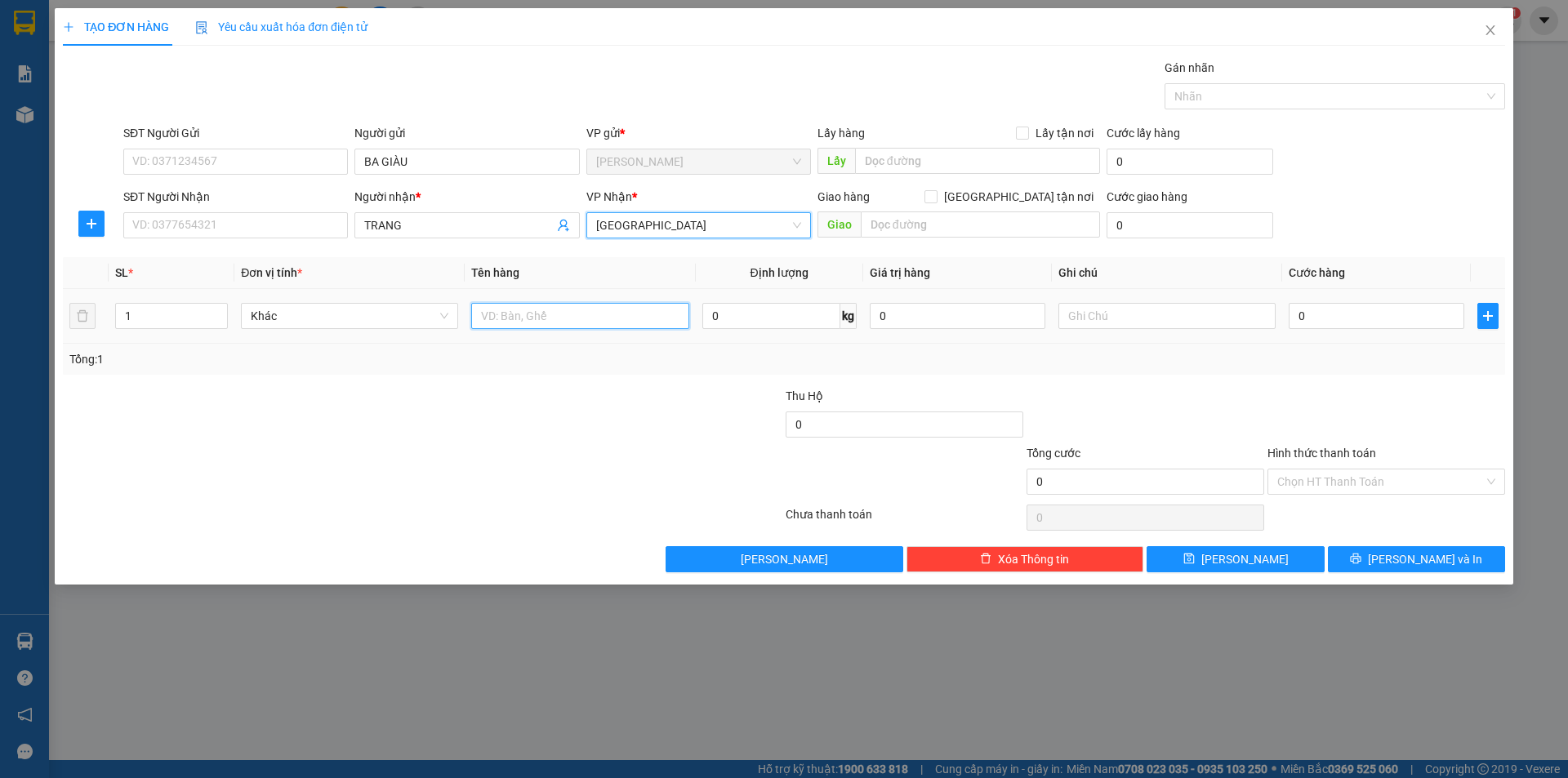
click at [512, 313] on input "text" at bounding box center [580, 316] width 217 height 26
type input "T XỐP"
click at [1207, 304] on input "text" at bounding box center [1167, 316] width 217 height 26
type input "C GIAO"
click at [1361, 494] on input "Hình thức thanh toán" at bounding box center [1380, 482] width 206 height 25
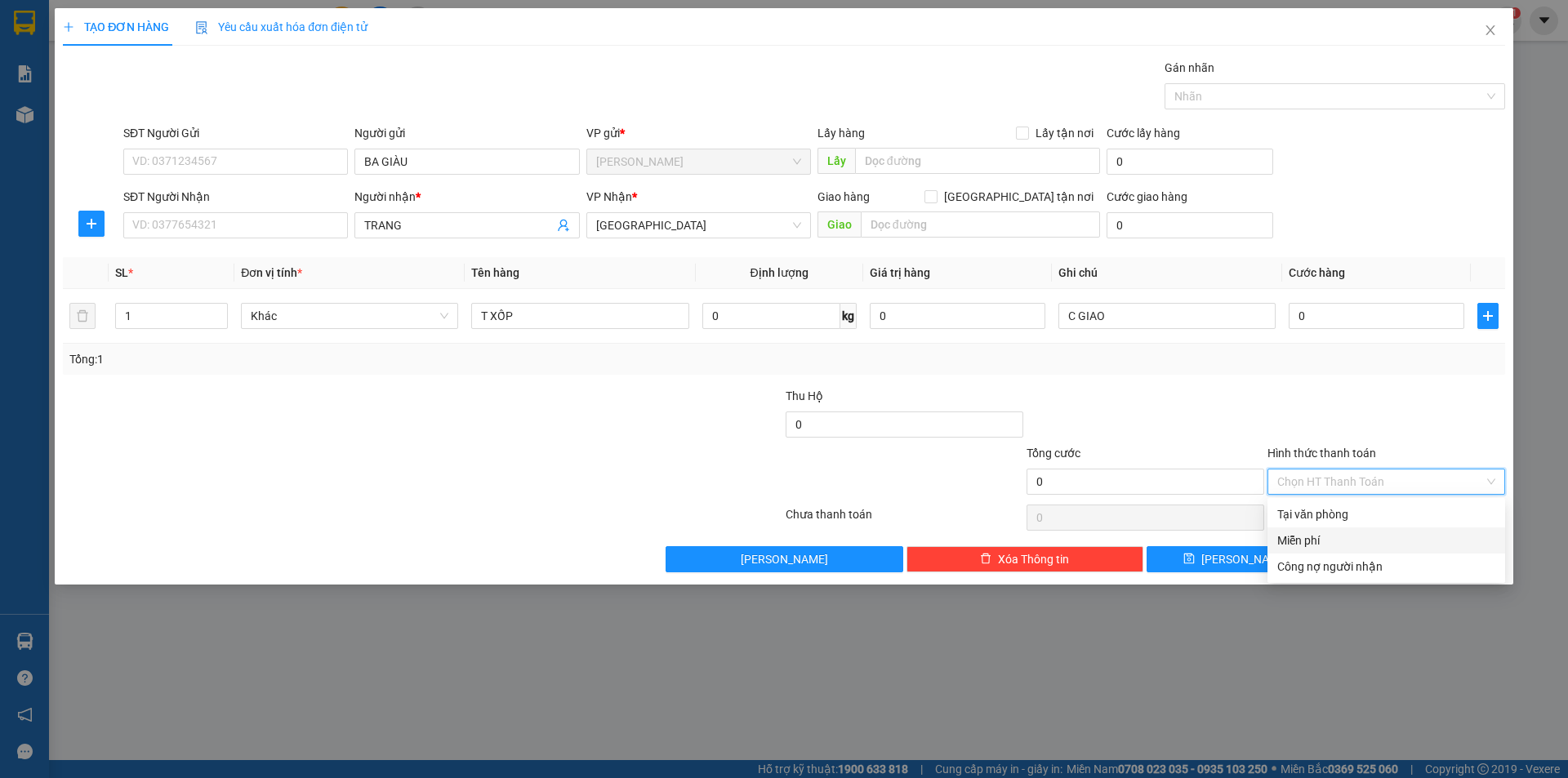
click at [1306, 544] on div "Miễn phí" at bounding box center [1386, 541] width 218 height 18
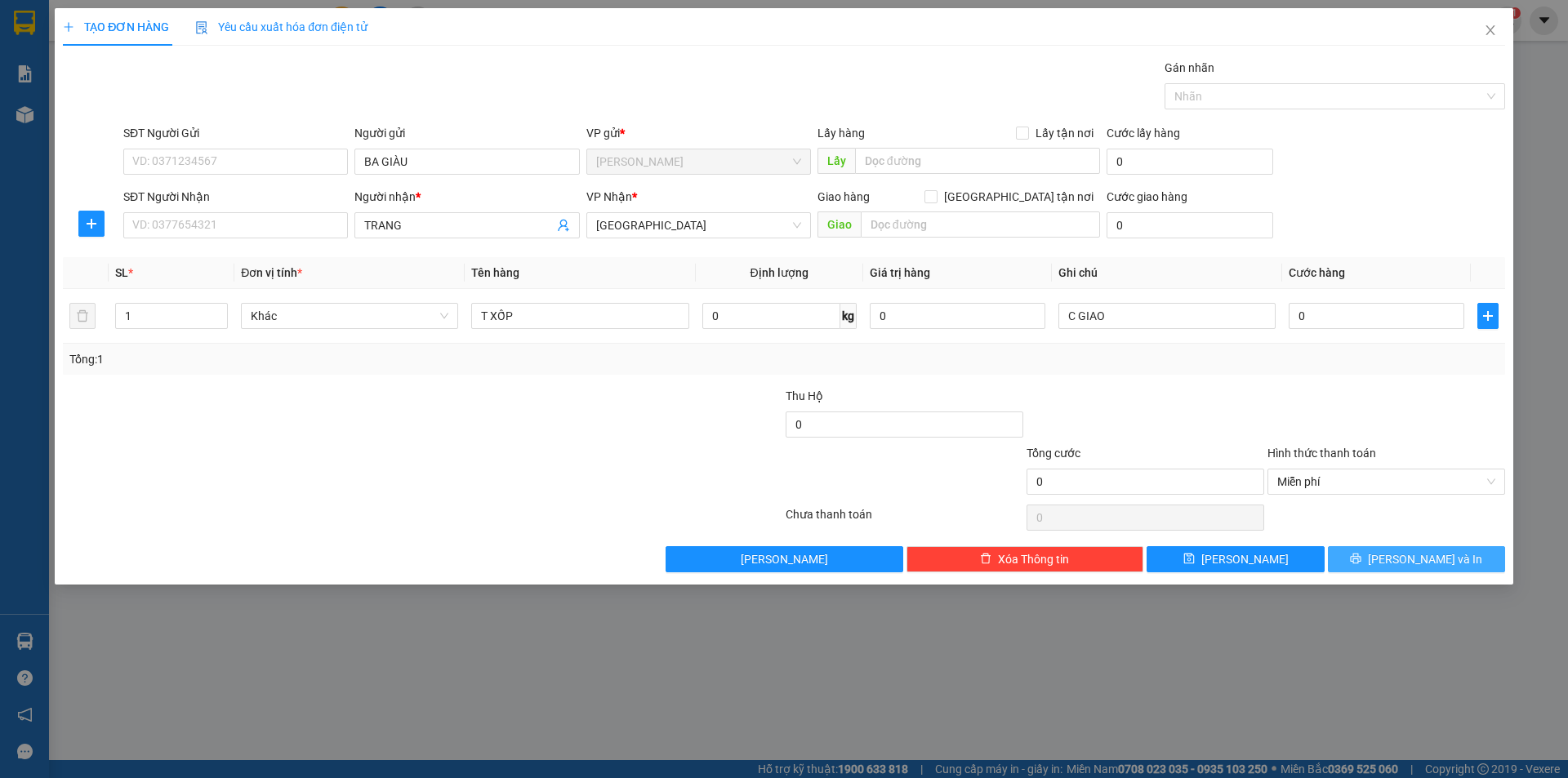
click at [1372, 561] on button "[PERSON_NAME] và In" at bounding box center [1416, 560] width 178 height 26
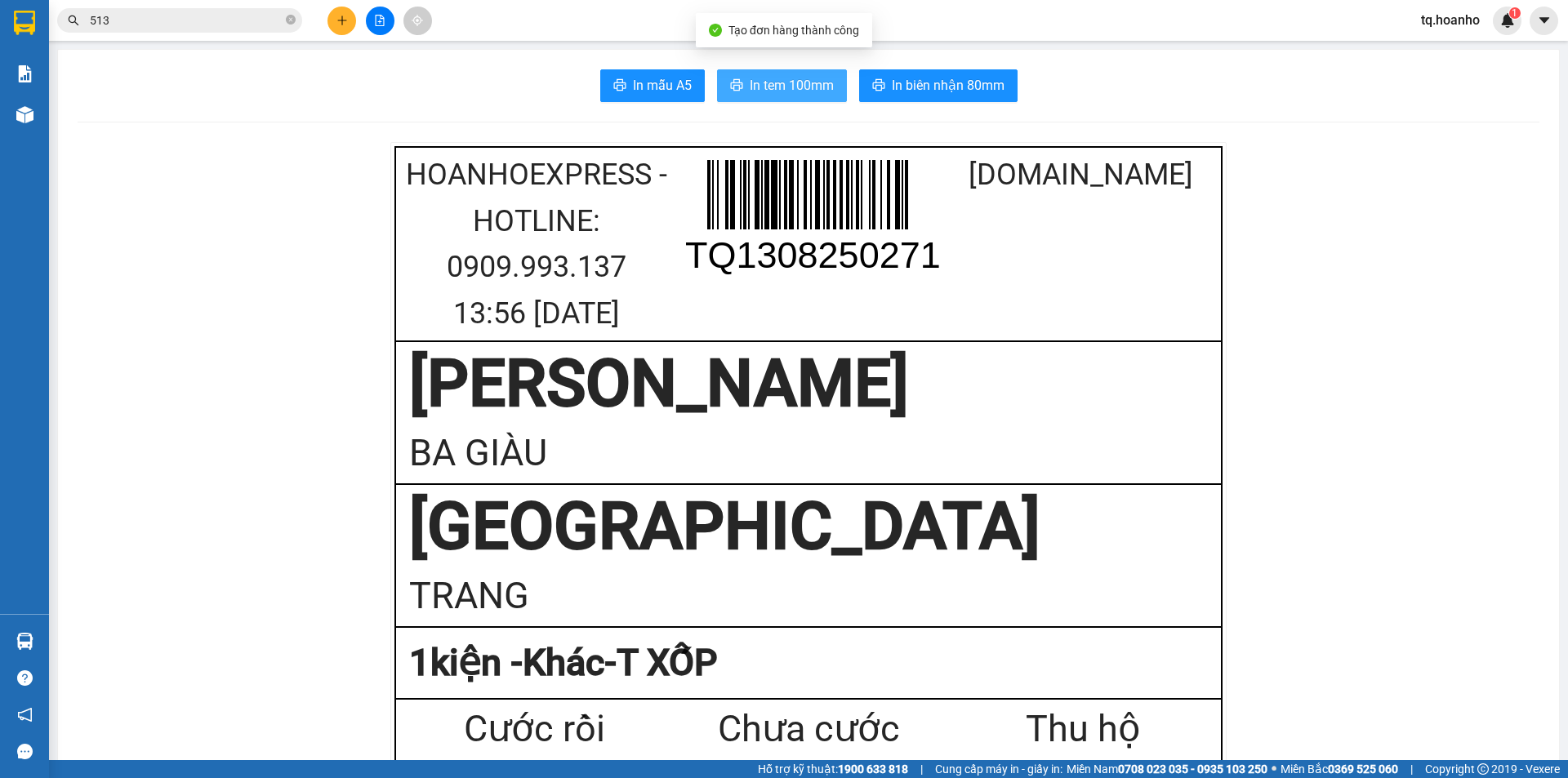
click at [812, 79] on span "In tem 100mm" at bounding box center [792, 85] width 84 height 20
click at [333, 17] on button at bounding box center [341, 21] width 29 height 29
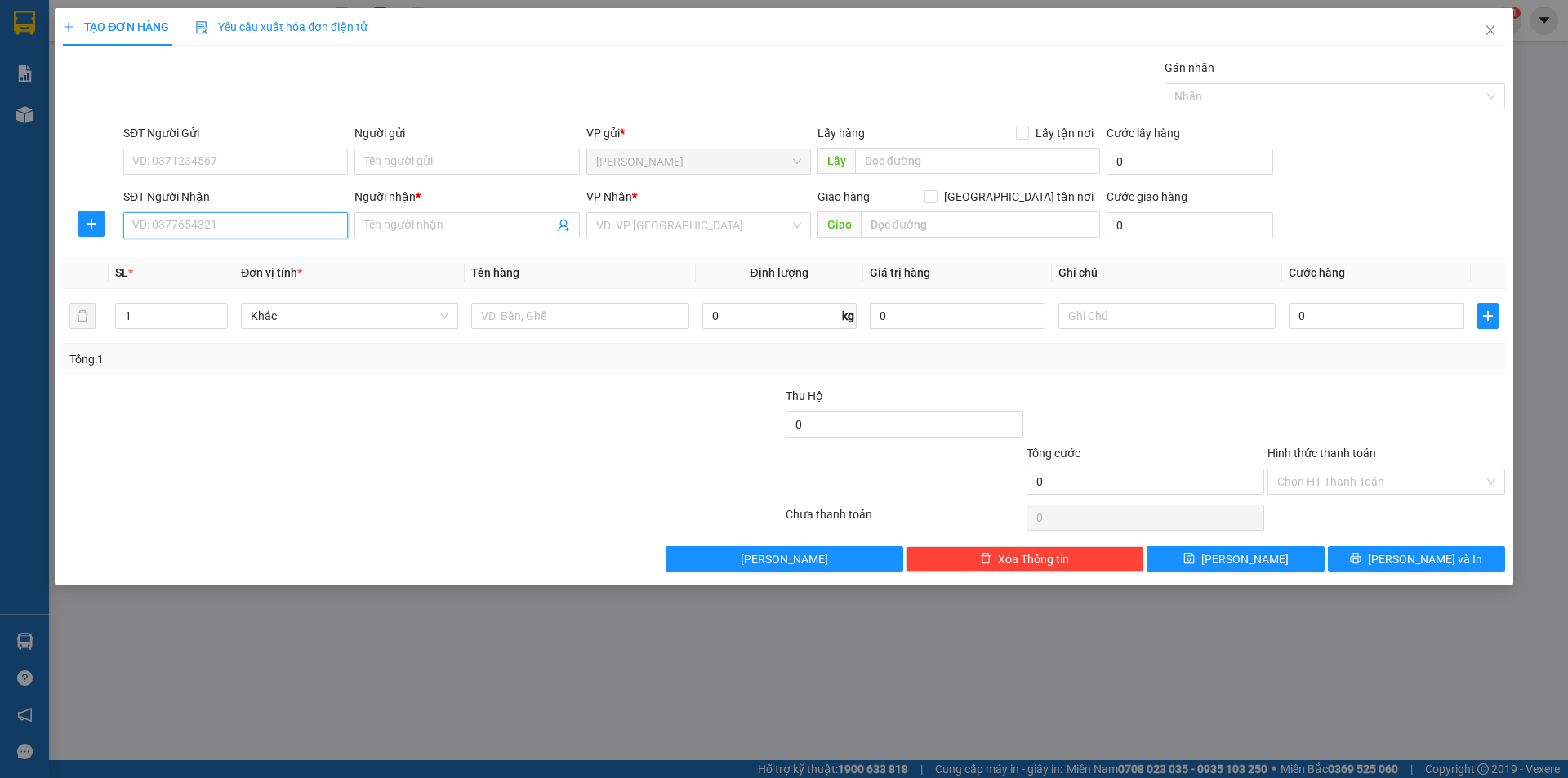
click at [305, 216] on input "SĐT Người Nhận" at bounding box center [235, 225] width 224 height 26
click at [245, 263] on div "0985170215 - THUẬN" at bounding box center [235, 258] width 205 height 18
type input "0985170215"
type input "THUẬN"
type input "0985170215"
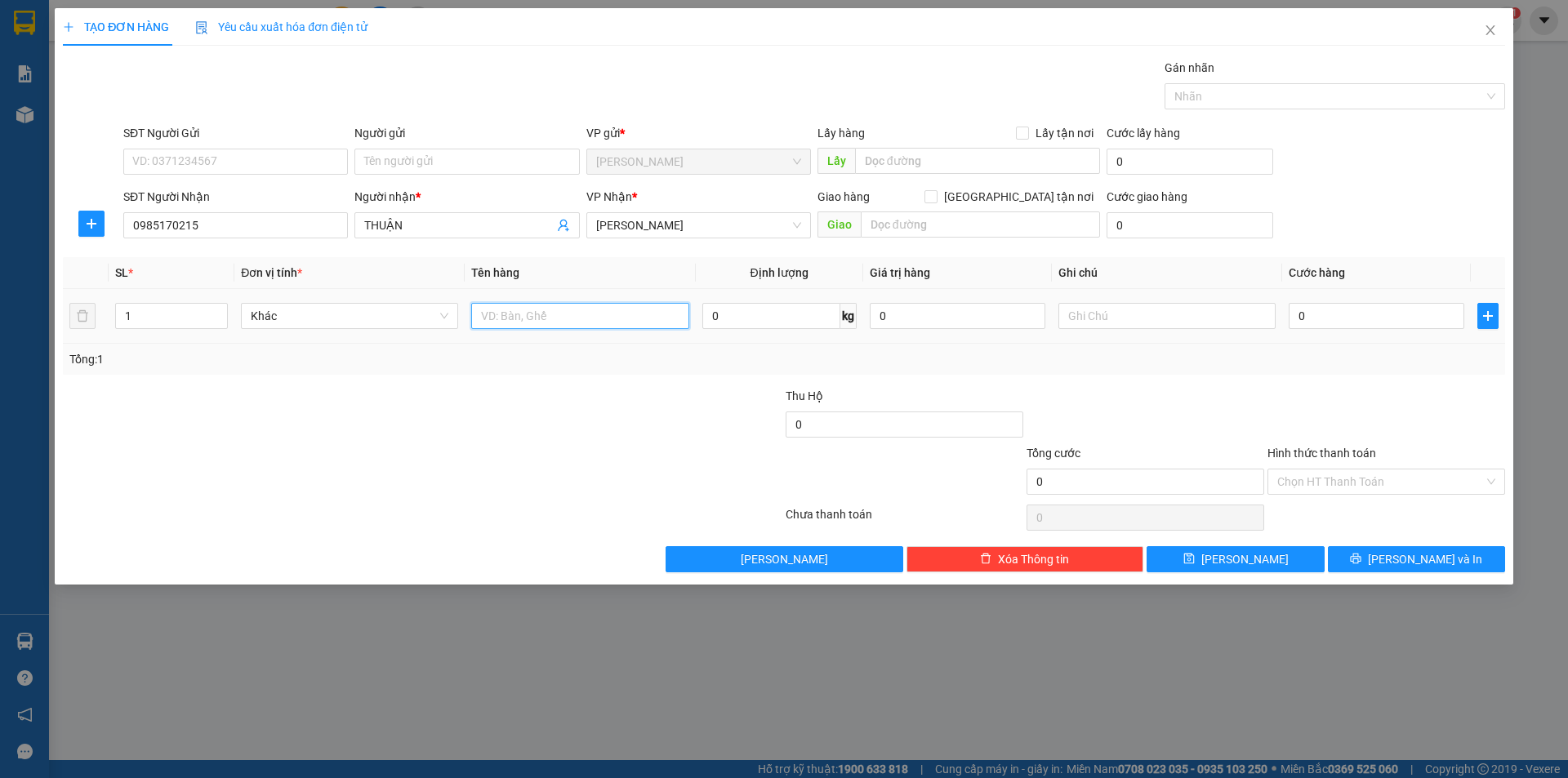
click at [571, 318] on input "text" at bounding box center [580, 316] width 217 height 26
type input "T XỐP"
click at [1105, 329] on div at bounding box center [1167, 315] width 217 height 33
click at [1104, 320] on input "text" at bounding box center [1167, 316] width 217 height 26
type input "R/100"
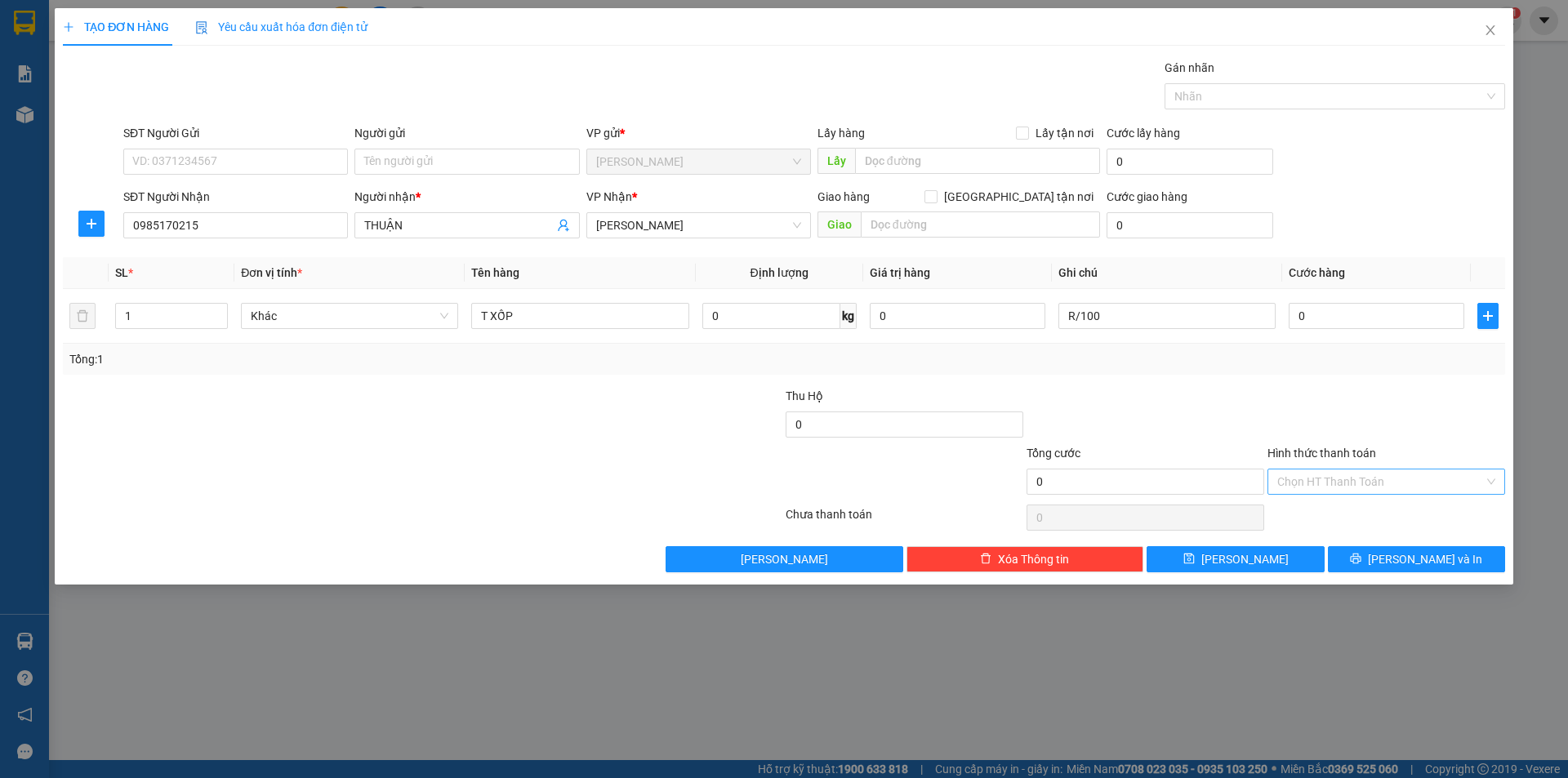
click at [1353, 476] on input "Hình thức thanh toán" at bounding box center [1380, 482] width 206 height 25
drag, startPoint x: 1314, startPoint y: 532, endPoint x: 1341, endPoint y: 539, distance: 27.9
click at [1315, 532] on div "Miễn phí" at bounding box center [1386, 541] width 218 height 18
click at [1365, 557] on button "[PERSON_NAME] và In" at bounding box center [1416, 560] width 178 height 26
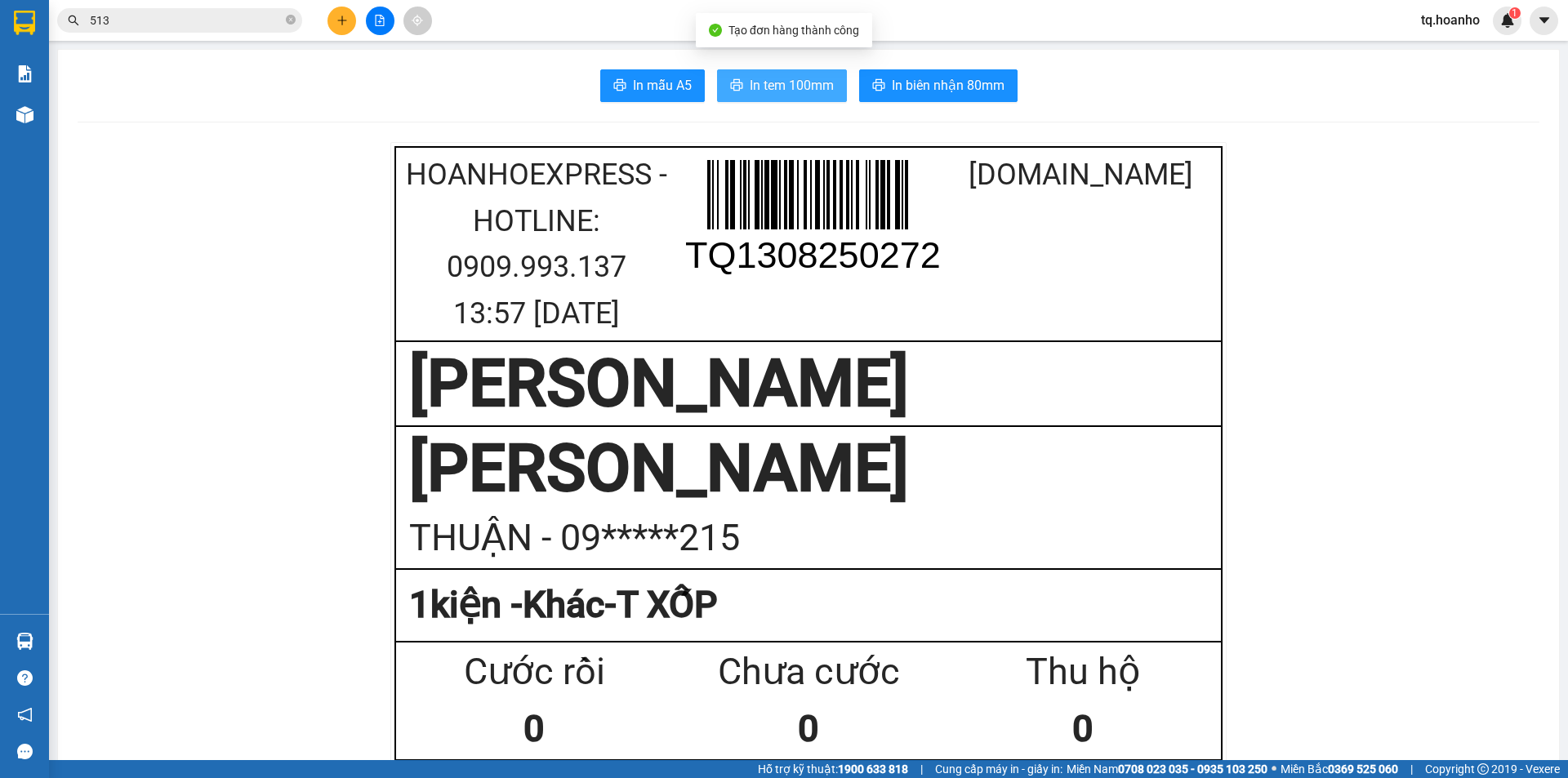
click at [796, 70] on button "In tem 100mm" at bounding box center [782, 86] width 130 height 33
